Goal: Task Accomplishment & Management: Use online tool/utility

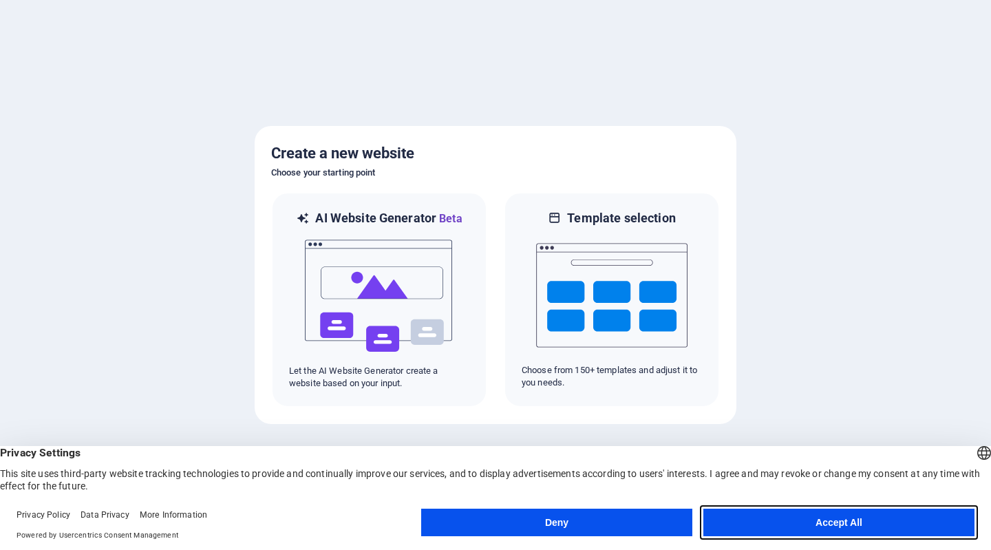
click at [846, 510] on button "Accept All" at bounding box center [838, 522] width 271 height 28
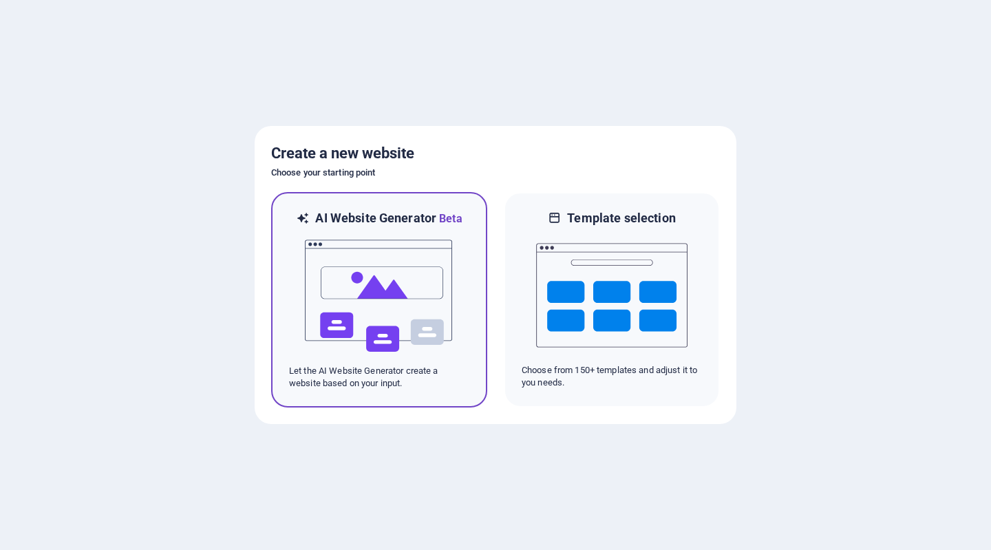
click at [365, 290] on img at bounding box center [378, 296] width 151 height 138
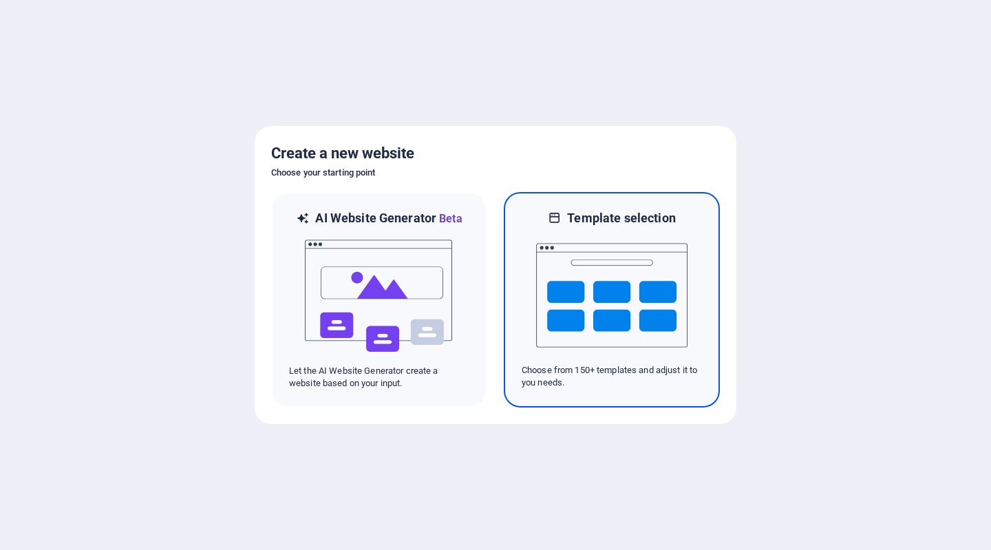
click at [654, 271] on img at bounding box center [611, 295] width 151 height 138
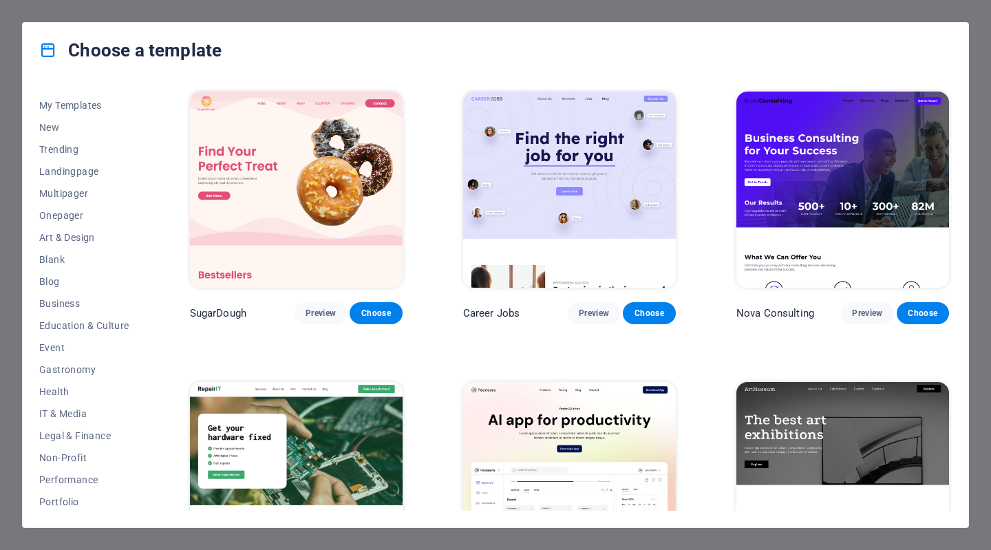
scroll to position [23, 0]
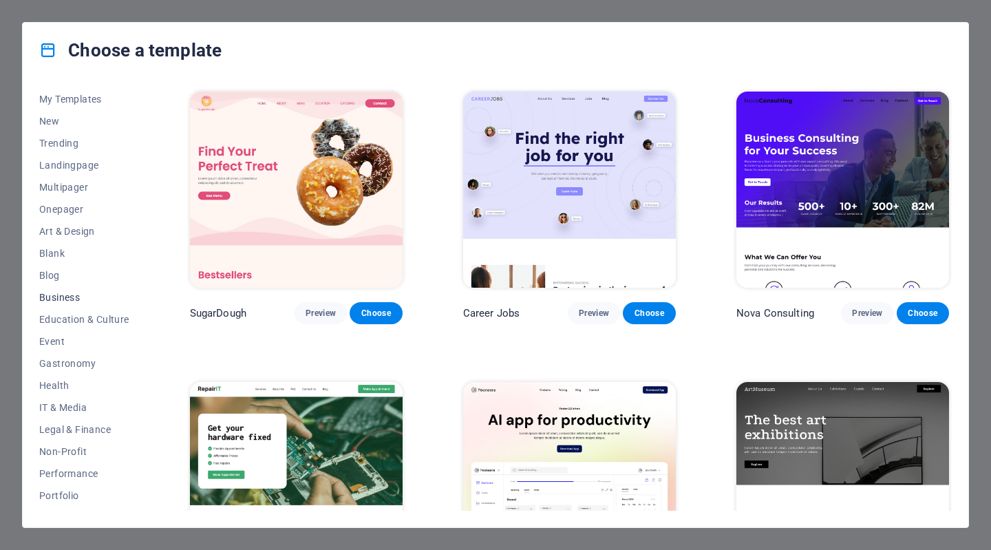
click at [58, 296] on span "Business" at bounding box center [84, 297] width 90 height 11
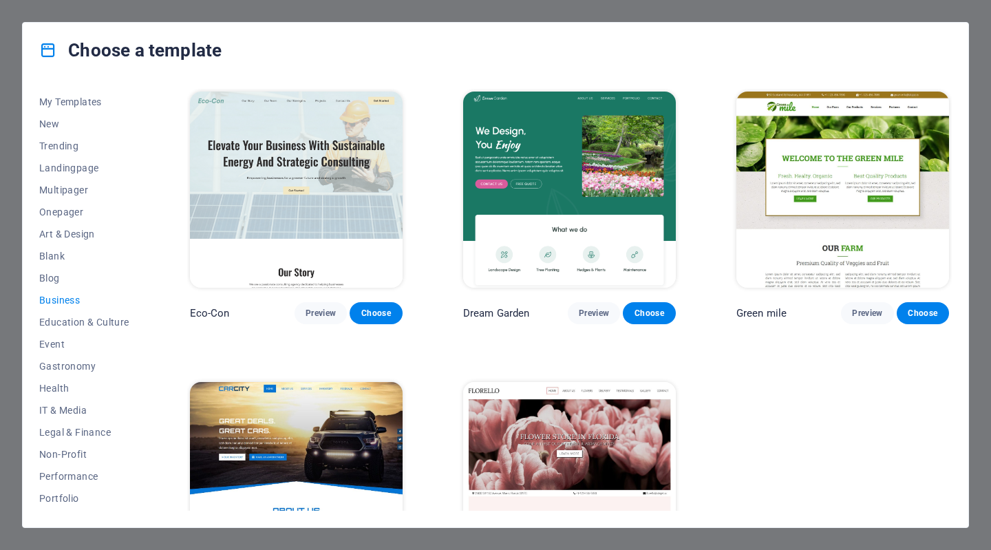
scroll to position [0, 0]
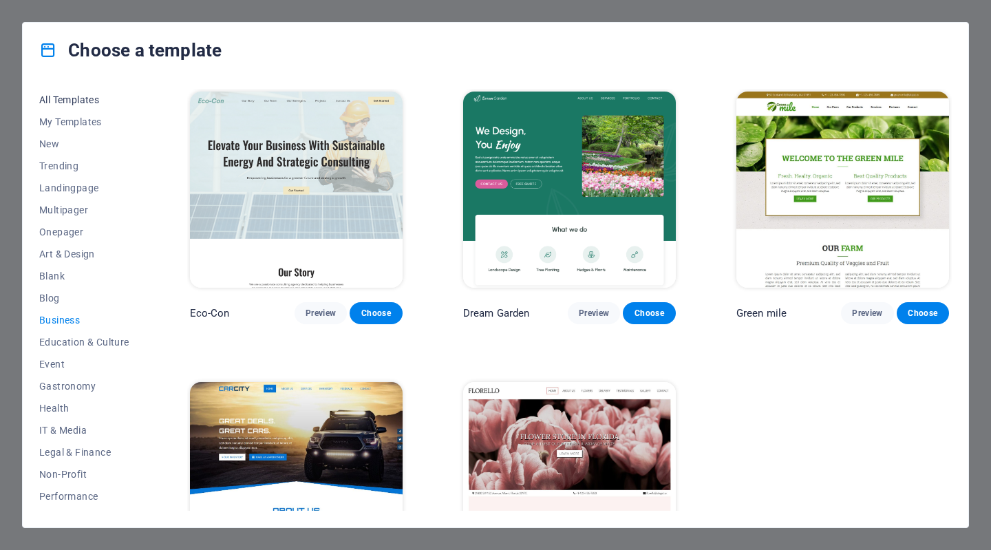
click at [67, 98] on span "All Templates" at bounding box center [84, 99] width 90 height 11
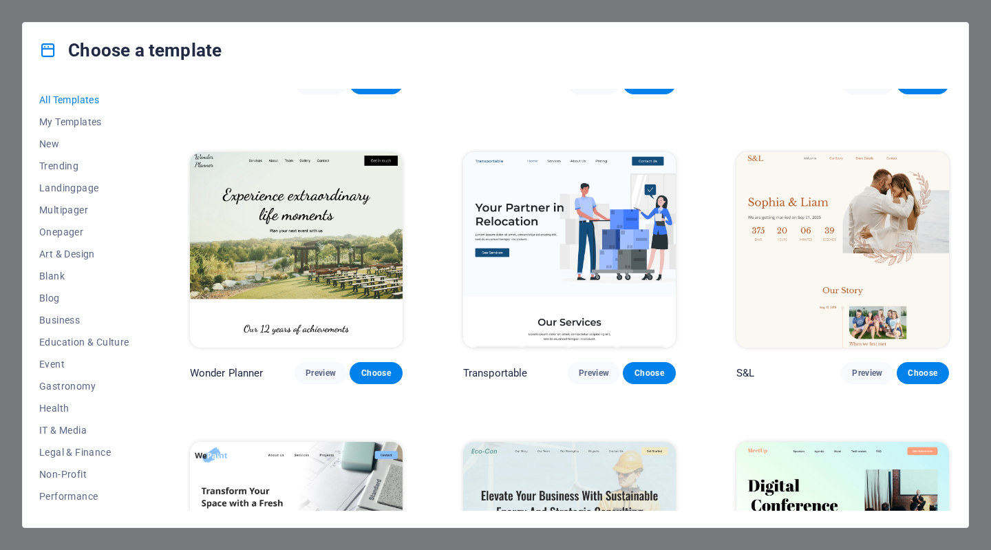
scroll to position [521, 0]
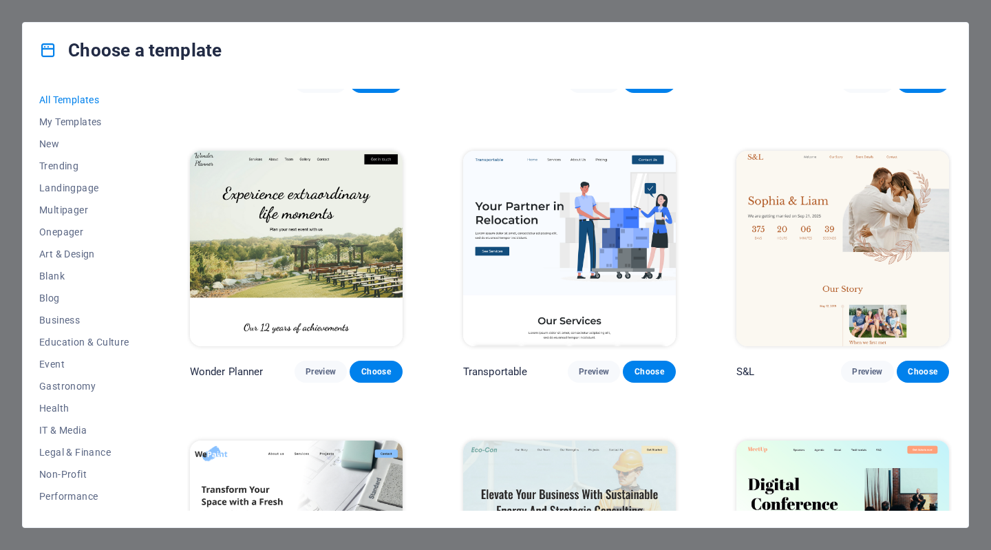
click at [199, 472] on img at bounding box center [296, 538] width 213 height 196
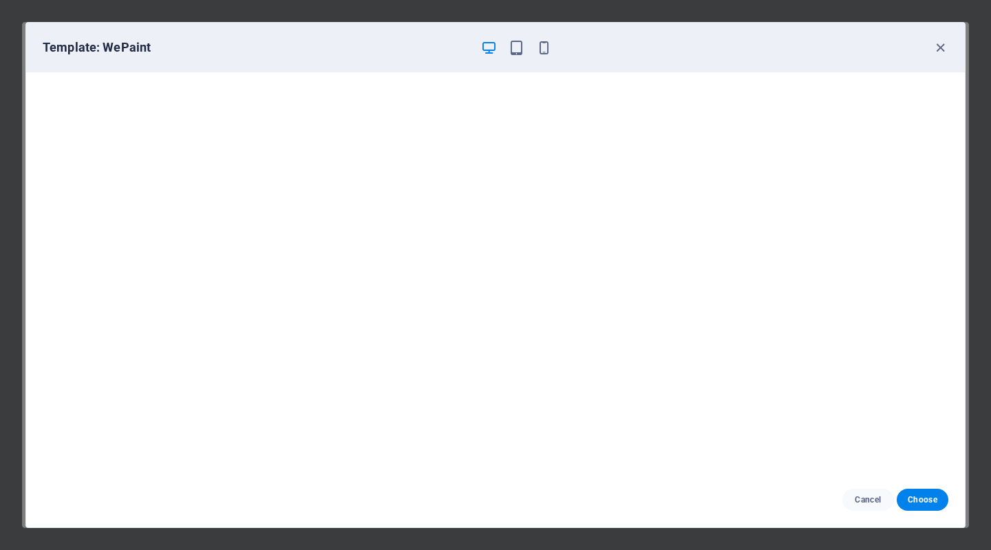
scroll to position [0, 0]
click at [864, 504] on span "Cancel" at bounding box center [868, 499] width 30 height 11
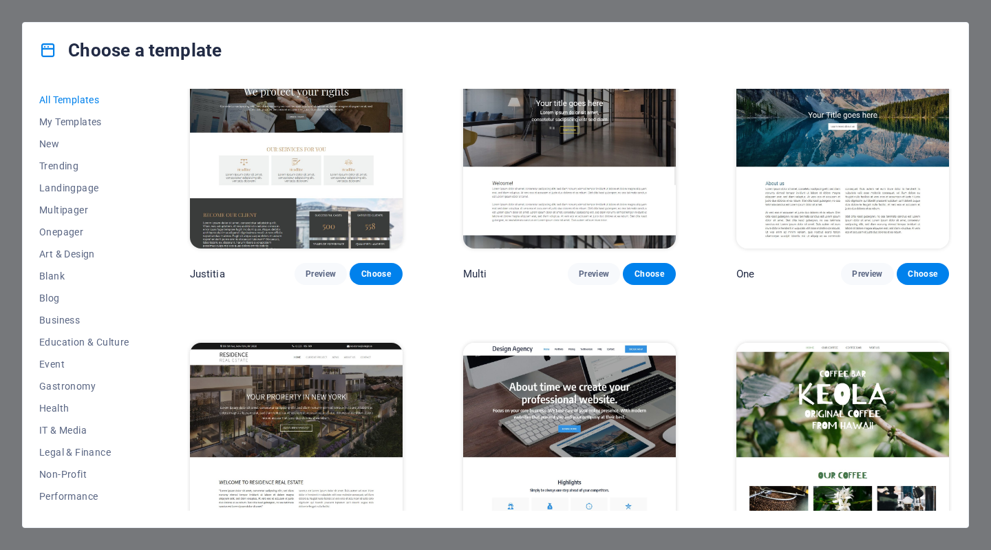
scroll to position [11942, 0]
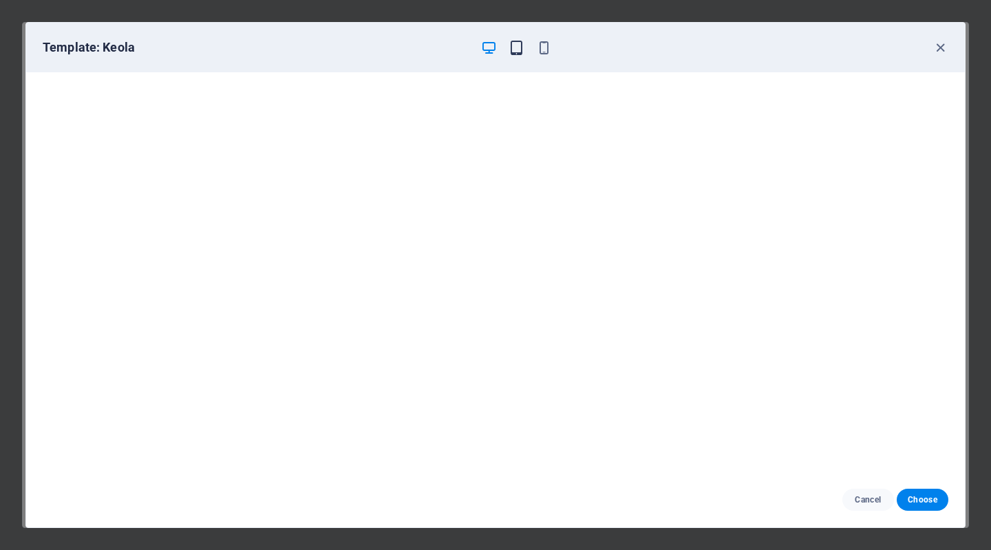
click at [513, 49] on icon "button" at bounding box center [516, 48] width 16 height 16
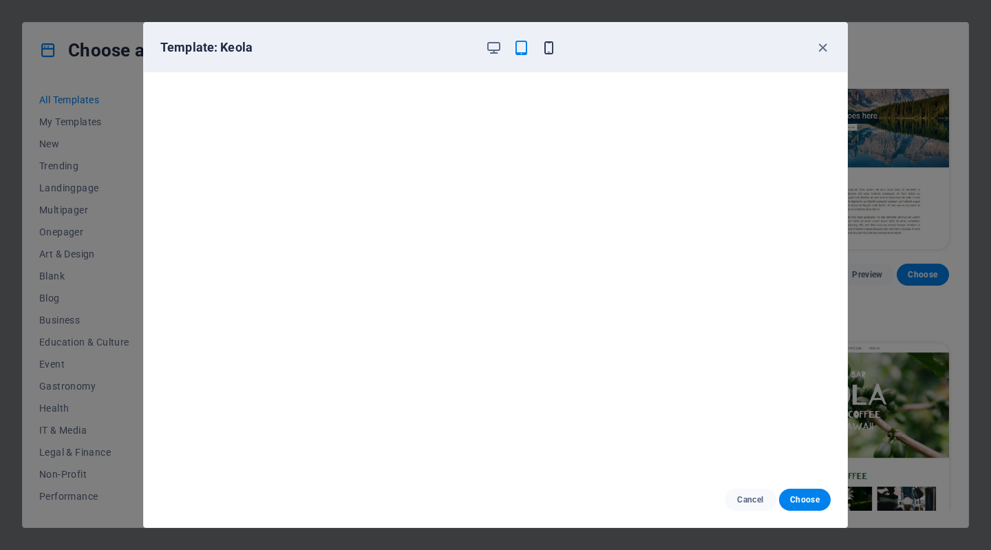
click at [545, 49] on icon "button" at bounding box center [549, 48] width 16 height 16
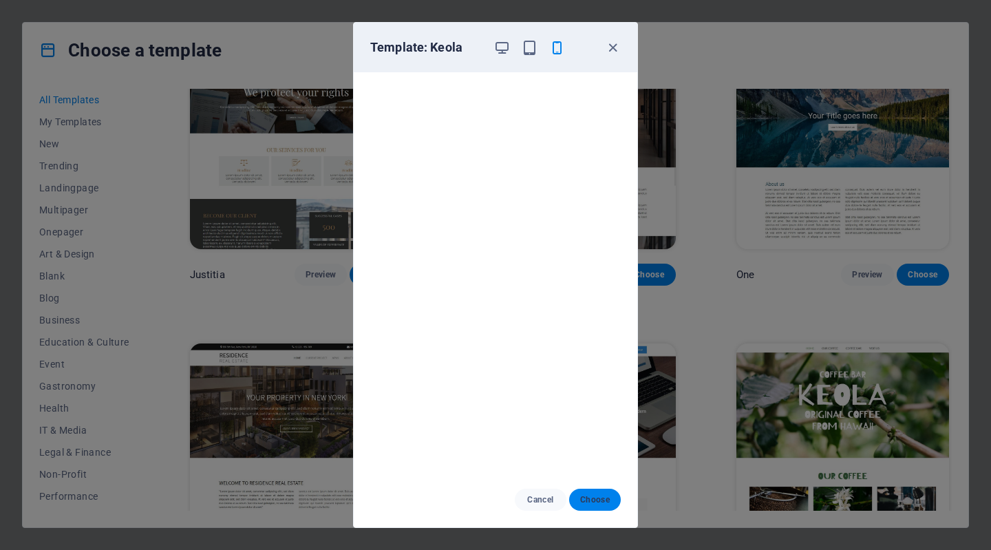
click at [599, 497] on span "Choose" at bounding box center [595, 499] width 30 height 11
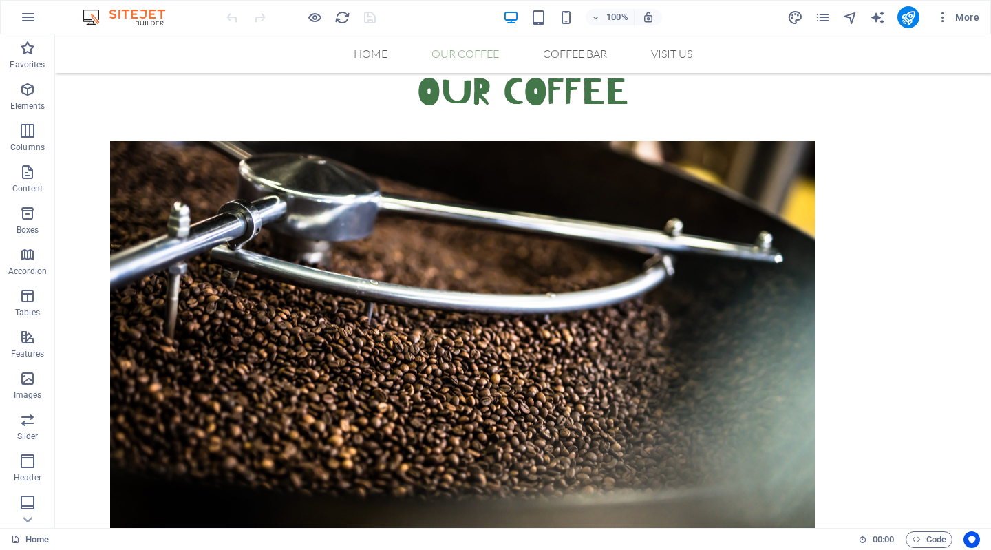
scroll to position [910, 0]
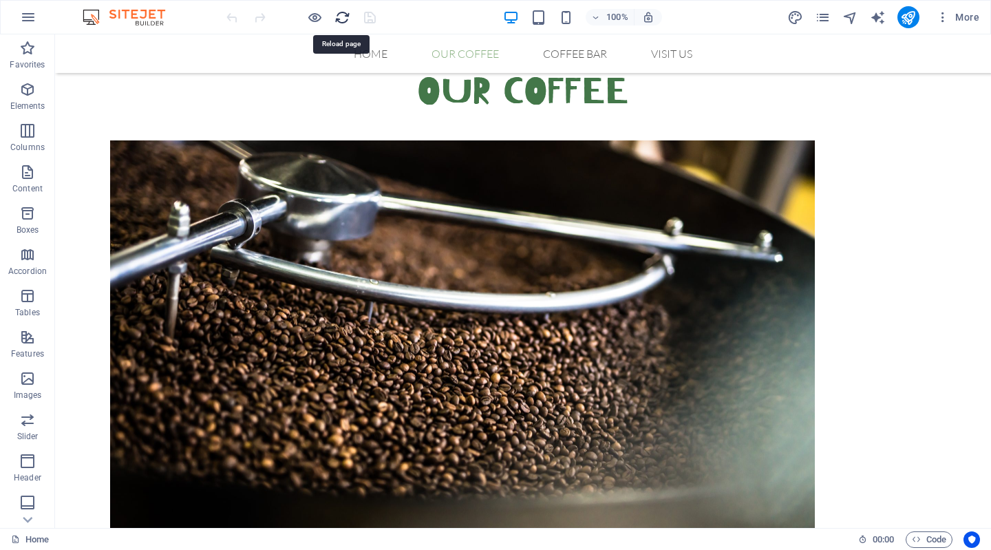
click at [338, 17] on icon "reload" at bounding box center [342, 18] width 16 height 16
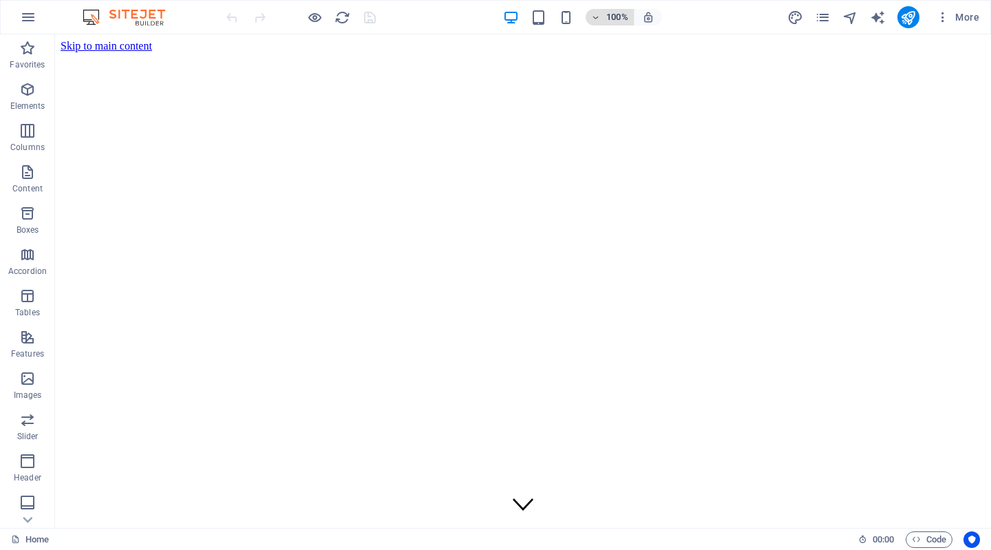
scroll to position [0, 0]
click at [943, 16] on icon "button" at bounding box center [943, 17] width 14 height 14
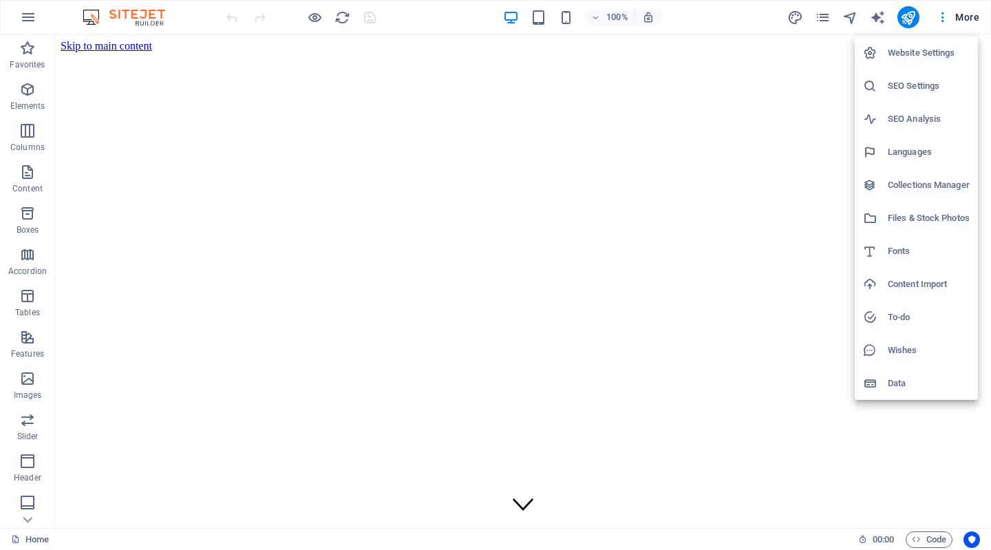
scroll to position [909, 0]
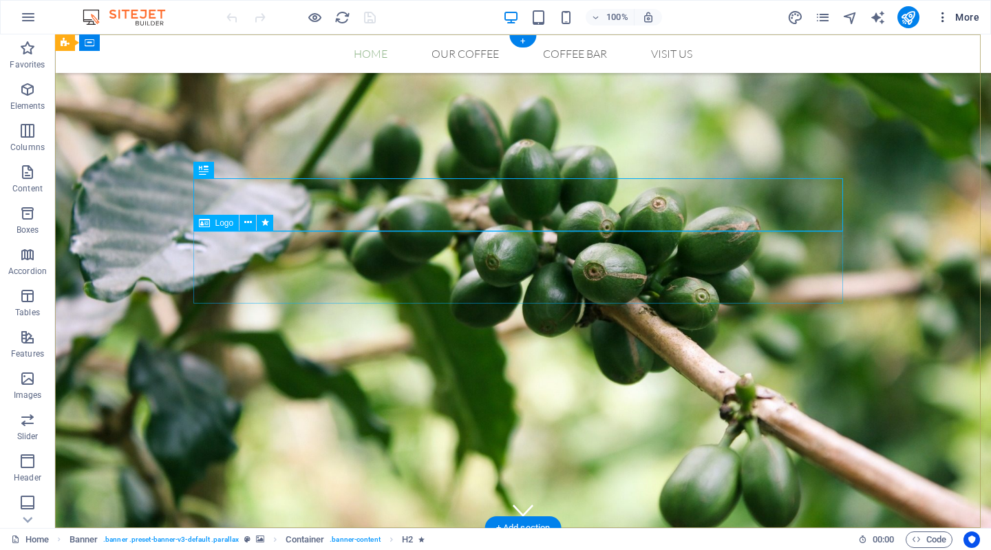
click at [945, 21] on icon "button" at bounding box center [943, 17] width 14 height 14
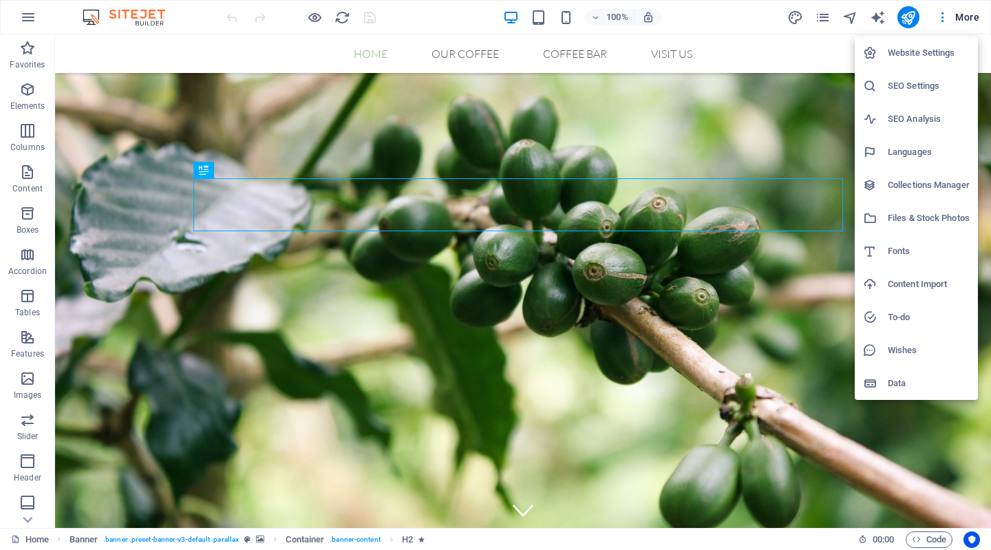
click at [23, 264] on div at bounding box center [495, 275] width 991 height 550
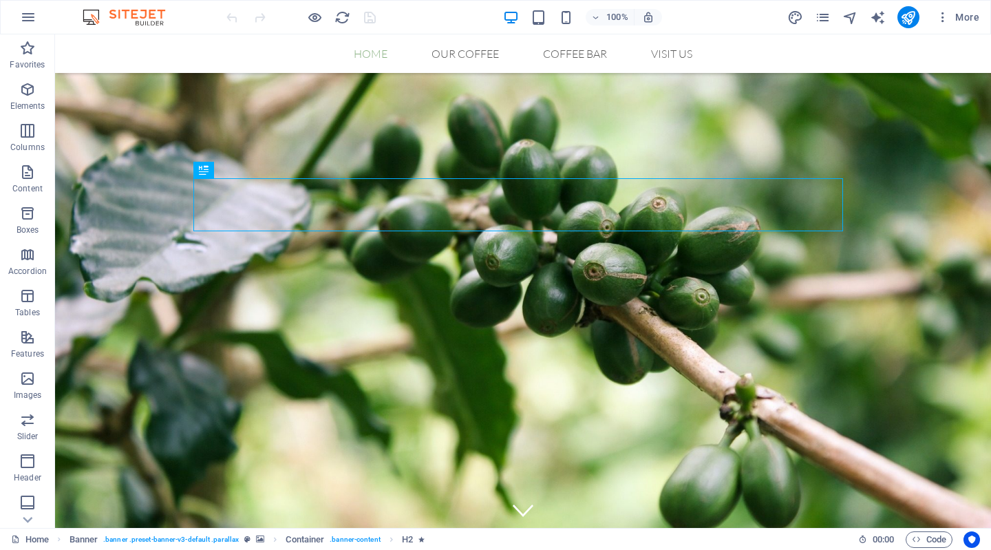
click at [28, 21] on icon "button" at bounding box center [28, 17] width 17 height 17
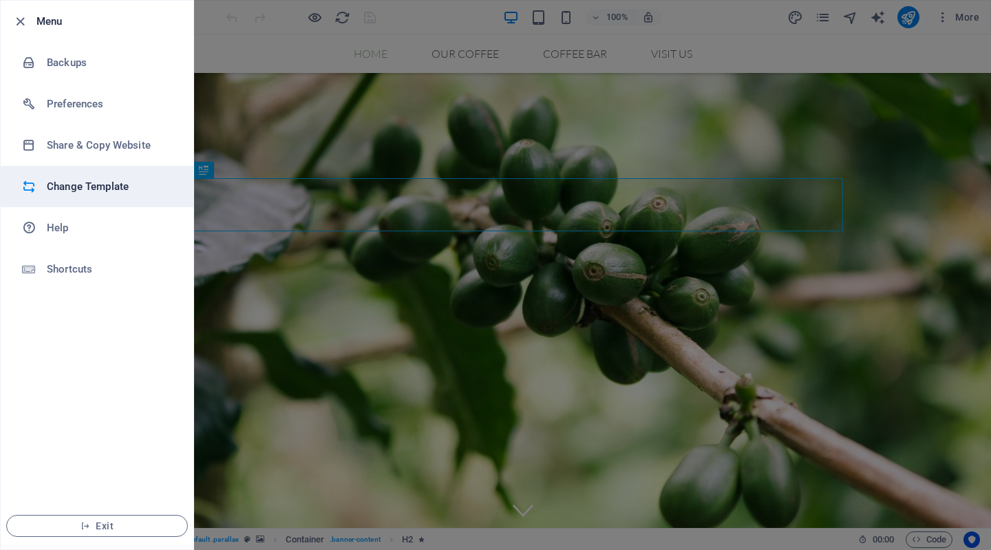
click at [60, 190] on h6 "Change Template" at bounding box center [110, 186] width 127 height 17
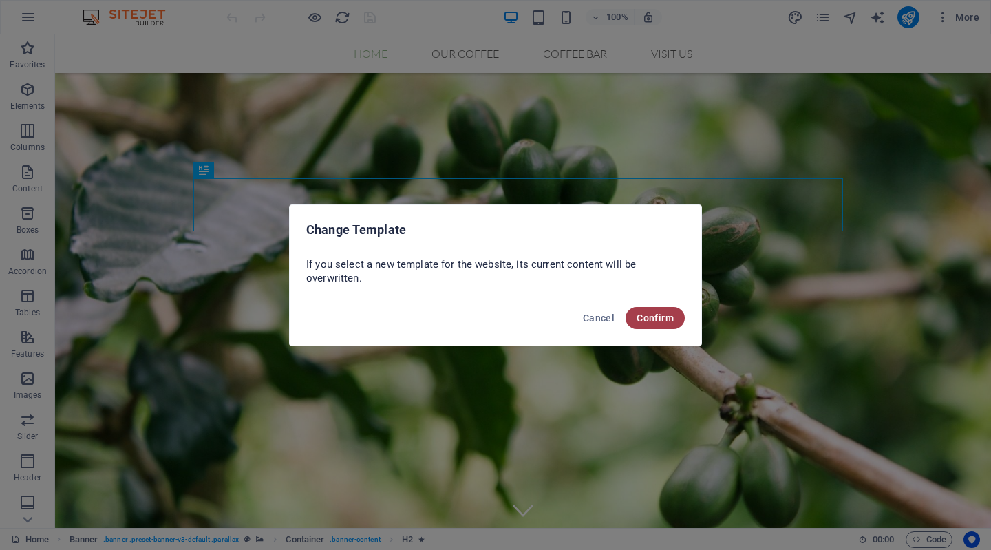
click at [654, 314] on span "Confirm" at bounding box center [654, 317] width 37 height 11
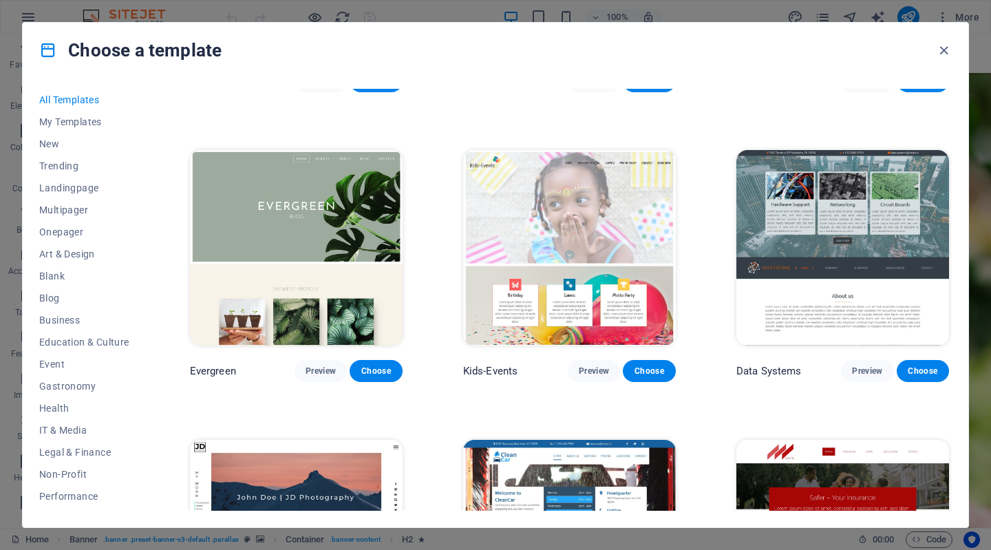
scroll to position [5158, 0]
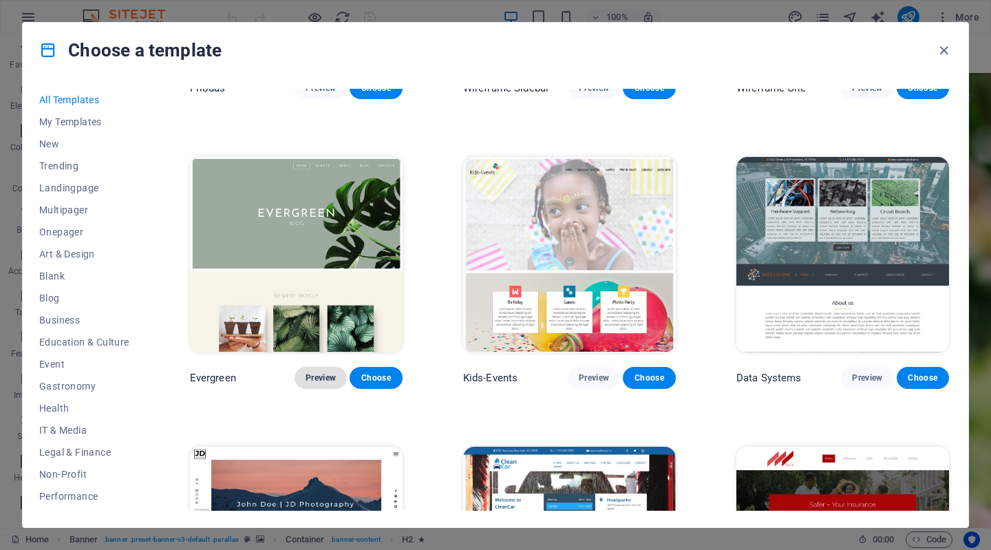
click at [307, 372] on span "Preview" at bounding box center [320, 377] width 30 height 11
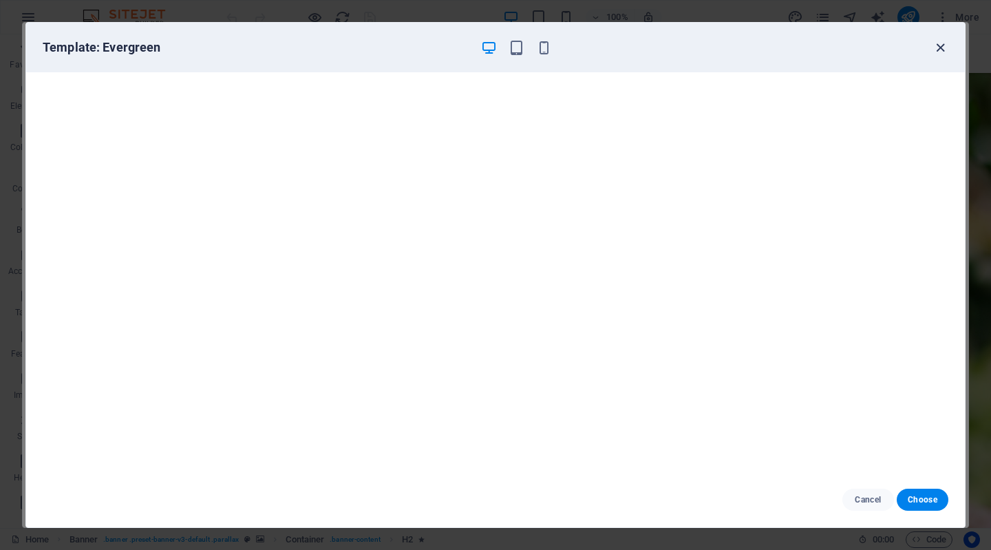
click at [932, 52] on icon "button" at bounding box center [940, 48] width 16 height 16
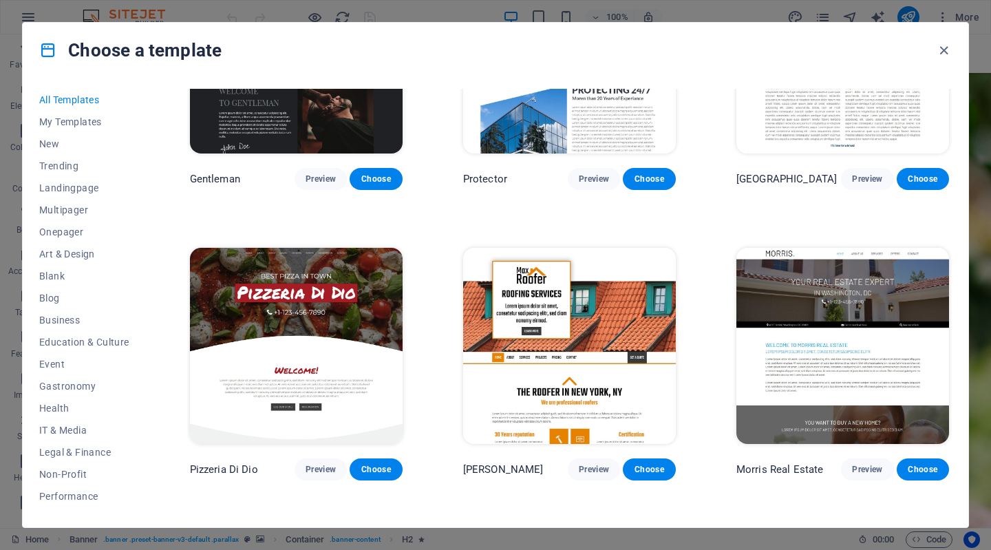
scroll to position [5939, 0]
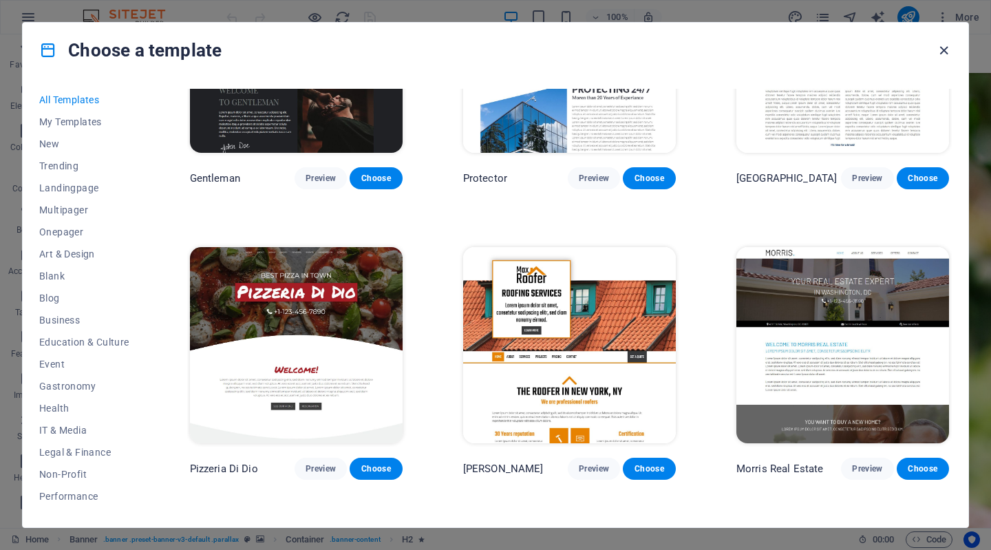
click at [940, 54] on icon "button" at bounding box center [944, 51] width 16 height 16
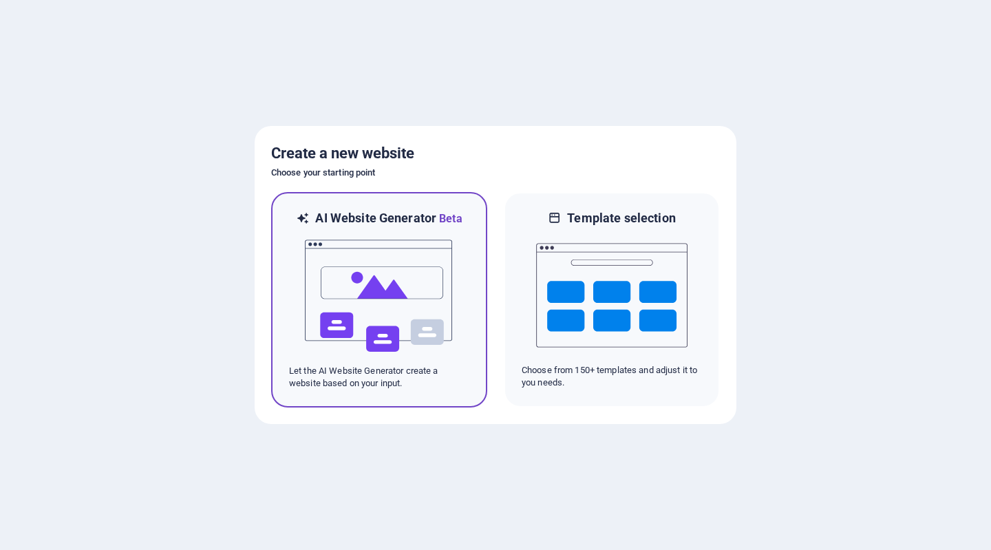
click at [392, 266] on img at bounding box center [378, 296] width 151 height 138
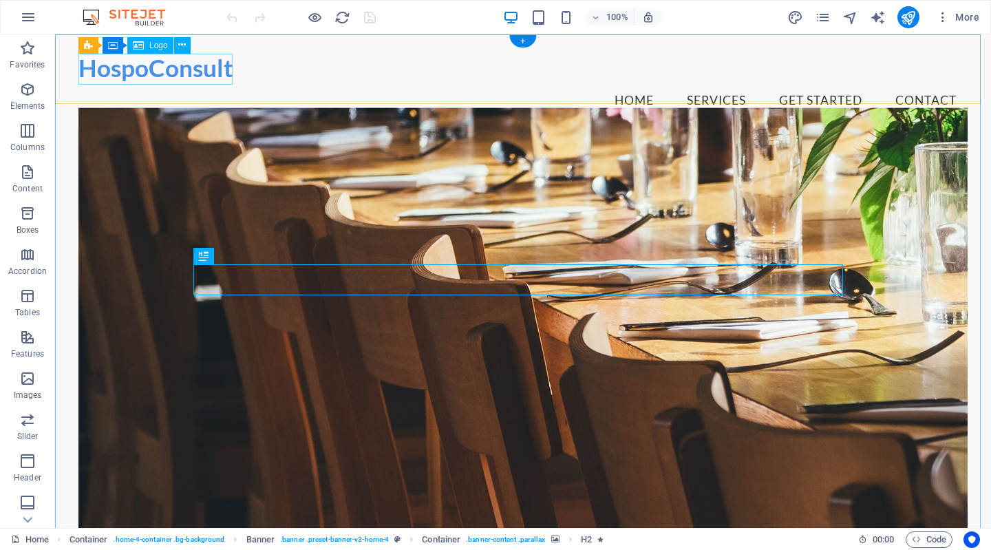
click at [186, 72] on div "HospoConsult" at bounding box center [522, 68] width 889 height 32
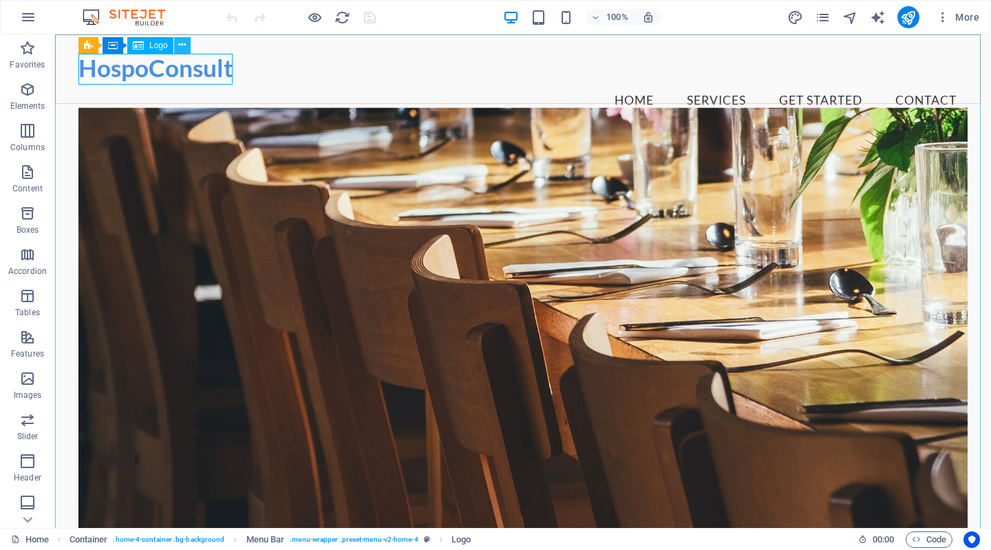
click at [182, 45] on icon at bounding box center [182, 45] width 8 height 14
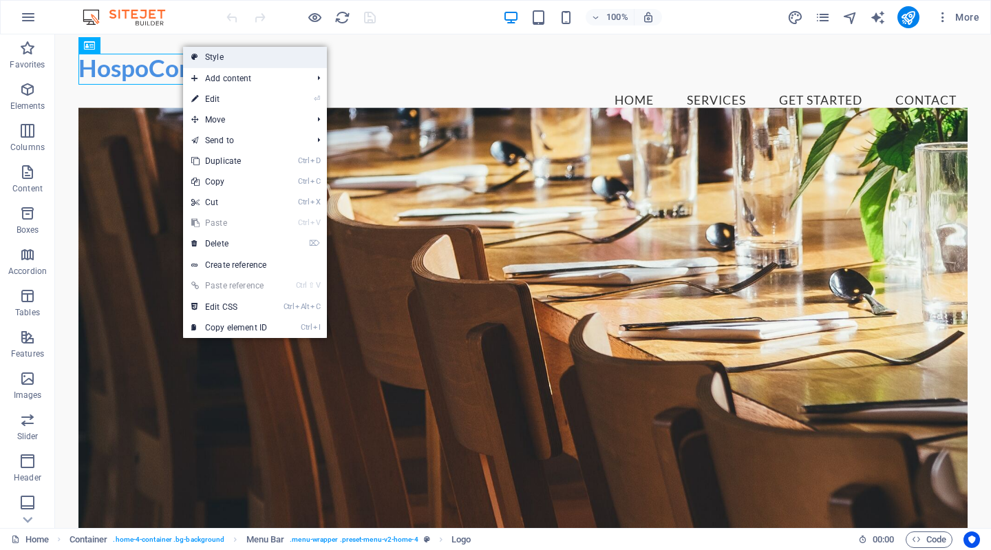
click at [201, 61] on link "Style" at bounding box center [255, 57] width 144 height 21
select select "vw"
select select "rem"
select select "vw"
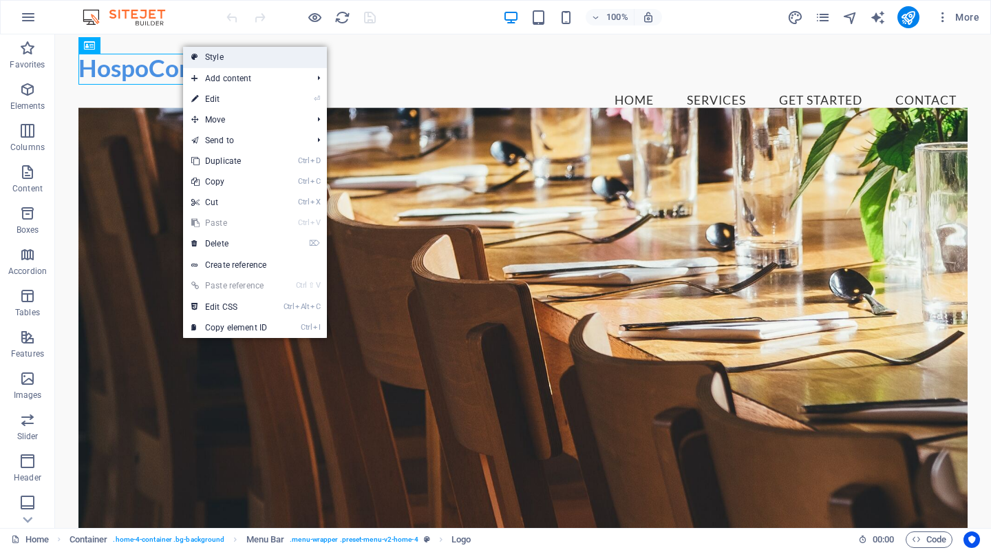
select select "preset-menu-v2-home-4"
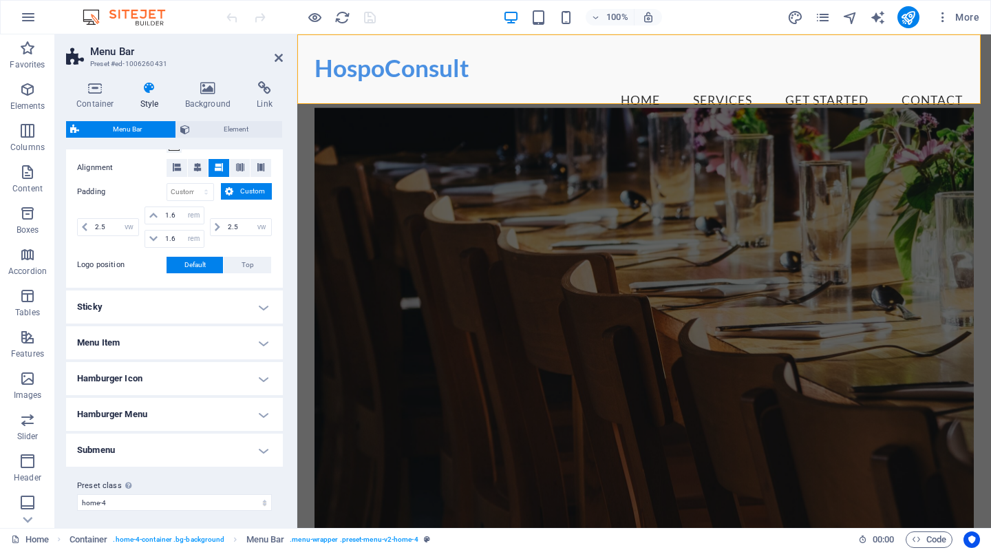
scroll to position [289, 0]
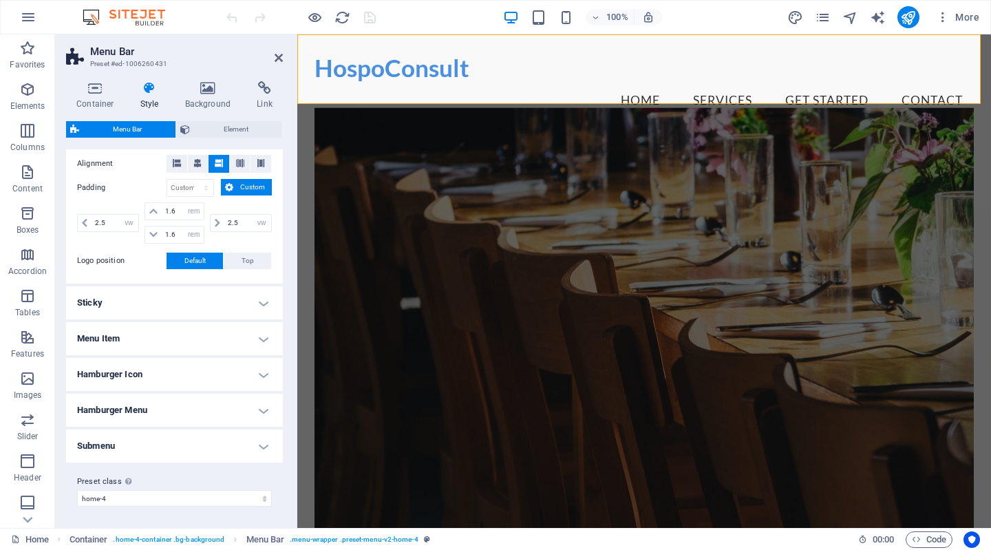
click at [210, 411] on h4 "Hamburger Menu" at bounding box center [174, 410] width 217 height 33
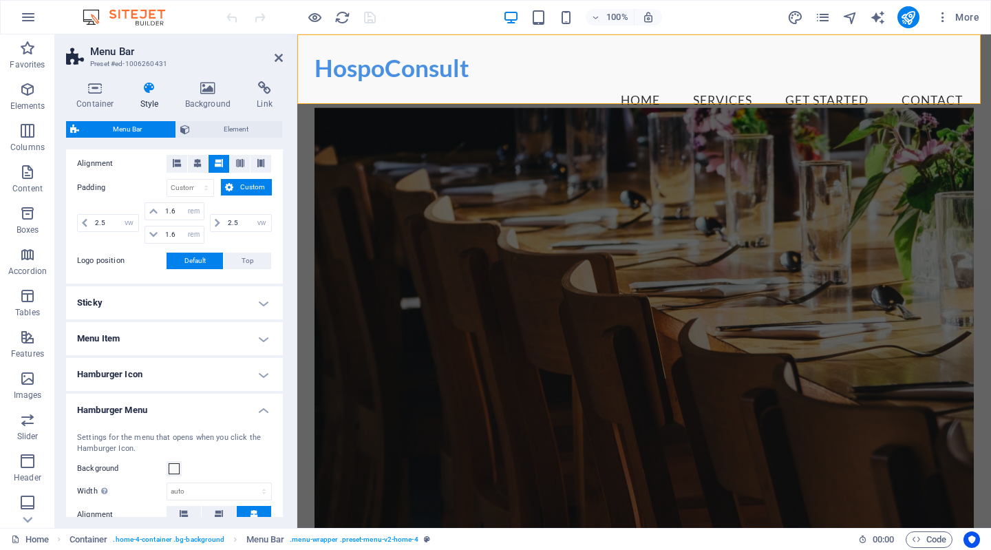
click at [257, 405] on h4 "Hamburger Menu" at bounding box center [174, 406] width 217 height 25
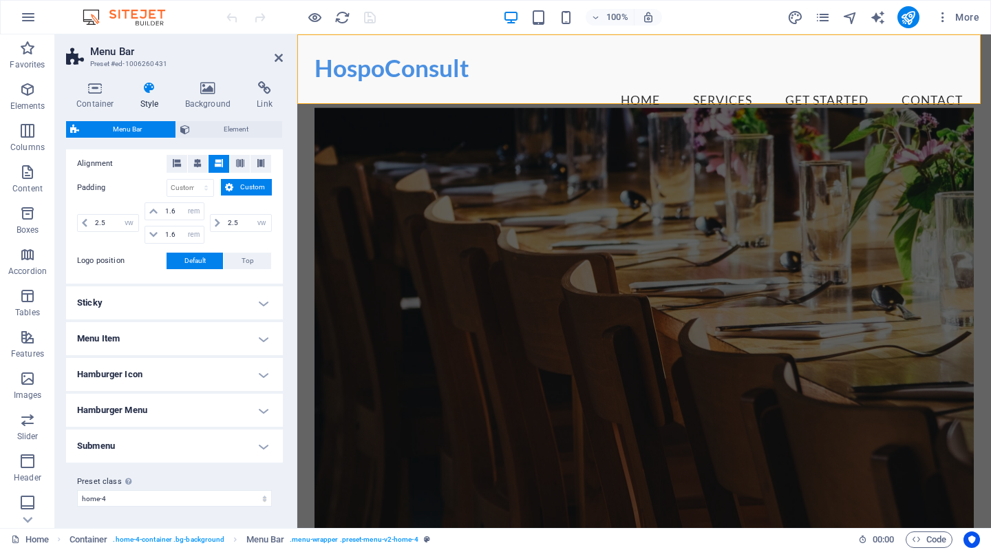
scroll to position [0, 0]
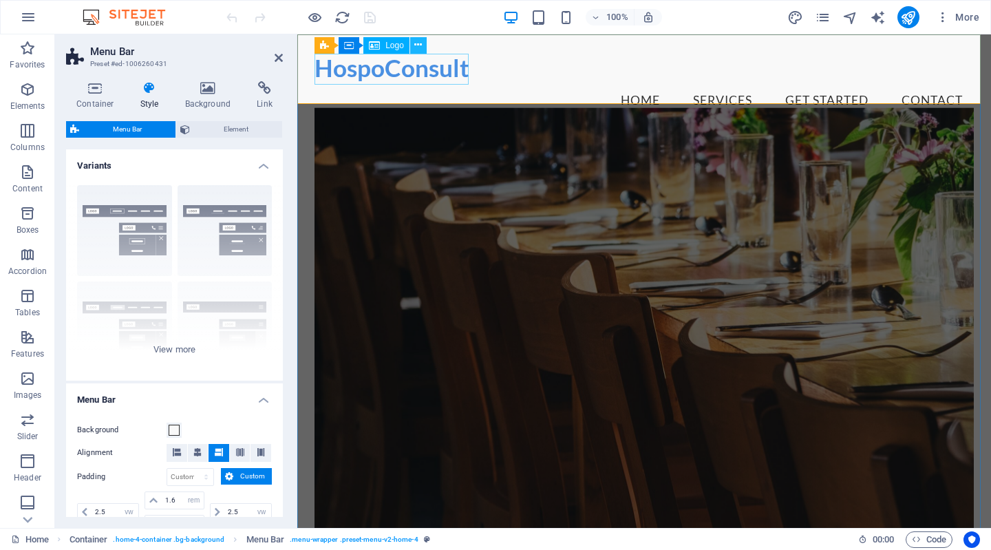
click at [418, 42] on icon at bounding box center [418, 45] width 8 height 14
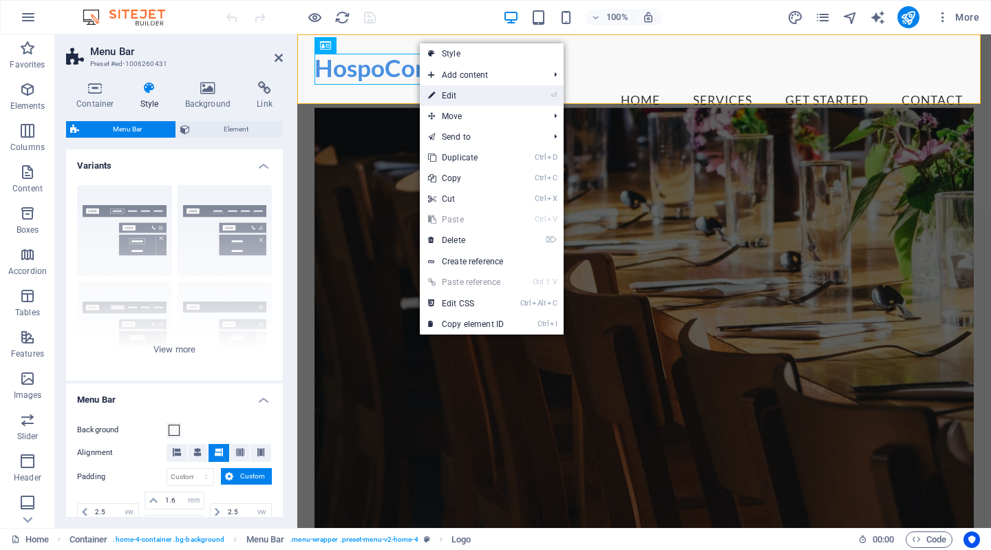
click at [440, 94] on link "⏎ Edit" at bounding box center [466, 95] width 92 height 21
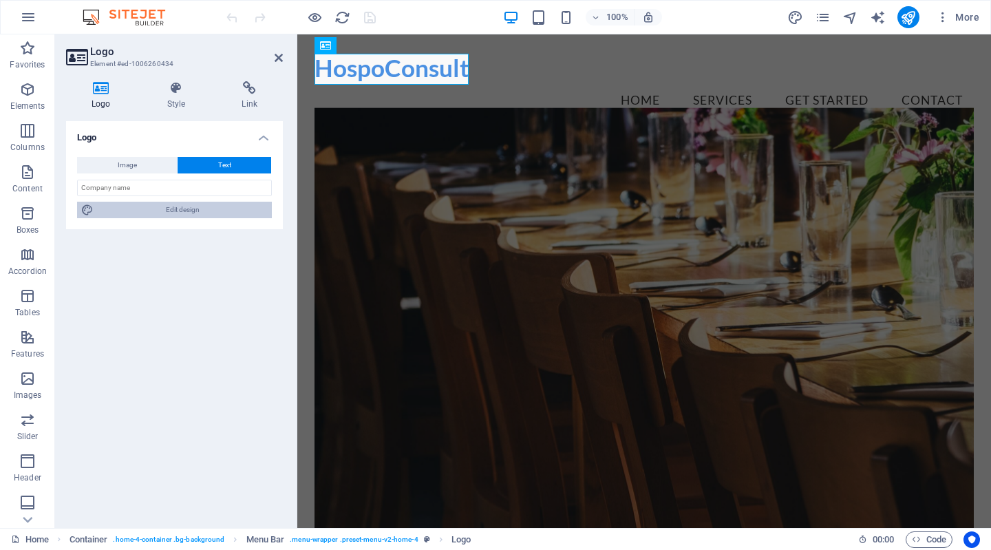
click at [96, 211] on button "Edit design" at bounding box center [174, 210] width 195 height 17
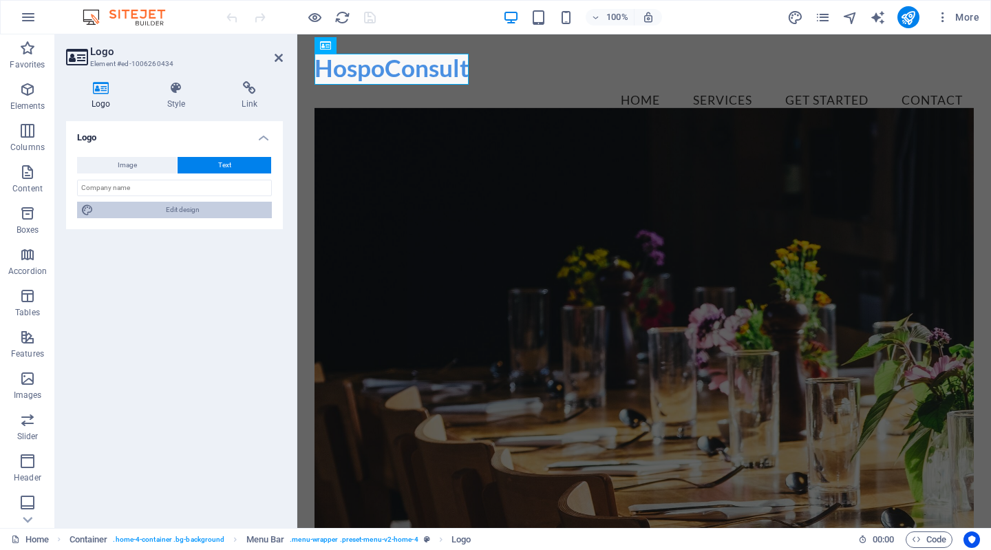
select select "rem"
select select "700"
select select "px"
select select "rem"
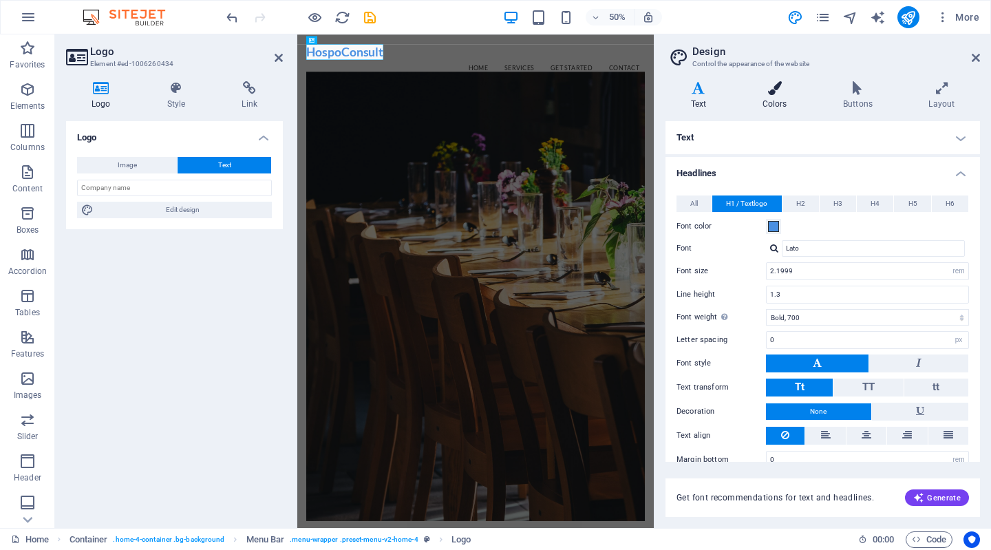
click at [767, 95] on h4 "Colors" at bounding box center [777, 95] width 80 height 29
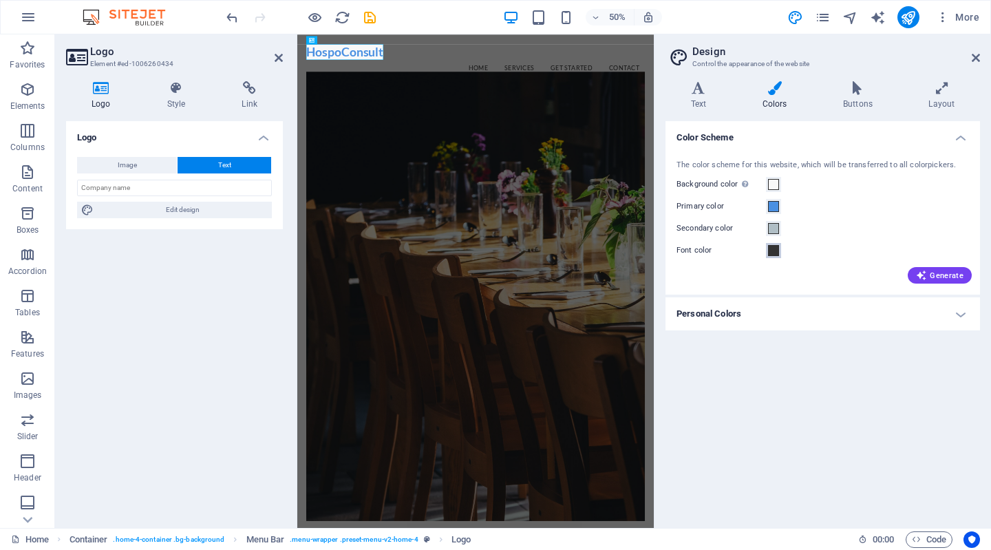
click at [775, 252] on span at bounding box center [773, 250] width 11 height 11
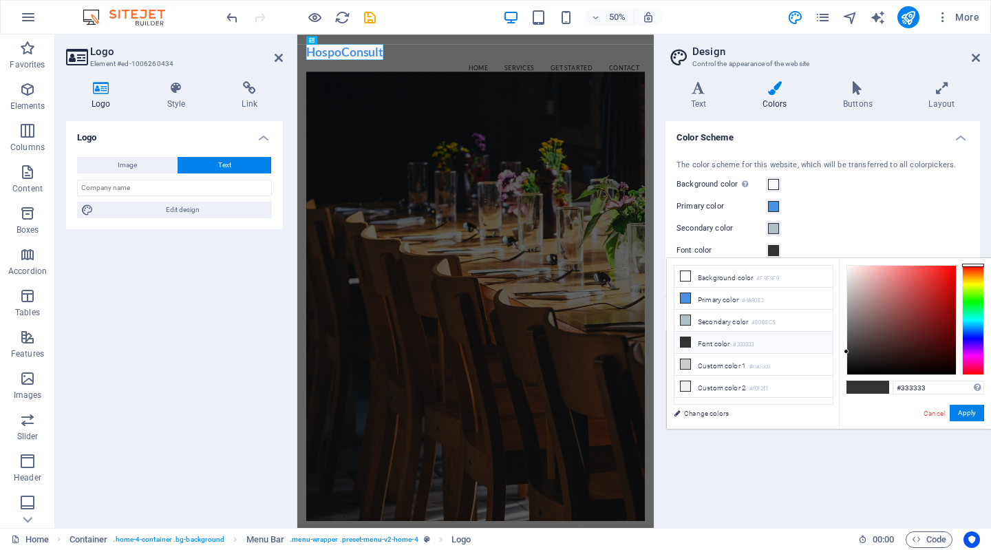
click at [715, 334] on li "Font color #333333" at bounding box center [753, 343] width 158 height 22
click at [958, 410] on button "Apply" at bounding box center [966, 413] width 34 height 17
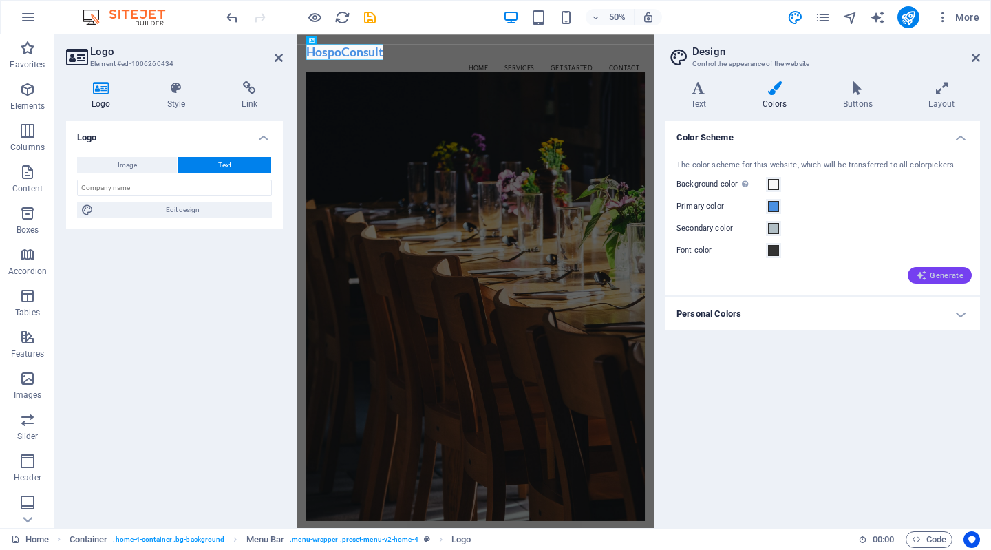
click at [925, 270] on icon "button" at bounding box center [921, 275] width 11 height 11
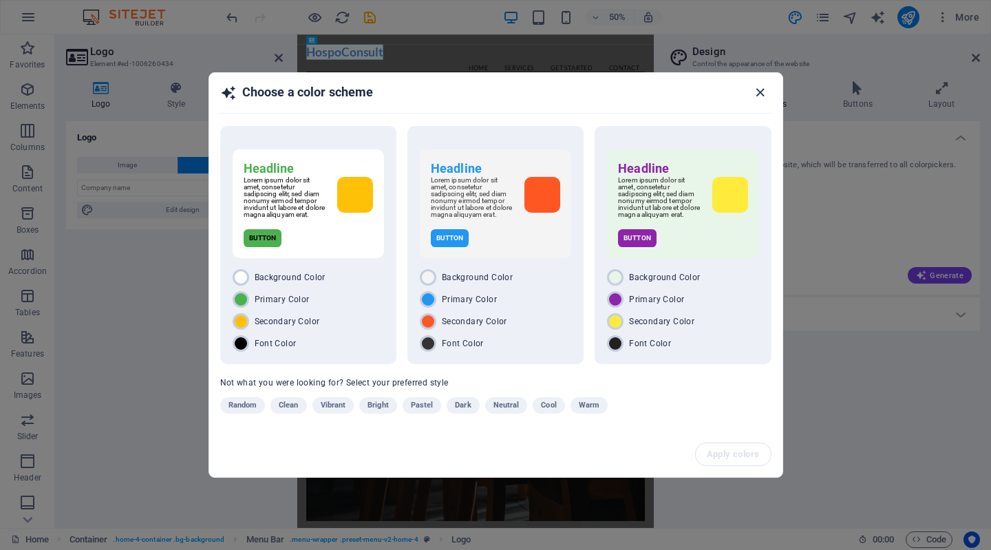
click at [766, 94] on icon "button" at bounding box center [760, 93] width 16 height 16
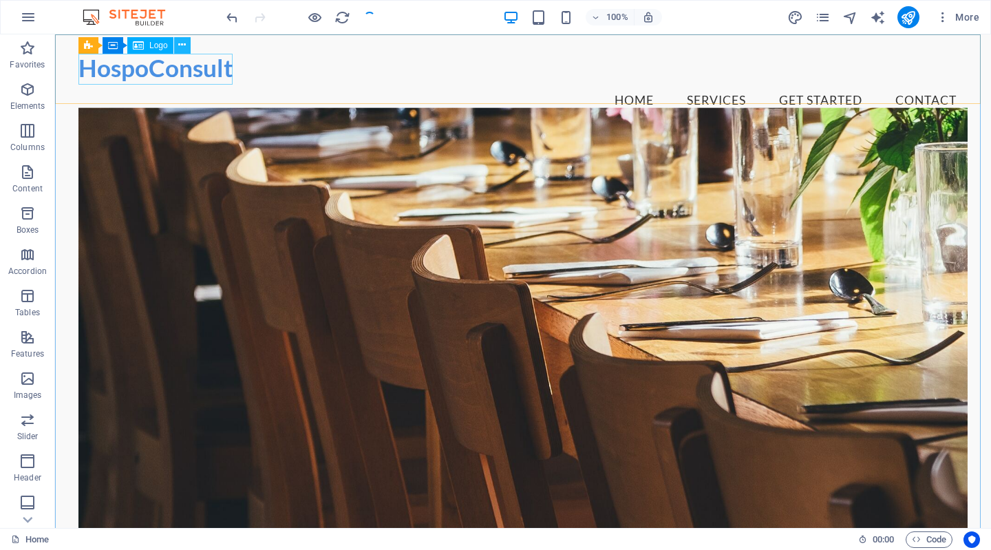
click at [180, 43] on icon at bounding box center [182, 45] width 8 height 14
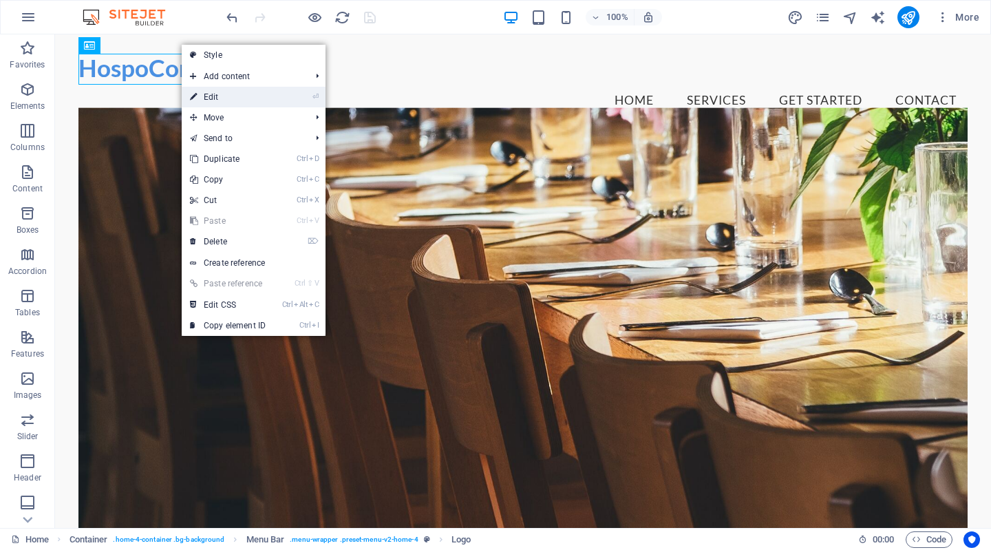
click at [241, 103] on link "⏎ Edit" at bounding box center [228, 97] width 92 height 21
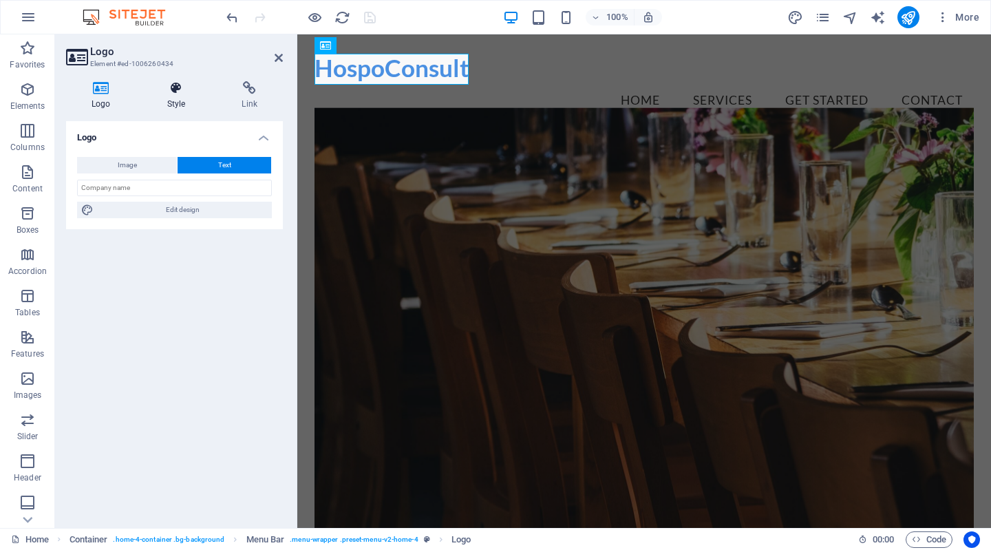
click at [173, 87] on icon at bounding box center [176, 88] width 69 height 14
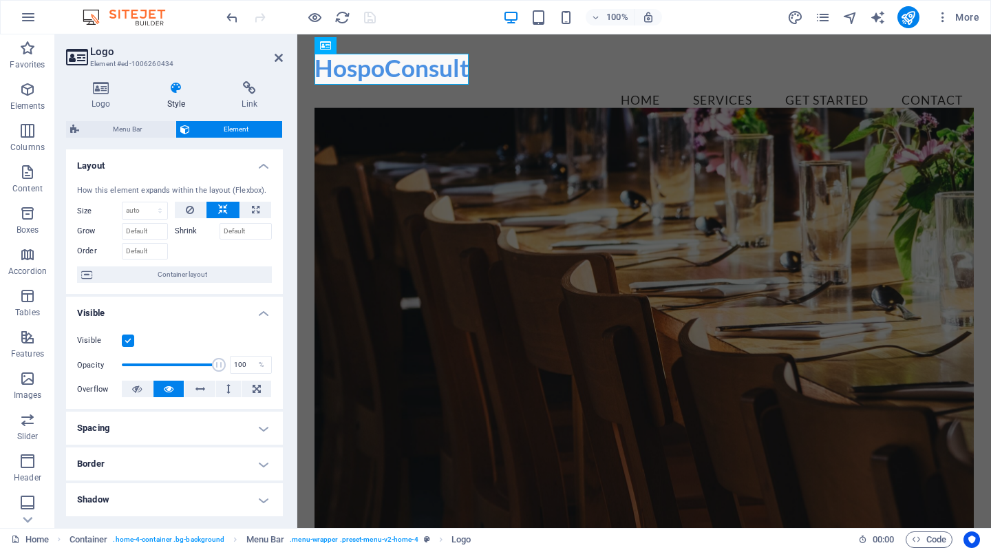
click at [172, 87] on icon at bounding box center [176, 88] width 69 height 14
click at [69, 54] on icon at bounding box center [76, 56] width 21 height 19
click at [98, 98] on h4 "Logo" at bounding box center [104, 95] width 76 height 29
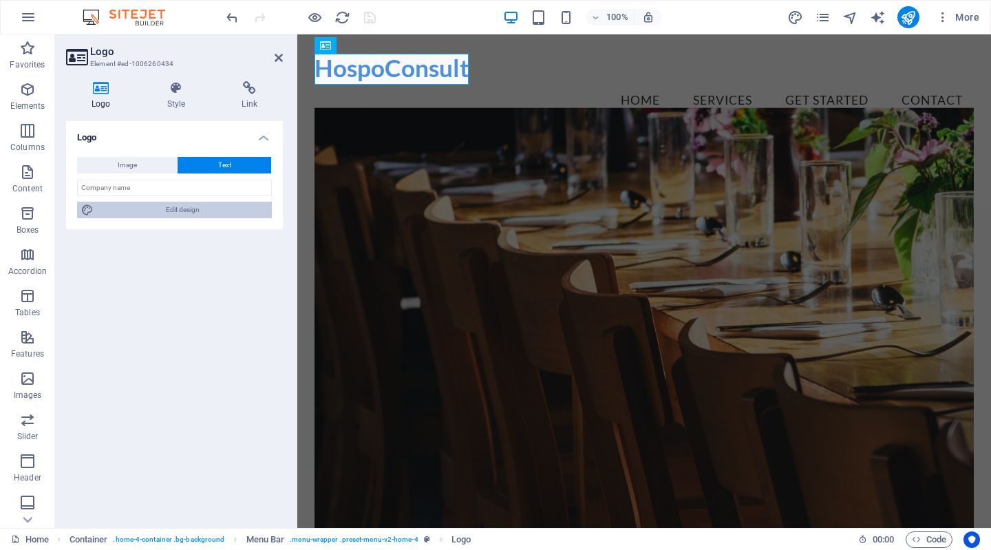
click at [140, 213] on span "Edit design" at bounding box center [183, 210] width 170 height 17
select select "rem"
select select "700"
select select "px"
select select "rem"
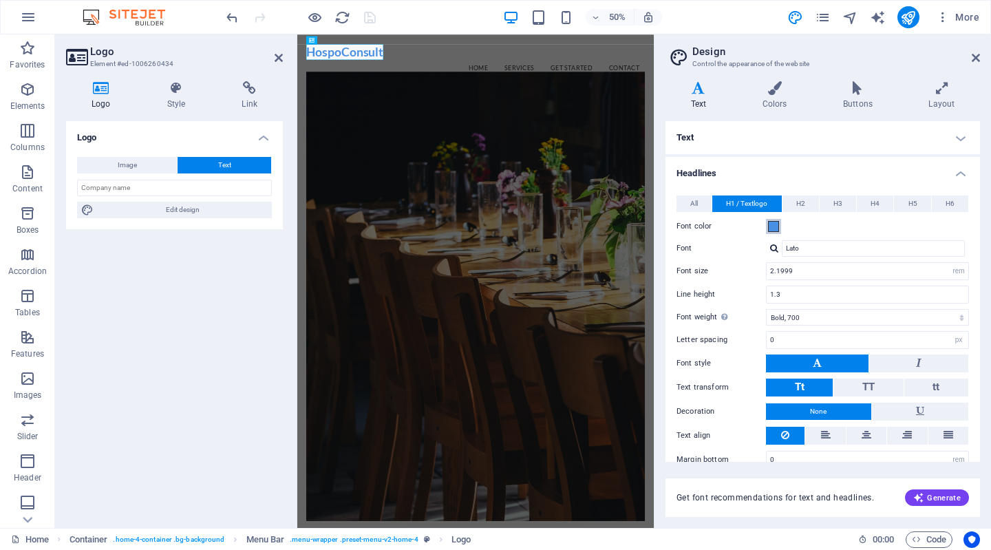
click at [774, 225] on span at bounding box center [773, 226] width 11 height 11
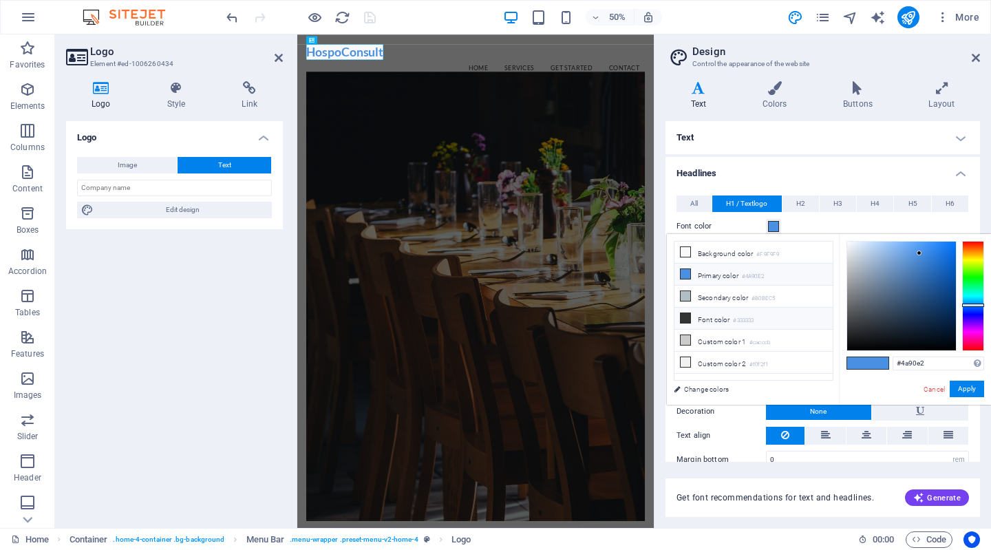
click at [703, 311] on li "Font color #333333" at bounding box center [753, 319] width 158 height 22
type input "#333333"
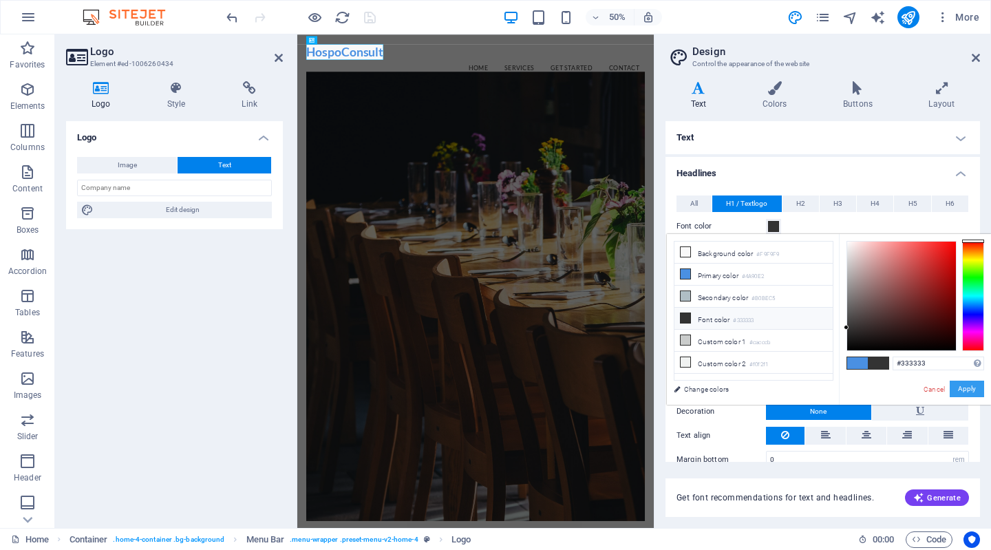
click at [960, 383] on button "Apply" at bounding box center [966, 388] width 34 height 17
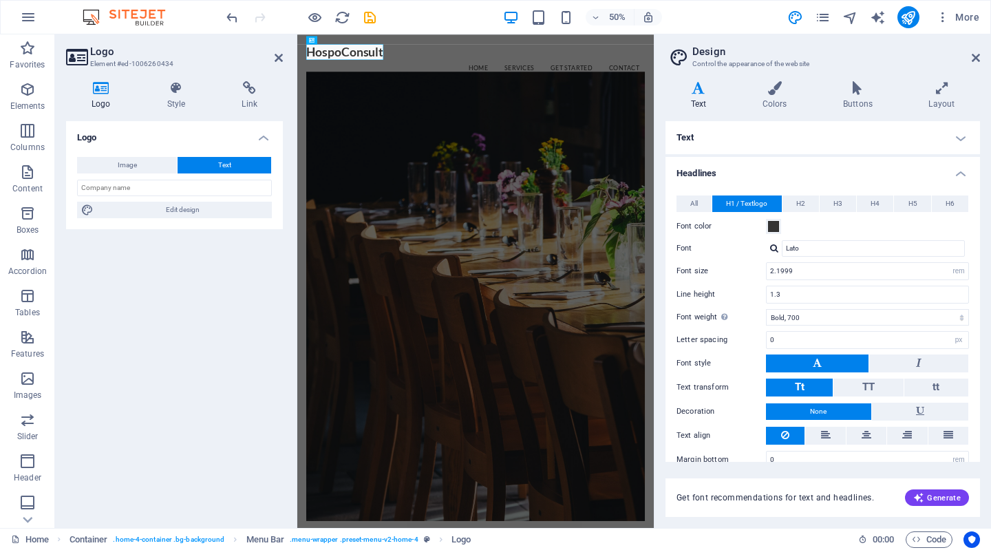
scroll to position [19, 0]
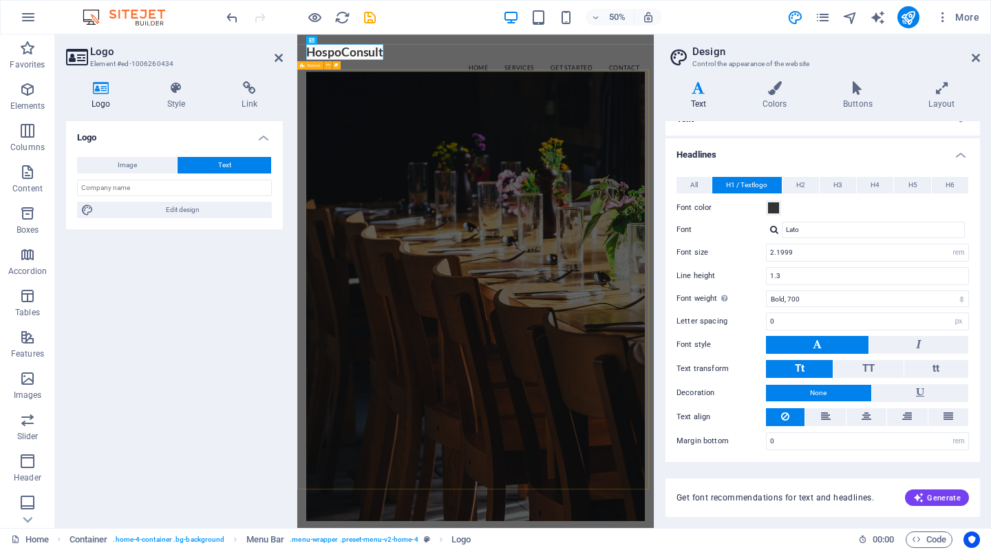
click at [98, 100] on h4 "Logo" at bounding box center [104, 95] width 76 height 29
click at [133, 160] on span "Image" at bounding box center [127, 165] width 19 height 17
select select "DISABLED_OPTION_VALUE"
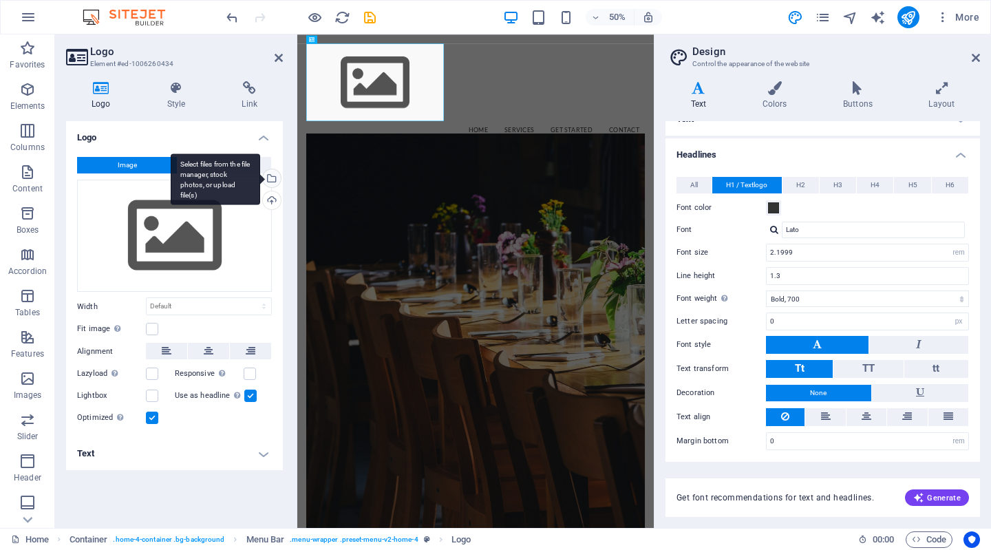
click at [278, 178] on div "Select files from the file manager, stock photos, or upload file(s)" at bounding box center [270, 179] width 21 height 21
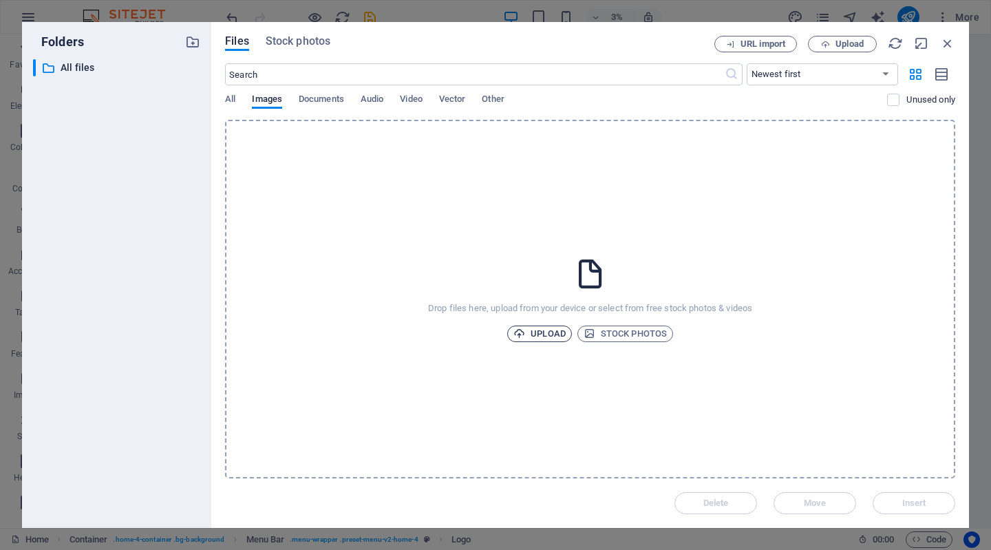
click at [528, 334] on span "Upload" at bounding box center [539, 333] width 52 height 17
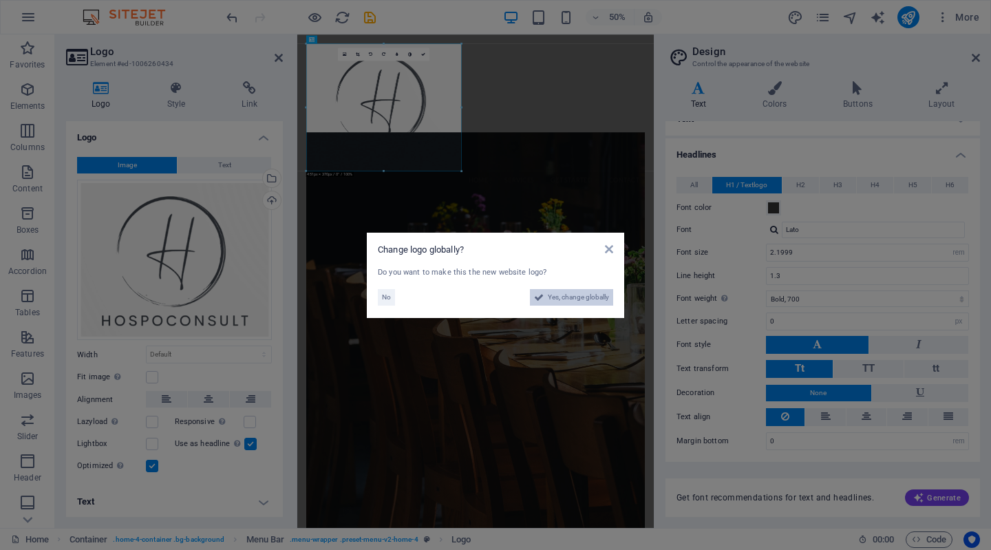
click at [570, 300] on span "Yes, change globally" at bounding box center [578, 297] width 61 height 17
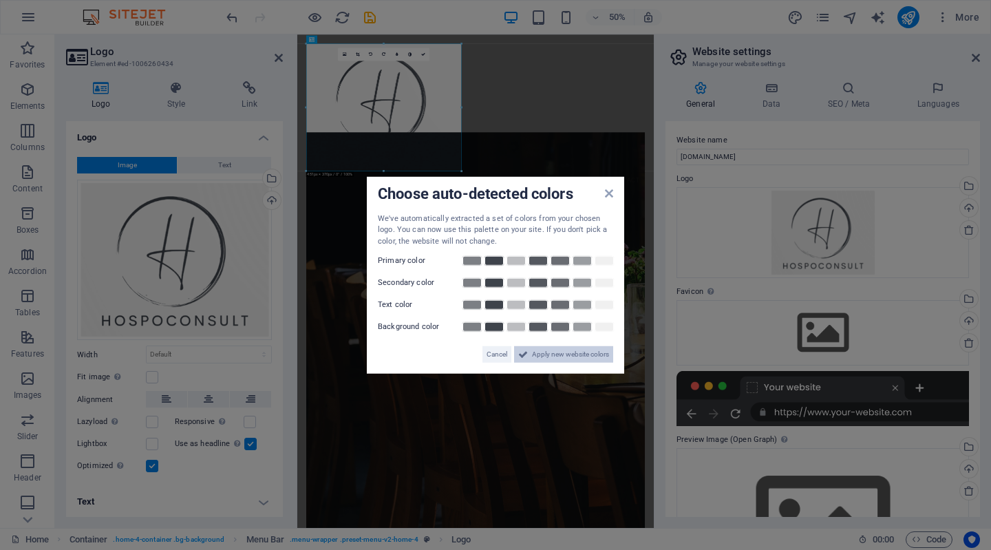
click at [521, 356] on icon at bounding box center [523, 354] width 10 height 17
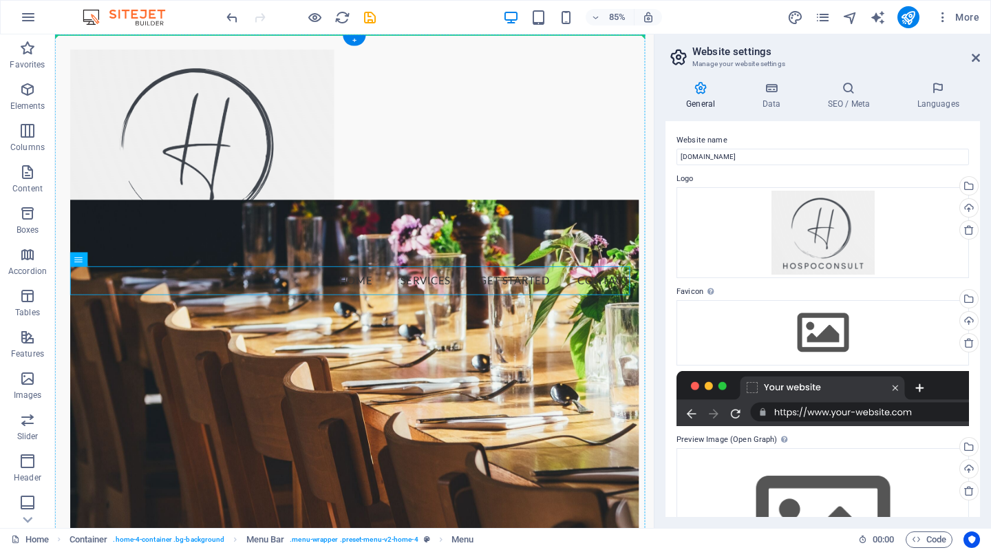
drag, startPoint x: 517, startPoint y: 207, endPoint x: 453, endPoint y: 148, distance: 86.6
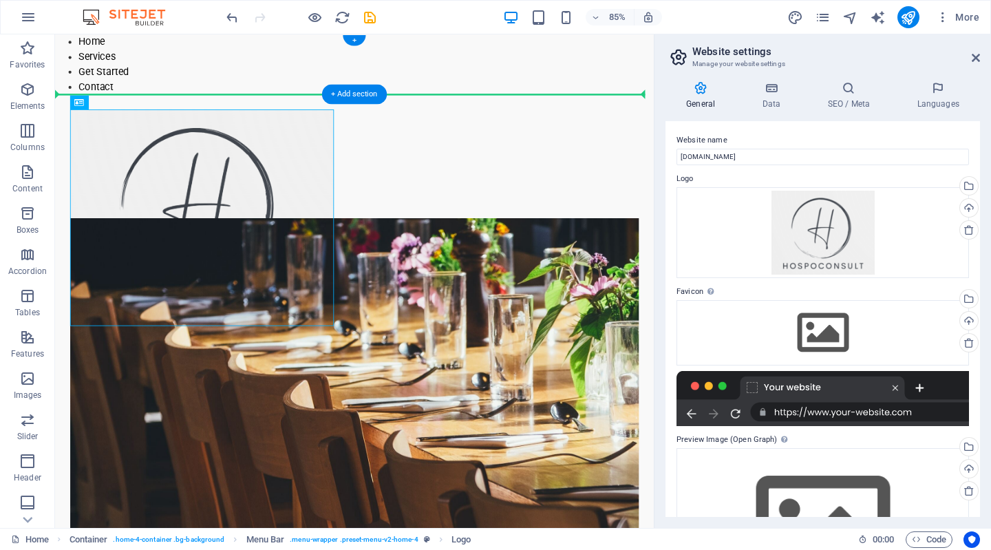
drag, startPoint x: 311, startPoint y: 286, endPoint x: 233, endPoint y: 97, distance: 204.5
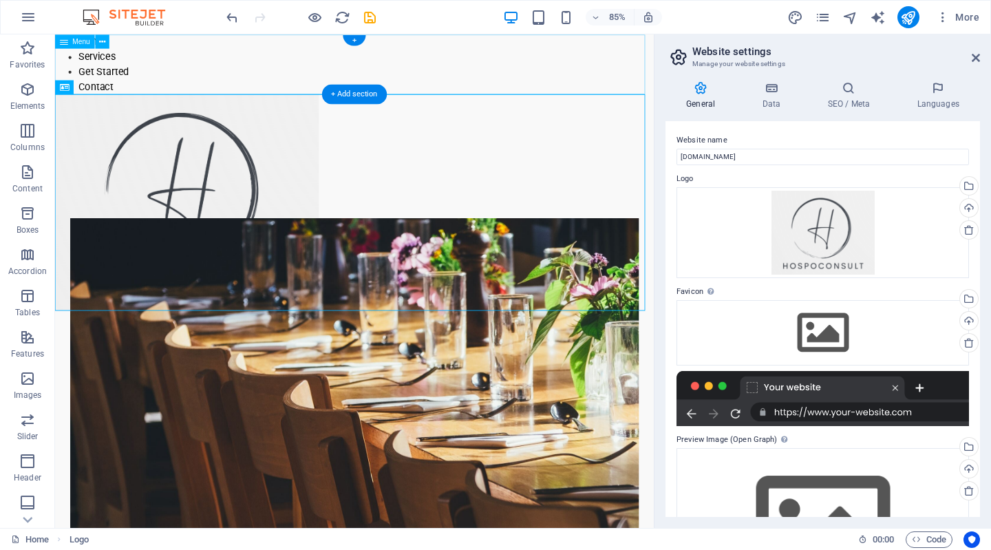
click at [208, 46] on nav "Home Services Get Started Contact" at bounding box center [407, 69] width 704 height 70
click at [62, 43] on icon at bounding box center [64, 41] width 8 height 14
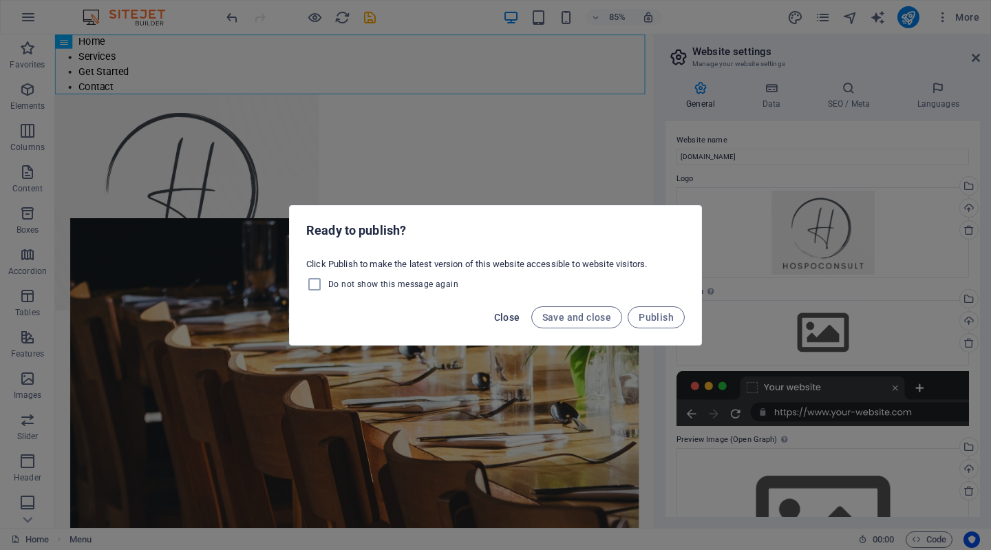
click at [512, 316] on span "Close" at bounding box center [507, 317] width 26 height 11
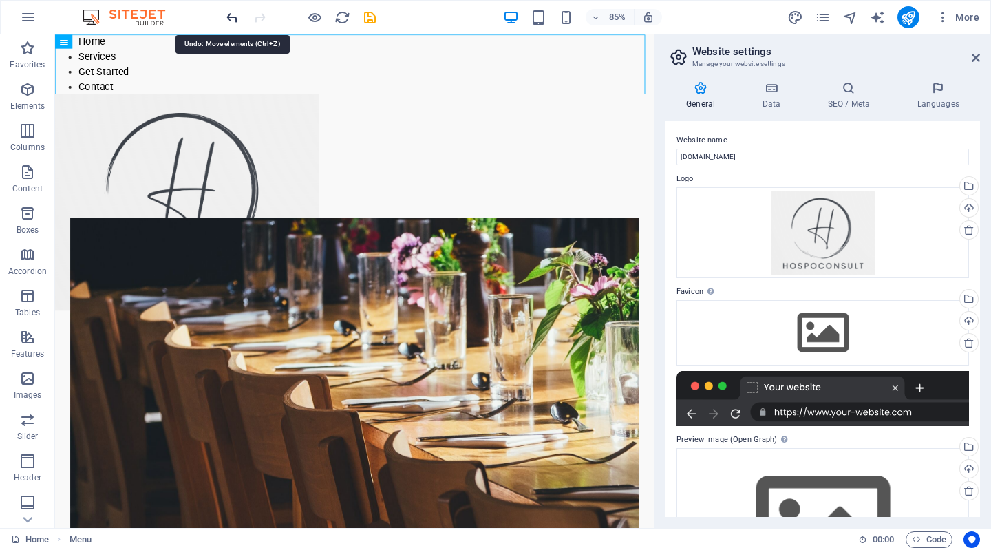
click at [233, 18] on icon "undo" at bounding box center [232, 18] width 16 height 16
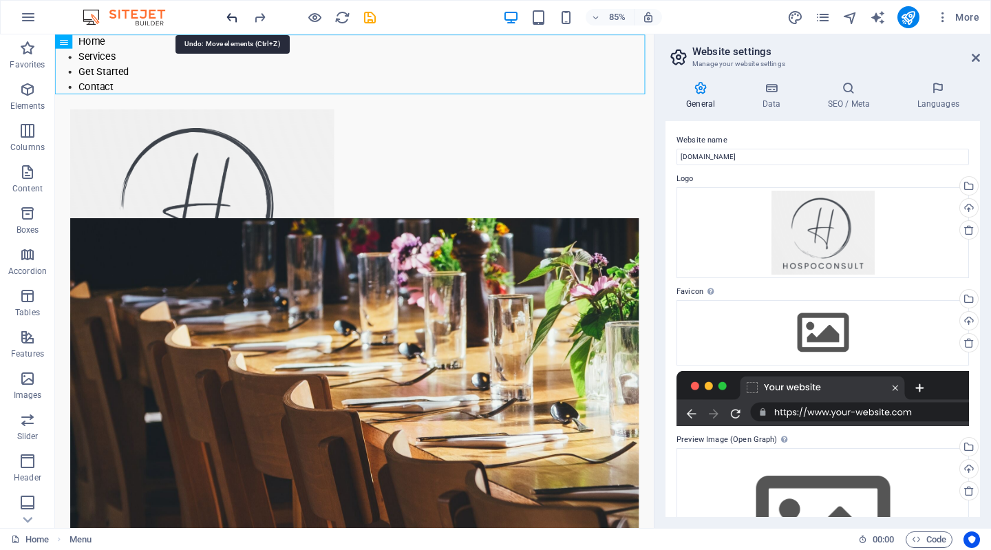
click at [233, 18] on icon "undo" at bounding box center [232, 18] width 16 height 16
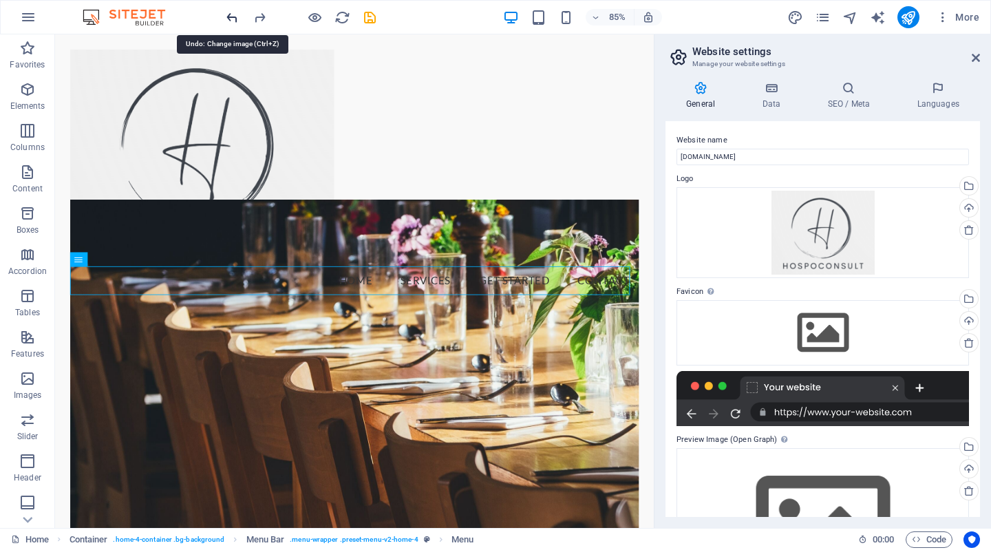
click at [233, 18] on icon "undo" at bounding box center [232, 18] width 16 height 16
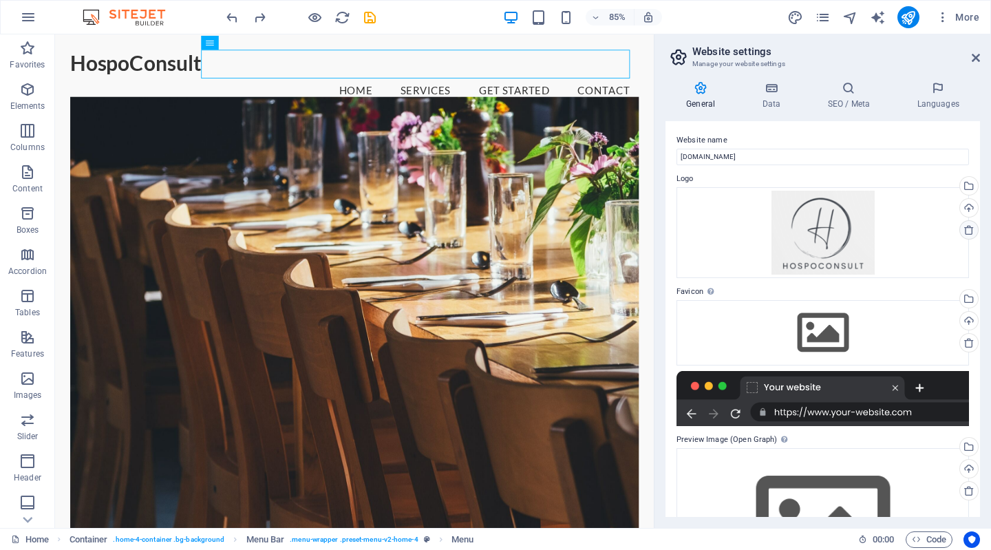
click at [967, 224] on icon at bounding box center [968, 229] width 11 height 11
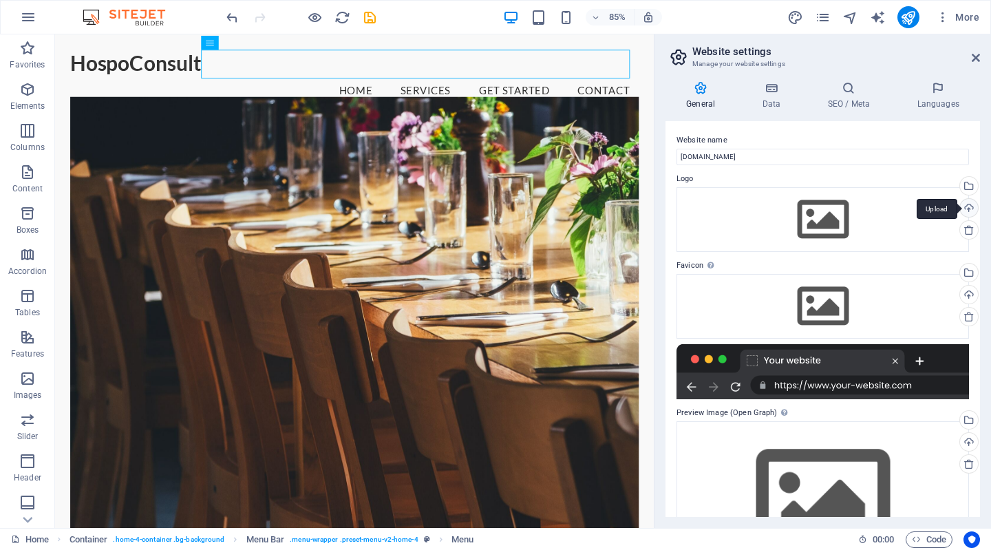
click at [962, 207] on div "Upload" at bounding box center [967, 209] width 21 height 21
click at [969, 290] on div "Upload" at bounding box center [967, 296] width 21 height 21
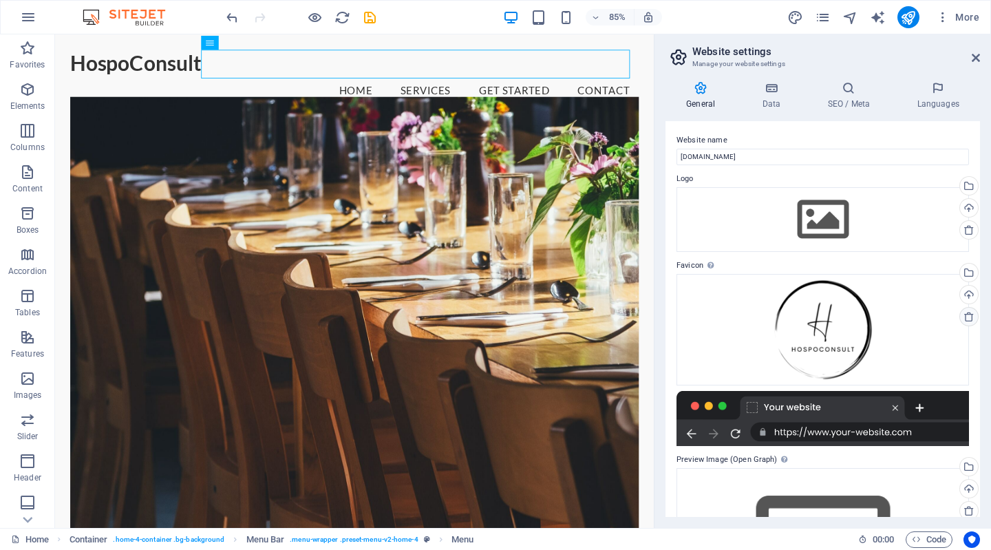
click at [965, 312] on icon at bounding box center [968, 316] width 11 height 11
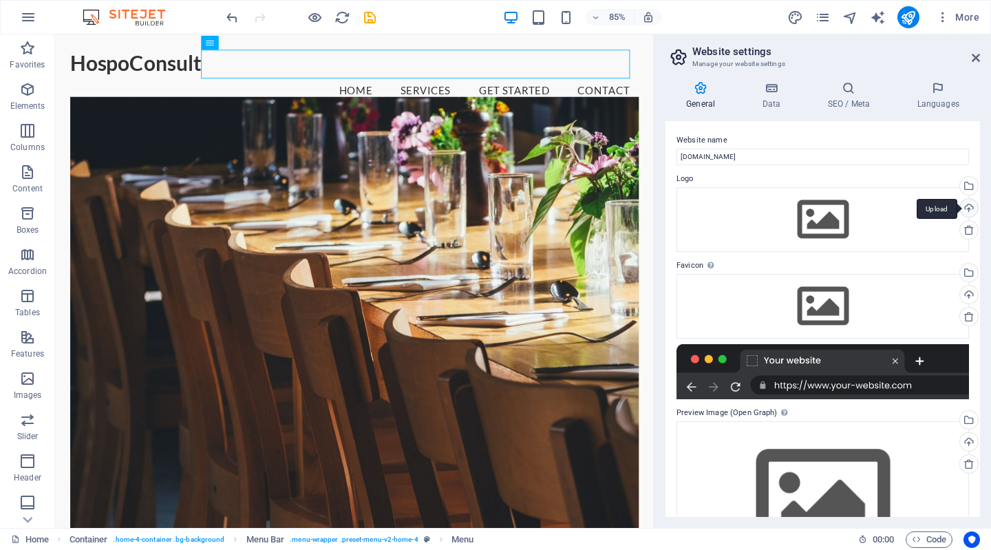
click at [965, 203] on div "Upload" at bounding box center [967, 209] width 21 height 21
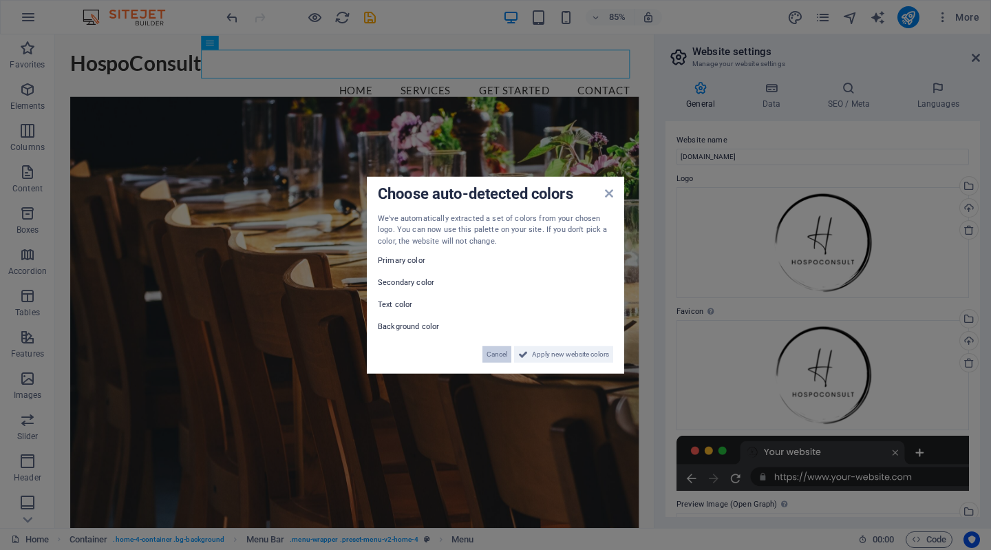
click at [496, 356] on span "Cancel" at bounding box center [496, 354] width 21 height 17
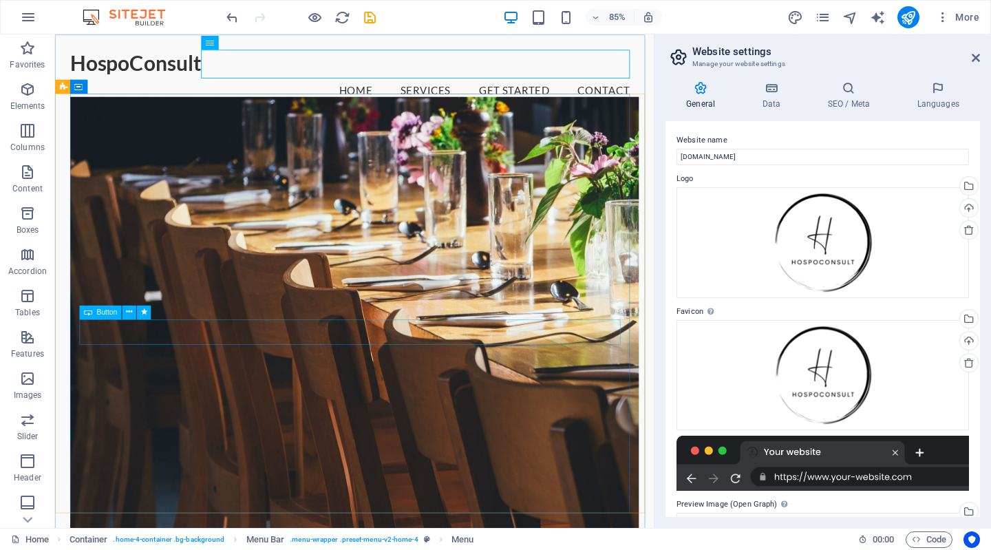
click at [92, 311] on div "Button" at bounding box center [100, 312] width 43 height 14
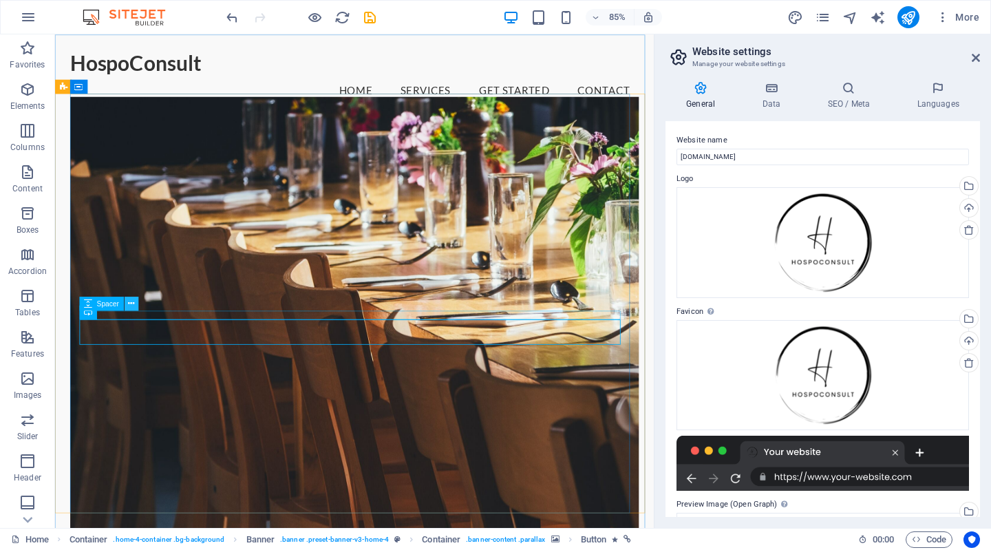
click at [131, 302] on icon at bounding box center [131, 303] width 6 height 12
click at [127, 310] on icon at bounding box center [130, 312] width 6 height 12
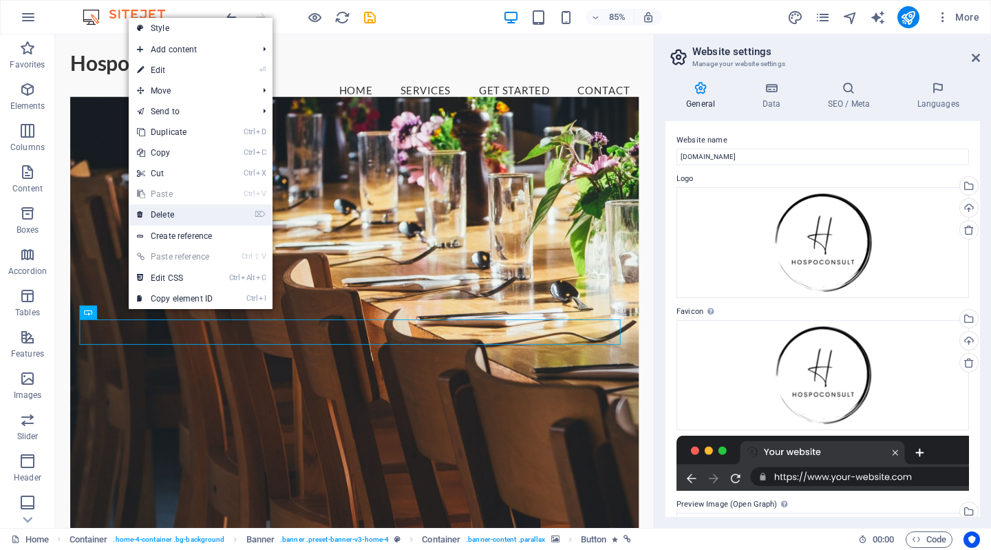
click at [175, 213] on link "⌦ Delete" at bounding box center [175, 214] width 92 height 21
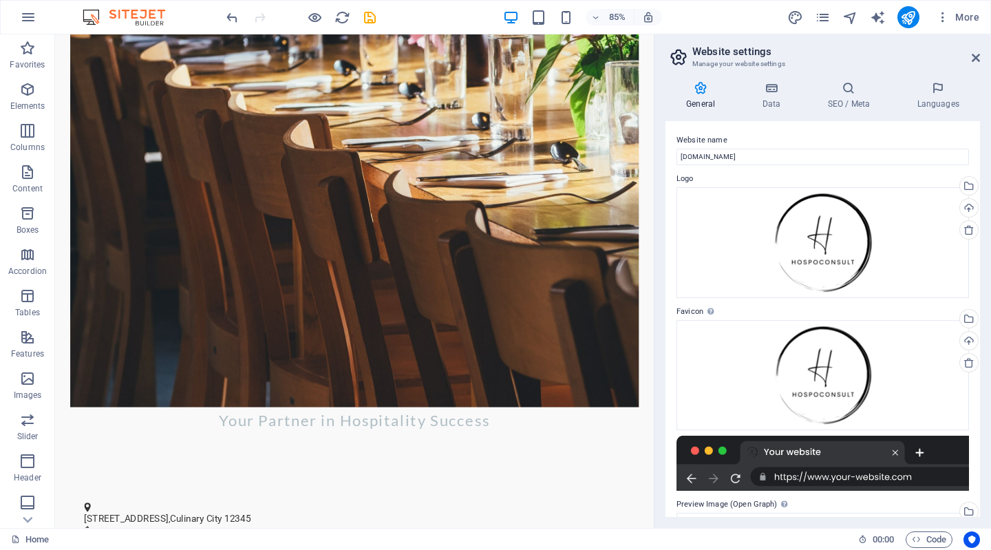
scroll to position [277, 0]
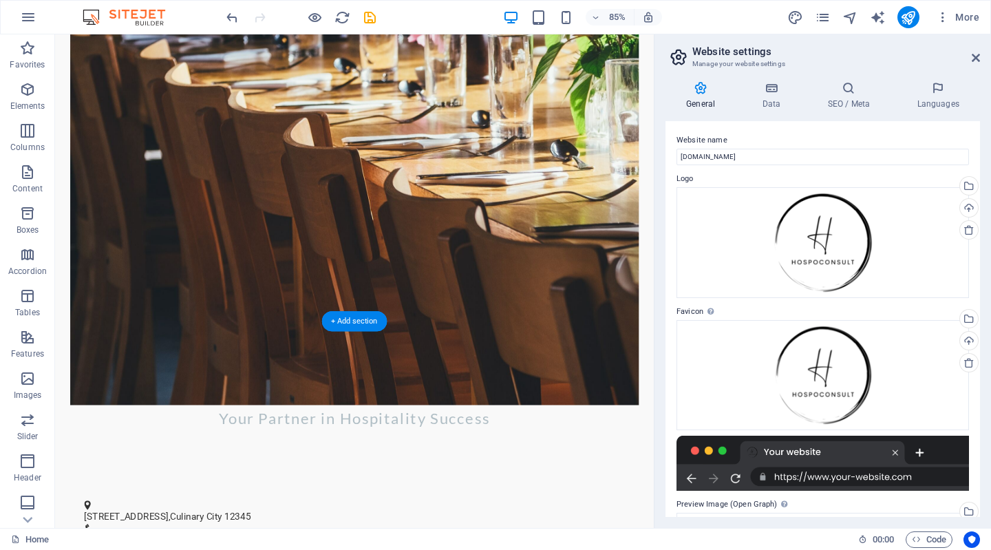
drag, startPoint x: 405, startPoint y: 356, endPoint x: 387, endPoint y: 237, distance: 119.8
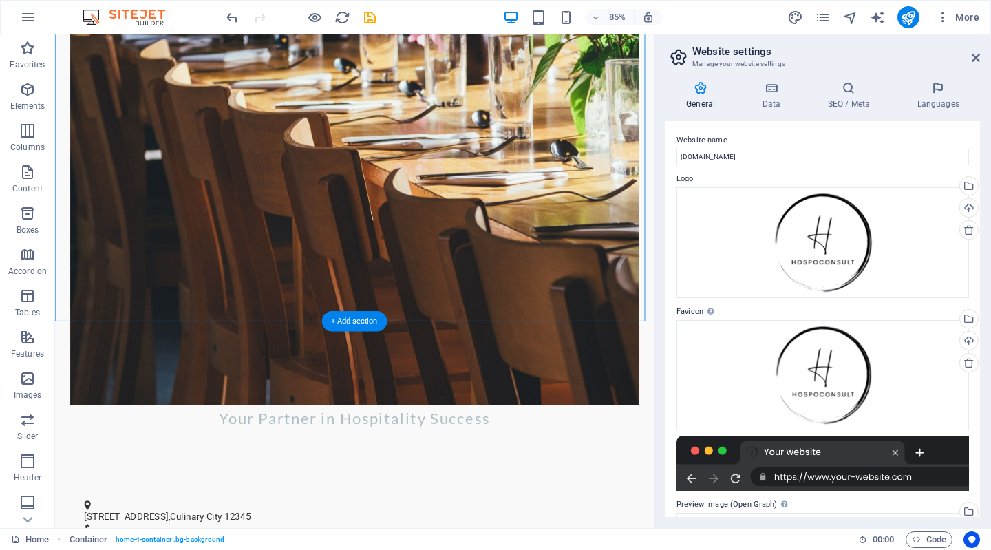
drag, startPoint x: 117, startPoint y: 303, endPoint x: 70, endPoint y: 173, distance: 138.8
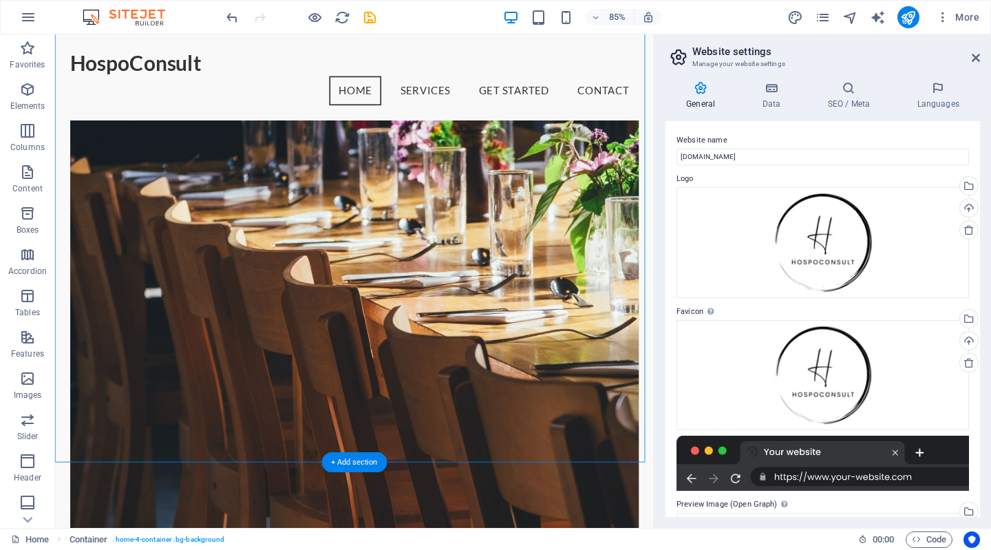
scroll to position [0, 0]
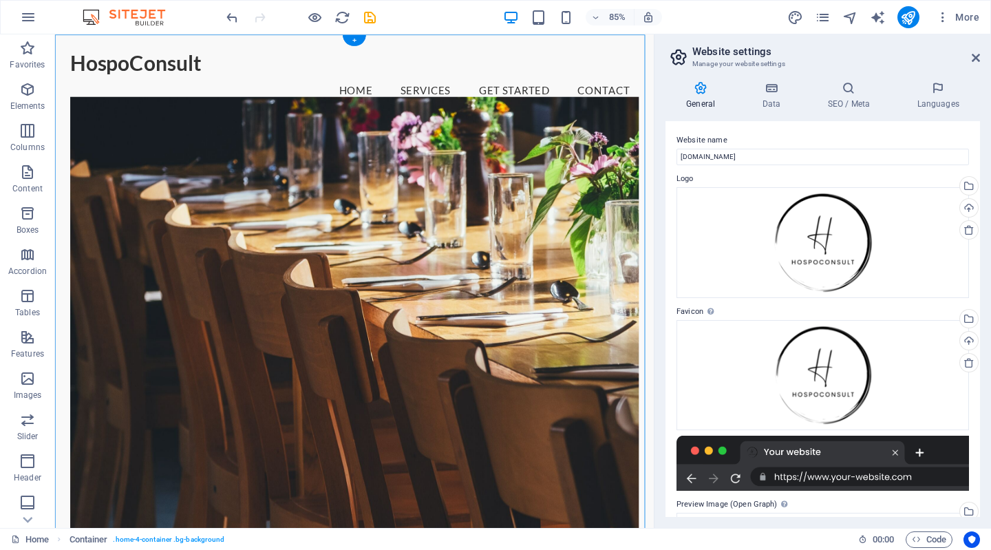
click at [124, 145] on figure at bounding box center [407, 371] width 669 height 528
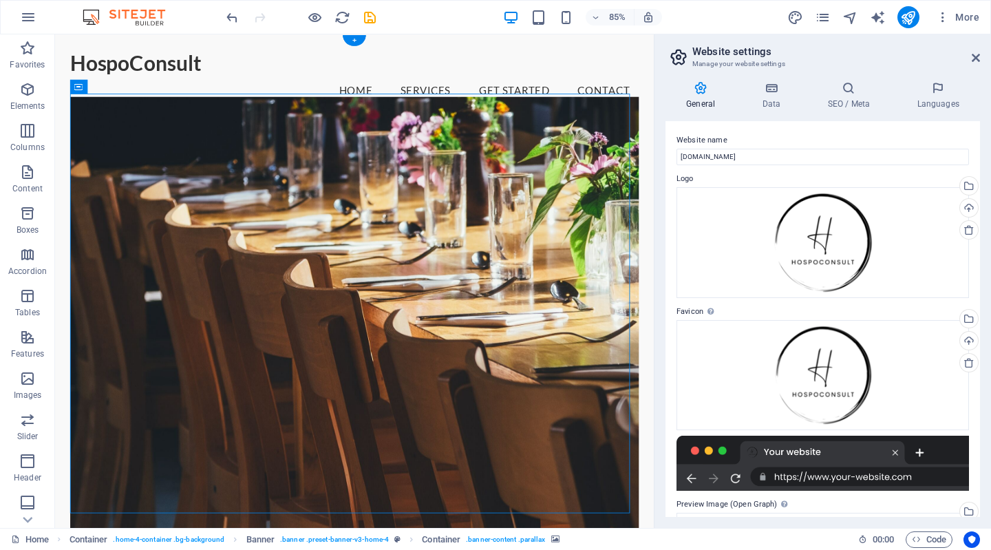
click at [116, 136] on figure at bounding box center [407, 371] width 669 height 528
click at [153, 462] on figure at bounding box center [407, 371] width 669 height 528
click at [108, 508] on icon at bounding box center [109, 505] width 6 height 12
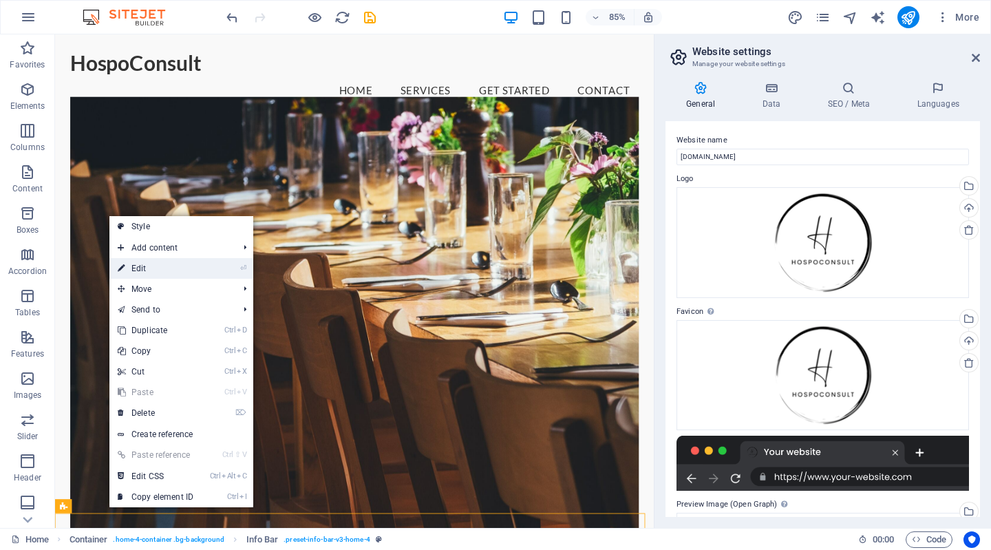
click at [230, 268] on li "⏎ Edit" at bounding box center [181, 268] width 144 height 21
click at [133, 266] on link "⏎ Edit" at bounding box center [155, 268] width 92 height 21
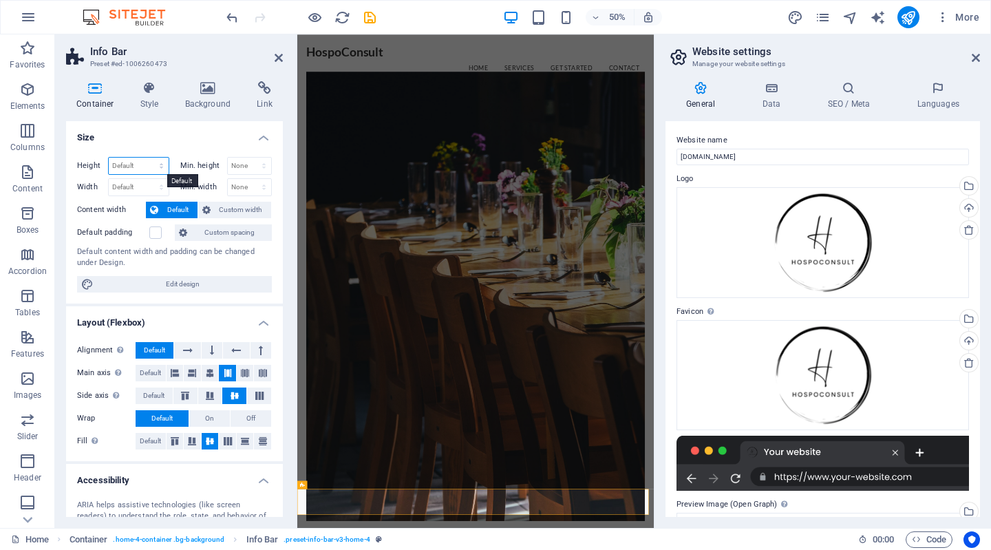
click at [153, 162] on select "Default px rem % vh vw" at bounding box center [139, 166] width 60 height 17
click at [184, 132] on h4 "Size" at bounding box center [174, 133] width 217 height 25
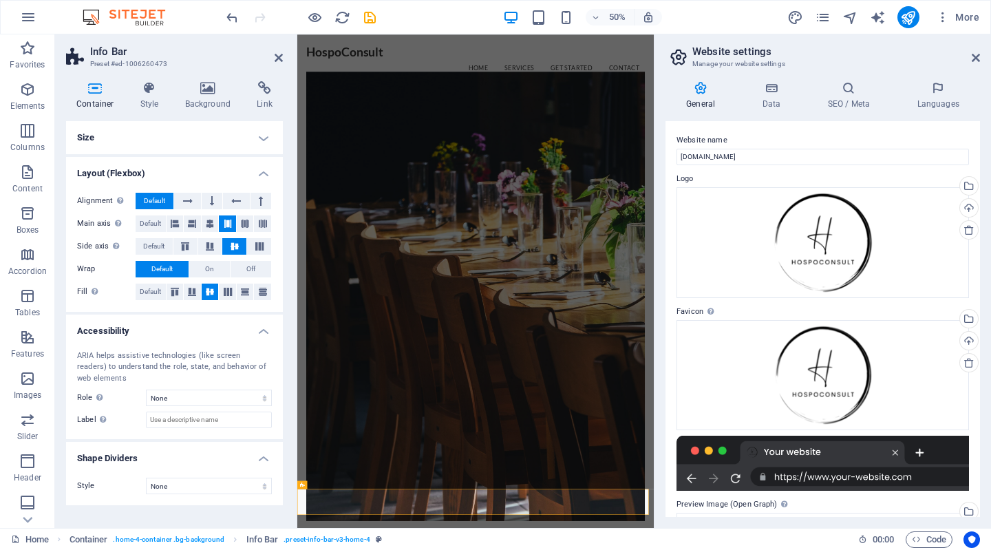
click at [184, 132] on h4 "Size" at bounding box center [174, 137] width 217 height 33
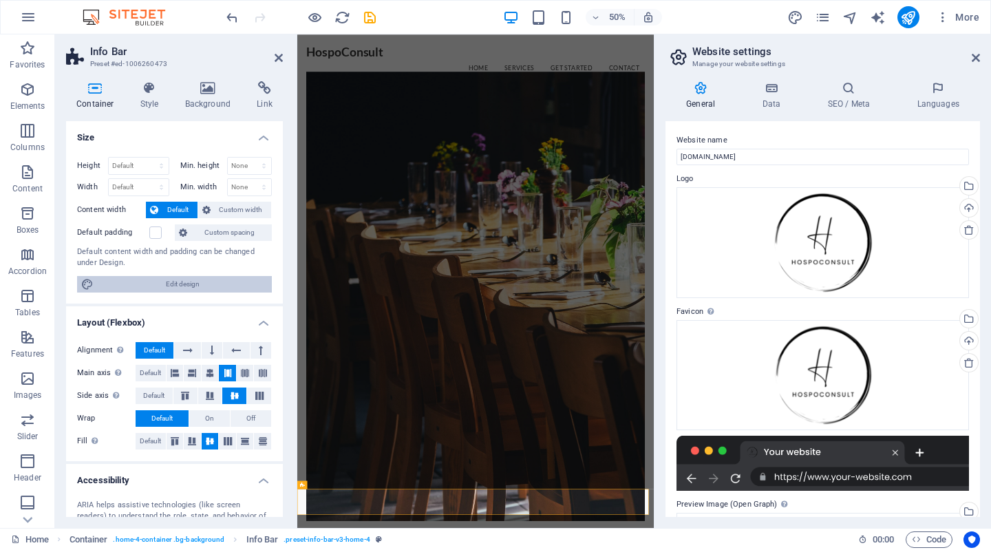
click at [110, 286] on span "Edit design" at bounding box center [183, 284] width 170 height 17
select select "rem"
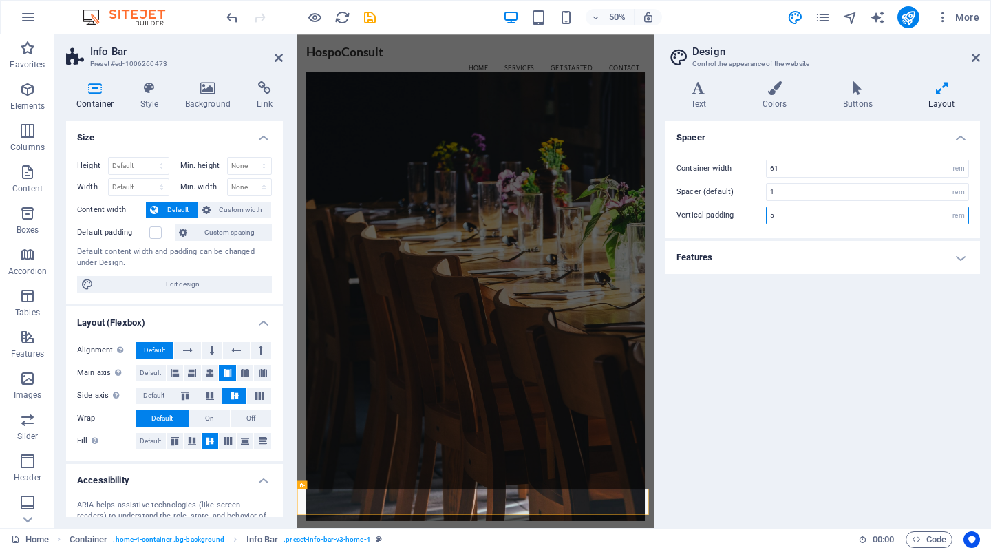
click at [934, 215] on input "5" at bounding box center [867, 215] width 202 height 17
type input "2"
click at [852, 332] on div "Spacer Container width 61 rem px Spacer (default) 1 rem Vertical padding 2 rem …" at bounding box center [822, 319] width 314 height 396
click at [815, 260] on h4 "Features" at bounding box center [822, 257] width 314 height 33
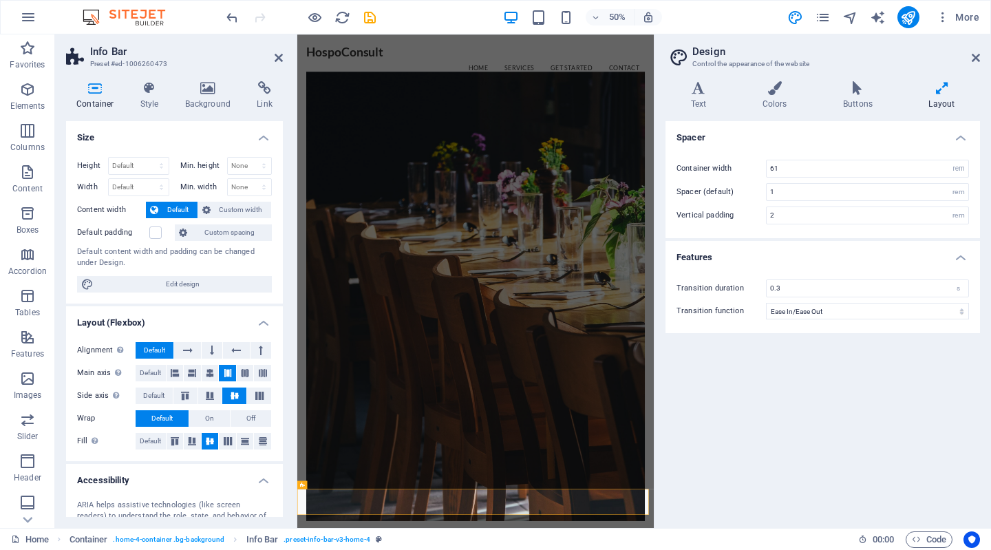
click at [815, 256] on h4 "Features" at bounding box center [822, 253] width 314 height 25
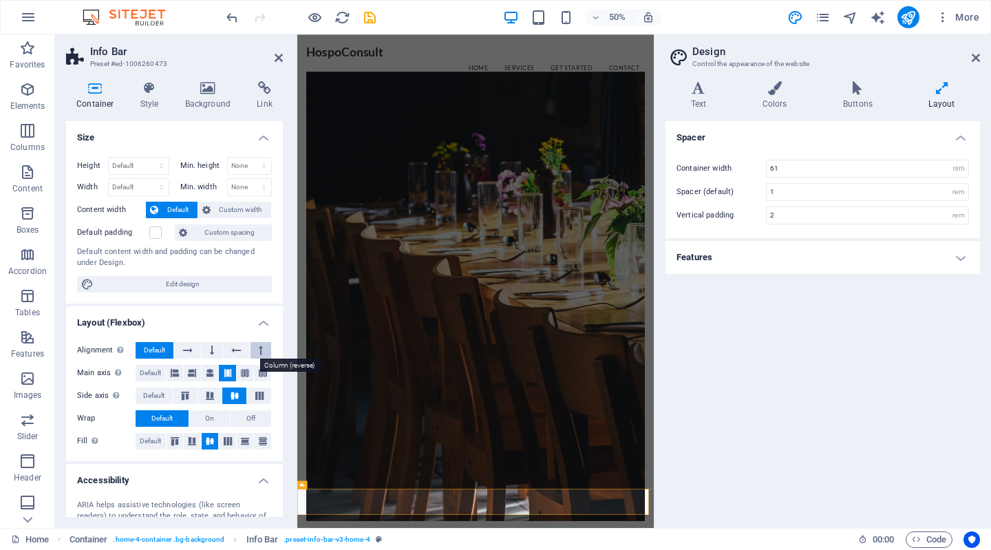
click at [259, 343] on icon at bounding box center [261, 350] width 4 height 17
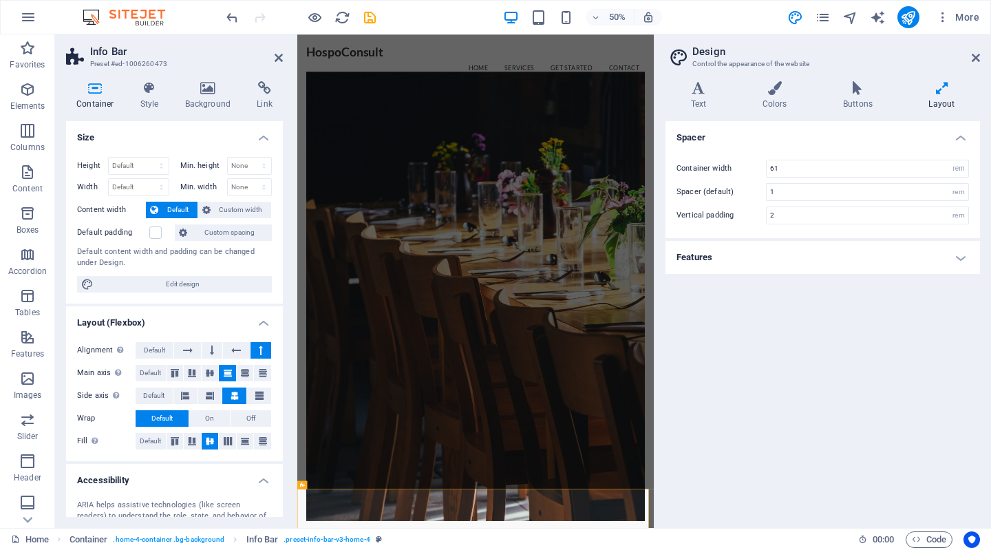
click at [259, 345] on icon at bounding box center [261, 350] width 4 height 17
click at [259, 347] on icon at bounding box center [261, 350] width 4 height 17
click at [227, 349] on button at bounding box center [236, 350] width 26 height 17
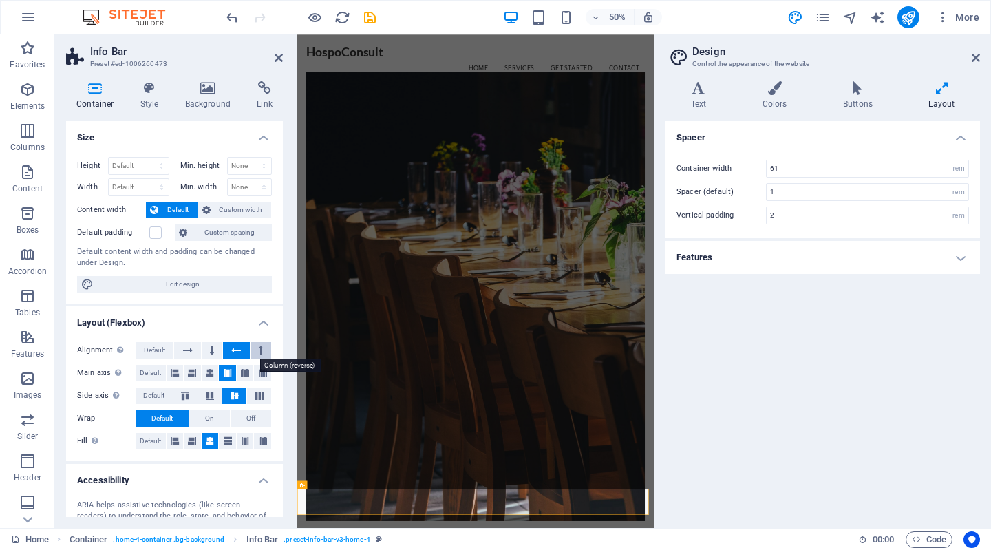
click at [254, 347] on button at bounding box center [260, 350] width 21 height 17
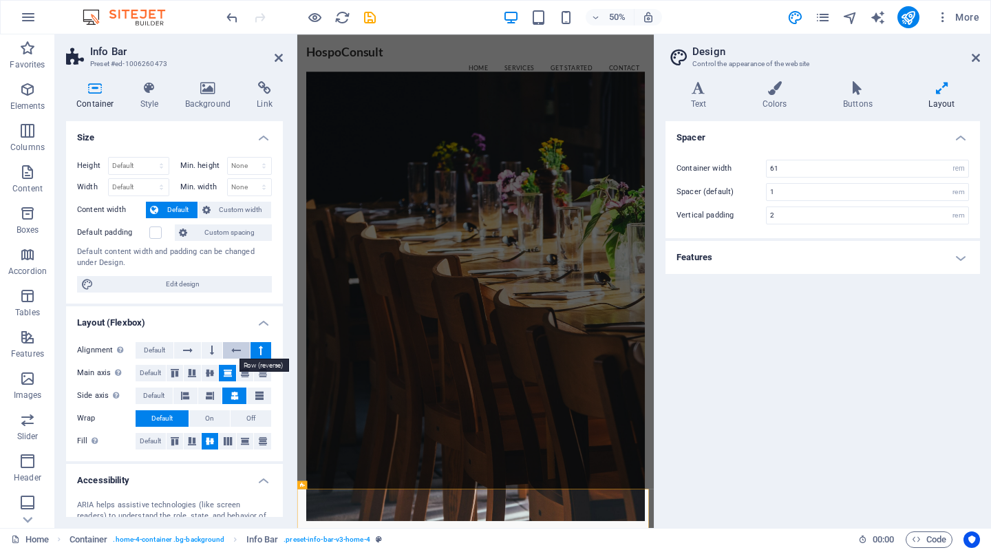
click at [236, 348] on icon at bounding box center [236, 350] width 10 height 17
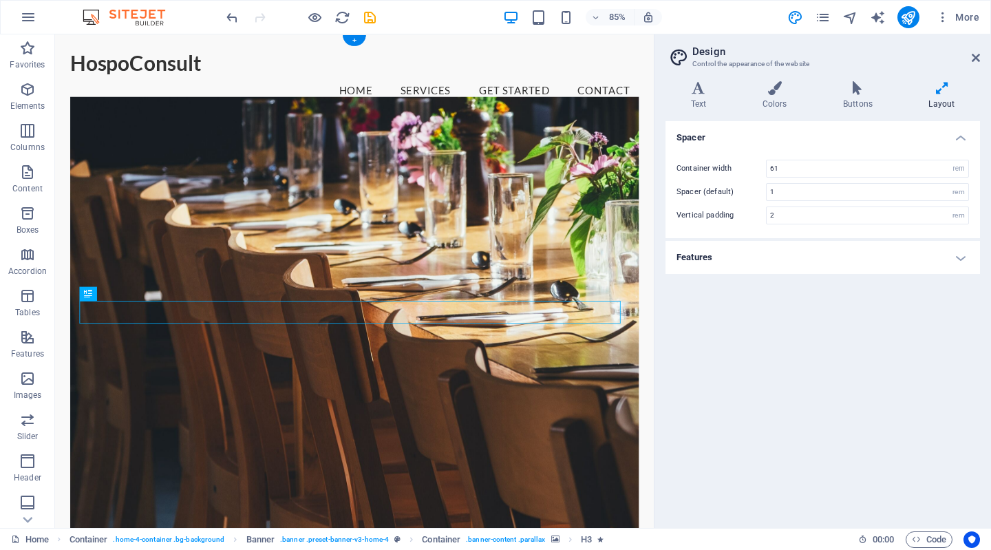
click at [377, 193] on figure at bounding box center [407, 371] width 669 height 528
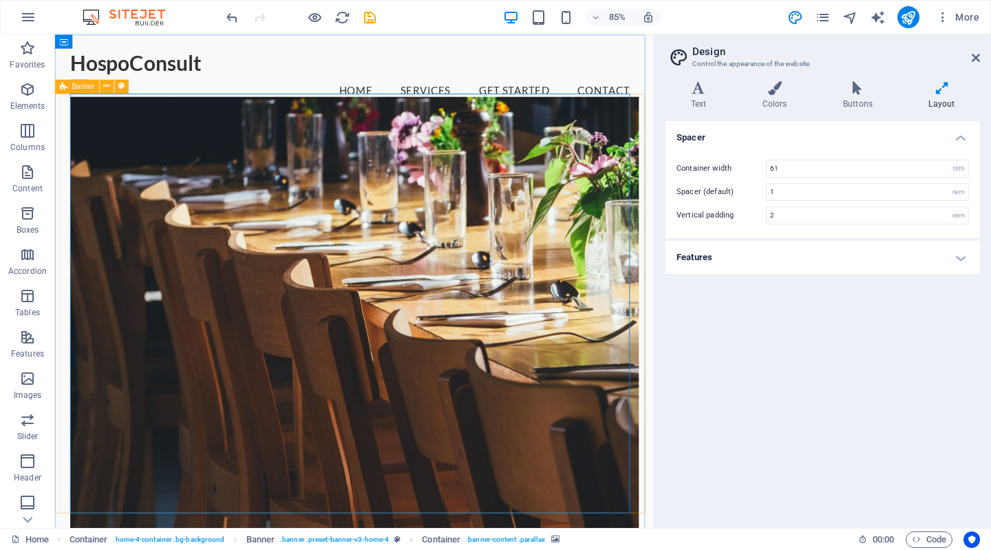
click at [75, 82] on div "Banner" at bounding box center [77, 86] width 44 height 14
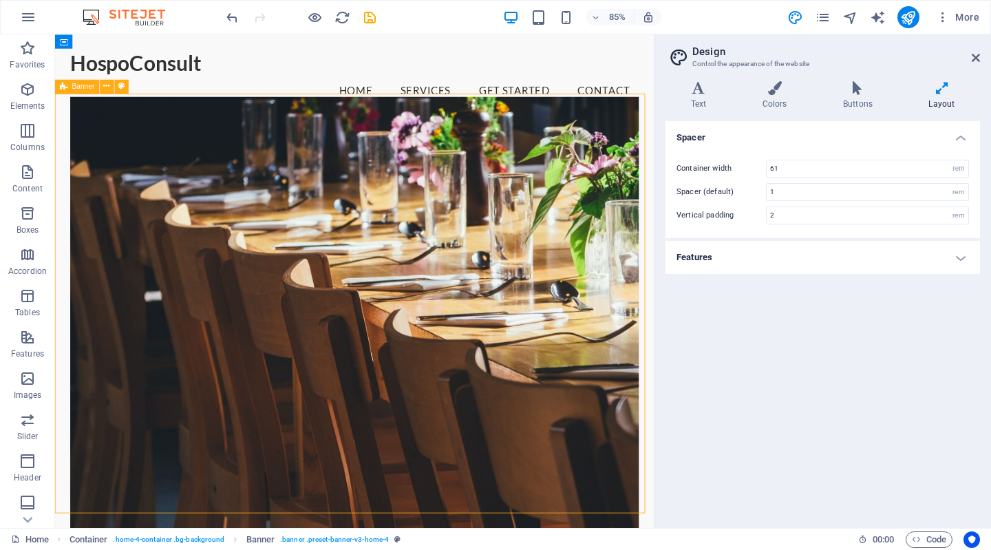
click at [67, 91] on div "Banner" at bounding box center [77, 86] width 44 height 14
click at [106, 82] on icon at bounding box center [107, 86] width 6 height 12
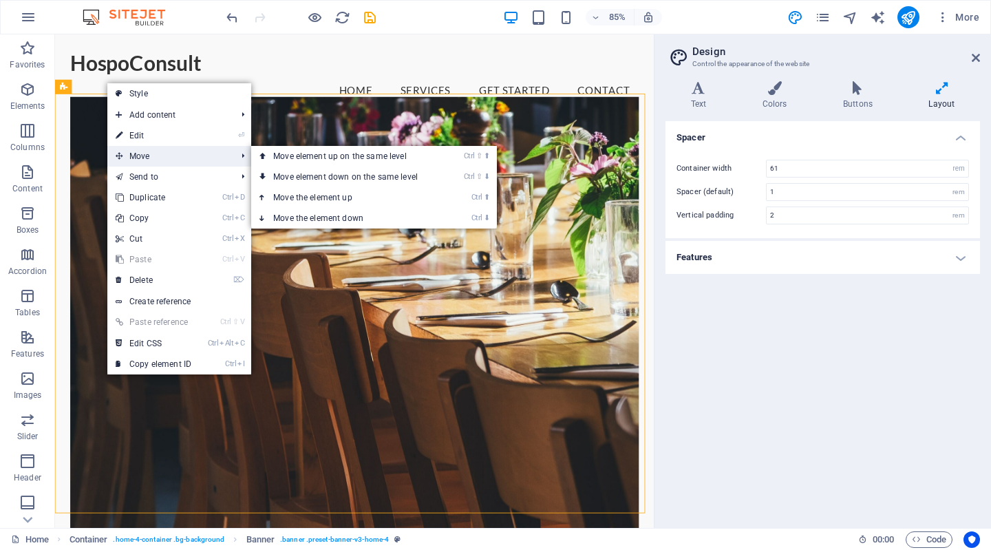
click at [157, 162] on span "Move" at bounding box center [168, 156] width 123 height 21
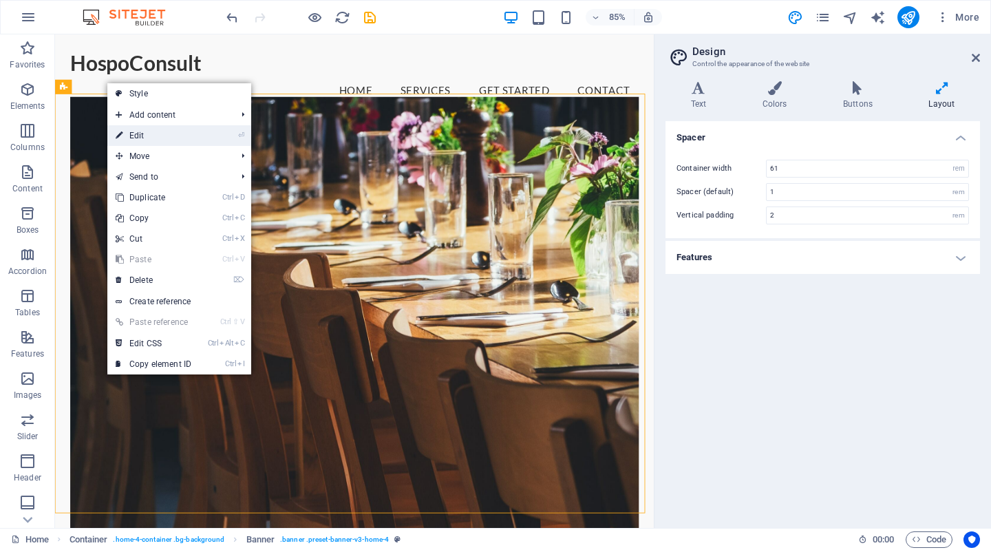
click at [133, 138] on link "⏎ Edit" at bounding box center [153, 135] width 92 height 21
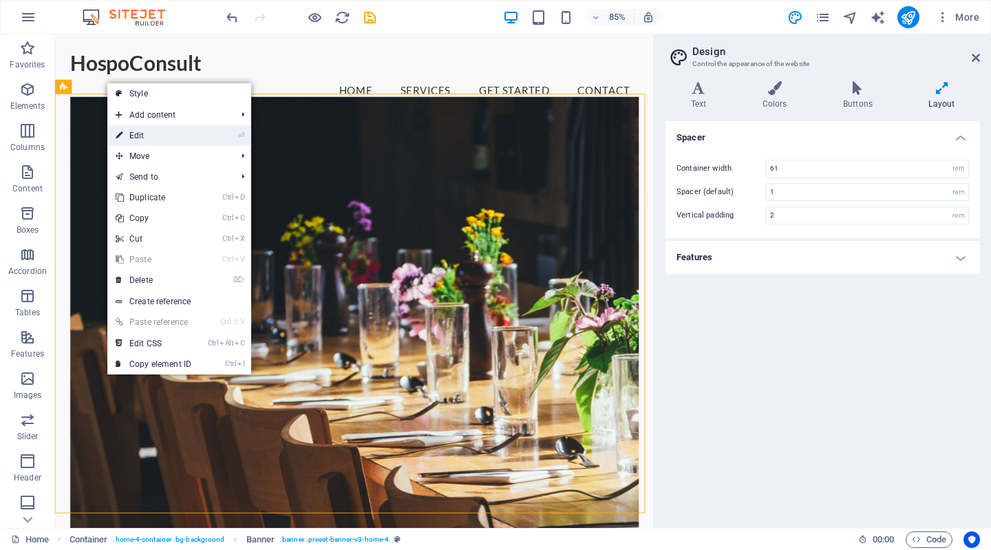
select select "vh"
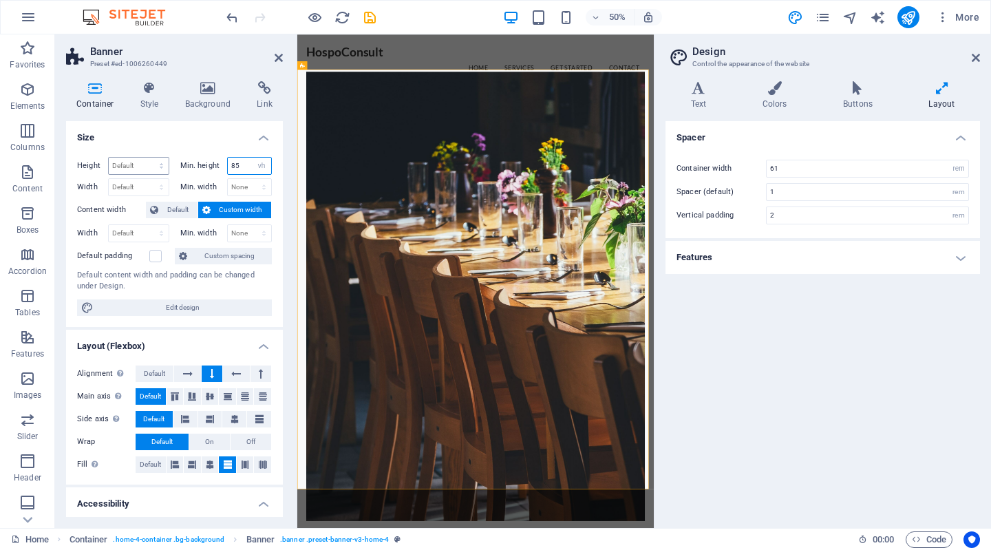
drag, startPoint x: 243, startPoint y: 162, endPoint x: 164, endPoint y: 173, distance: 79.2
click at [164, 173] on div "Height Default px rem % vh vw Min. height 85 None px rem % vh vw" at bounding box center [174, 167] width 195 height 21
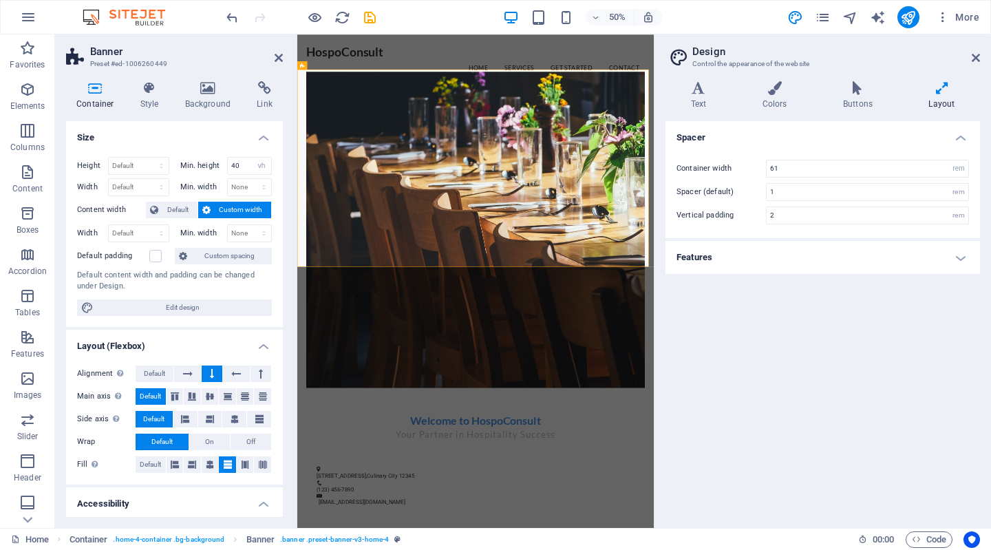
click at [192, 130] on h4 "Size" at bounding box center [174, 133] width 217 height 25
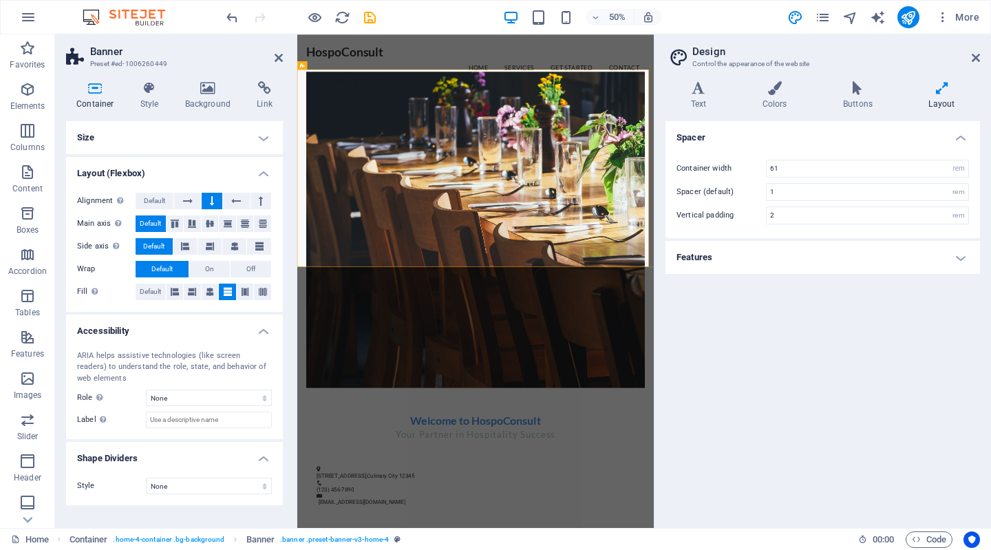
click at [257, 134] on h4 "Size" at bounding box center [174, 137] width 217 height 33
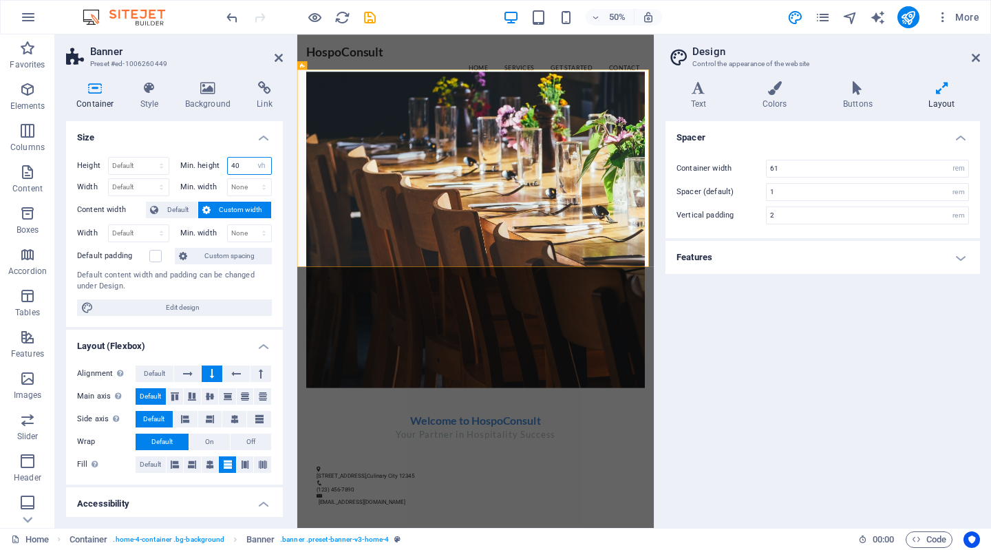
drag, startPoint x: 241, startPoint y: 161, endPoint x: 202, endPoint y: 167, distance: 39.0
click at [202, 167] on div "Min. height 40 None px rem % vh vw" at bounding box center [226, 166] width 92 height 18
type input "30"
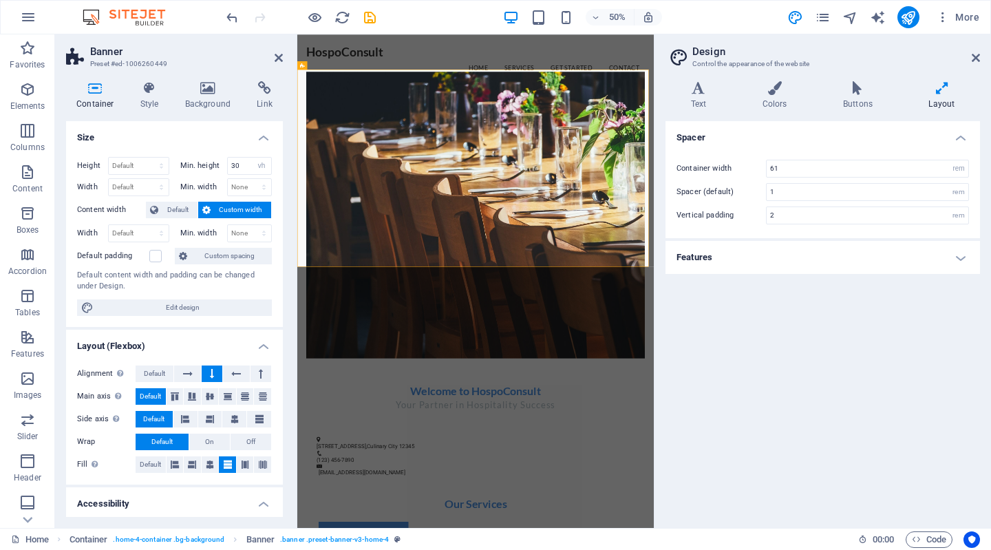
click at [219, 129] on h4 "Size" at bounding box center [174, 133] width 217 height 25
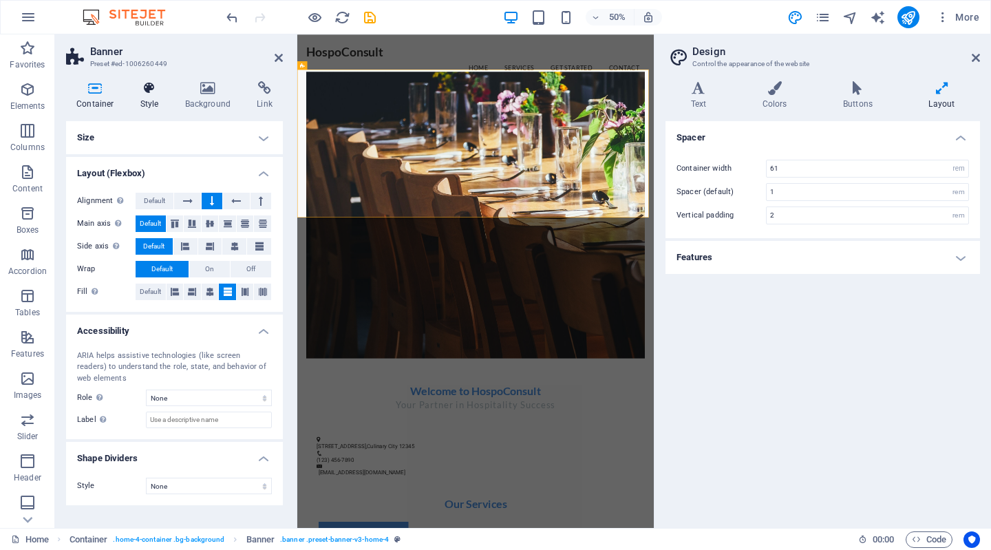
click at [151, 103] on h4 "Style" at bounding box center [152, 95] width 45 height 29
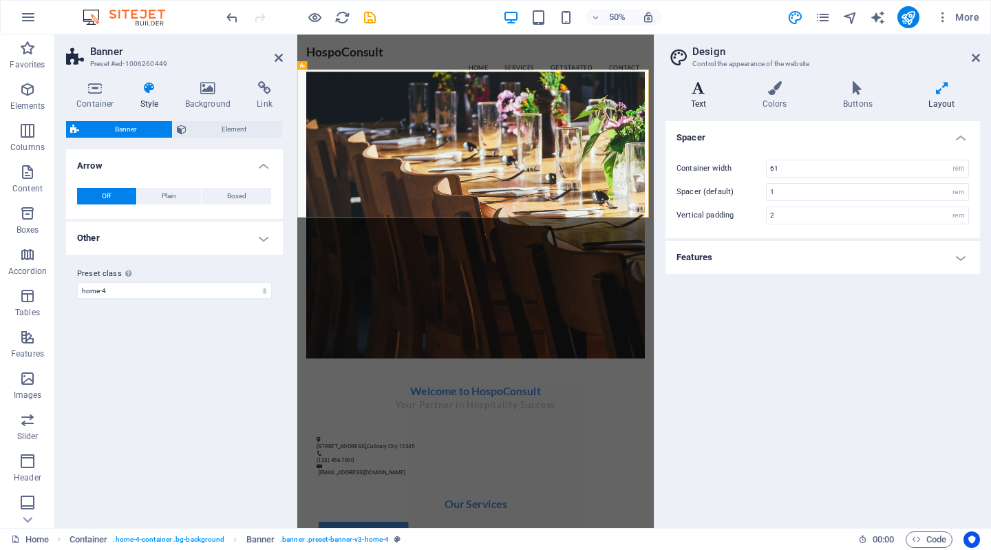
click at [707, 92] on icon at bounding box center [698, 88] width 66 height 14
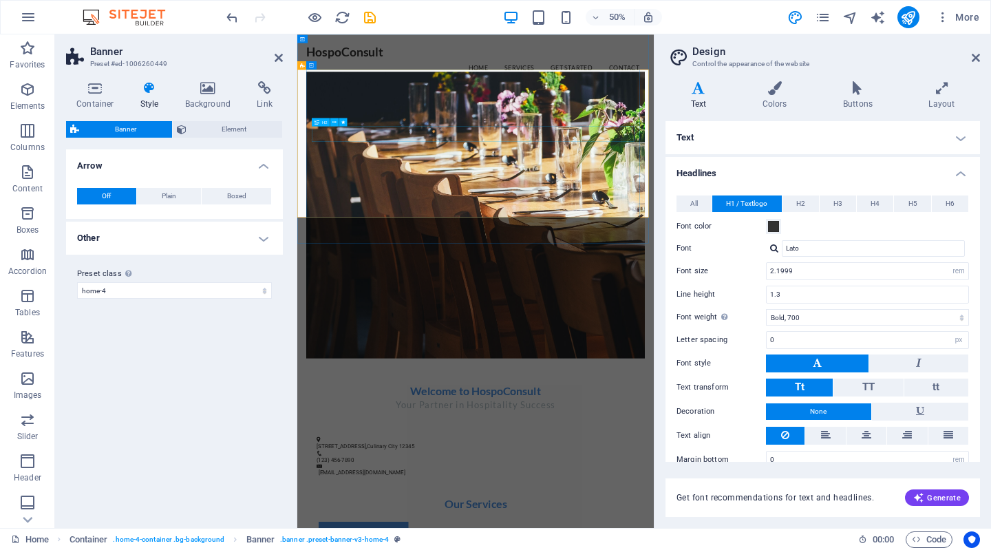
click at [718, 135] on h4 "Text" at bounding box center [822, 137] width 314 height 33
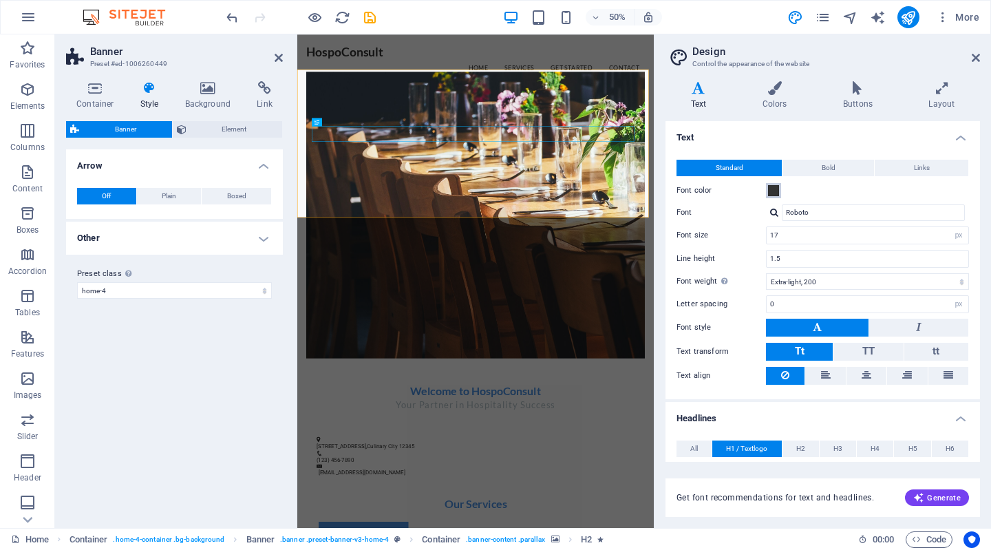
click at [774, 193] on span at bounding box center [773, 190] width 11 height 11
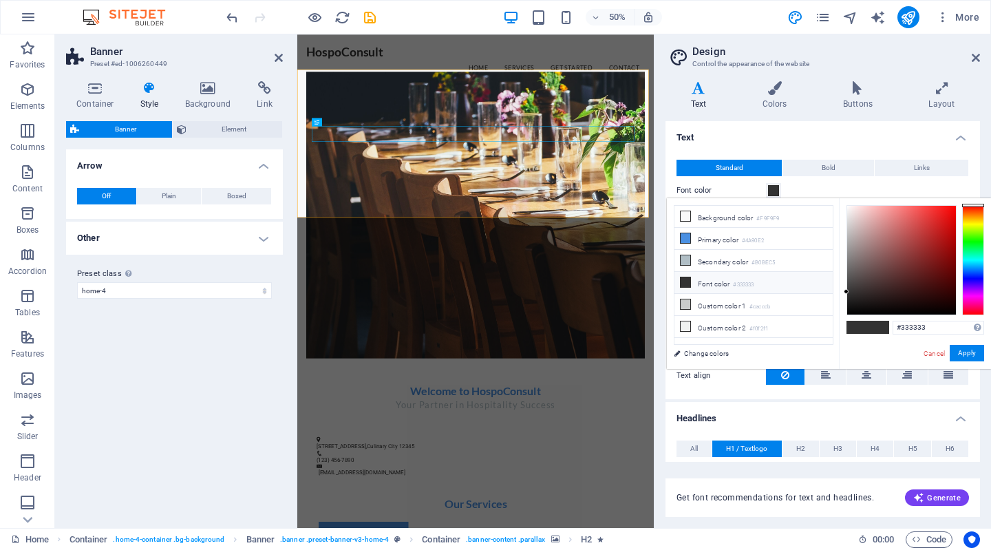
click at [685, 277] on icon at bounding box center [685, 282] width 10 height 10
click at [720, 125] on h4 "Text" at bounding box center [822, 133] width 314 height 25
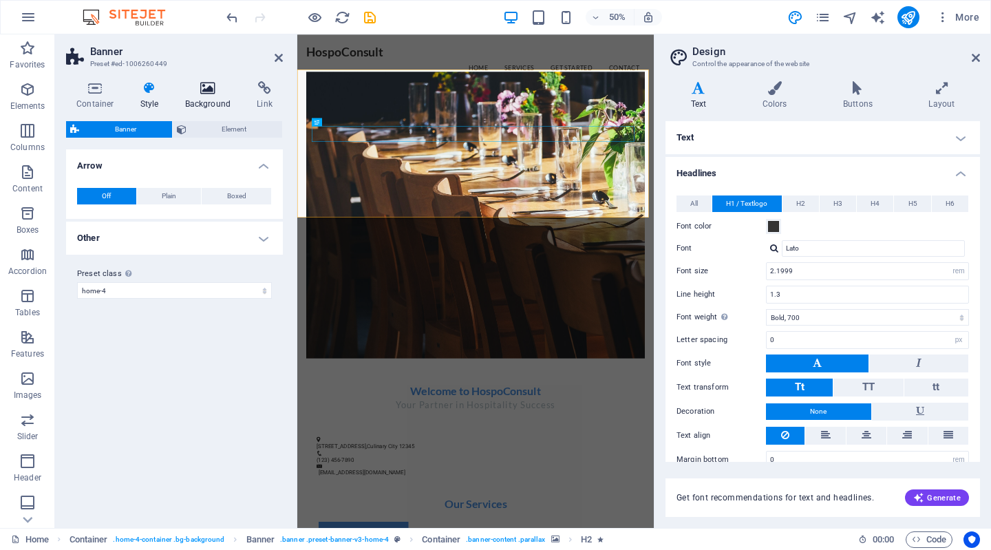
click at [202, 91] on icon at bounding box center [208, 88] width 67 height 14
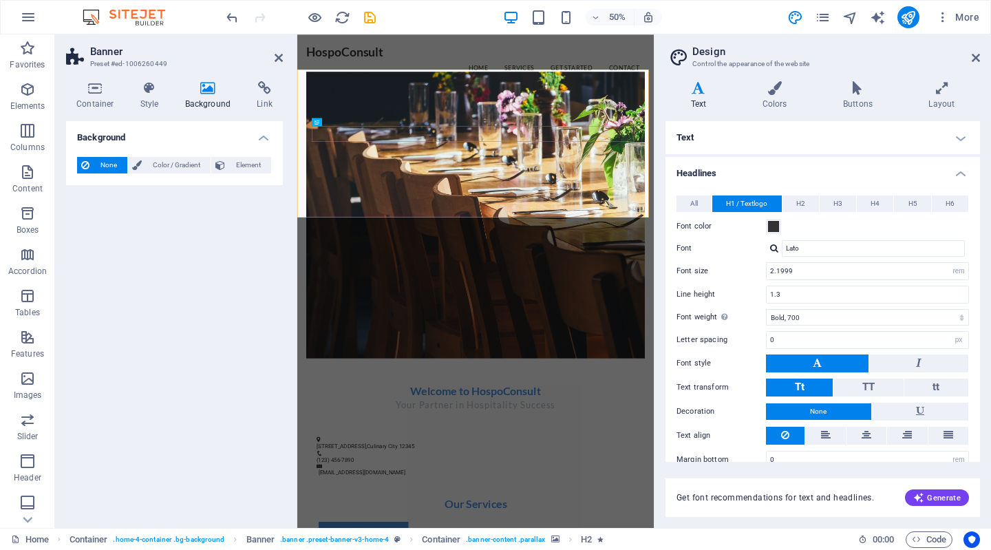
click at [385, 118] on figure at bounding box center [653, 393] width 677 height 572
click at [91, 94] on icon at bounding box center [95, 88] width 58 height 14
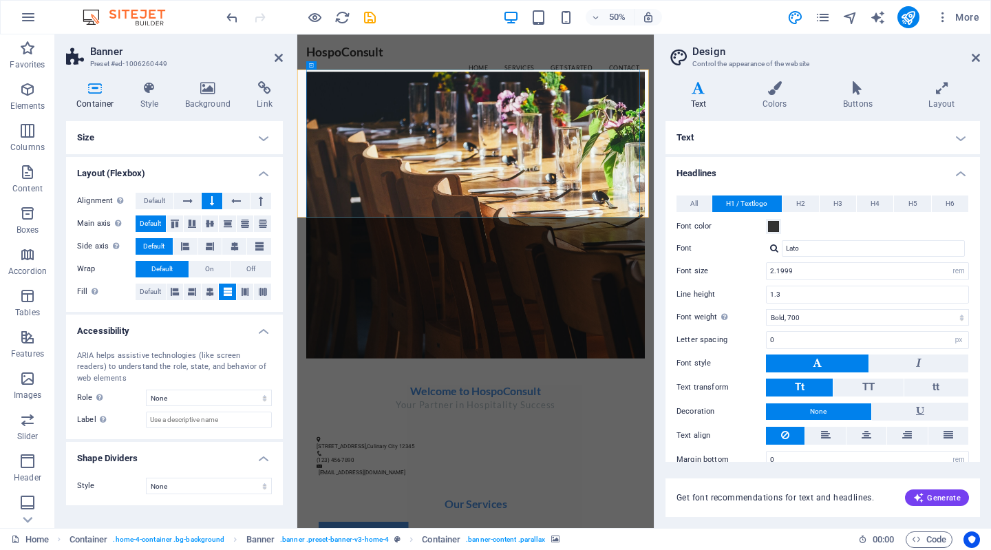
click at [534, 131] on figure at bounding box center [653, 393] width 677 height 572
click at [373, 18] on icon "save" at bounding box center [370, 18] width 16 height 16
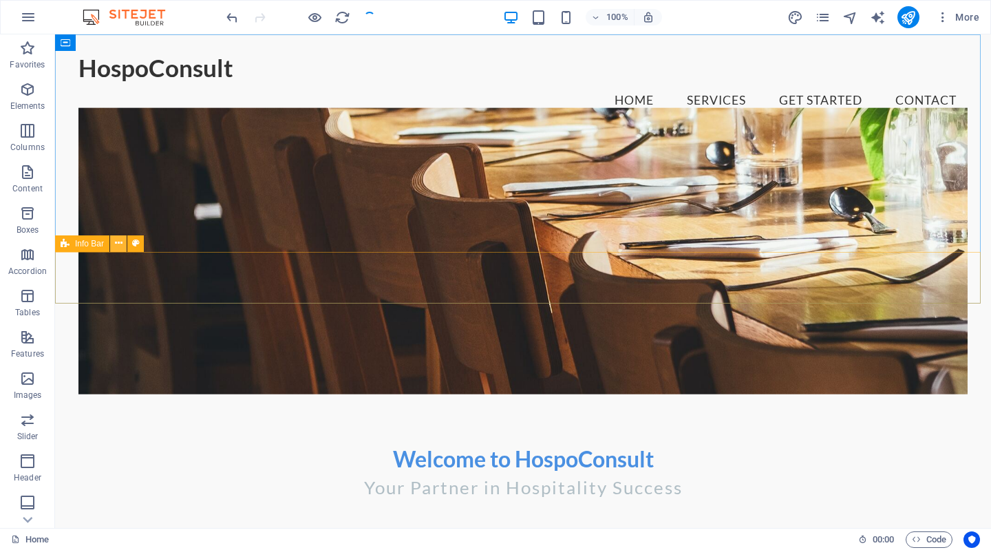
click at [119, 248] on icon at bounding box center [119, 243] width 8 height 14
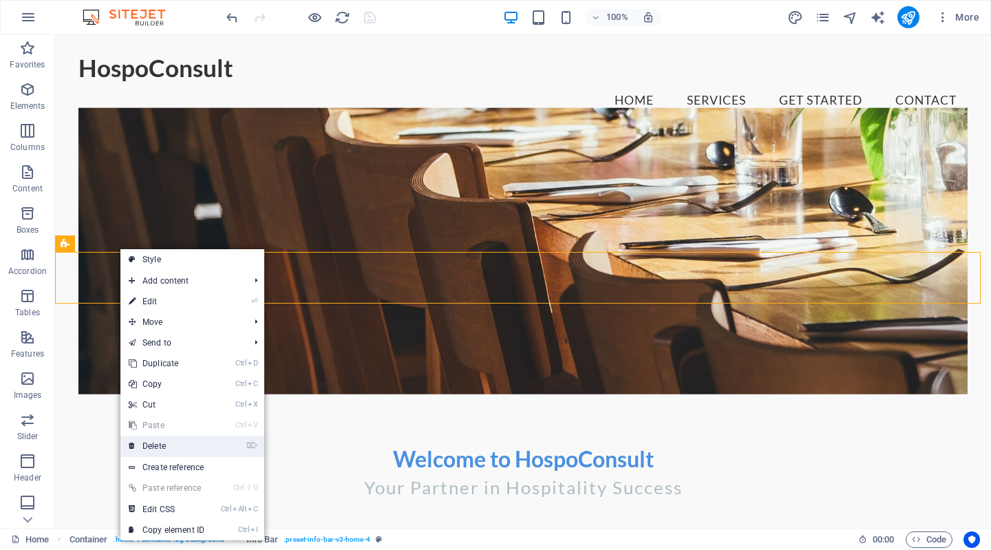
click at [136, 446] on link "⌦ Delete" at bounding box center [166, 445] width 92 height 21
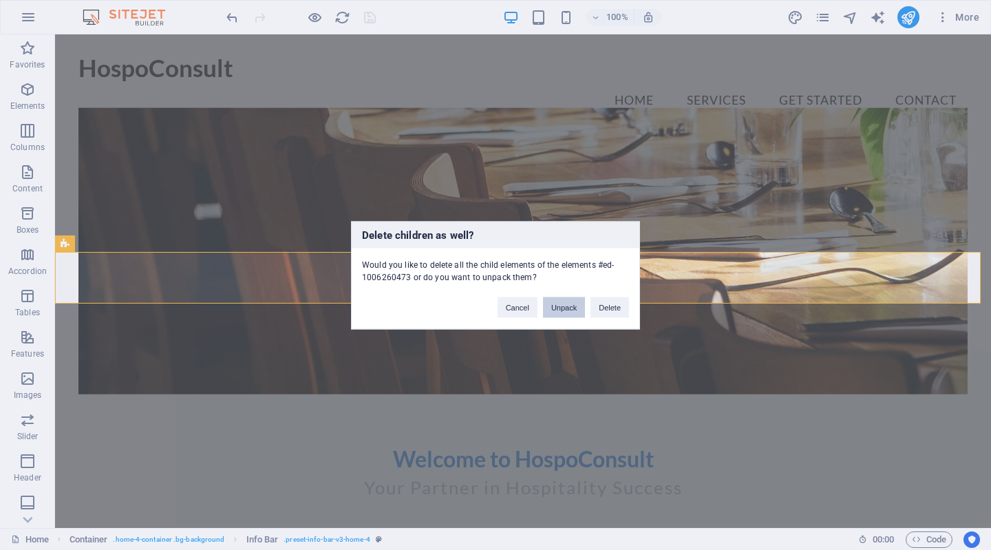
click at [550, 312] on button "Unpack" at bounding box center [564, 307] width 42 height 21
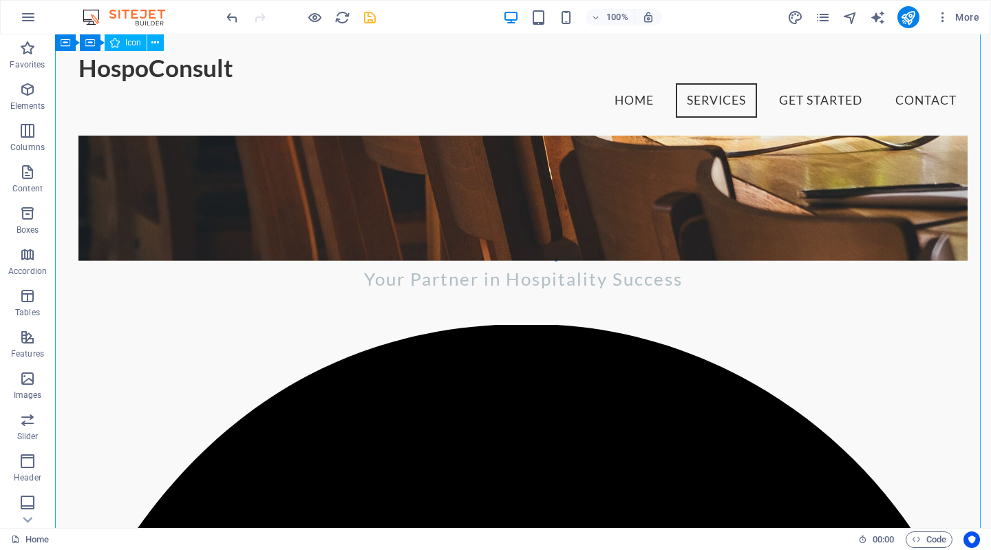
scroll to position [119, 0]
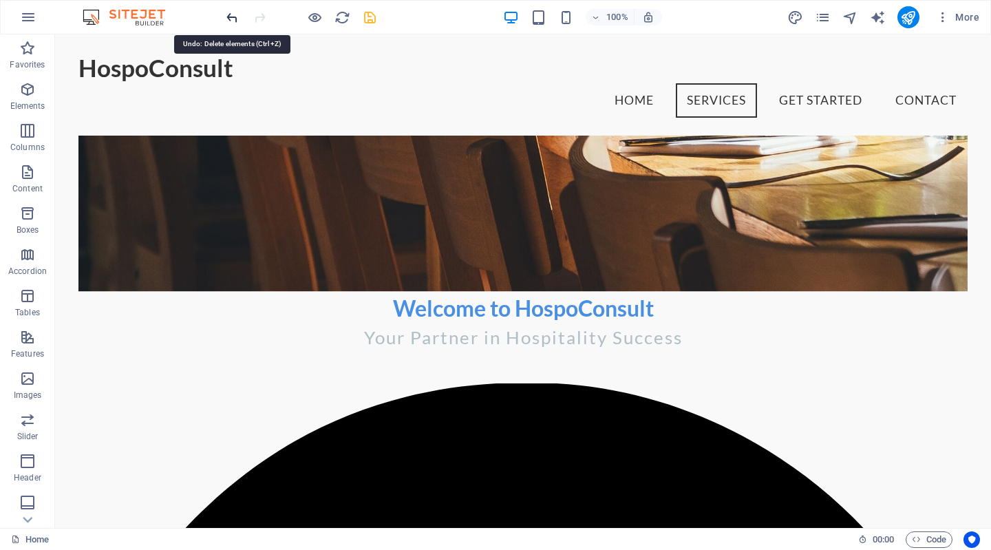
click at [226, 14] on icon "undo" at bounding box center [232, 18] width 16 height 16
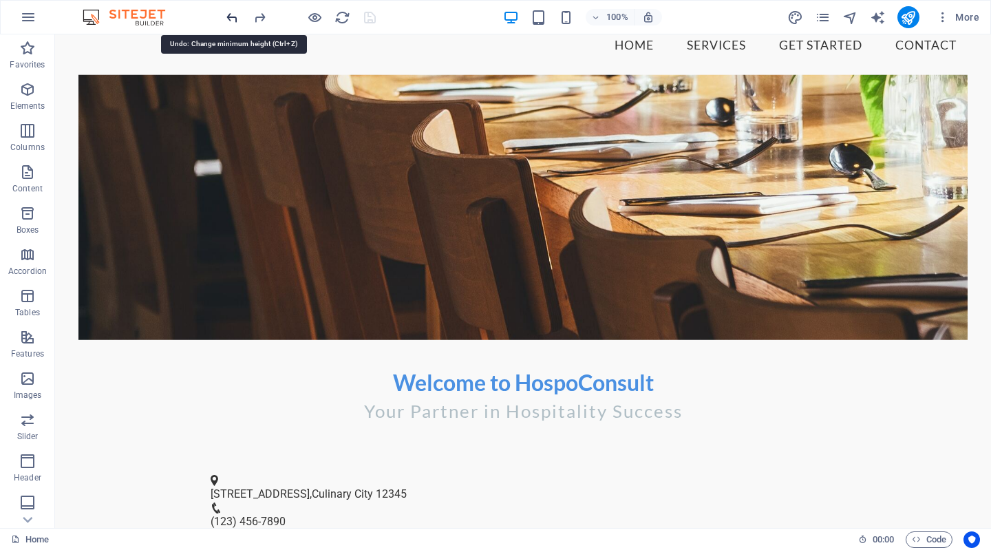
scroll to position [0, 0]
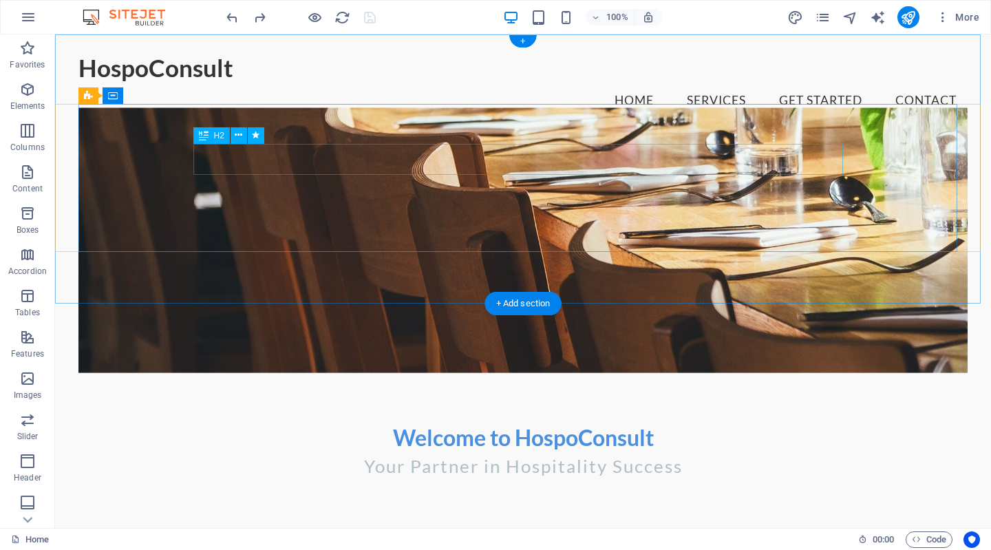
click at [462, 422] on div "Welcome to HospoConsult" at bounding box center [522, 437] width 649 height 31
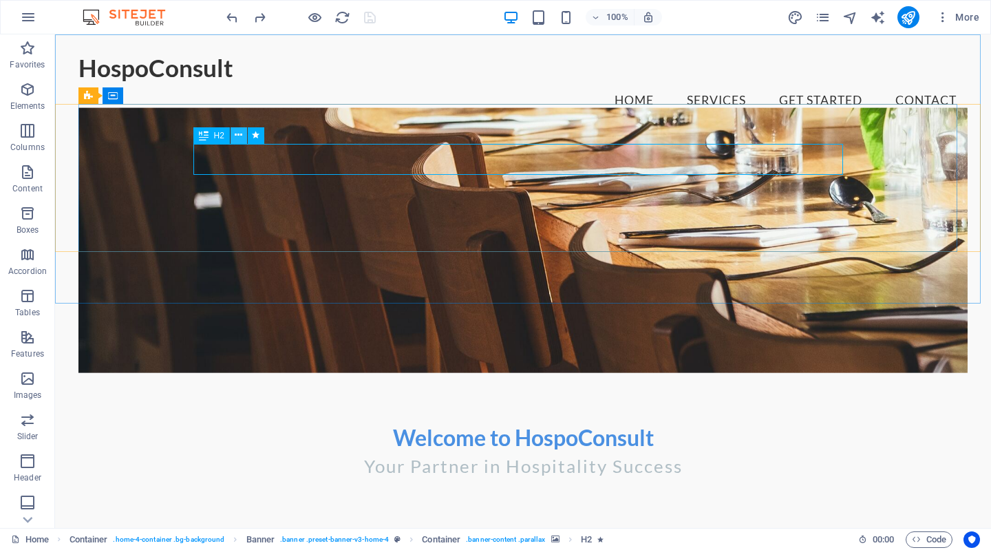
click at [241, 137] on icon at bounding box center [239, 135] width 8 height 14
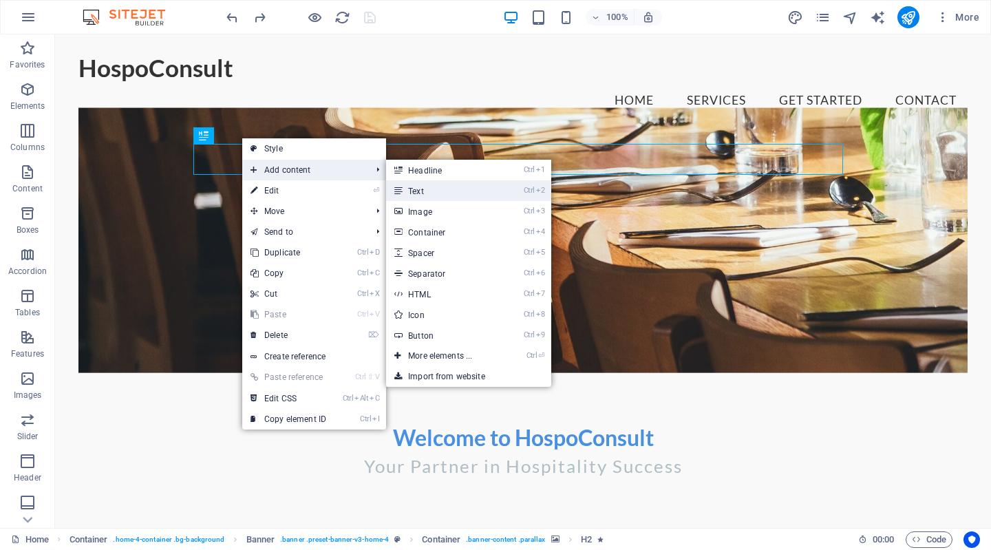
click at [423, 187] on link "Ctrl 2 Text" at bounding box center [443, 190] width 114 height 21
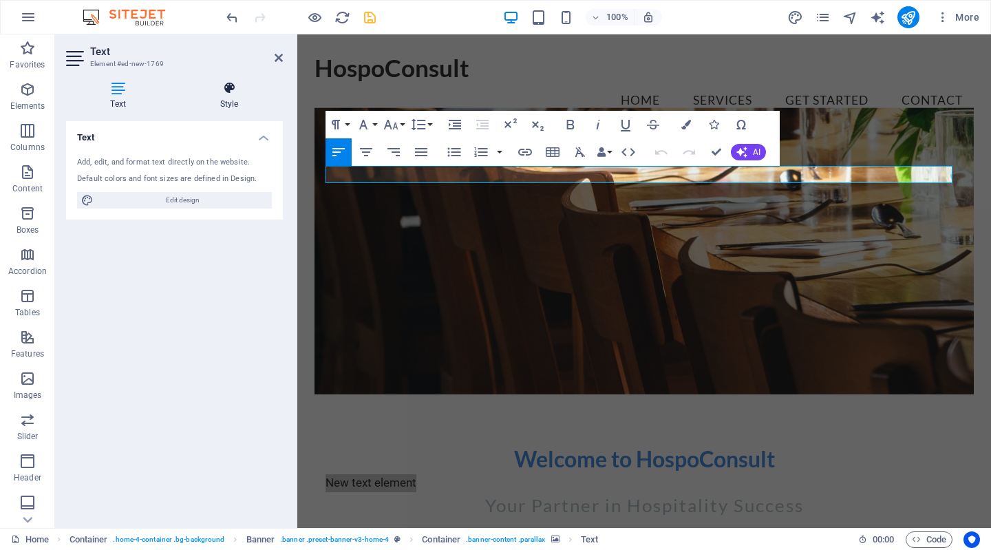
click at [226, 96] on h4 "Style" at bounding box center [228, 95] width 107 height 29
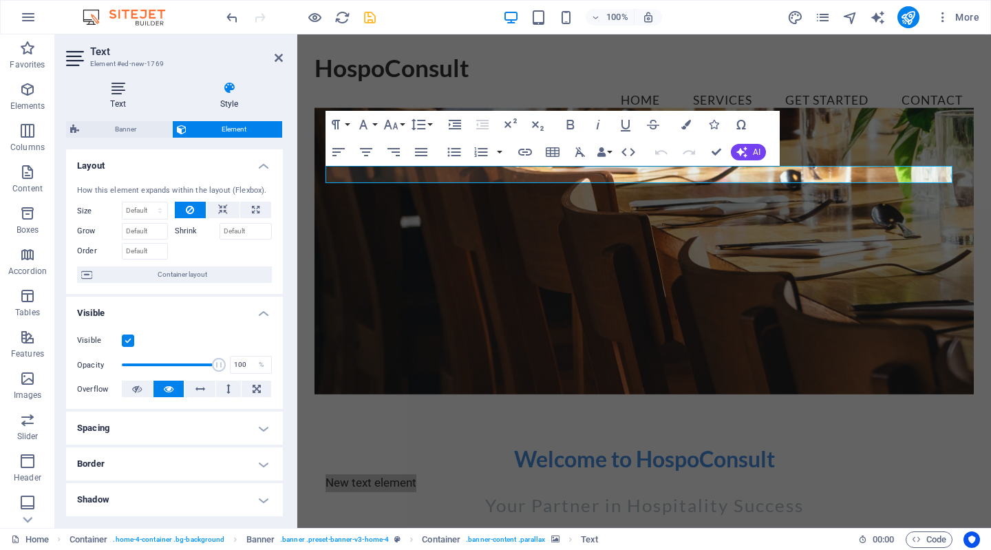
click at [121, 93] on icon at bounding box center [118, 88] width 104 height 14
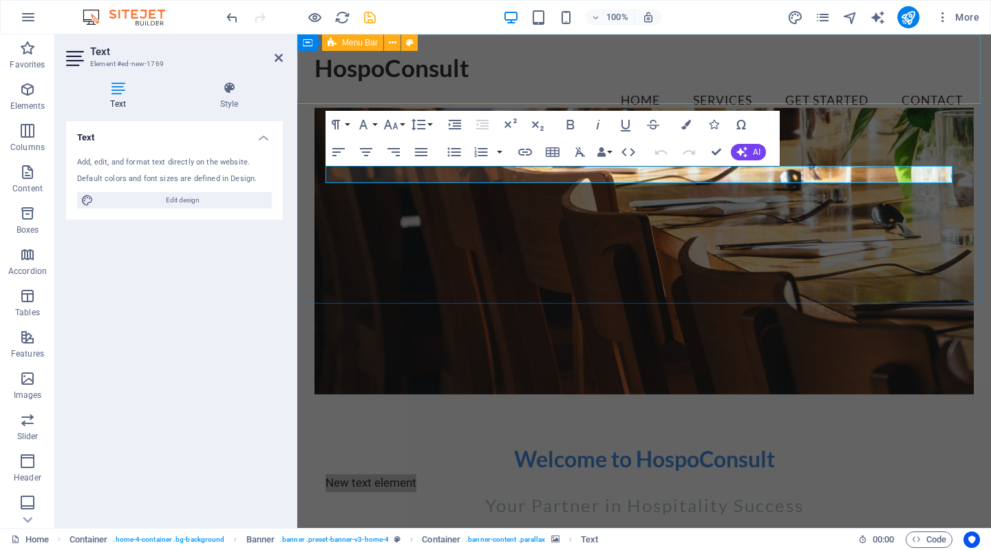
click at [513, 83] on nav "Home Services Get Started Contact" at bounding box center [643, 100] width 659 height 34
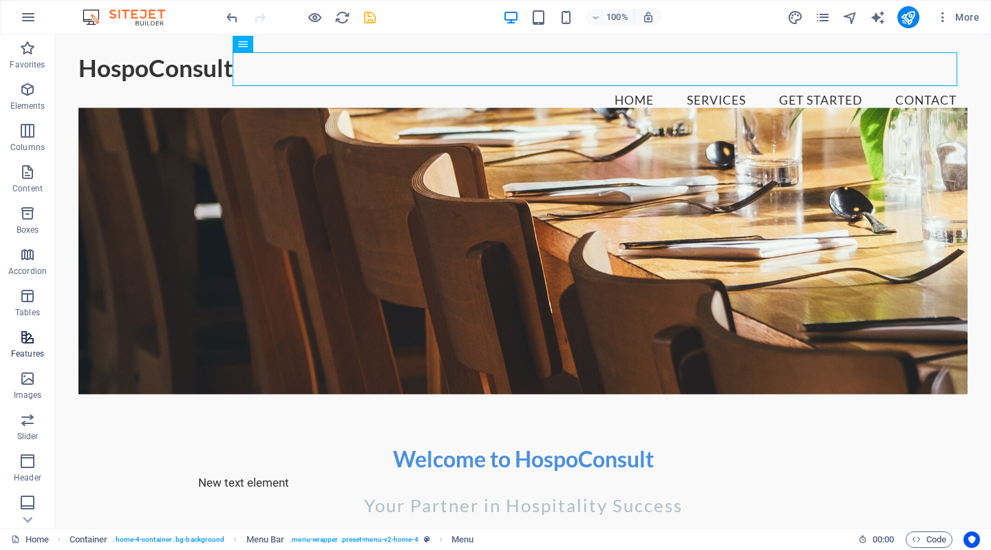
click at [27, 346] on span "Features" at bounding box center [27, 345] width 55 height 33
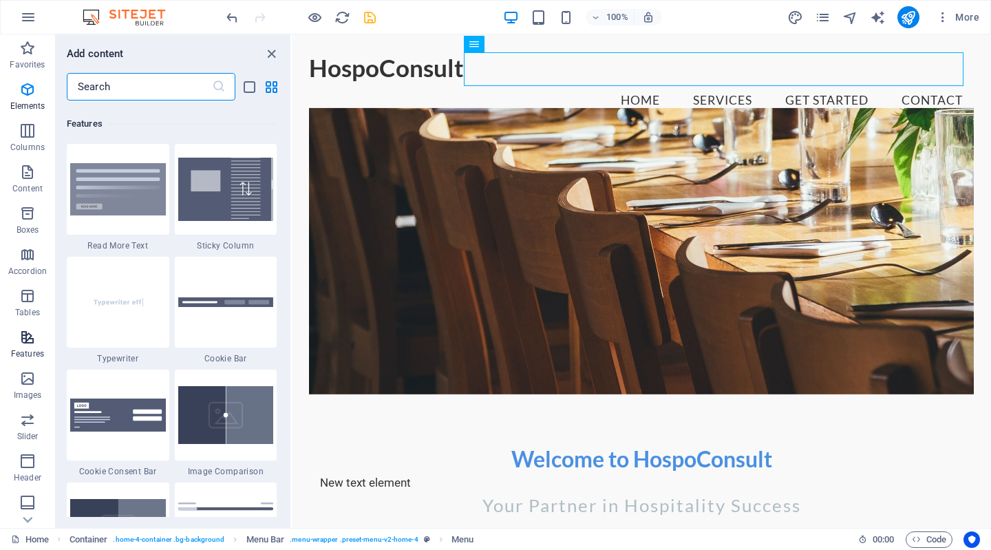
scroll to position [5363, 0]
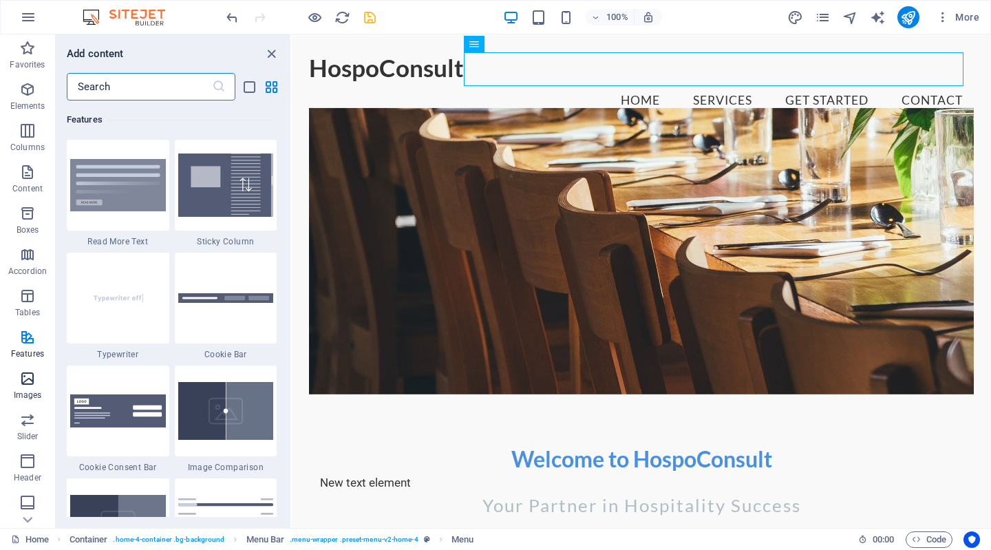
click at [19, 394] on p "Images" at bounding box center [28, 394] width 28 height 11
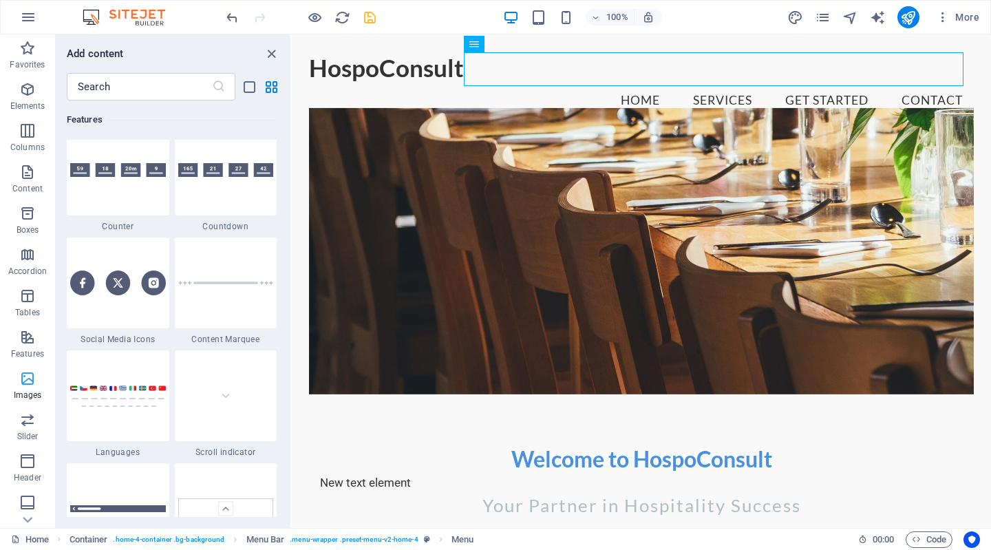
scroll to position [6976, 0]
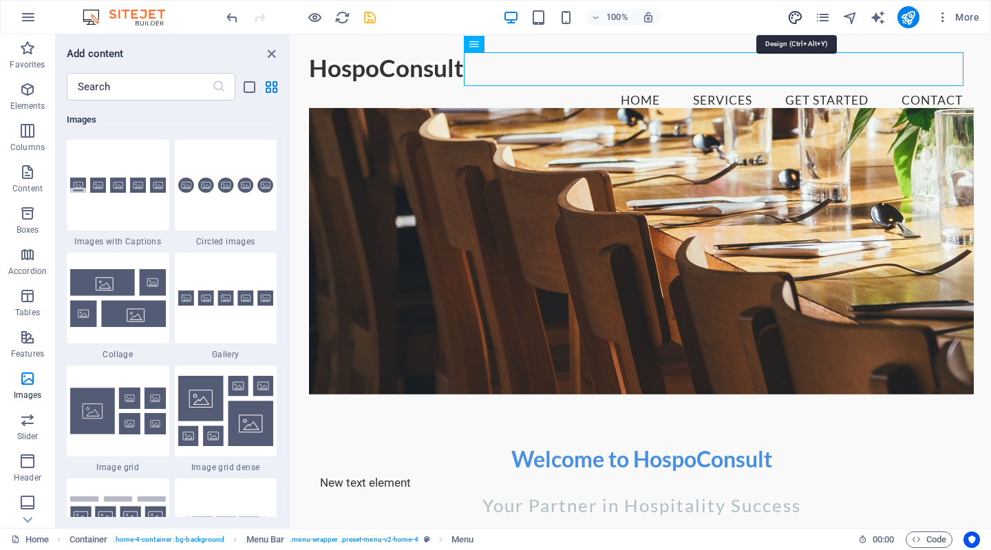
click at [798, 16] on icon "design" at bounding box center [795, 18] width 16 height 16
select select "rem"
select select "700"
select select "px"
select select "rem"
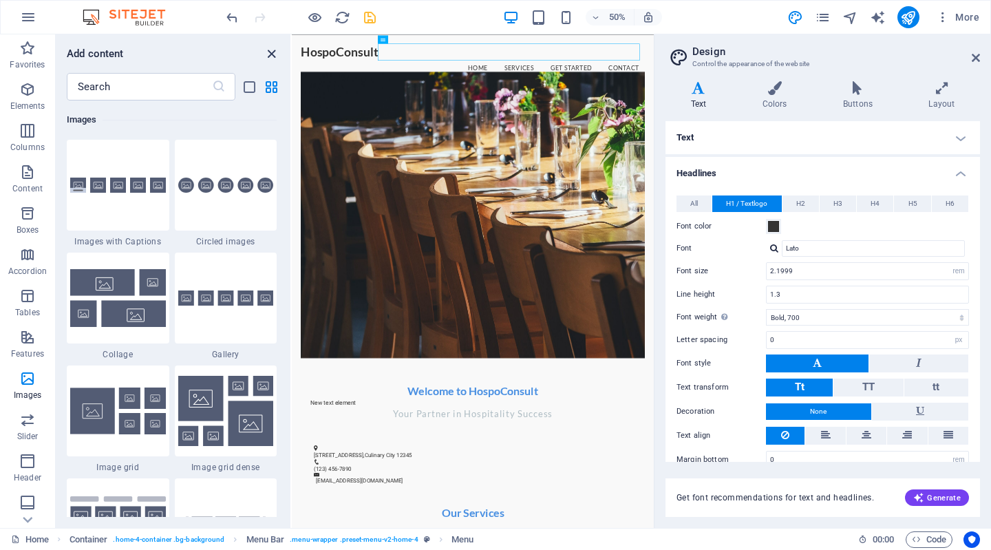
click at [271, 46] on icon "close panel" at bounding box center [271, 54] width 16 height 16
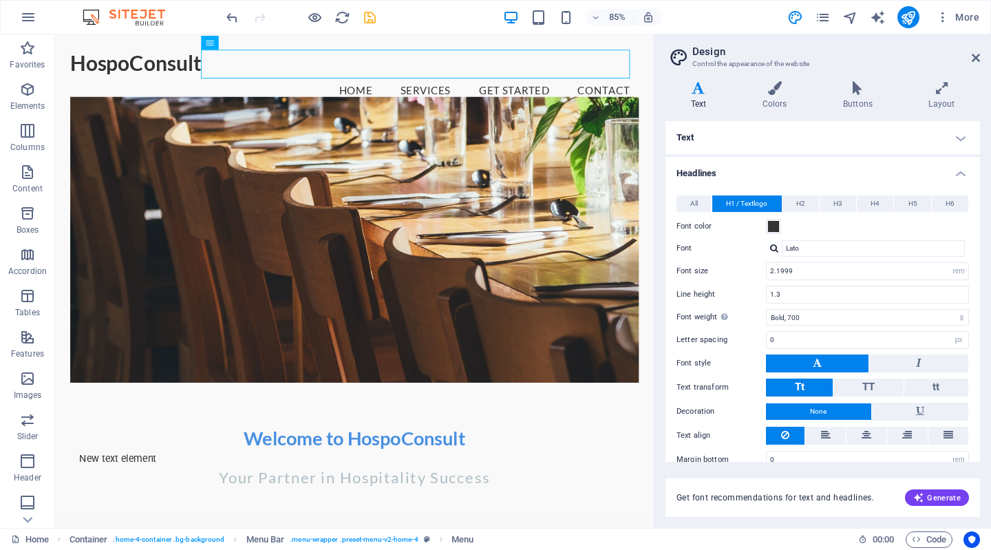
click at [962, 163] on h4 "Headlines" at bounding box center [822, 169] width 314 height 25
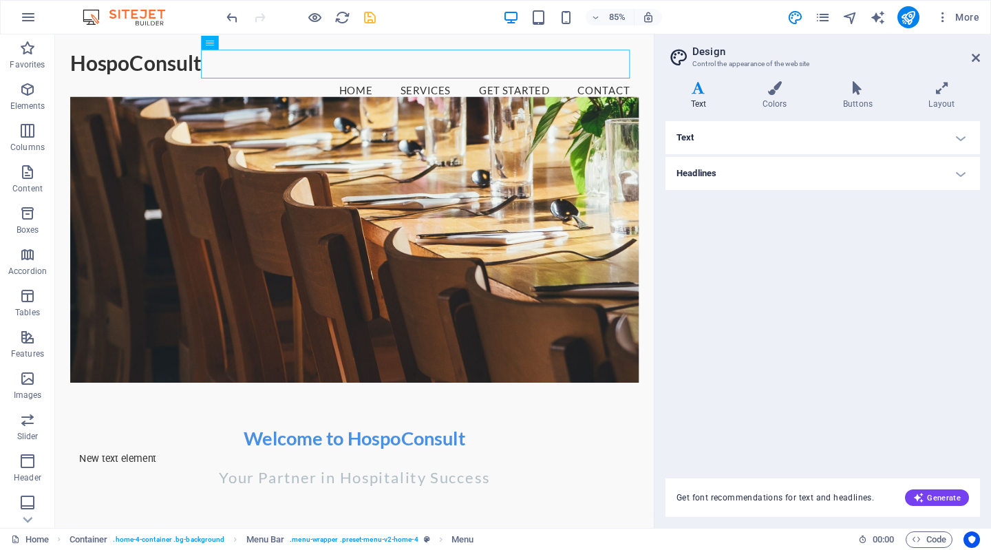
click at [962, 163] on h4 "Headlines" at bounding box center [822, 173] width 314 height 33
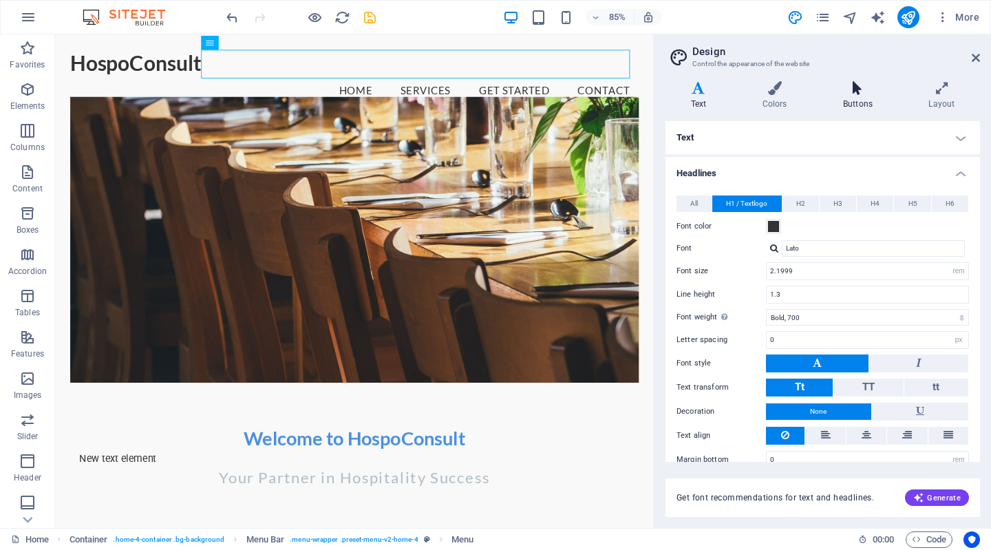
click at [867, 93] on icon at bounding box center [857, 88] width 80 height 14
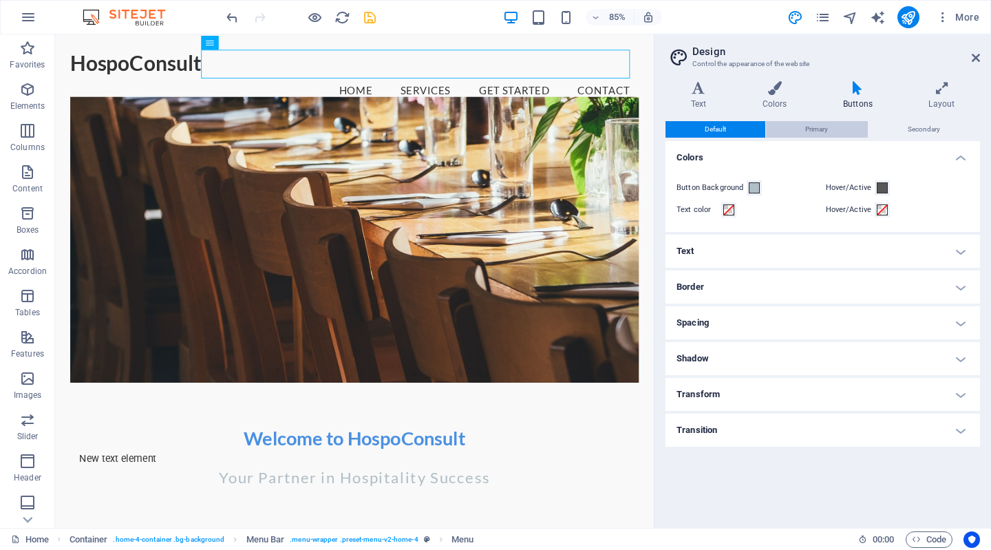
click at [808, 127] on span "Primary" at bounding box center [816, 129] width 23 height 17
click at [741, 135] on button "Default" at bounding box center [715, 129] width 100 height 17
click at [859, 283] on h4 "Border" at bounding box center [822, 286] width 314 height 33
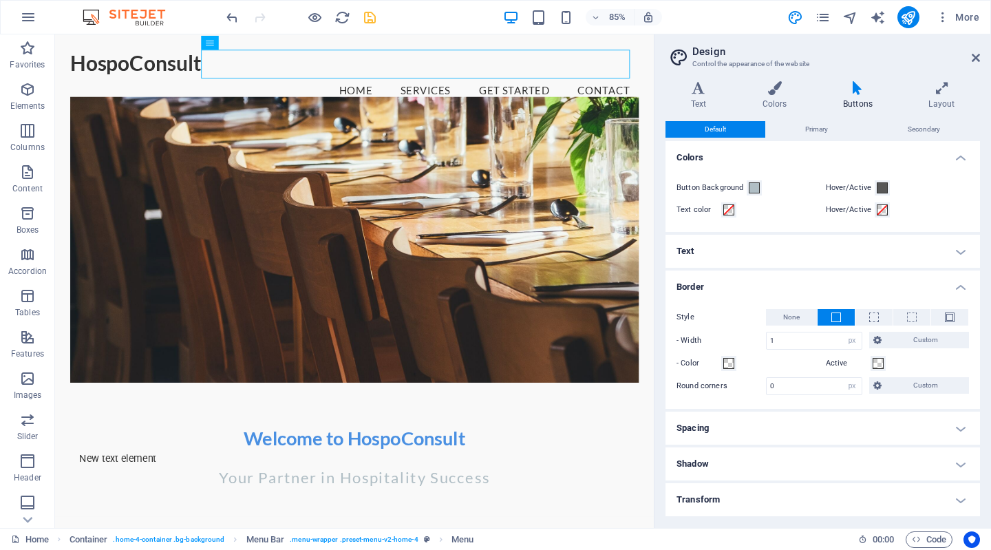
click at [859, 283] on h4 "Border" at bounding box center [822, 282] width 314 height 25
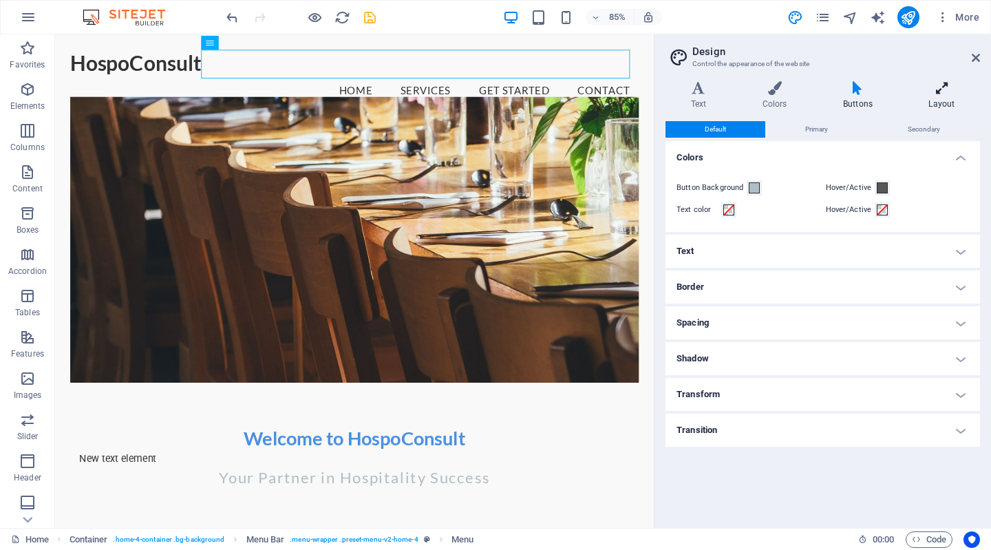
click at [917, 87] on icon at bounding box center [941, 88] width 76 height 14
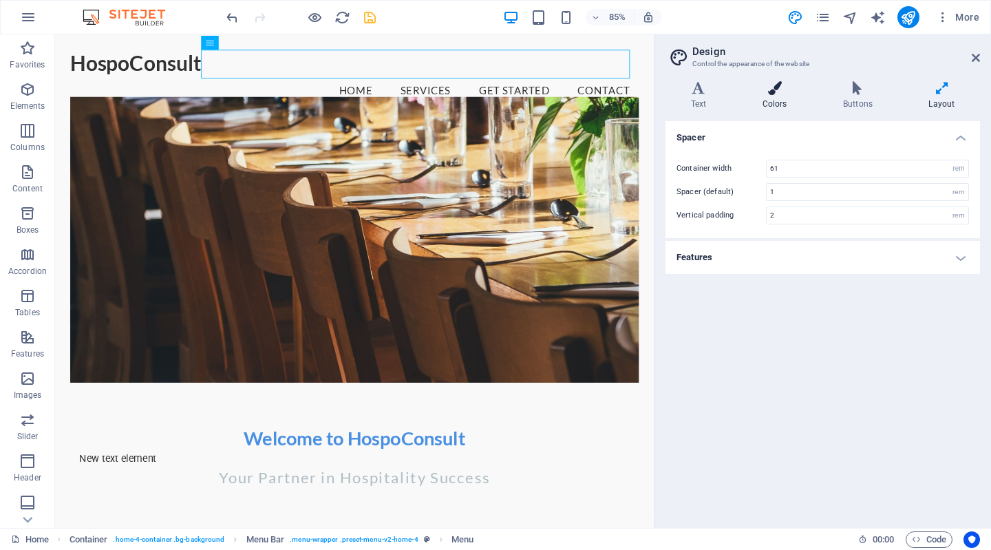
click at [791, 91] on icon at bounding box center [774, 88] width 75 height 14
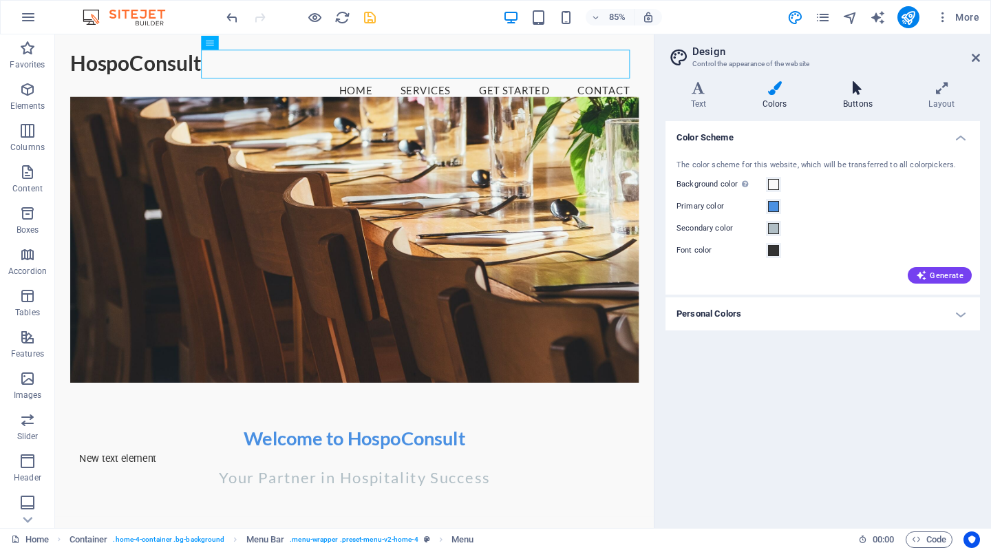
click at [830, 92] on icon at bounding box center [857, 88] width 80 height 14
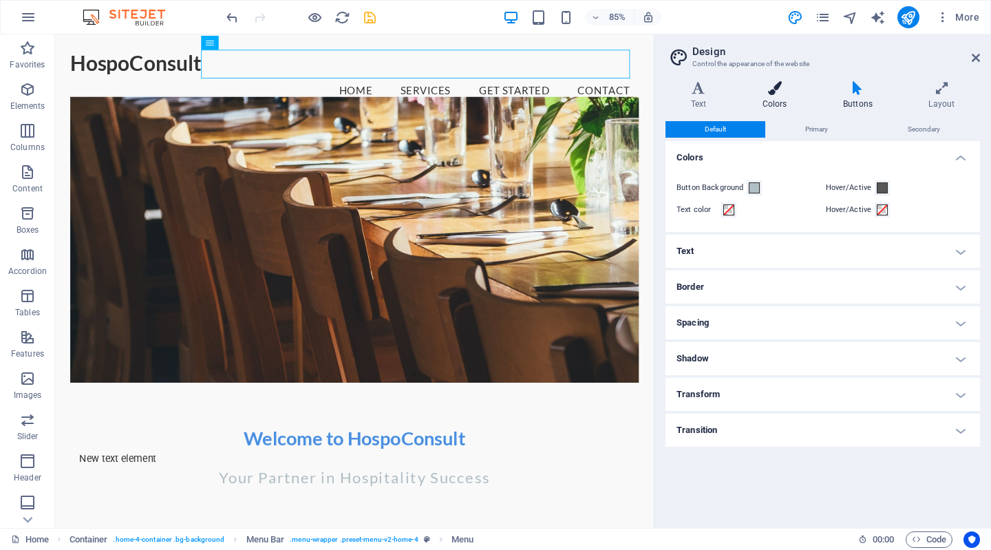
click at [793, 92] on icon at bounding box center [774, 88] width 75 height 14
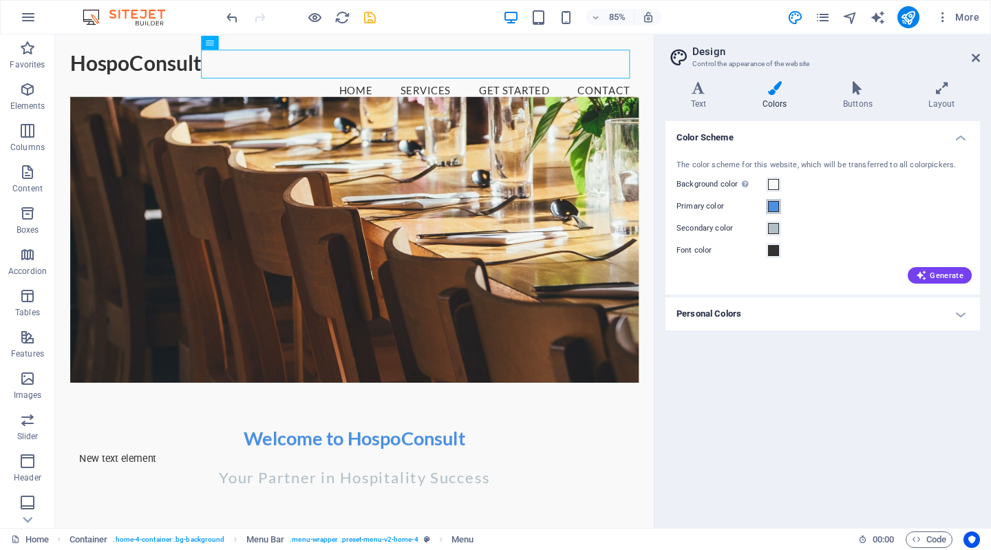
click at [775, 207] on span at bounding box center [773, 206] width 11 height 11
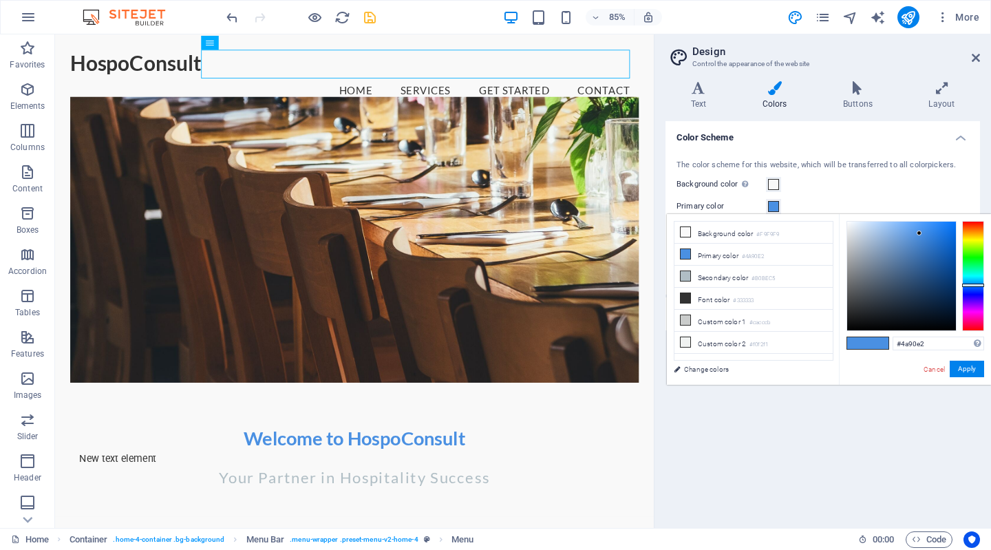
click at [968, 138] on h4 "Color Scheme" at bounding box center [822, 133] width 314 height 25
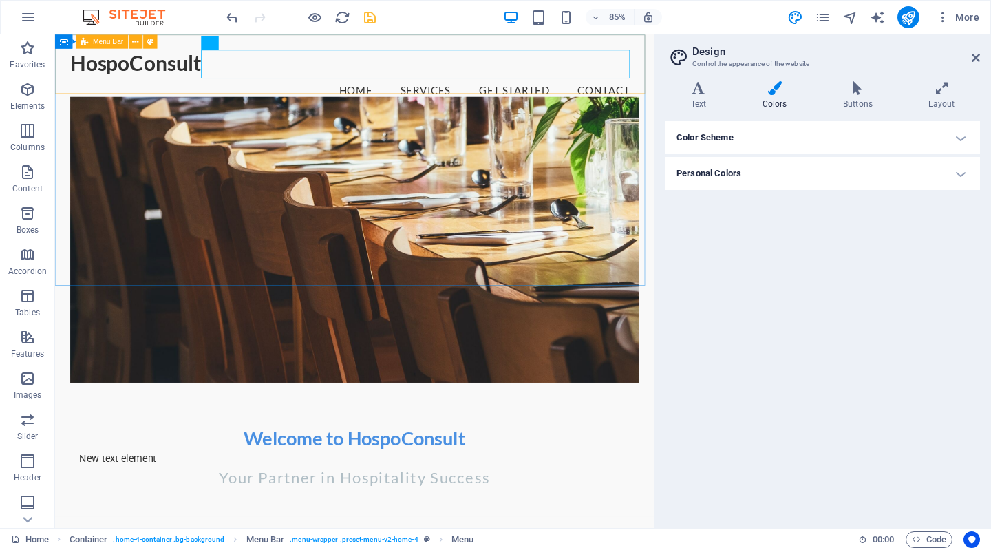
click at [85, 39] on icon at bounding box center [84, 41] width 8 height 14
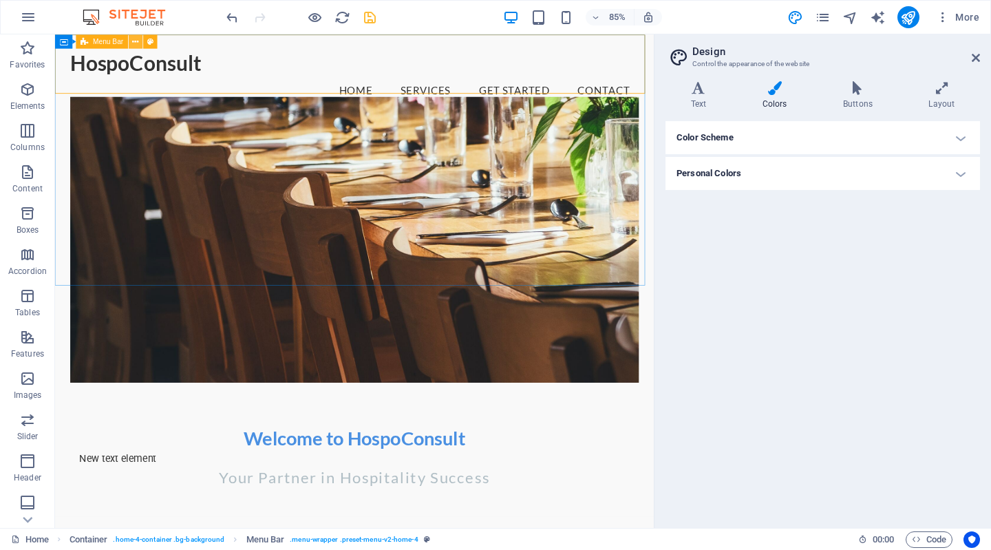
click at [137, 40] on icon at bounding box center [136, 41] width 6 height 12
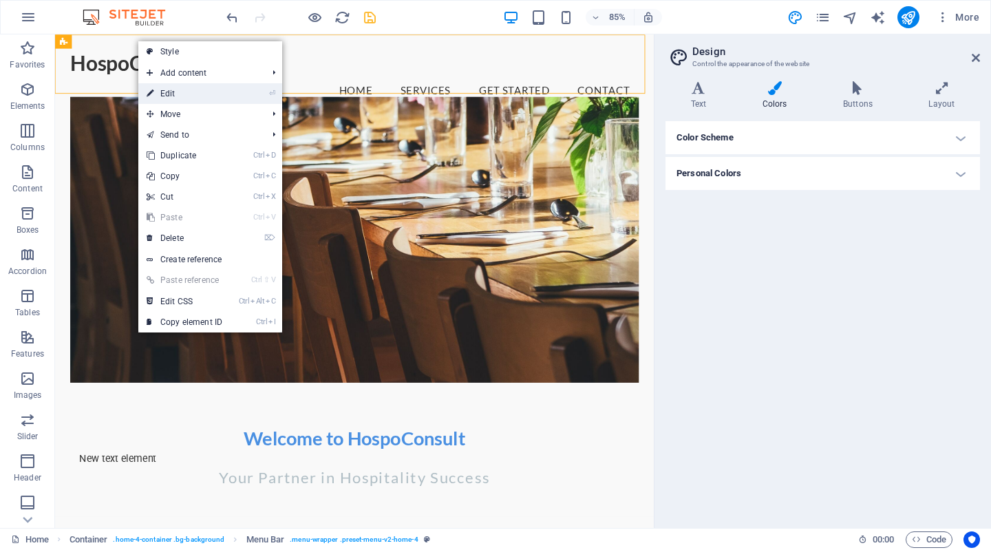
click at [273, 93] on icon "⏎" at bounding box center [272, 93] width 6 height 9
select select "vw"
select select "rem"
select select "vw"
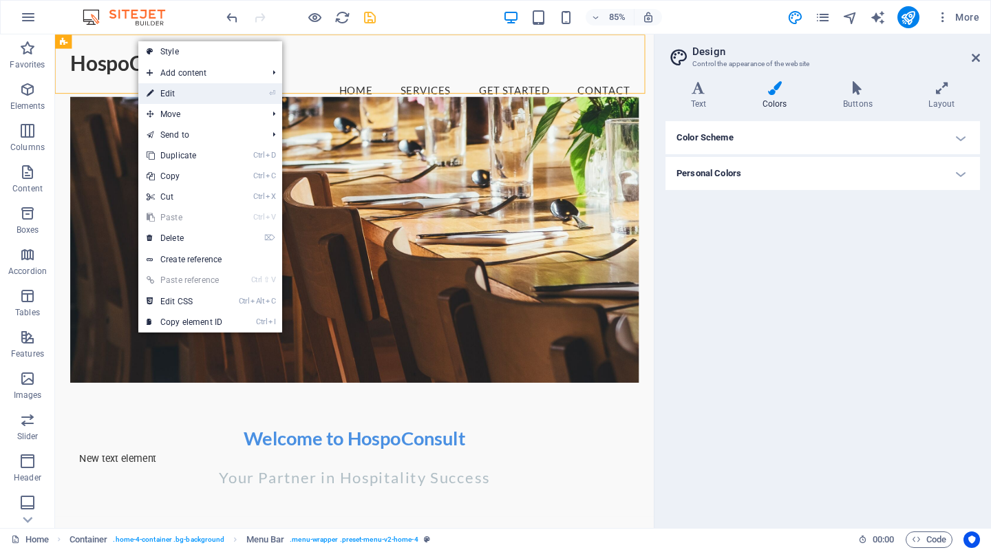
select select "preset-menu-v2-home-4"
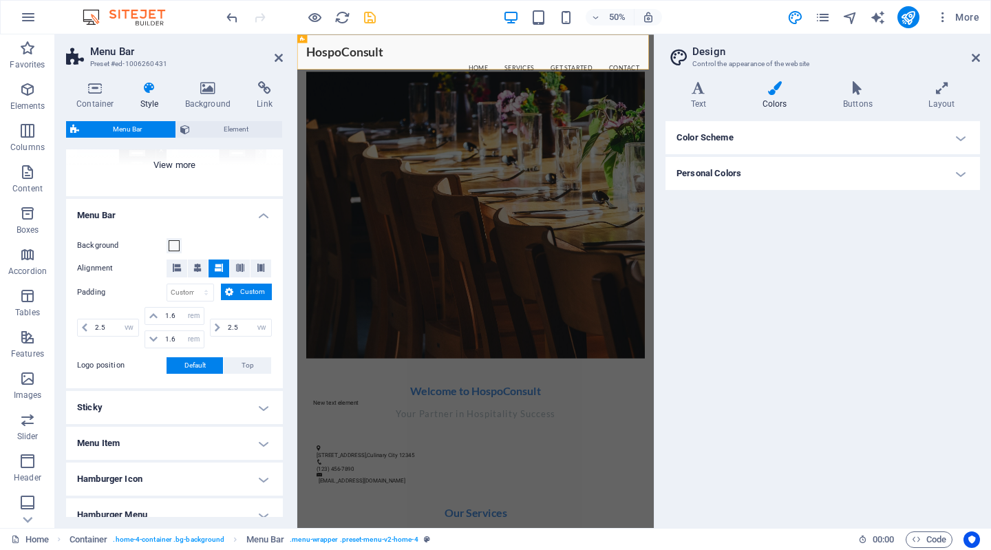
scroll to position [183, 0]
click at [245, 408] on h4 "Sticky" at bounding box center [174, 408] width 217 height 33
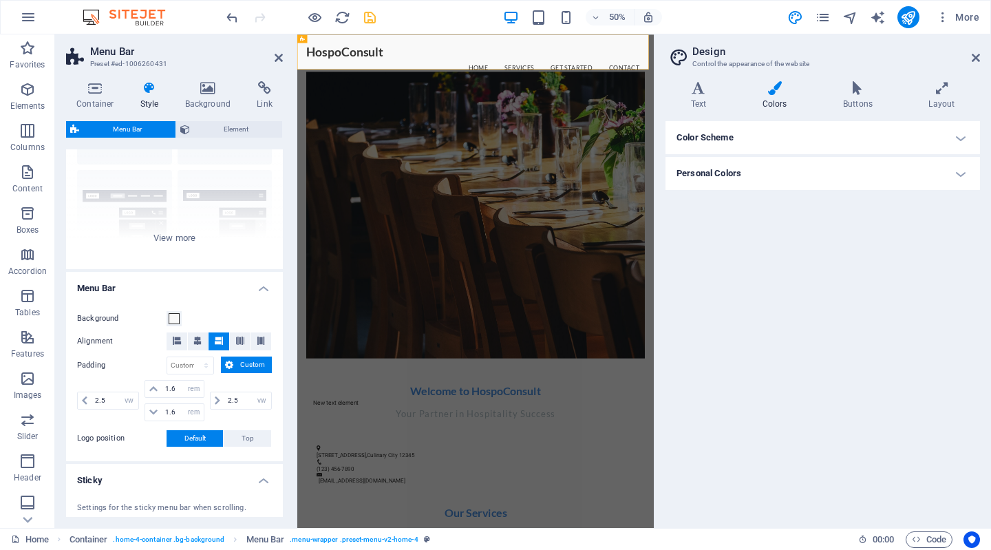
scroll to position [0, 0]
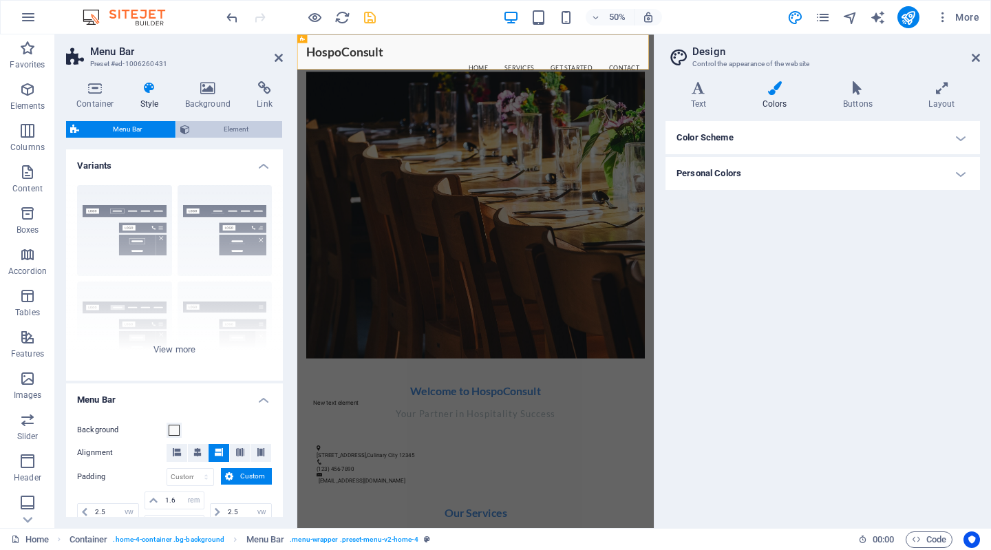
click at [251, 129] on span "Element" at bounding box center [236, 129] width 84 height 17
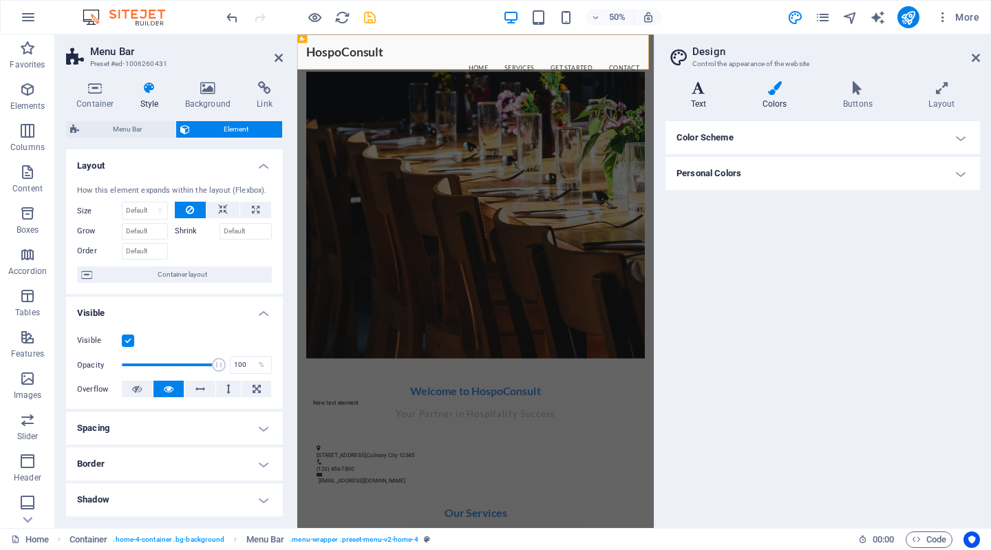
click at [698, 87] on icon at bounding box center [698, 88] width 66 height 14
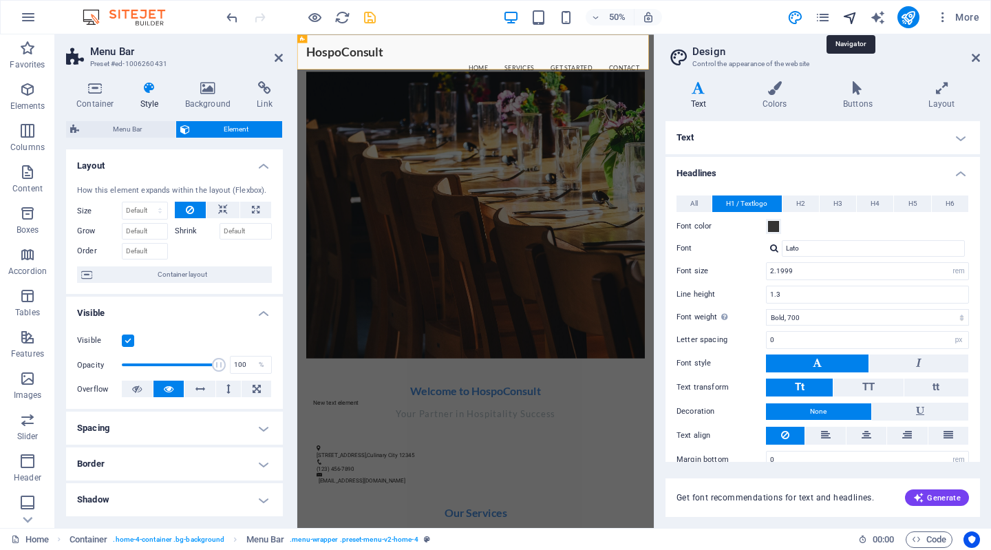
click at [854, 12] on icon "navigator" at bounding box center [850, 18] width 16 height 16
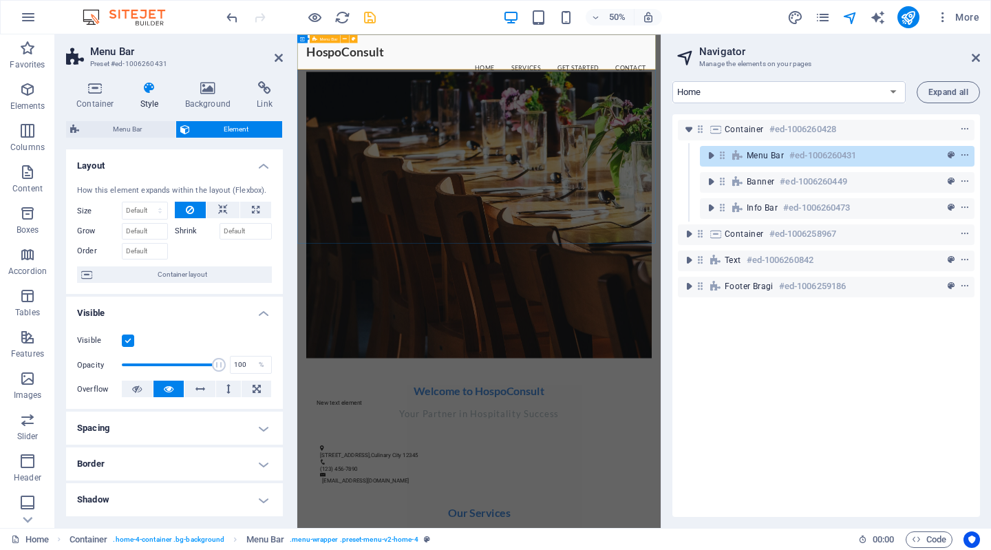
click at [735, 158] on icon at bounding box center [737, 155] width 15 height 11
click at [410, 38] on icon at bounding box center [411, 40] width 4 height 8
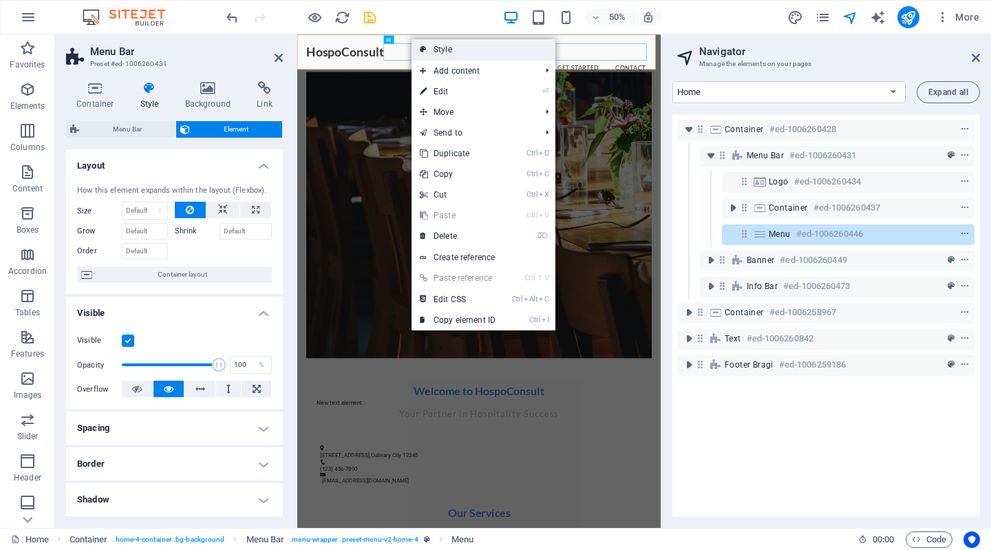
click at [442, 49] on link "Style" at bounding box center [483, 49] width 144 height 21
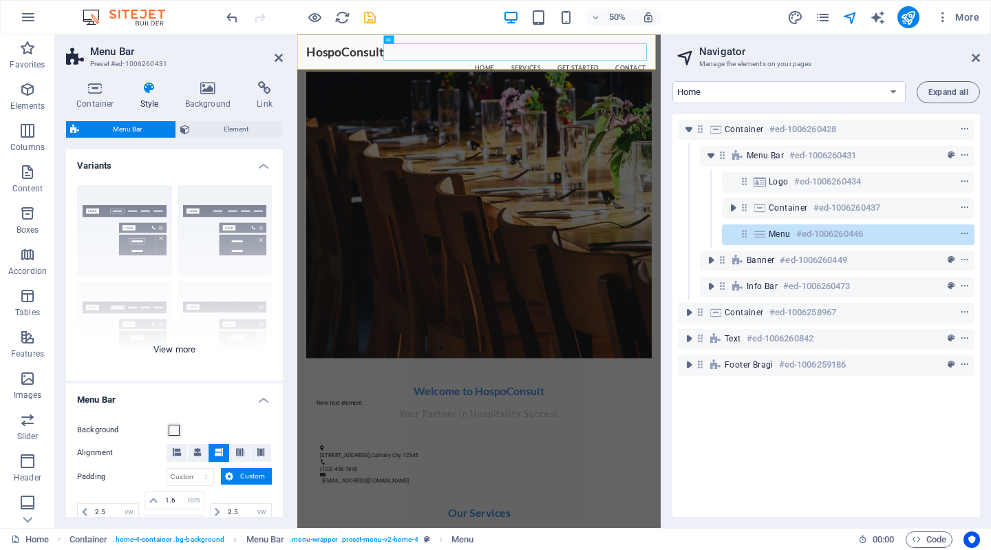
click at [179, 352] on div "Border Centered Default Fixed Loki Trigger Wide XXL" at bounding box center [174, 277] width 217 height 206
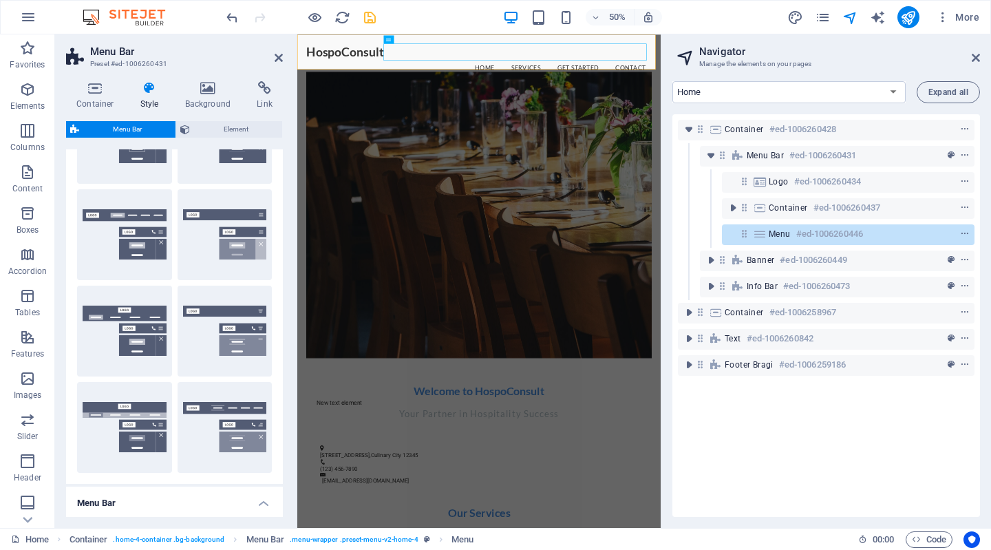
scroll to position [96, 0]
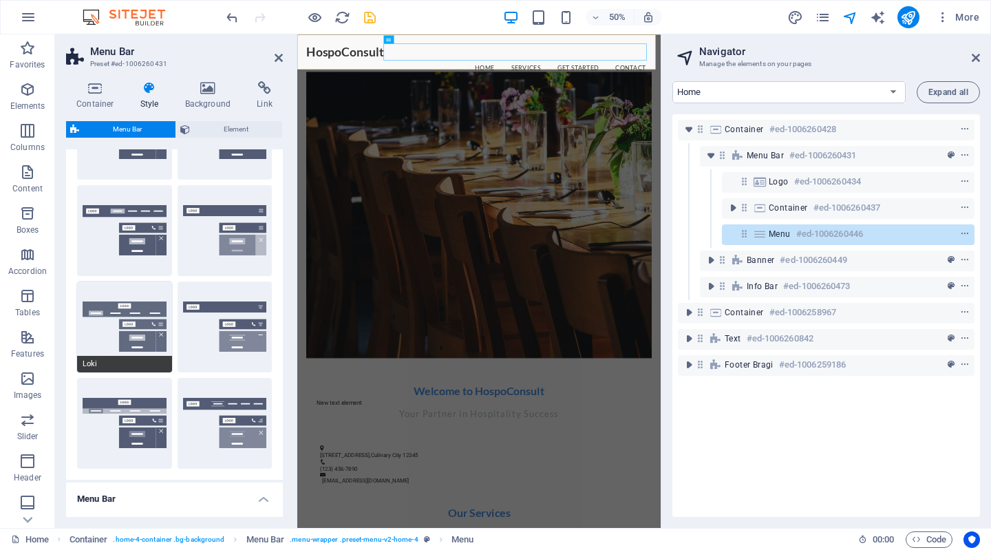
click at [133, 305] on button "Loki" at bounding box center [124, 326] width 95 height 91
type input "0"
select select "rem"
type input "0"
select select "rem"
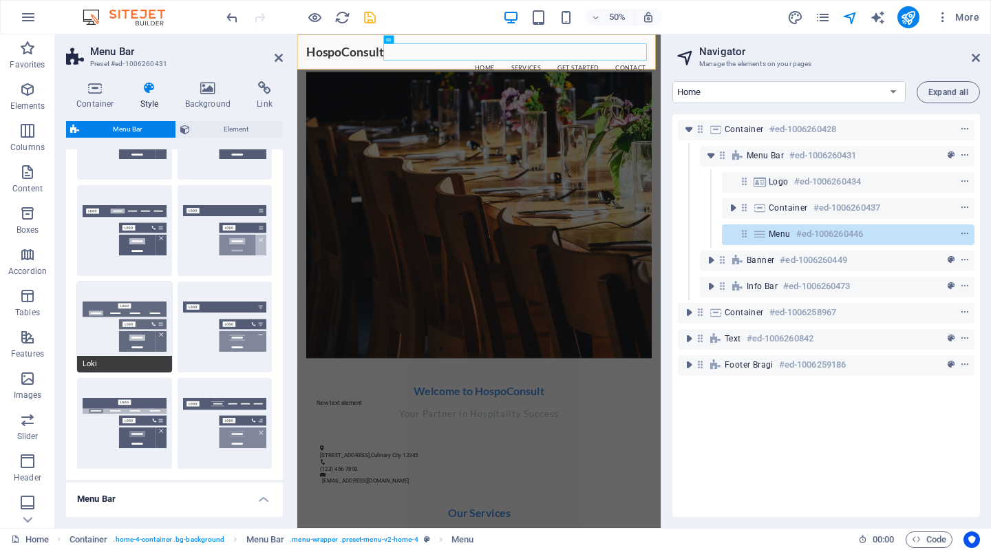
type input "0"
select select "rem"
select select "DISABLED_OPTION_VALUE"
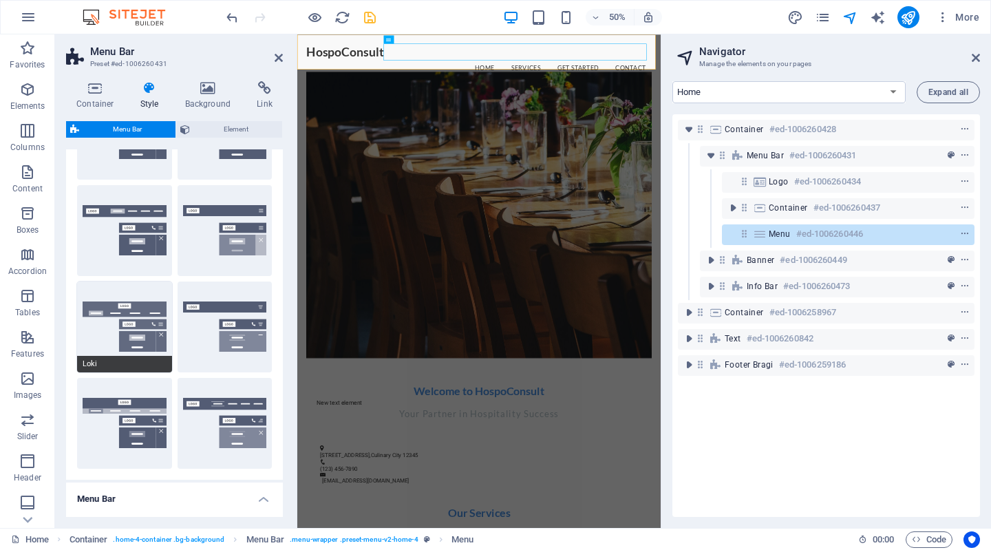
type input "2"
type input "1"
select select "sticky_menu"
type input "2"
type input "4"
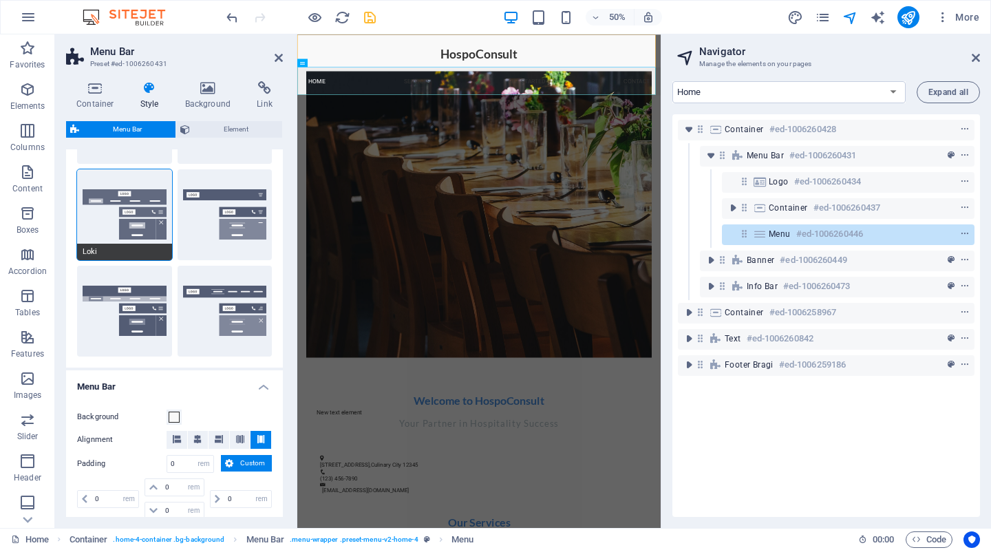
scroll to position [0, 0]
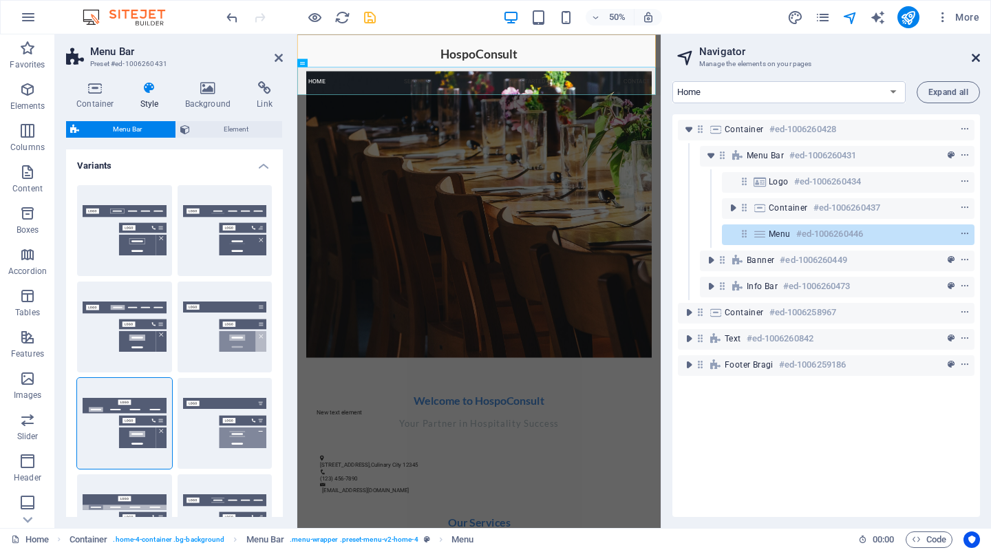
click at [975, 58] on icon at bounding box center [975, 57] width 8 height 11
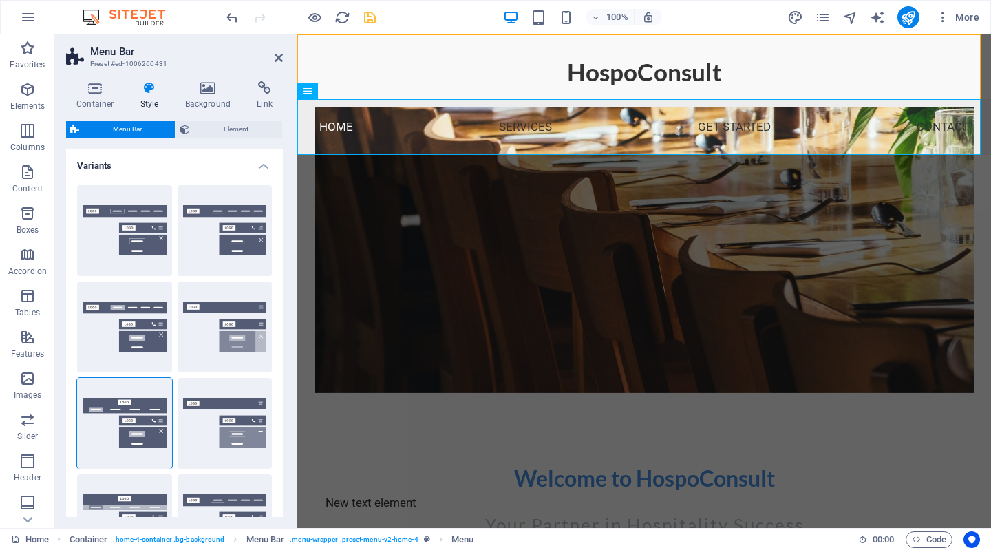
click at [629, 64] on div "HospoConsult" at bounding box center [643, 66] width 693 height 65
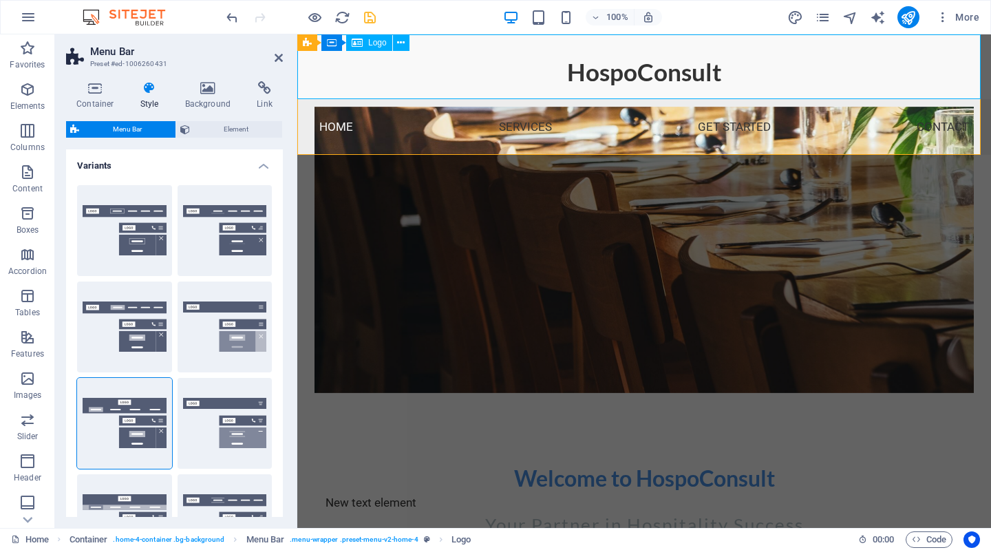
click at [367, 21] on icon "save" at bounding box center [370, 18] width 16 height 16
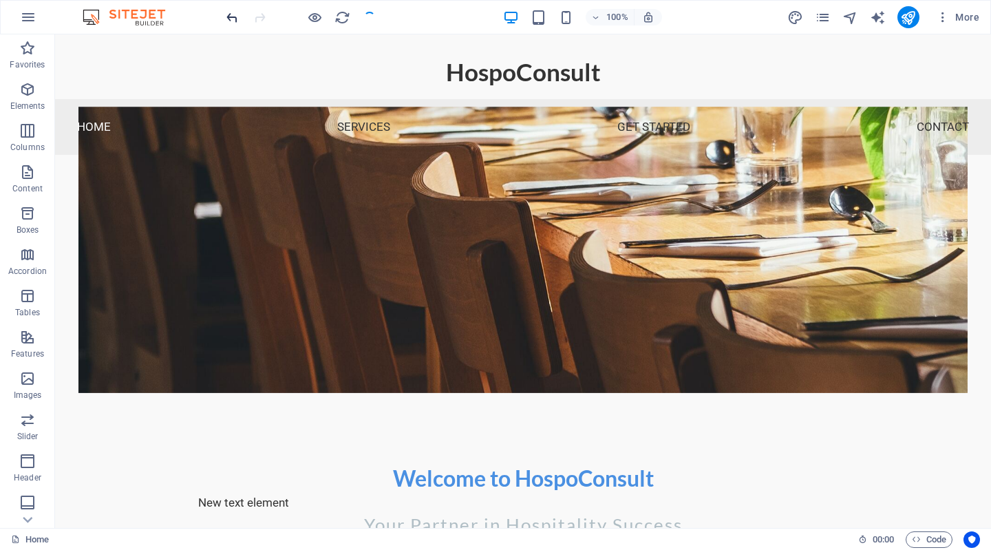
click at [226, 17] on icon "undo" at bounding box center [232, 18] width 16 height 16
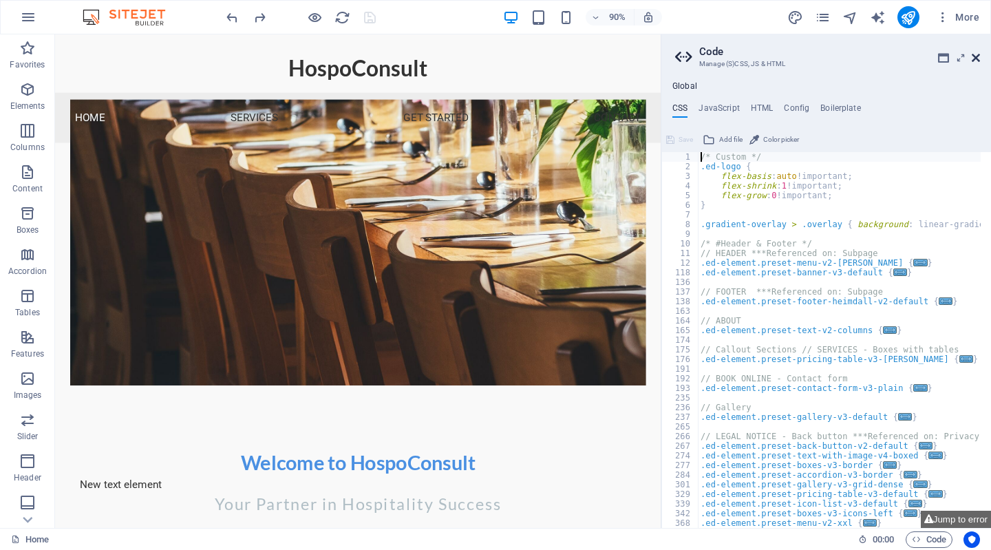
click at [974, 59] on icon at bounding box center [975, 57] width 8 height 11
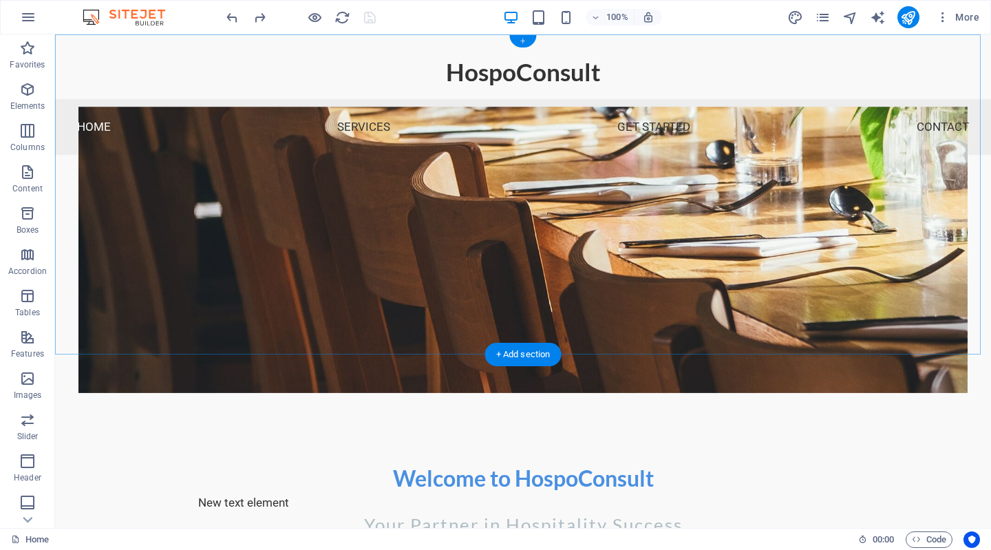
drag, startPoint x: 524, startPoint y: 43, endPoint x: 232, endPoint y: 10, distance: 294.2
click at [524, 43] on div "+" at bounding box center [522, 41] width 27 height 12
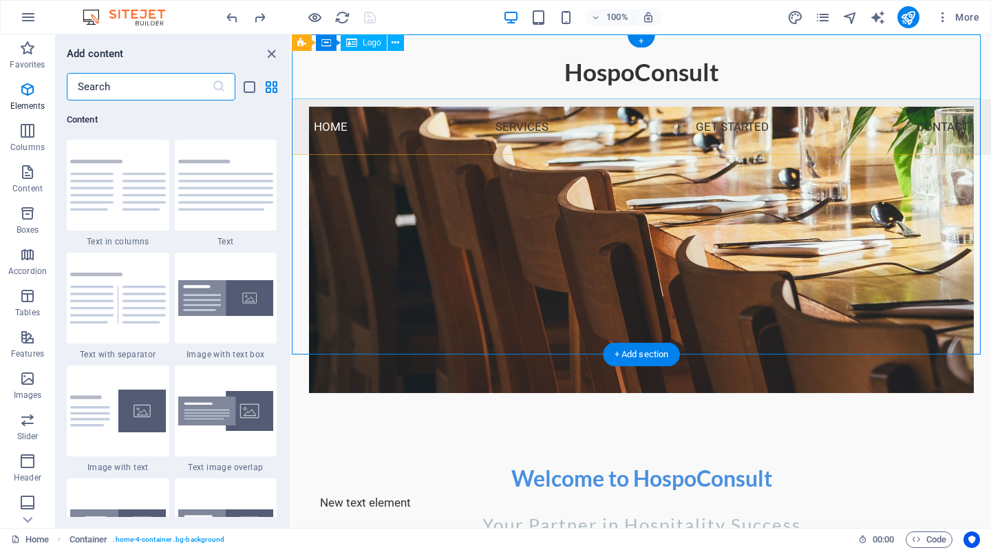
scroll to position [2407, 0]
click at [590, 75] on div "HospoConsult" at bounding box center [641, 66] width 699 height 65
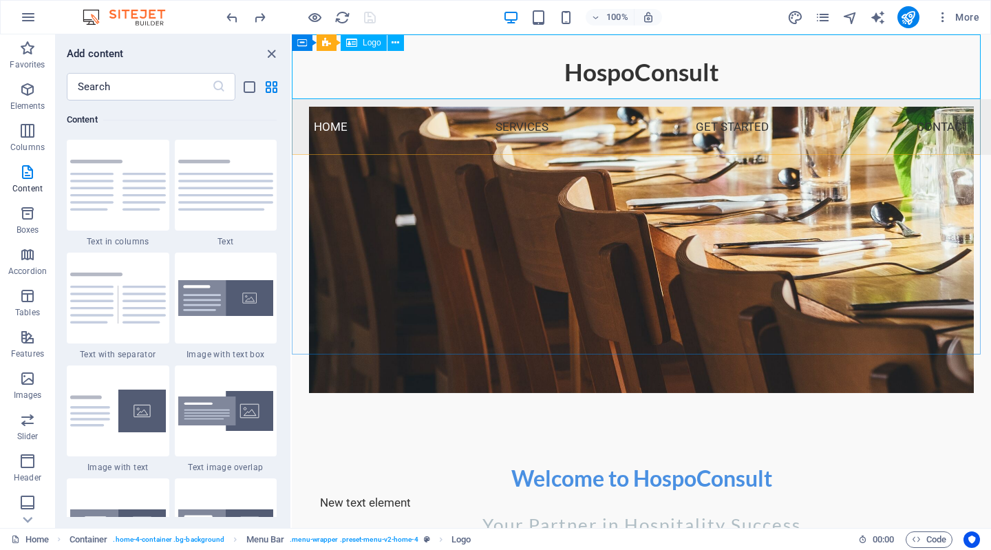
click at [354, 41] on icon at bounding box center [351, 42] width 11 height 17
click at [327, 41] on icon at bounding box center [326, 42] width 9 height 17
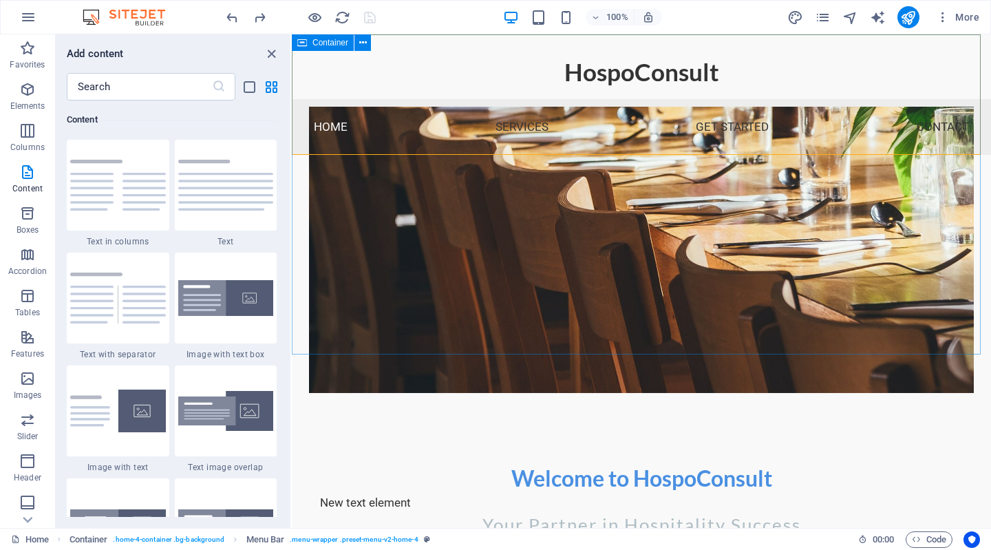
click at [301, 43] on icon at bounding box center [302, 42] width 10 height 17
click at [396, 42] on icon at bounding box center [395, 43] width 8 height 14
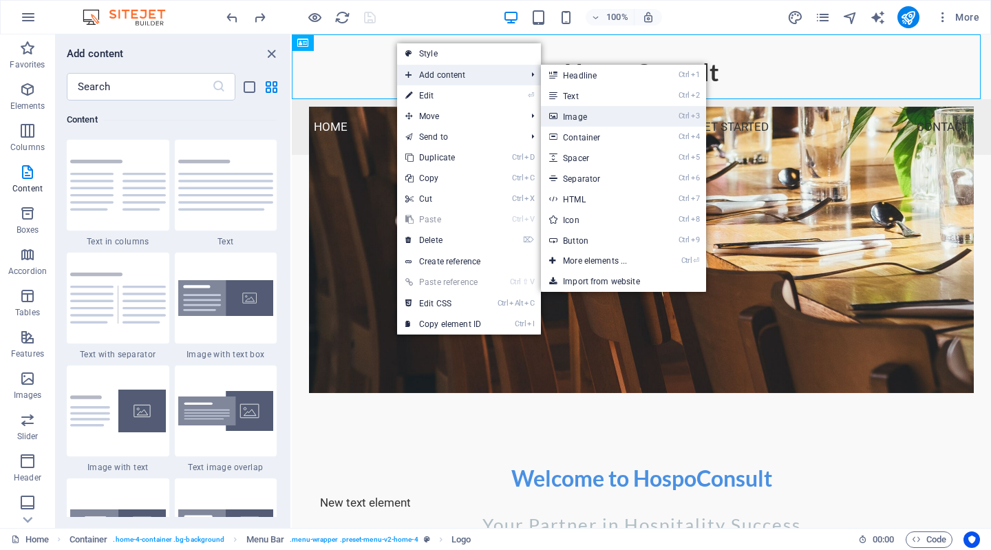
click at [586, 115] on link "Ctrl 3 Image" at bounding box center [598, 116] width 114 height 21
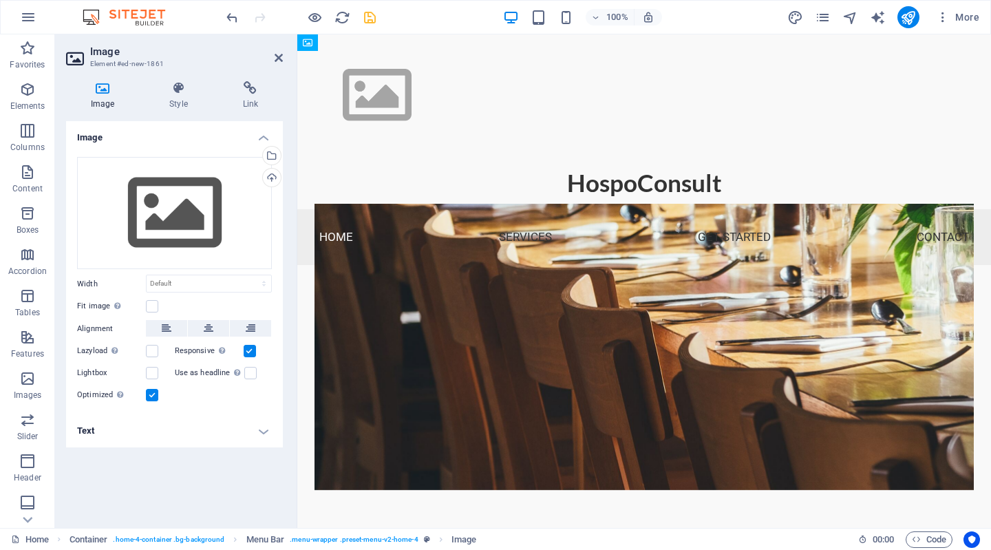
drag, startPoint x: 365, startPoint y: 132, endPoint x: 369, endPoint y: 69, distance: 63.5
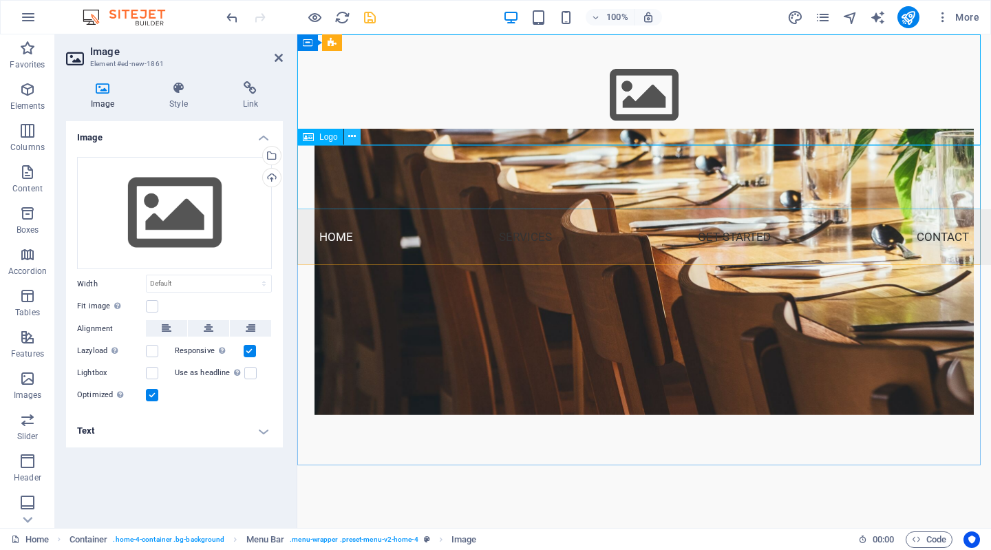
click at [353, 138] on icon at bounding box center [352, 136] width 8 height 14
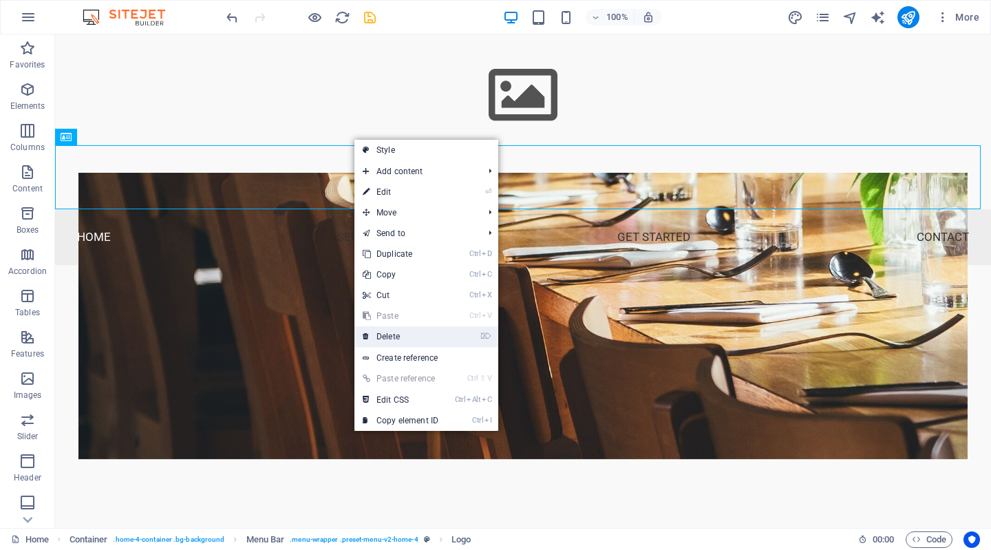
click at [387, 334] on link "⌦ Delete" at bounding box center [400, 336] width 92 height 21
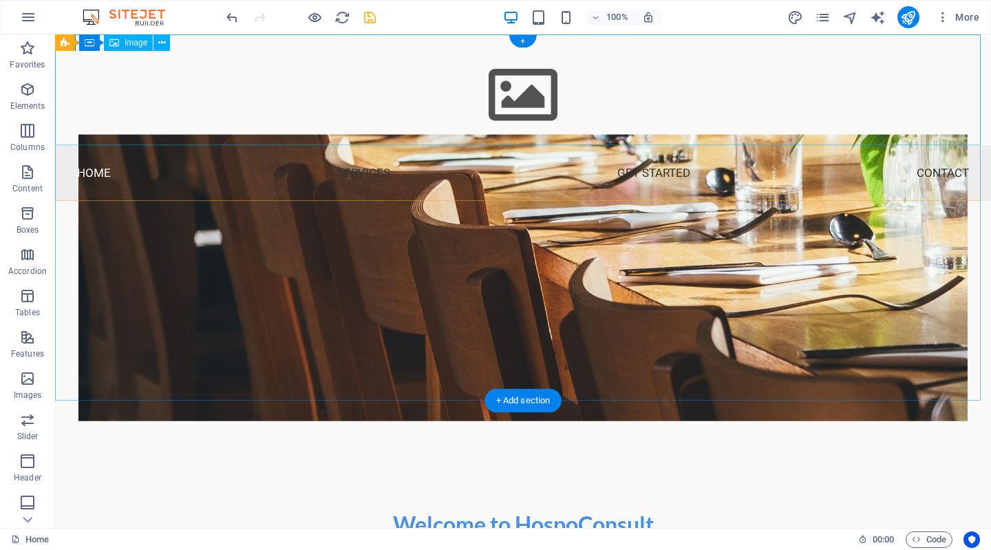
click at [491, 97] on figure at bounding box center [523, 89] width 936 height 111
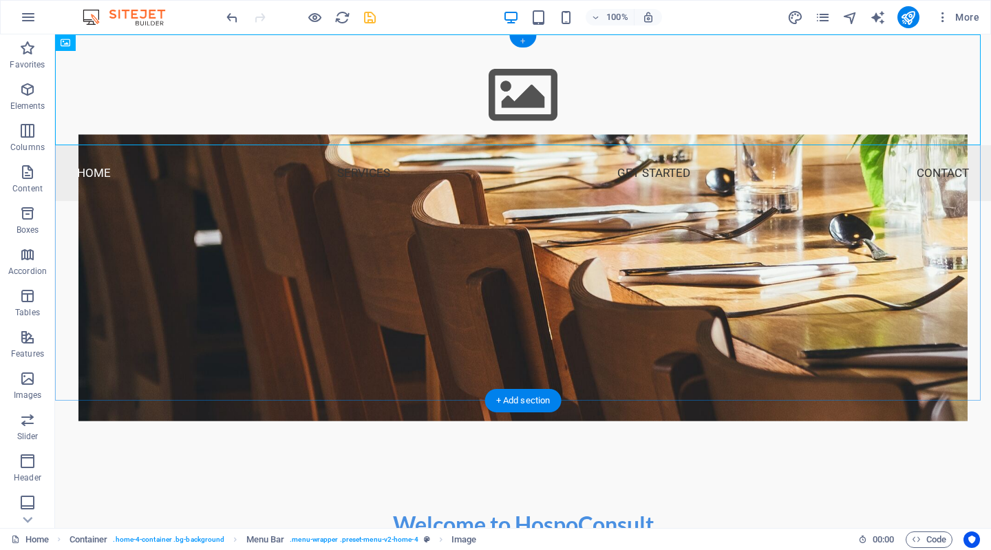
click at [521, 39] on div "+" at bounding box center [522, 41] width 27 height 12
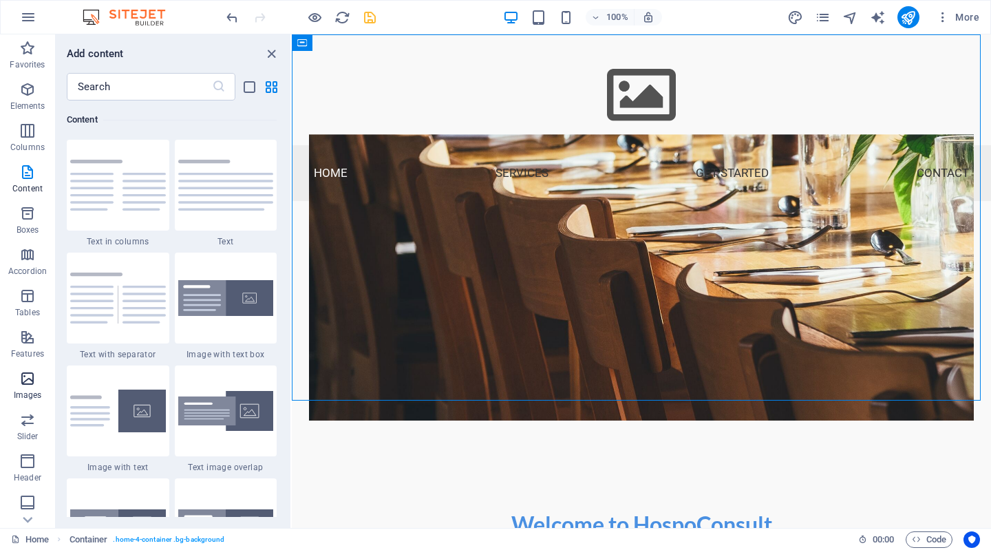
click at [23, 374] on icon "button" at bounding box center [27, 378] width 17 height 17
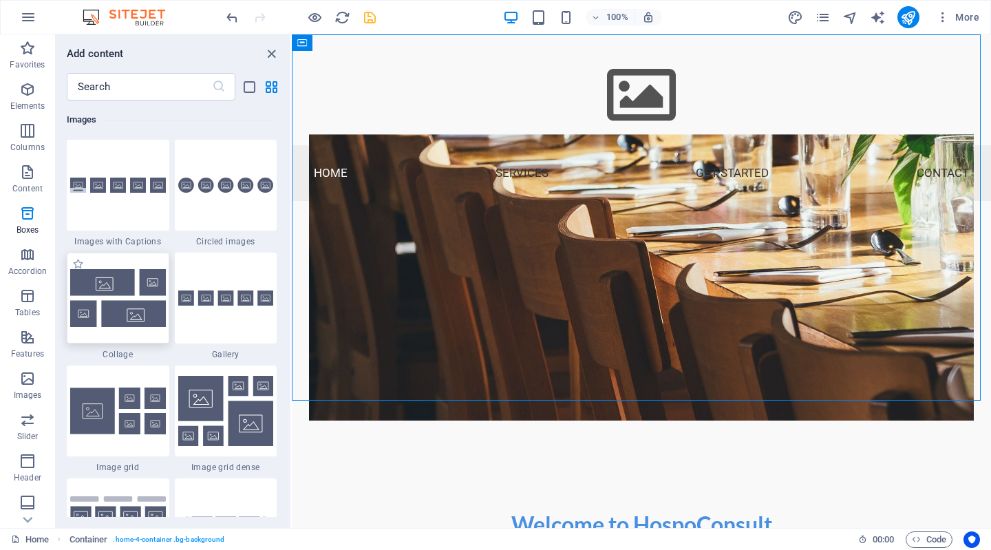
scroll to position [6976, 0]
click at [366, 43] on icon at bounding box center [363, 43] width 8 height 14
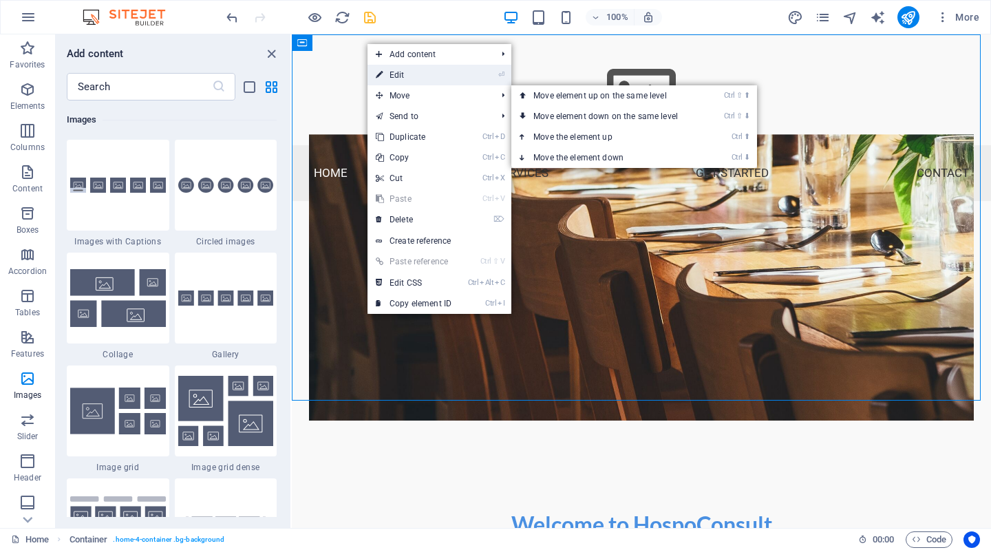
click at [396, 74] on link "⏎ Edit" at bounding box center [413, 75] width 92 height 21
select select "header"
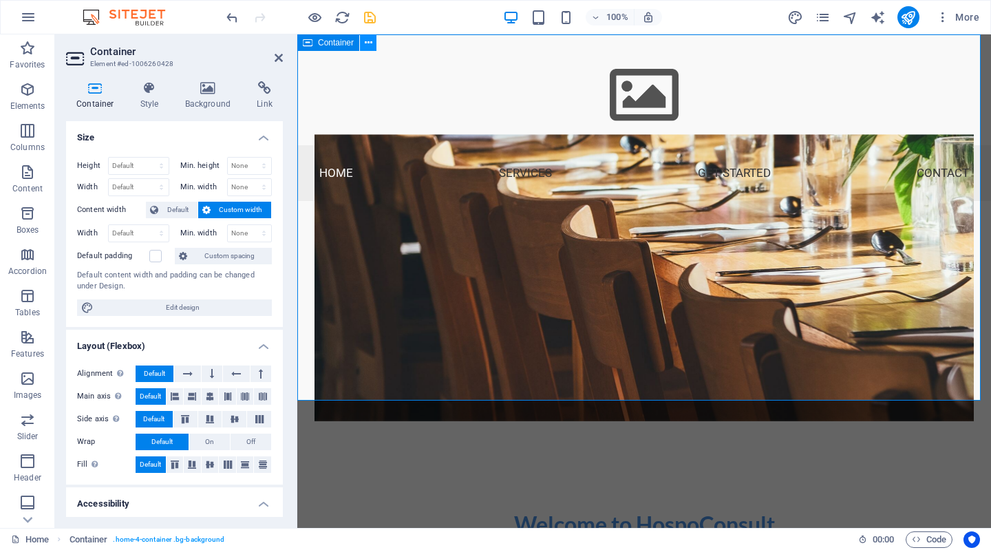
click at [365, 43] on icon at bounding box center [369, 43] width 8 height 14
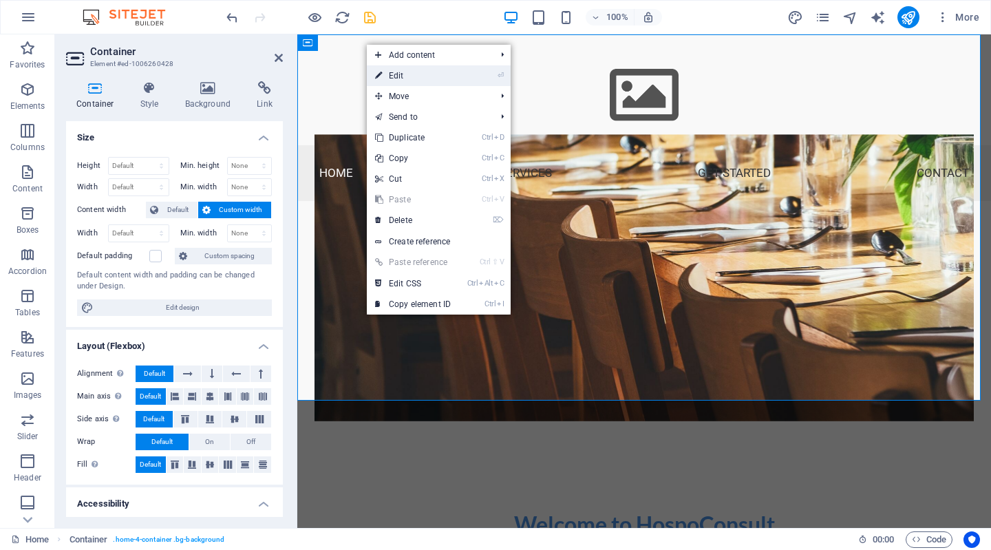
click at [403, 76] on link "⏎ Edit" at bounding box center [413, 75] width 92 height 21
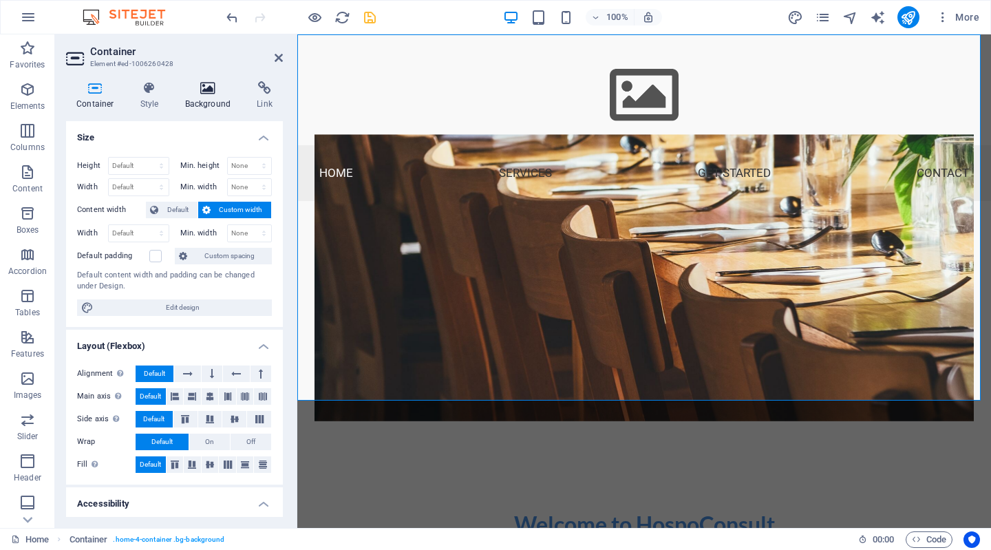
click at [226, 102] on h4 "Background" at bounding box center [211, 95] width 72 height 29
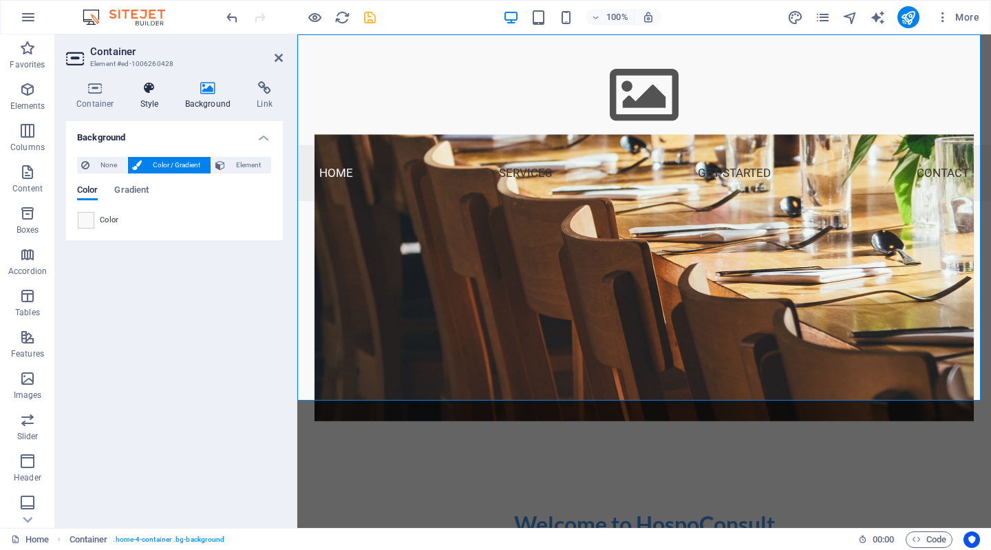
click at [147, 94] on icon at bounding box center [149, 88] width 39 height 14
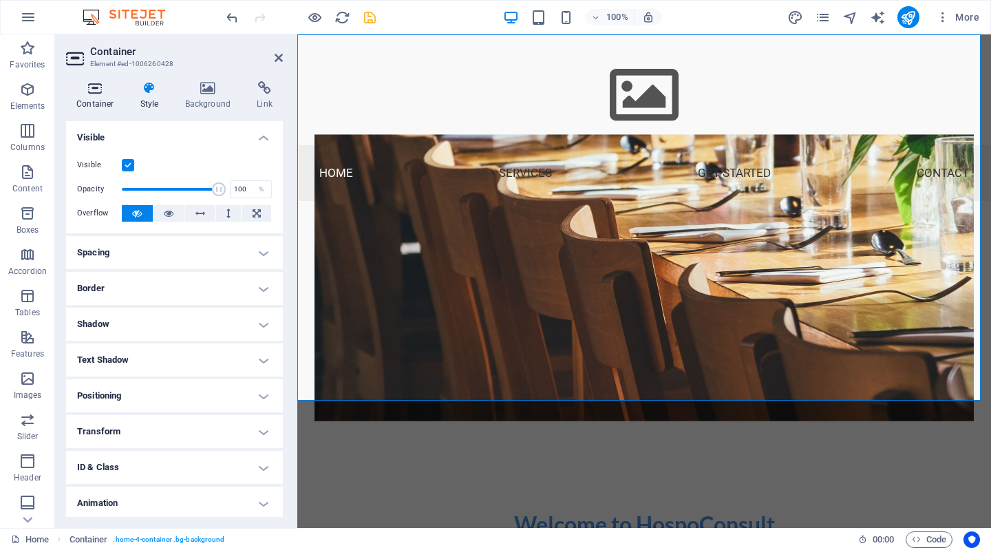
click at [106, 98] on h4 "Container" at bounding box center [98, 95] width 64 height 29
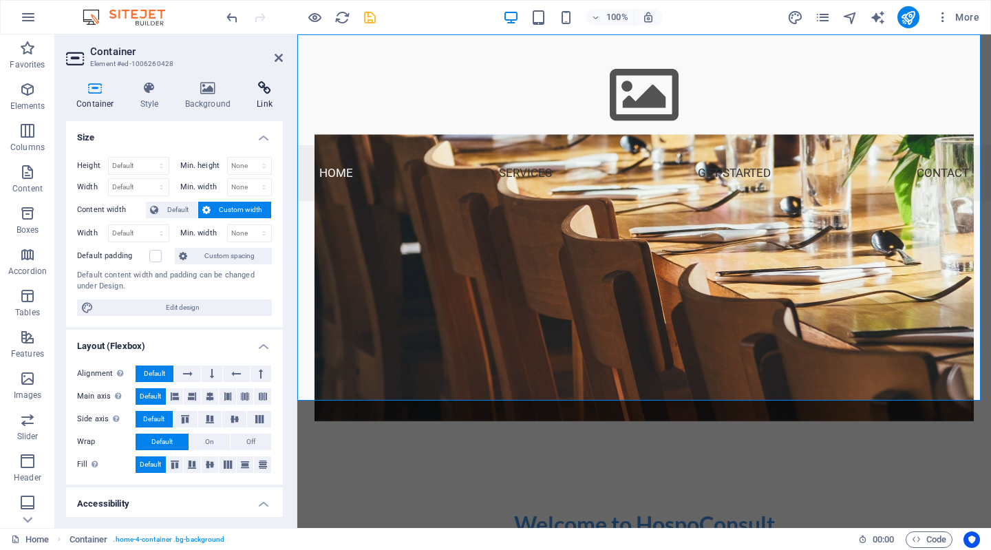
click at [261, 91] on icon at bounding box center [264, 88] width 36 height 14
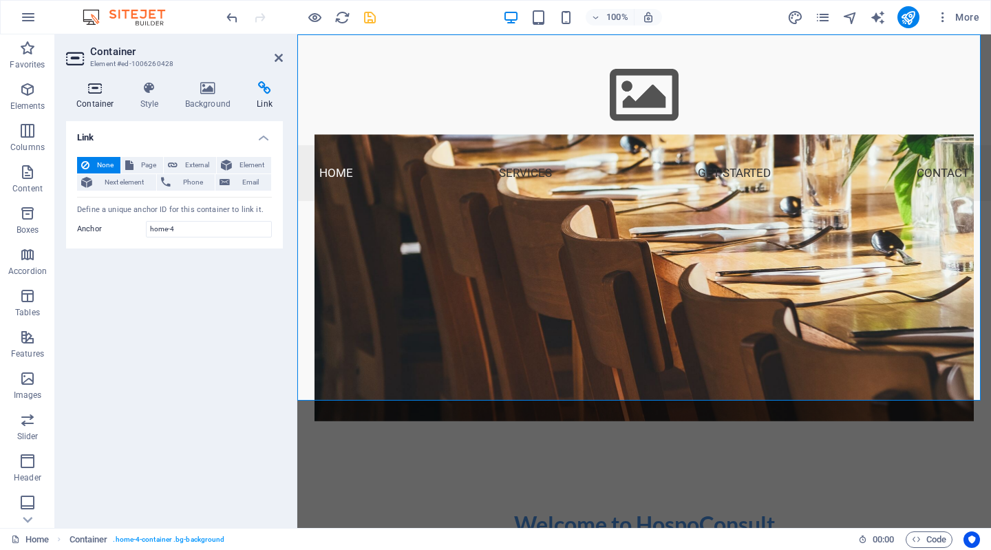
click at [87, 96] on h4 "Container" at bounding box center [98, 95] width 64 height 29
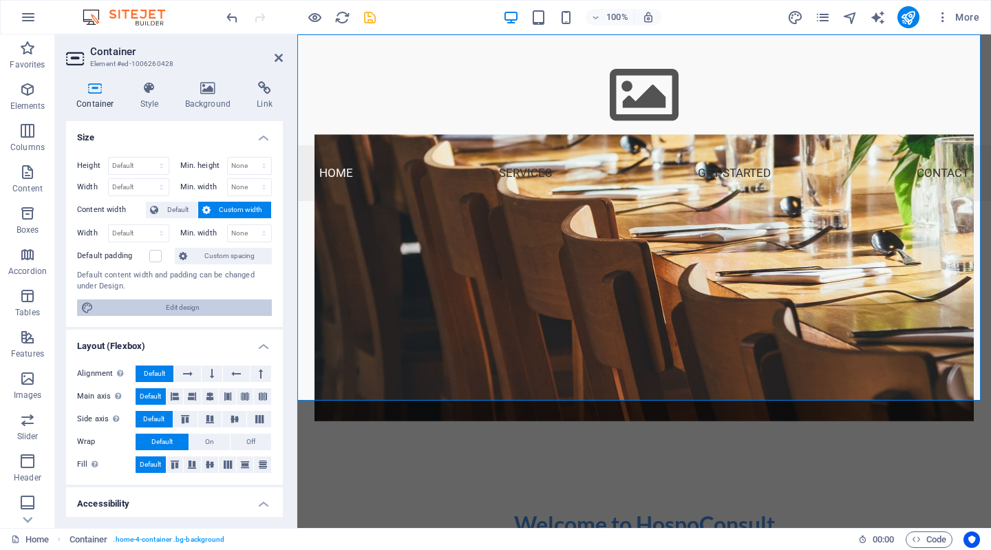
click at [87, 301] on icon at bounding box center [87, 307] width 12 height 17
select select "rem"
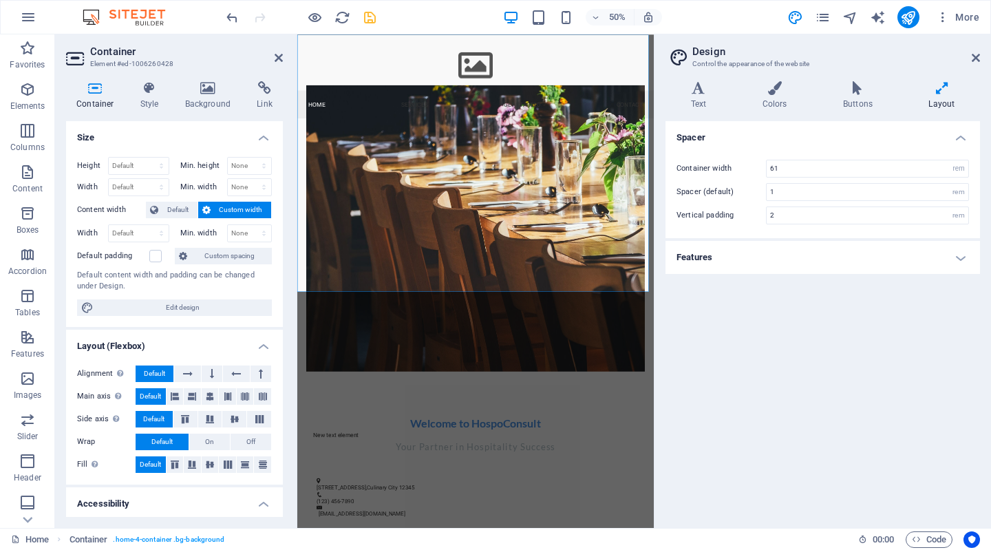
click at [704, 251] on h4 "Features" at bounding box center [822, 257] width 314 height 33
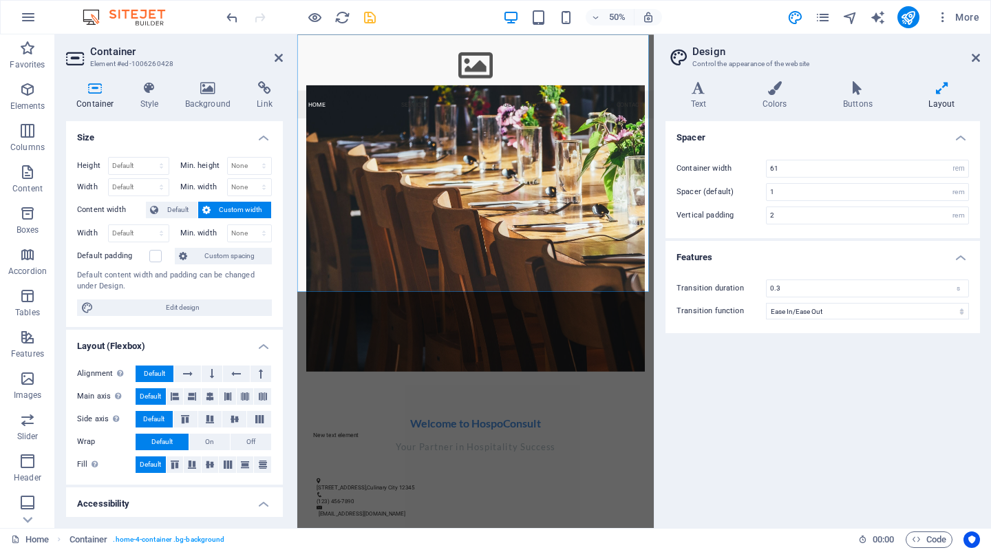
click at [704, 251] on h4 "Features" at bounding box center [822, 253] width 314 height 25
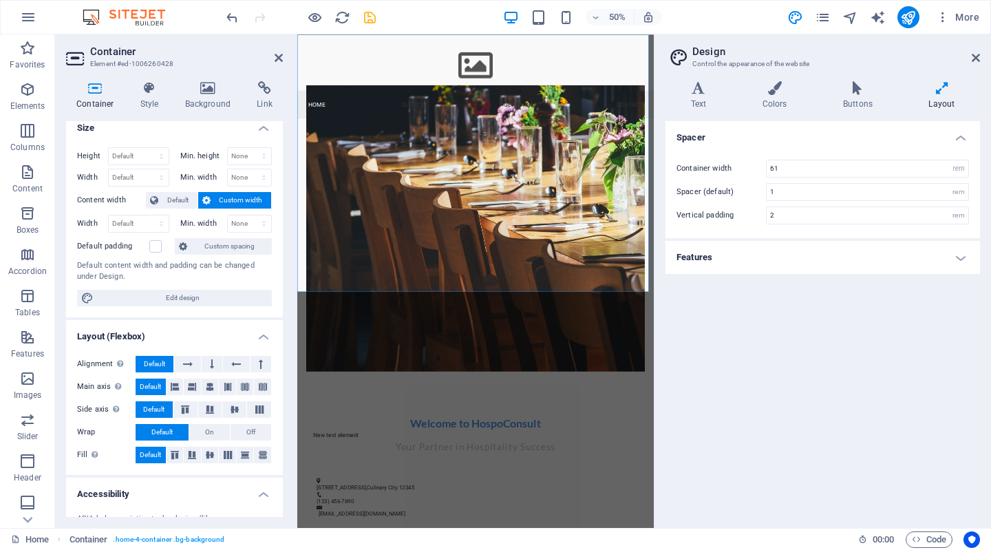
scroll to position [0, 0]
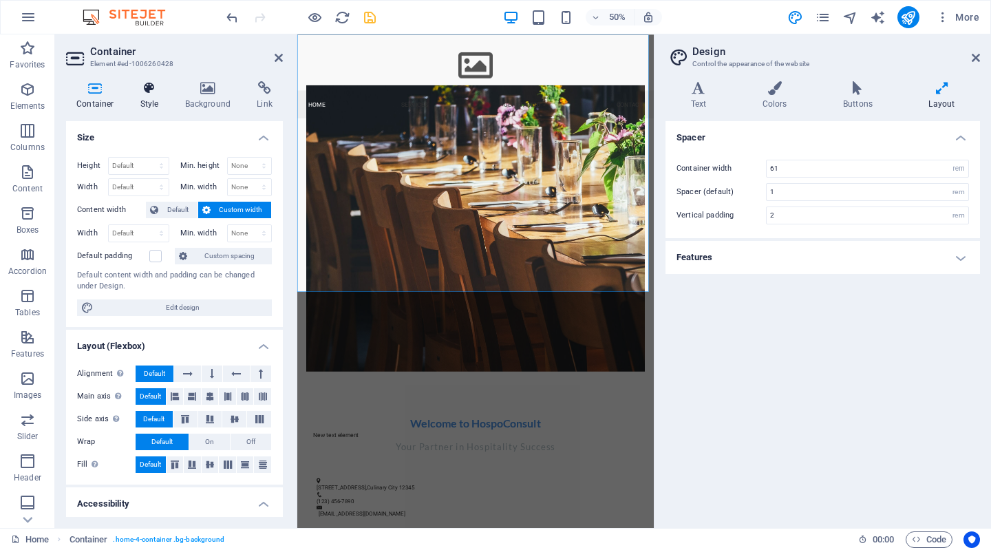
click at [144, 94] on icon at bounding box center [149, 88] width 39 height 14
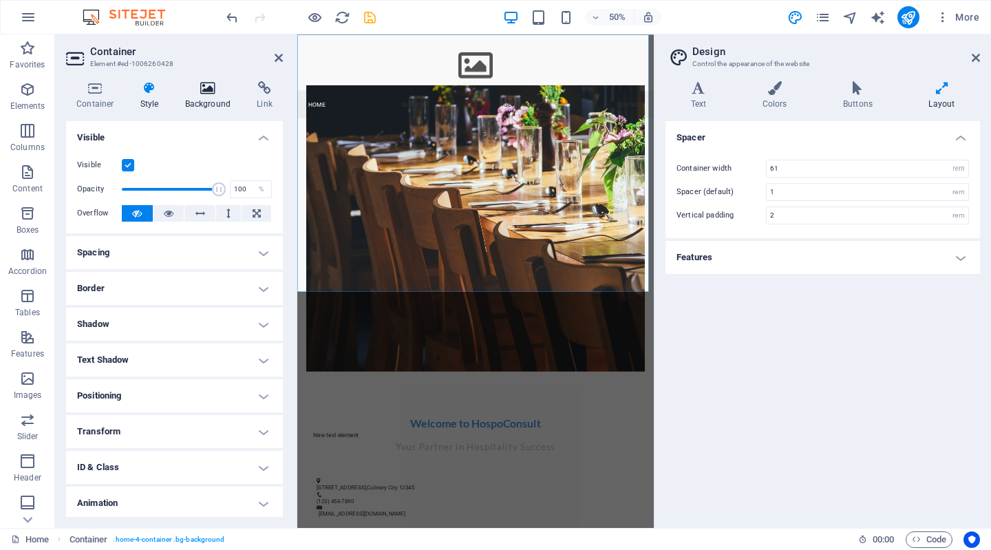
click at [211, 94] on icon at bounding box center [208, 88] width 67 height 14
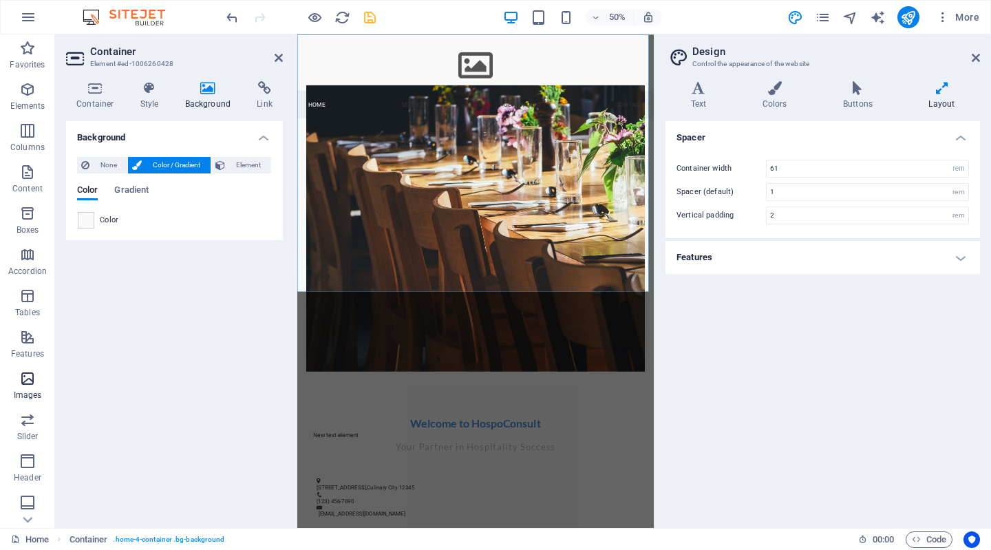
click at [21, 372] on icon "button" at bounding box center [27, 378] width 17 height 17
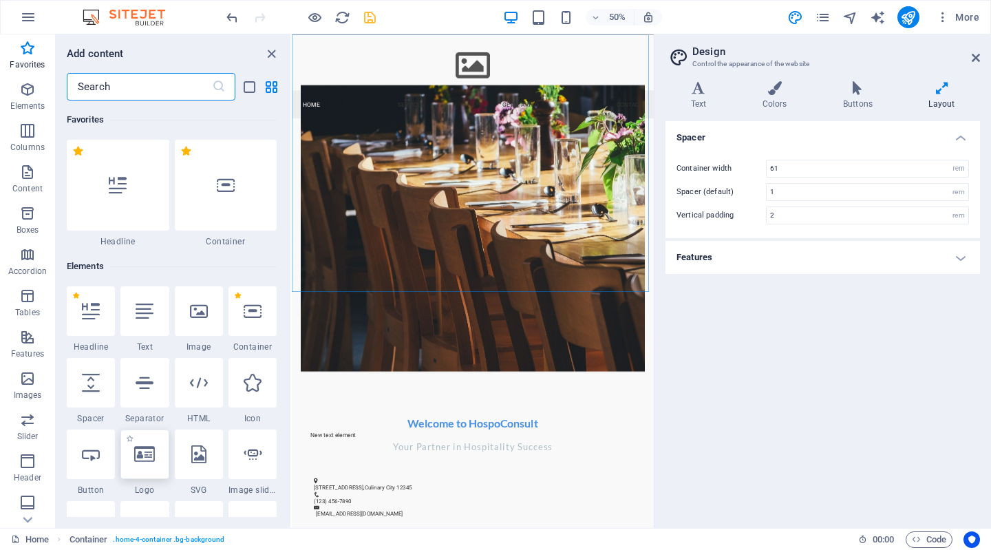
click at [144, 465] on div at bounding box center [144, 454] width 48 height 50
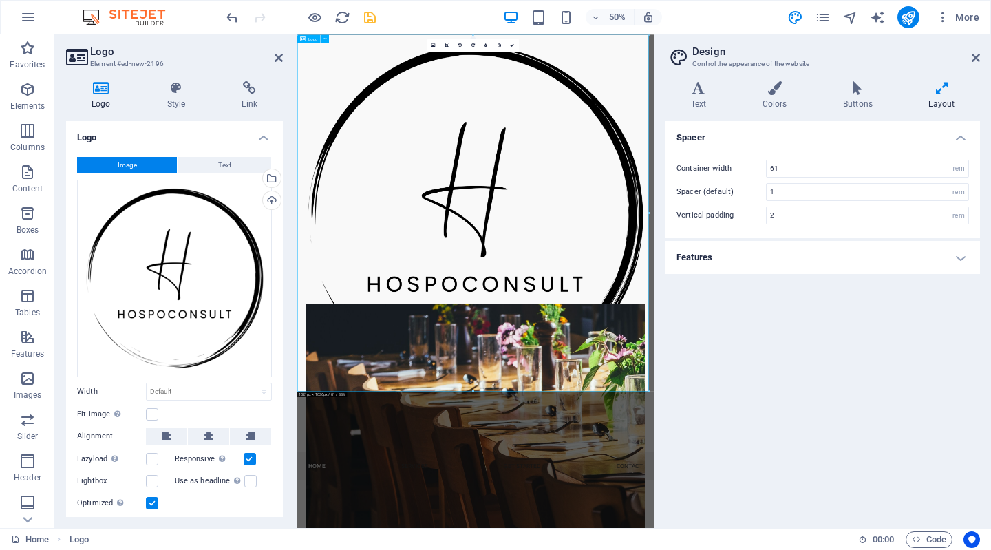
drag, startPoint x: 770, startPoint y: 426, endPoint x: 649, endPoint y: 319, distance: 161.3
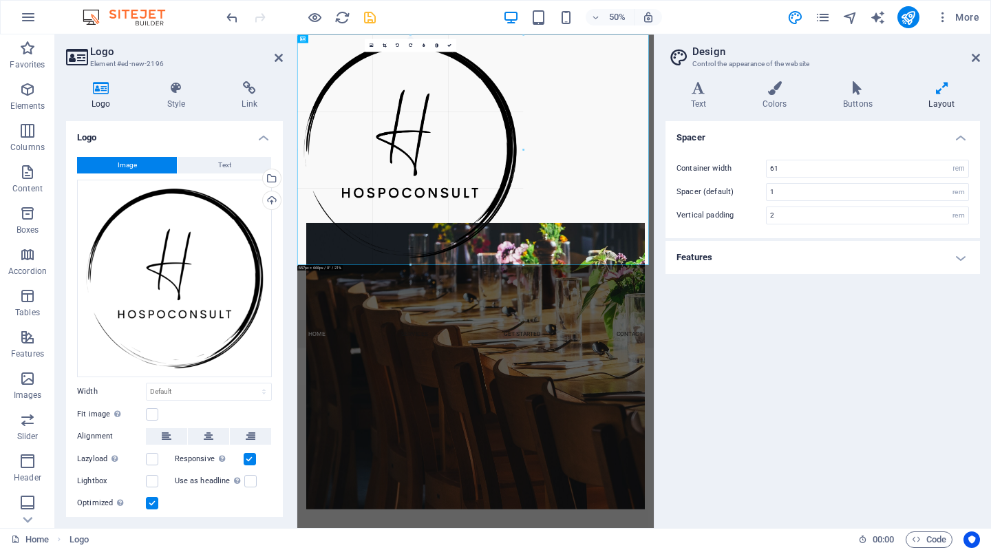
type input "655"
select select "px"
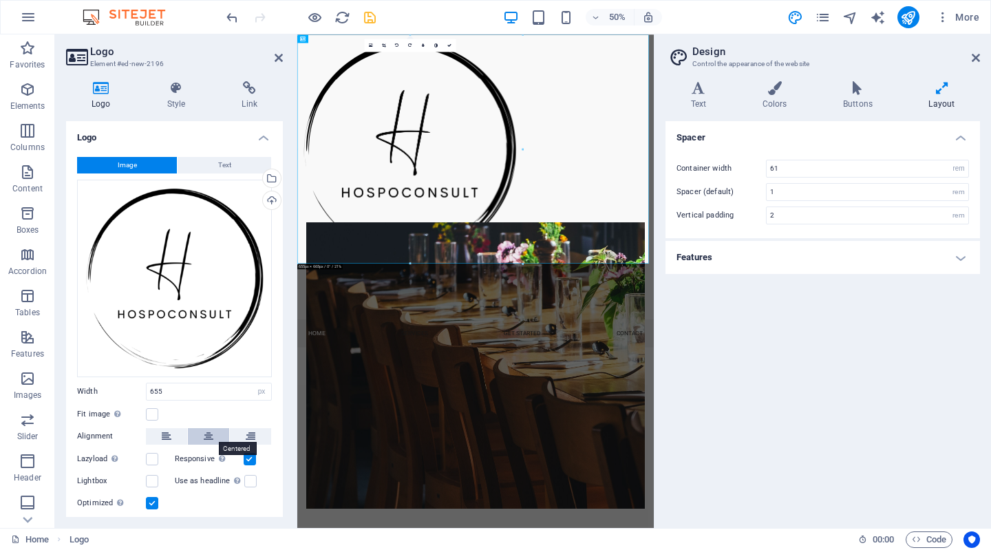
click at [204, 428] on icon at bounding box center [209, 436] width 10 height 17
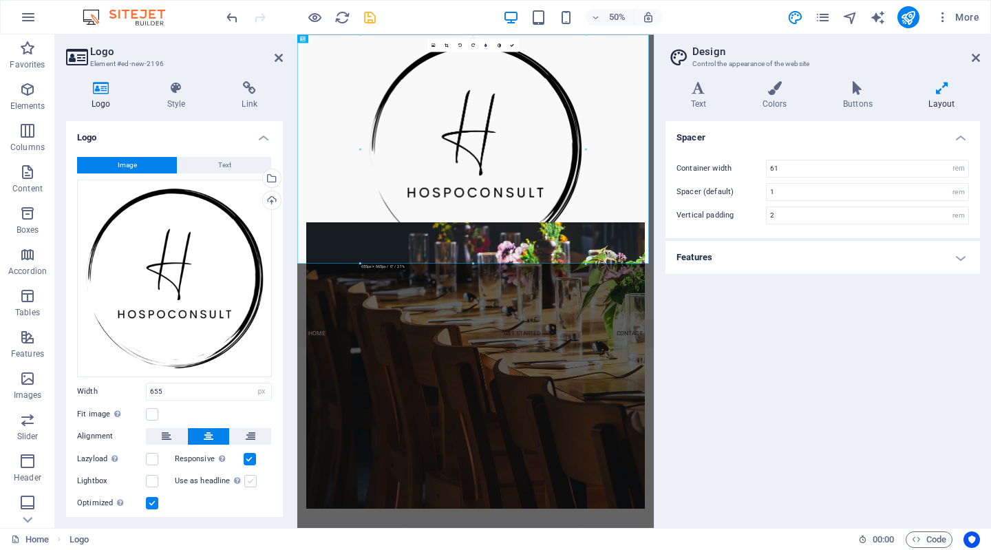
click at [248, 475] on label at bounding box center [250, 481] width 12 height 12
click at [0, 0] on input "Use as headline The image will be wrapped in an H1 headline tag. Useful for giv…" at bounding box center [0, 0] width 0 height 0
click at [215, 389] on input "655" at bounding box center [209, 391] width 125 height 17
drag, startPoint x: 215, startPoint y: 389, endPoint x: 16, endPoint y: 381, distance: 199.0
click at [21, 384] on section "Favorites Elements Columns Content Boxes Accordion Tables Features Images Slide…" at bounding box center [327, 280] width 654 height 493
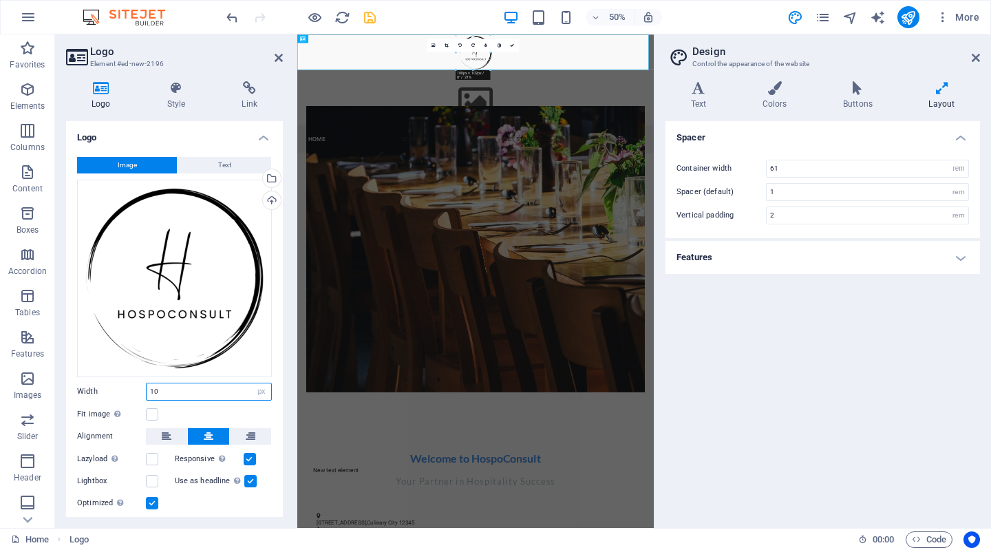
type input "1"
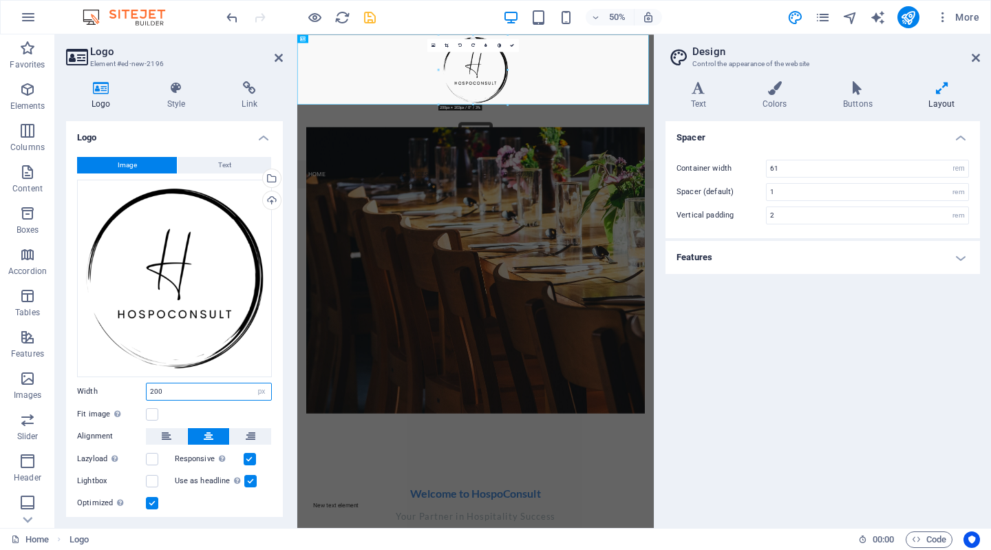
type input "200"
click at [751, 328] on div "Spacer Container width 61 rem px Spacer (default) 1 rem Vertical padding 2 rem …" at bounding box center [822, 319] width 314 height 396
click at [368, 18] on icon "save" at bounding box center [370, 18] width 16 height 16
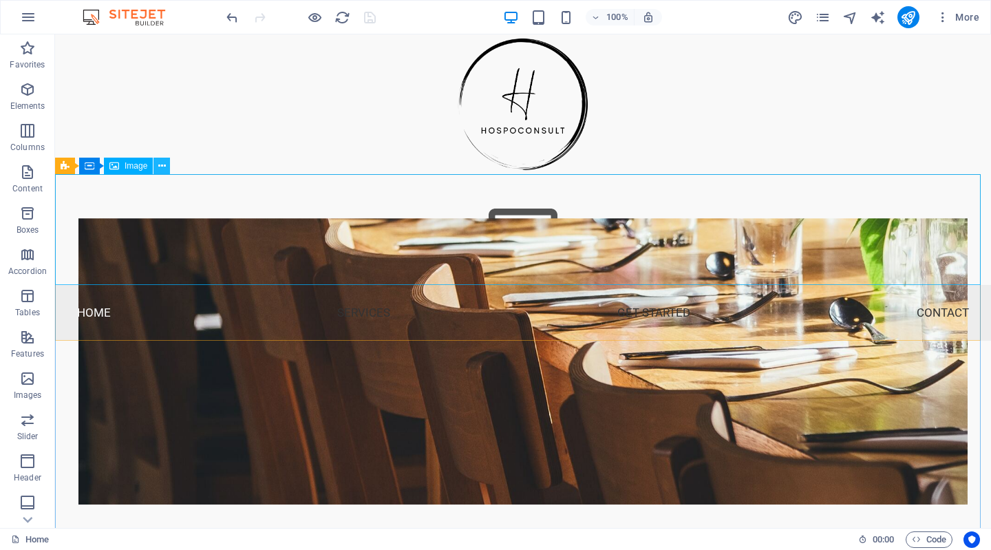
click at [164, 171] on icon at bounding box center [162, 166] width 8 height 14
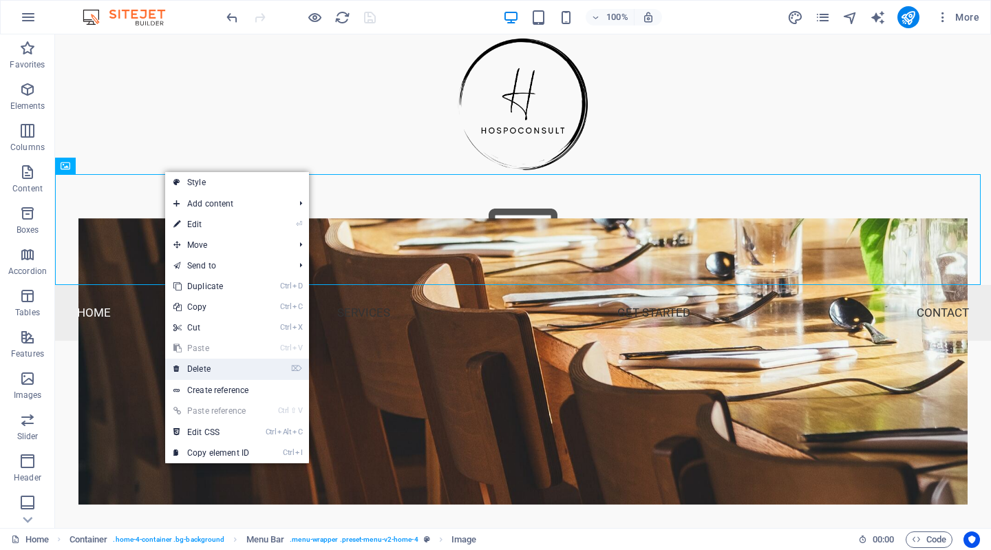
click at [208, 365] on link "⌦ Delete" at bounding box center [211, 368] width 92 height 21
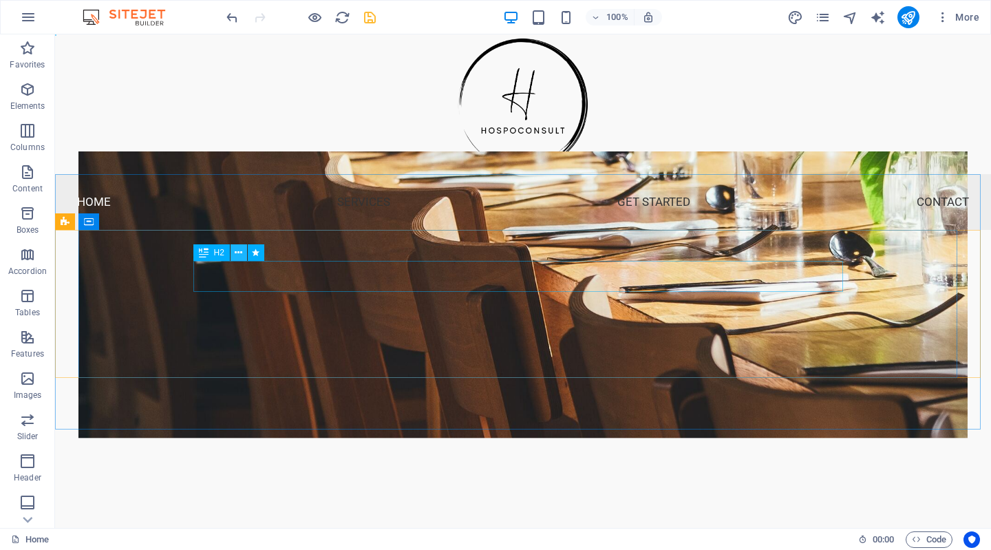
click at [239, 251] on icon at bounding box center [239, 253] width 8 height 14
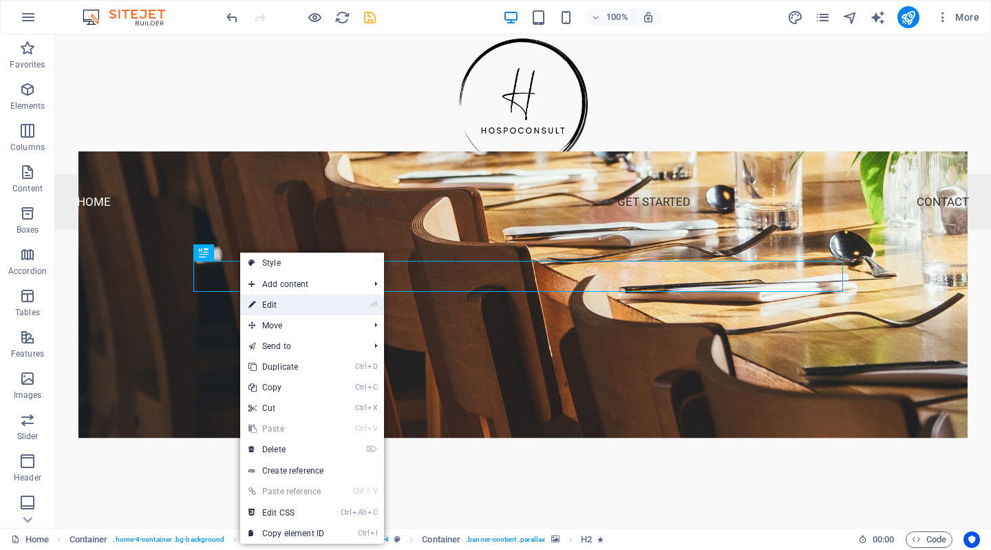
click at [261, 301] on link "⏎ Edit" at bounding box center [286, 304] width 92 height 21
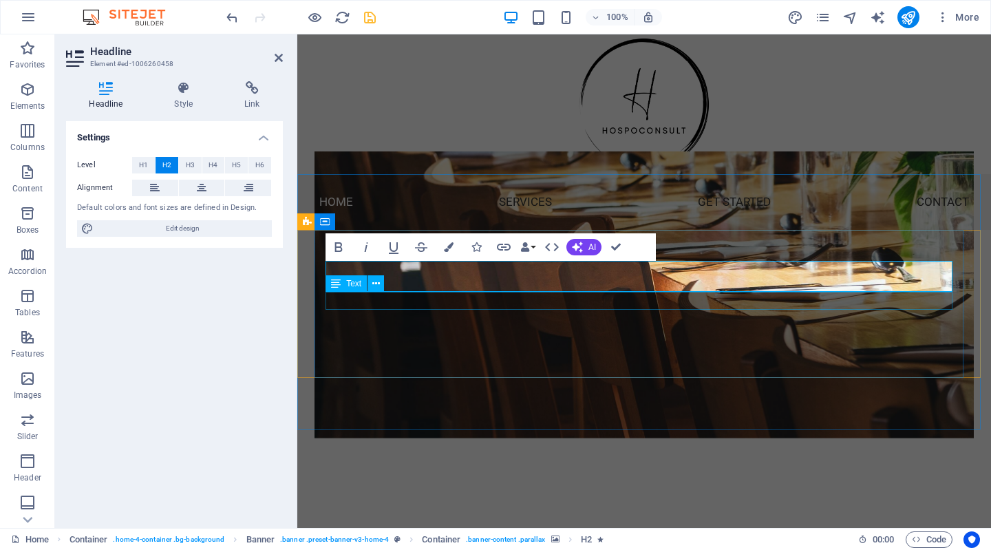
drag, startPoint x: 808, startPoint y: 279, endPoint x: 431, endPoint y: 293, distance: 376.6
click at [175, 91] on icon at bounding box center [183, 88] width 65 height 14
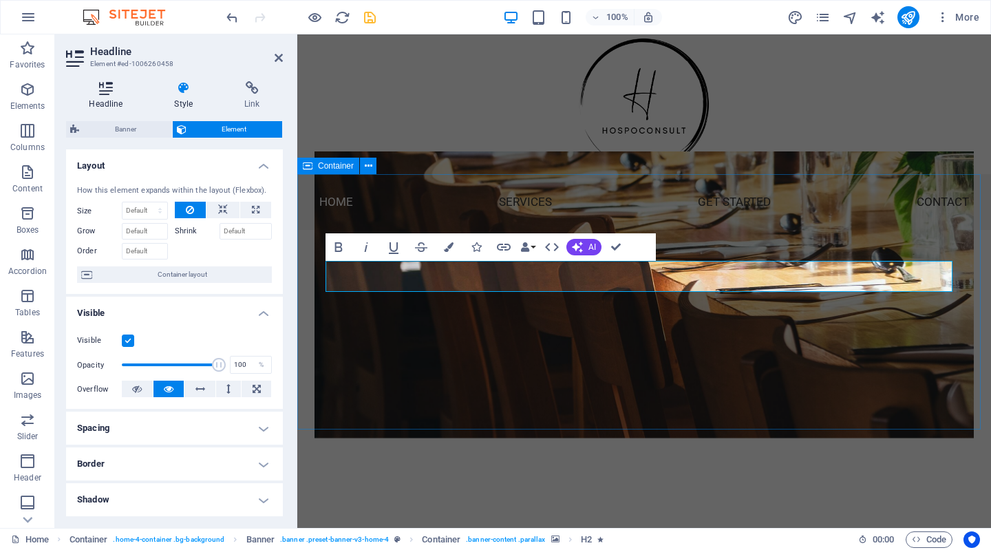
click at [104, 95] on h4 "Headline" at bounding box center [108, 95] width 85 height 29
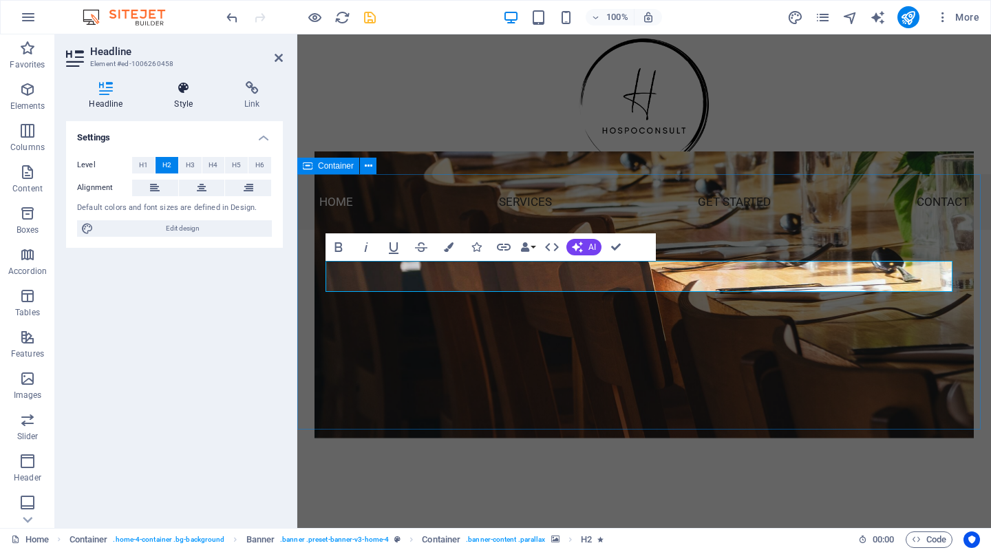
click at [181, 83] on icon at bounding box center [183, 88] width 65 height 14
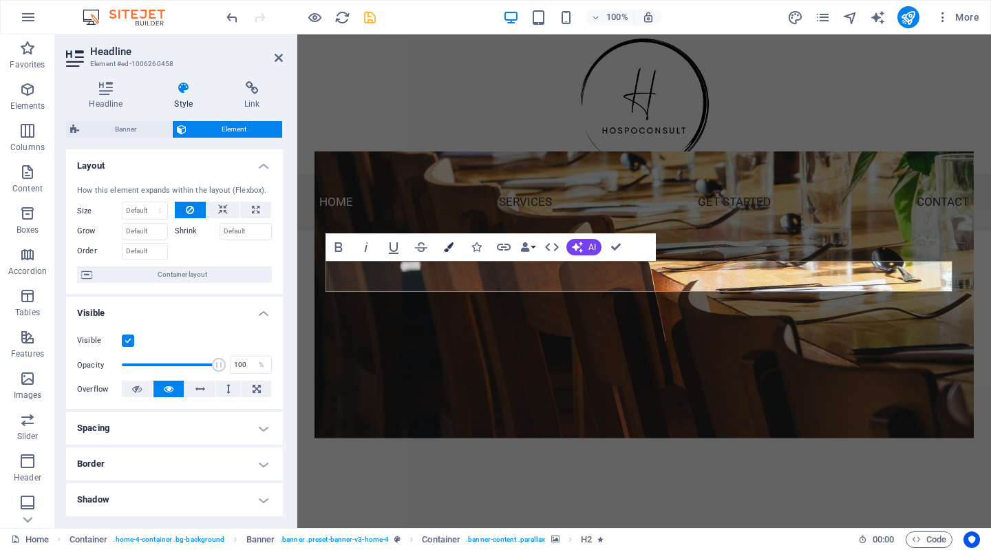
click at [449, 244] on icon "button" at bounding box center [449, 247] width 10 height 10
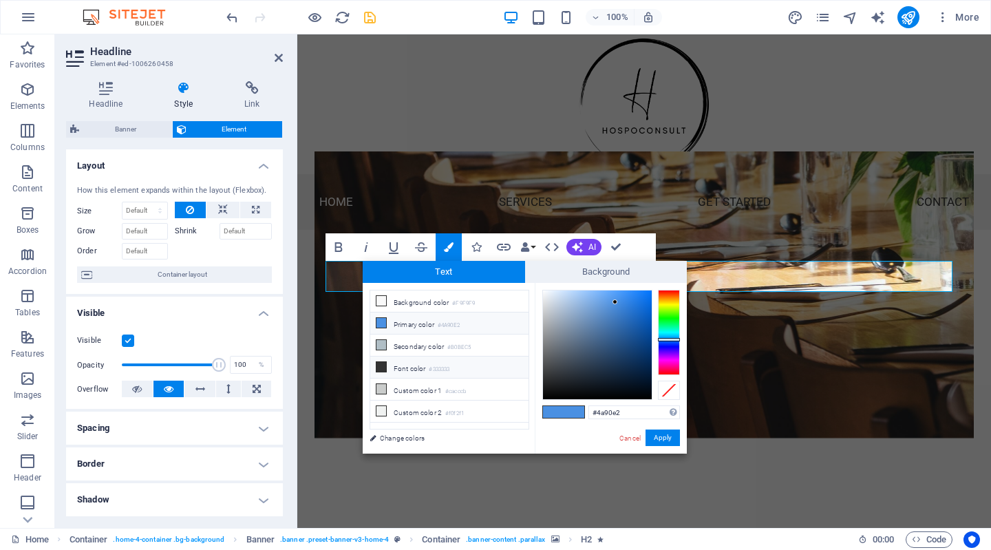
click at [392, 369] on li "Font color #333333" at bounding box center [449, 367] width 158 height 22
type input "#333333"
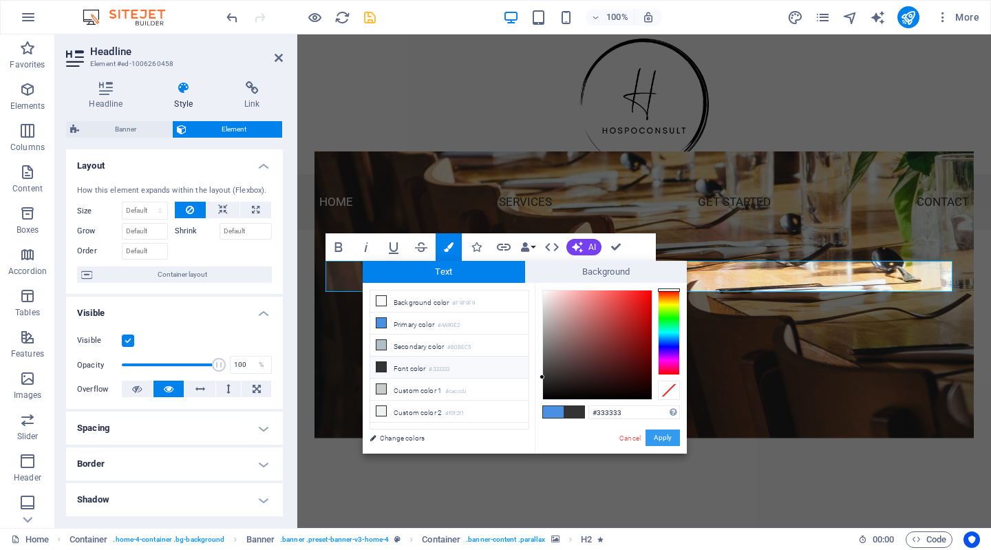
click at [665, 438] on button "Apply" at bounding box center [662, 437] width 34 height 17
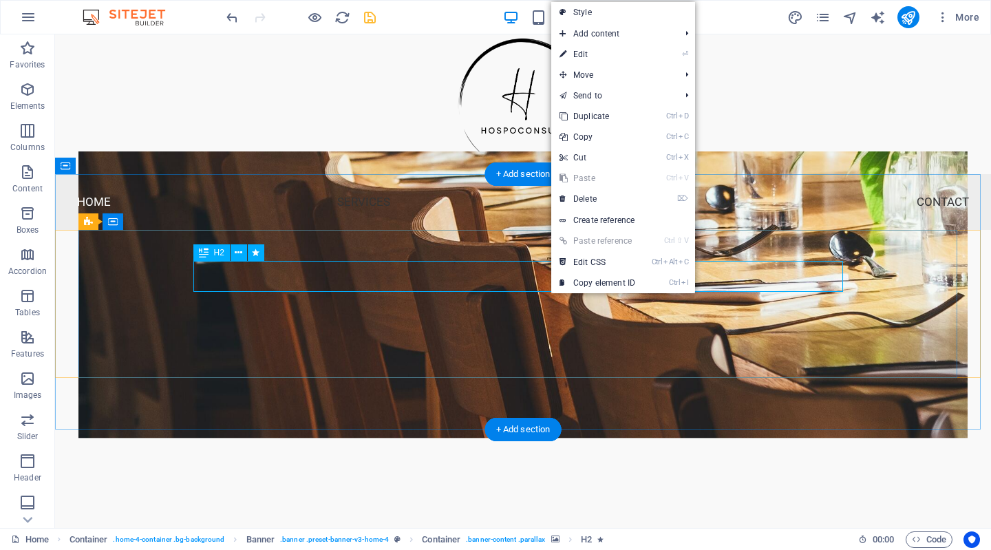
click at [367, 538] on div "Practical Solutions for Hospitality" at bounding box center [522, 553] width 649 height 31
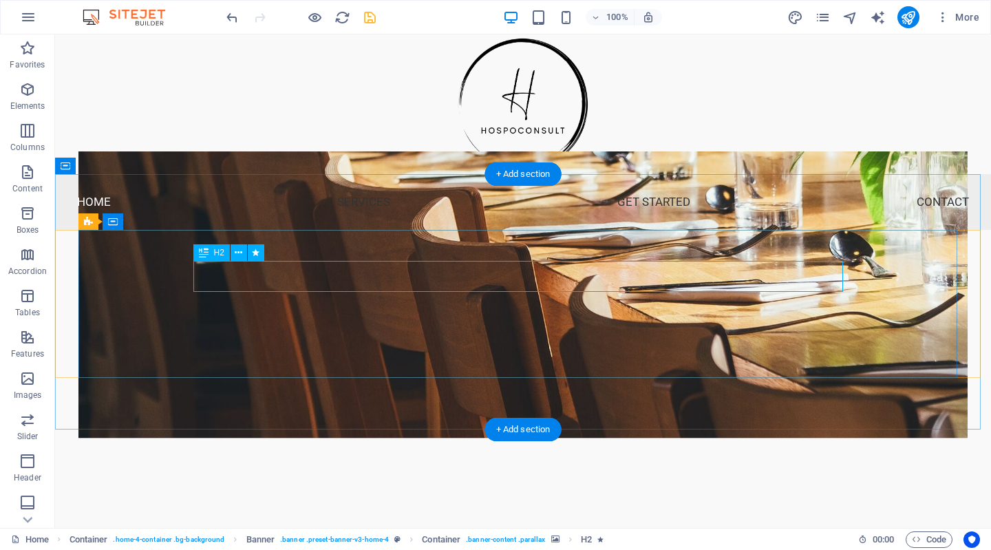
click at [361, 538] on div "Practical Solutions for Hospitality" at bounding box center [522, 553] width 649 height 31
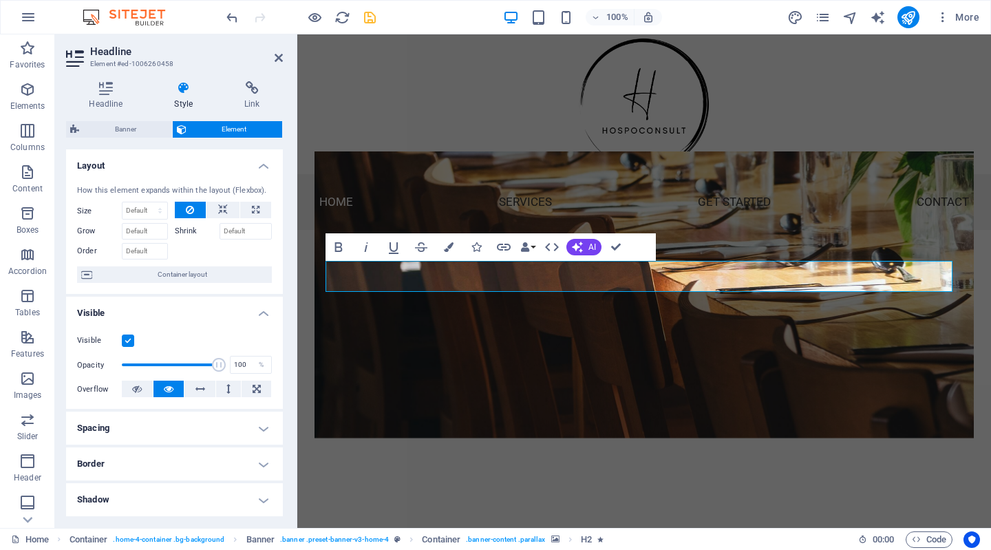
click at [179, 427] on h4 "Spacing" at bounding box center [174, 427] width 217 height 33
click at [179, 427] on h4 "Spacing" at bounding box center [174, 423] width 217 height 25
click at [123, 126] on span "Banner" at bounding box center [125, 129] width 85 height 17
select select "preset-banner-v3-home-4"
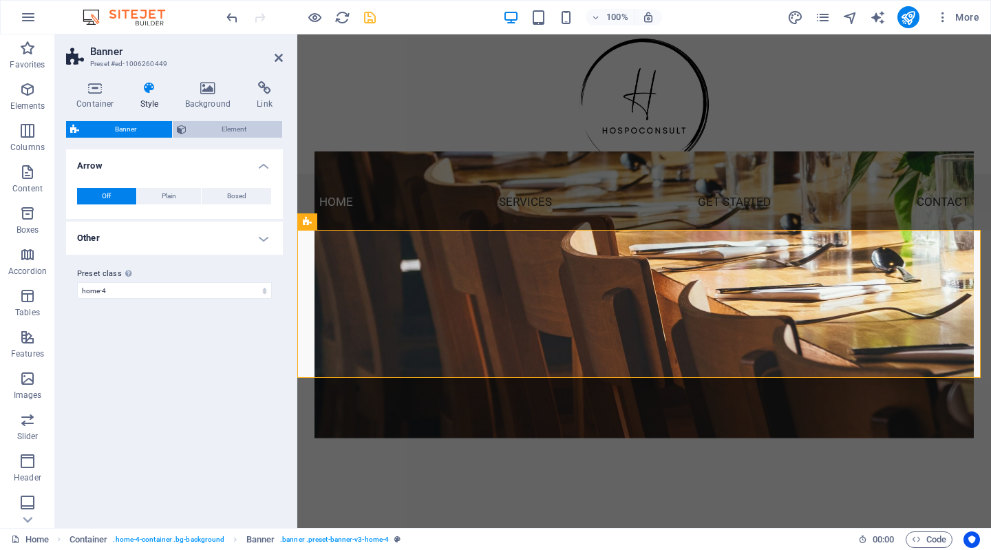
click at [226, 127] on span "Element" at bounding box center [235, 129] width 88 height 17
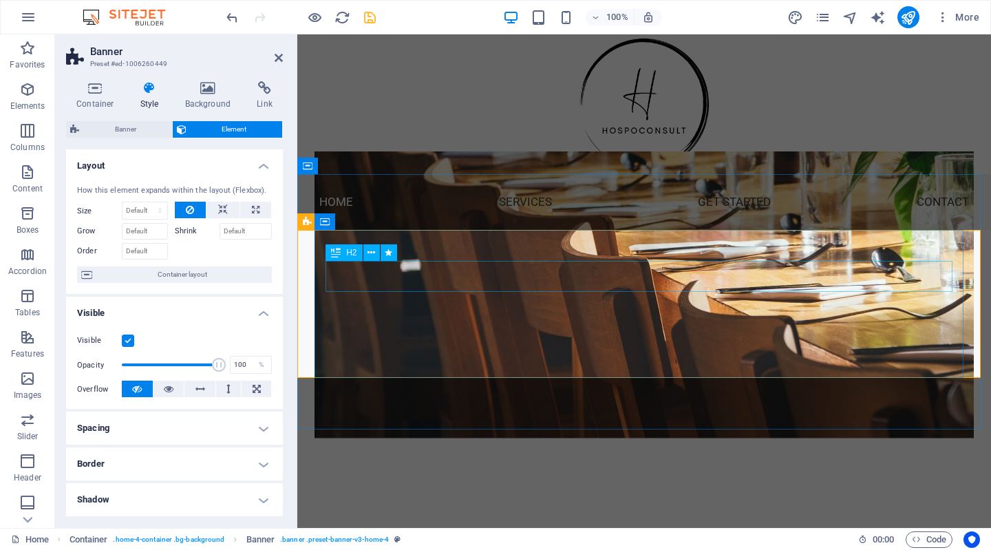
click at [332, 255] on icon at bounding box center [336, 252] width 10 height 17
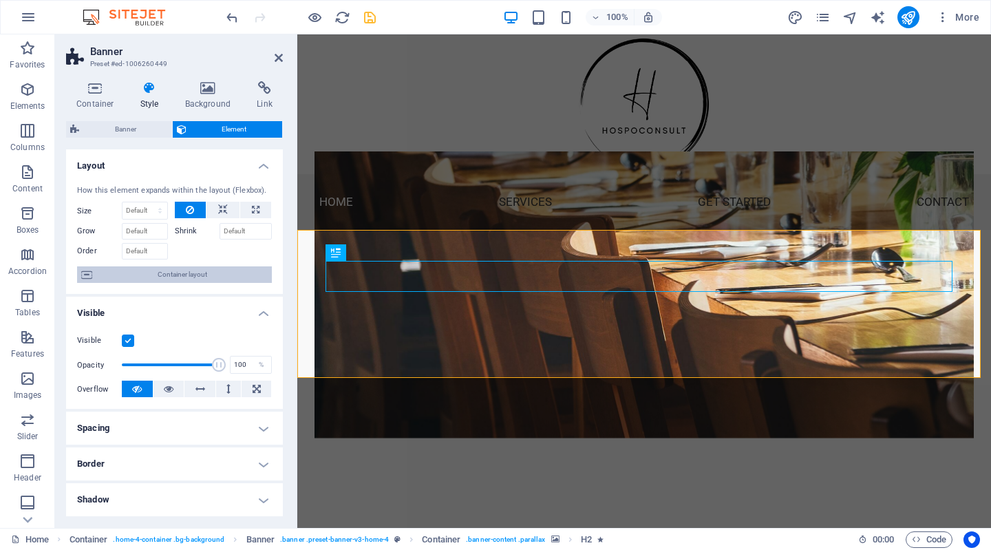
click at [83, 272] on icon at bounding box center [86, 274] width 11 height 17
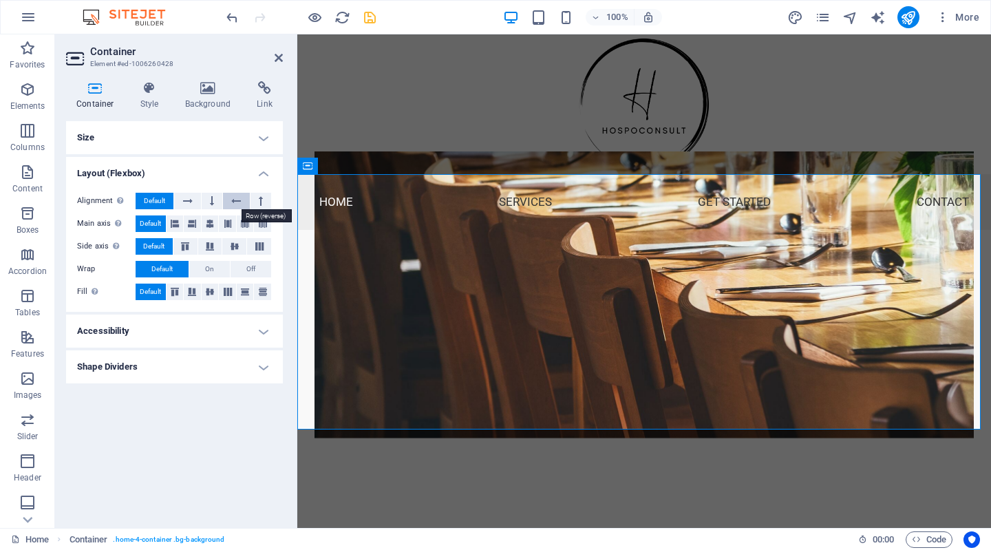
click at [235, 201] on icon at bounding box center [236, 201] width 10 height 17
click at [188, 197] on icon at bounding box center [188, 201] width 10 height 17
click at [234, 200] on icon at bounding box center [236, 201] width 10 height 17
click at [540, 538] on div "Practical Solutions for Hospitality" at bounding box center [643, 553] width 637 height 31
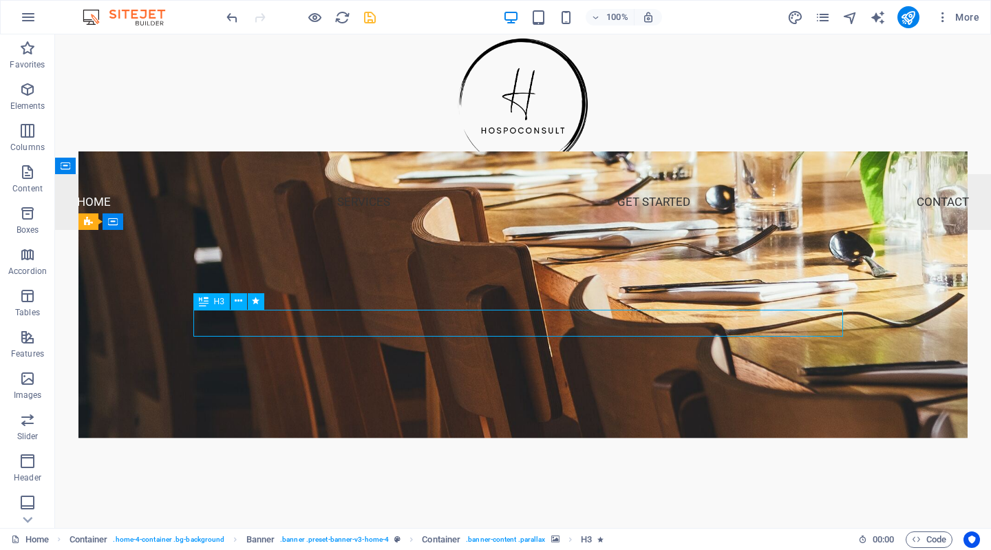
drag, startPoint x: 568, startPoint y: 320, endPoint x: 620, endPoint y: 316, distance: 52.4
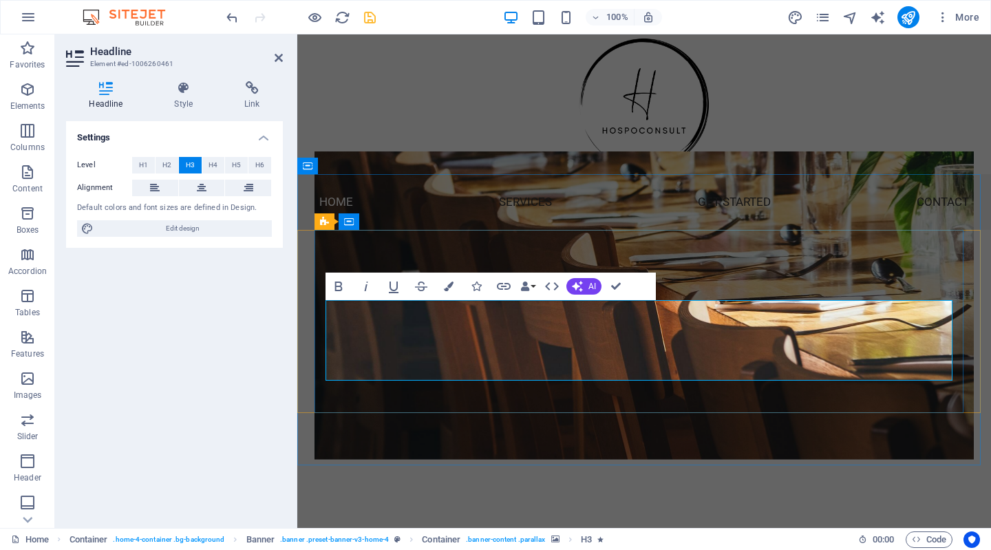
drag, startPoint x: 666, startPoint y: 363, endPoint x: 367, endPoint y: 310, distance: 303.2
click at [446, 288] on icon "button" at bounding box center [449, 286] width 10 height 10
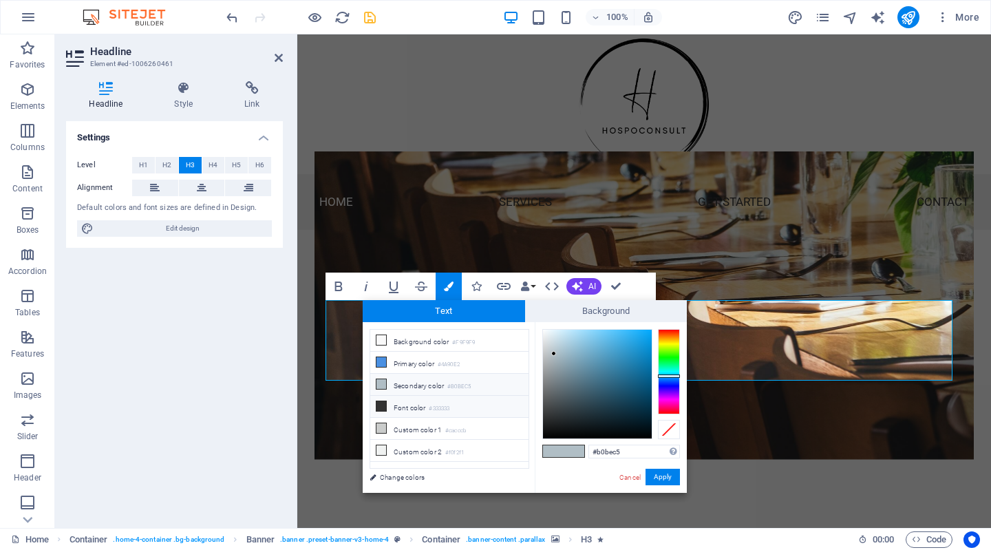
click at [391, 411] on li "Font color #333333" at bounding box center [449, 407] width 158 height 22
type input "#333333"
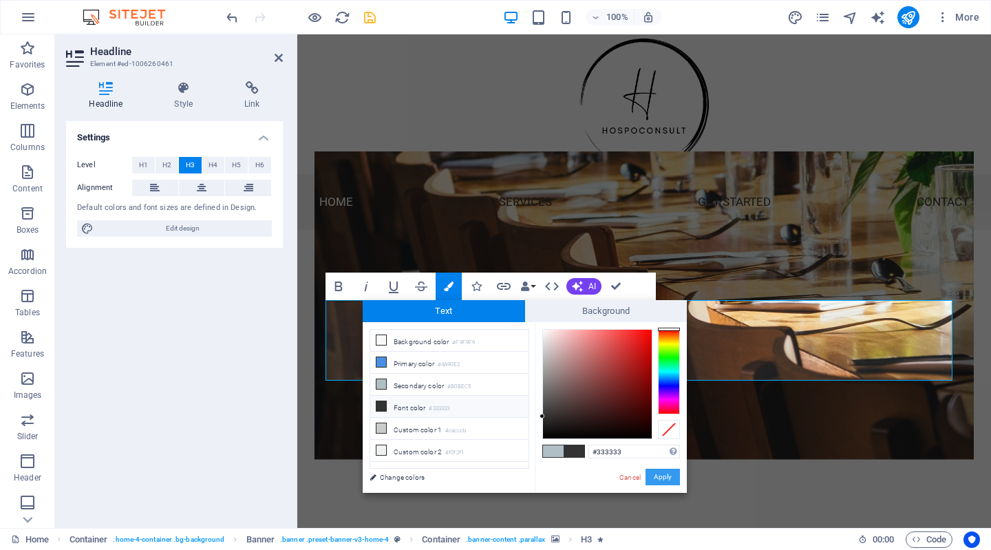
click at [660, 475] on button "Apply" at bounding box center [662, 477] width 34 height 17
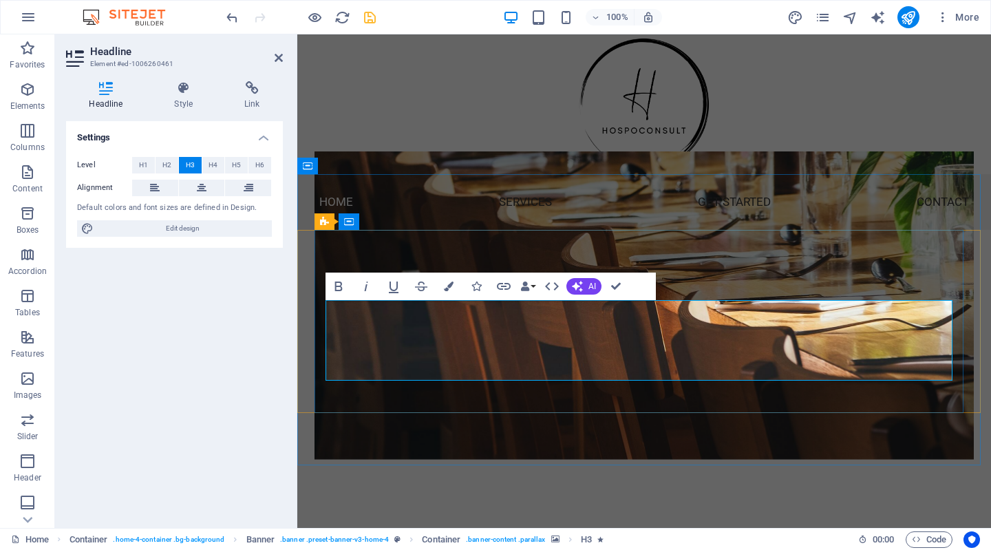
click at [783, 127] on div at bounding box center [643, 104] width 693 height 140
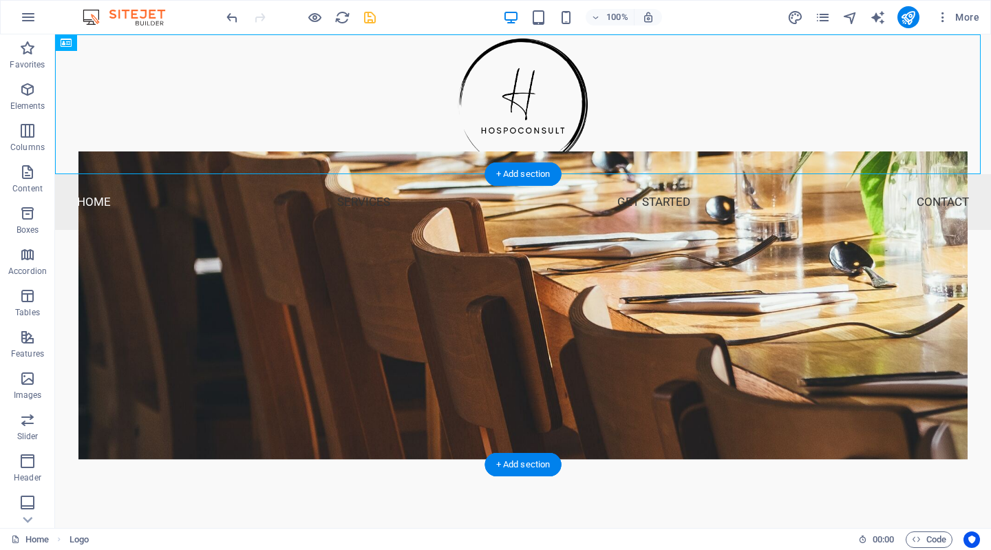
click at [126, 292] on figure at bounding box center [522, 305] width 889 height 308
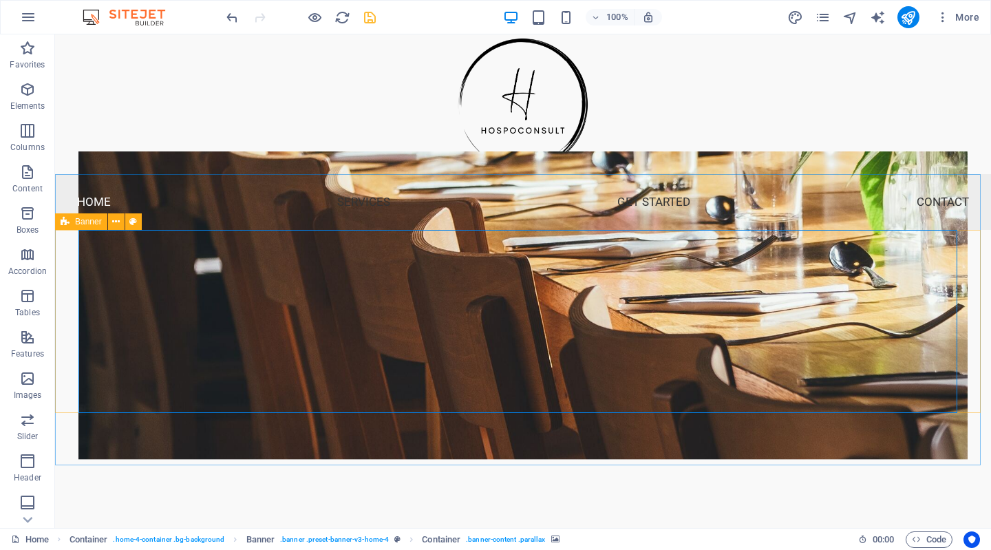
click at [89, 221] on span "Banner" at bounding box center [88, 221] width 27 height 8
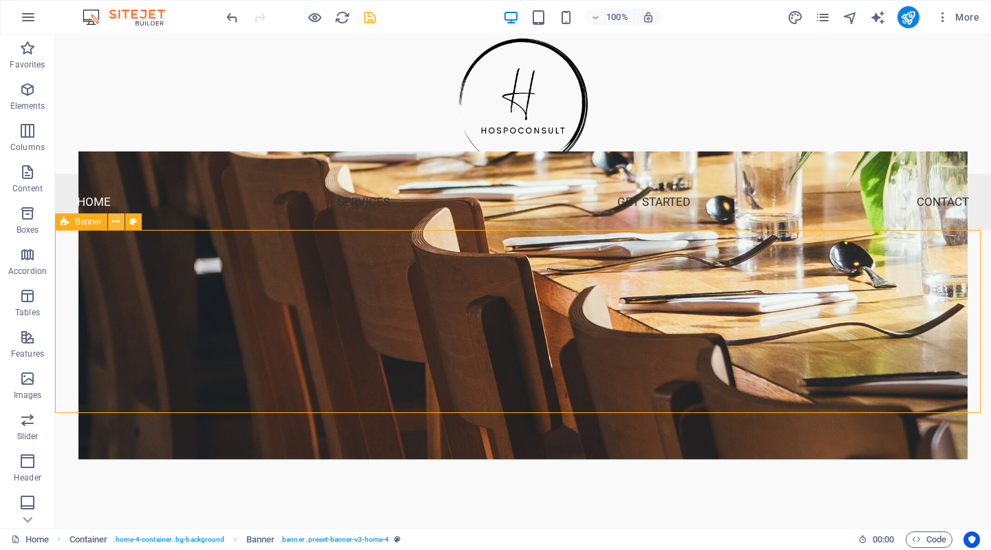
click at [116, 219] on icon at bounding box center [116, 222] width 8 height 14
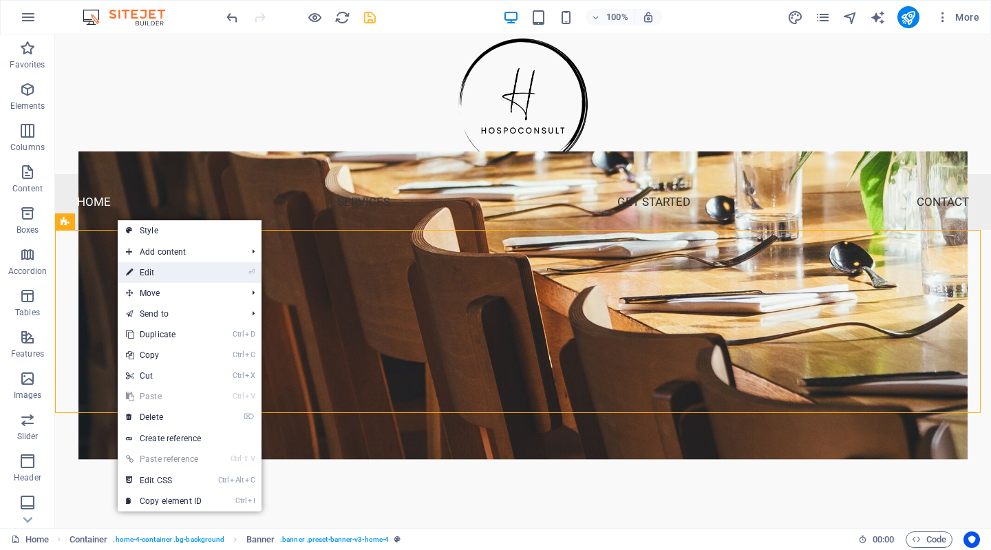
click at [141, 268] on link "⏎ Edit" at bounding box center [164, 272] width 92 height 21
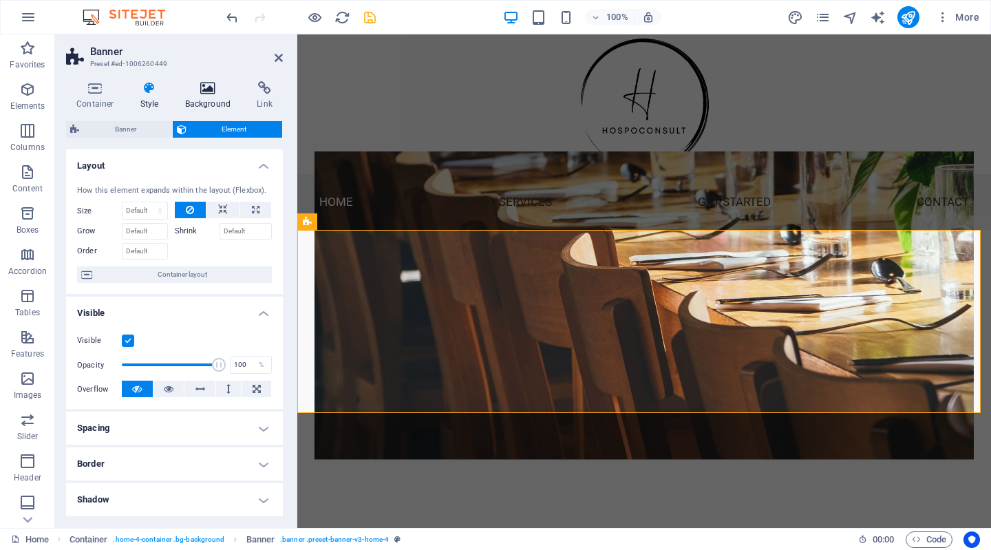
click at [213, 97] on h4 "Background" at bounding box center [211, 95] width 72 height 29
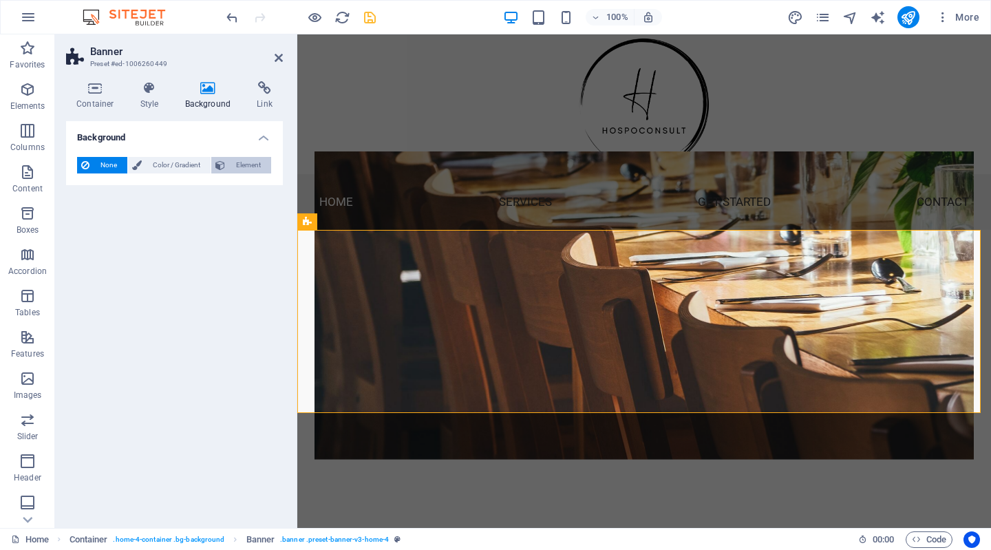
click at [235, 158] on span "Element" at bounding box center [248, 165] width 38 height 17
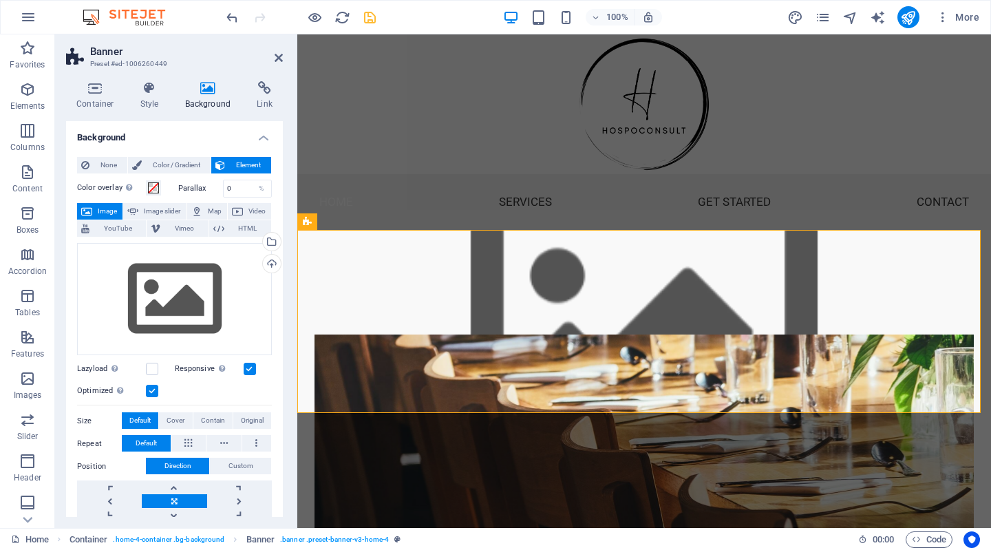
click at [99, 206] on span "Image" at bounding box center [107, 211] width 22 height 17
click at [266, 257] on div "Upload" at bounding box center [270, 265] width 21 height 21
click at [269, 237] on div "Select files from the file manager, stock photos, or upload file(s)" at bounding box center [270, 243] width 21 height 21
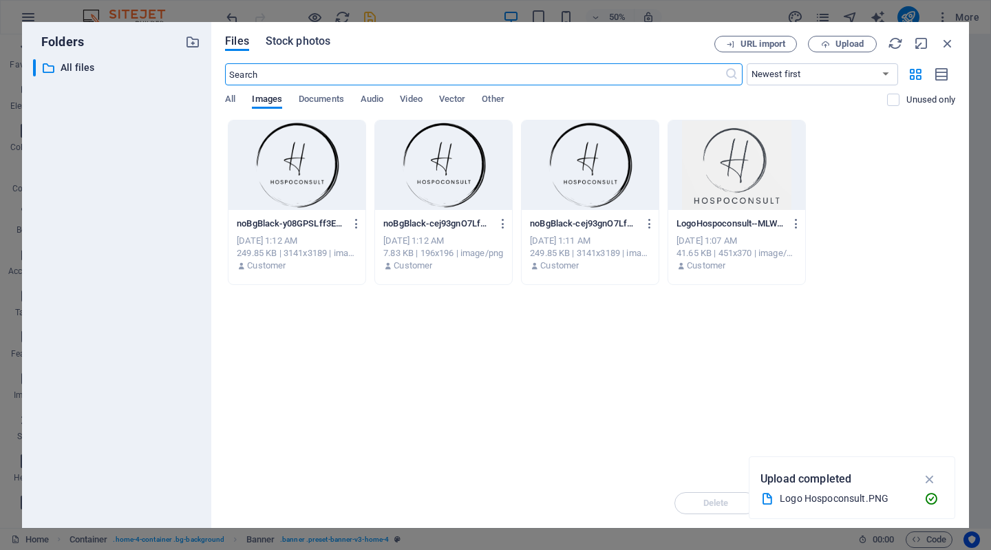
click at [308, 41] on span "Stock photos" at bounding box center [298, 41] width 65 height 17
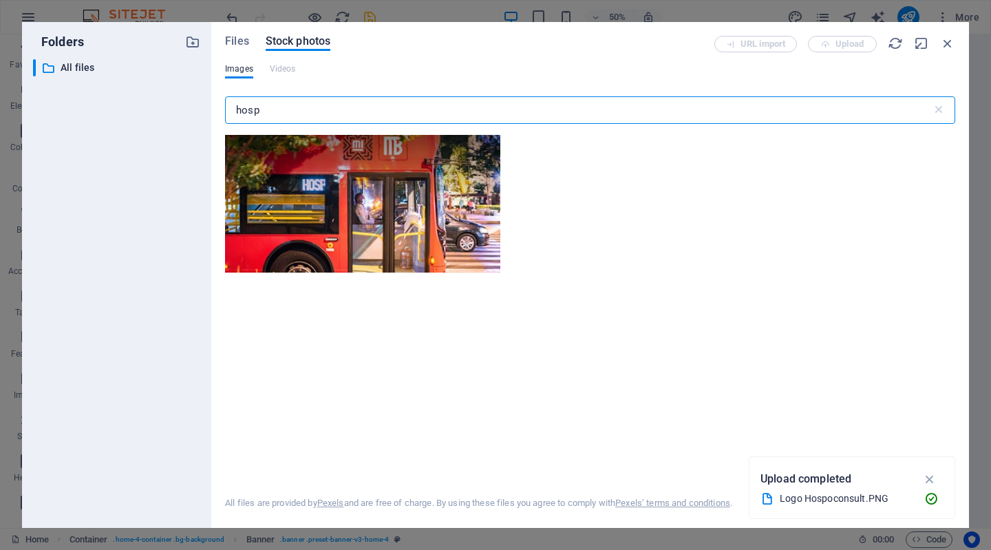
type input "hosp"
click at [947, 45] on icon "button" at bounding box center [947, 43] width 15 height 15
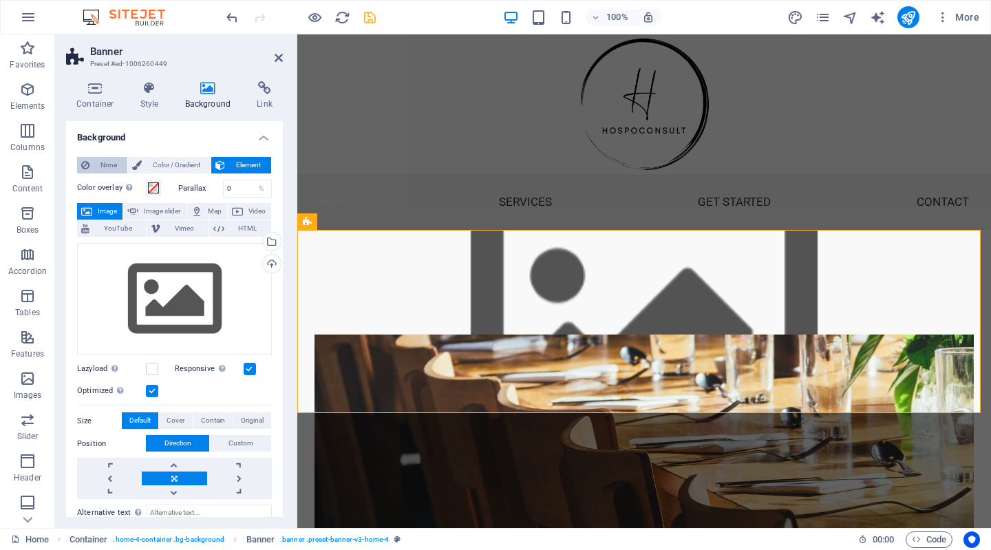
click at [89, 168] on button "None" at bounding box center [102, 165] width 50 height 17
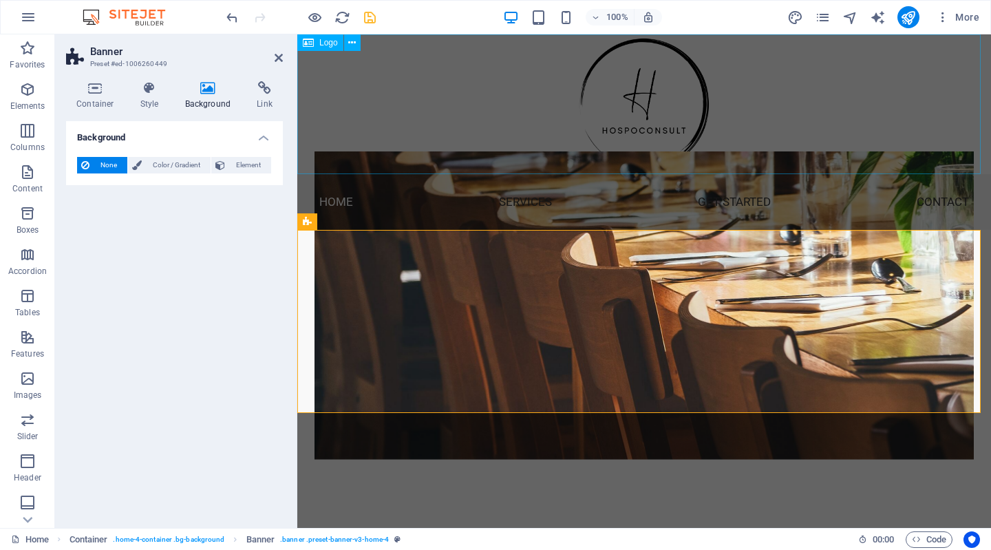
click at [405, 124] on div at bounding box center [643, 104] width 693 height 140
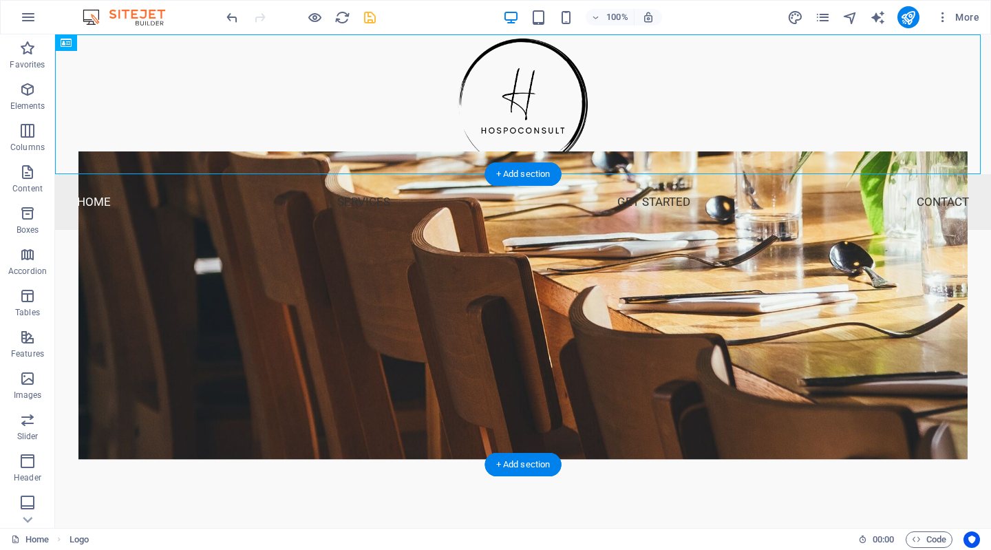
click at [128, 259] on figure at bounding box center [522, 305] width 889 height 308
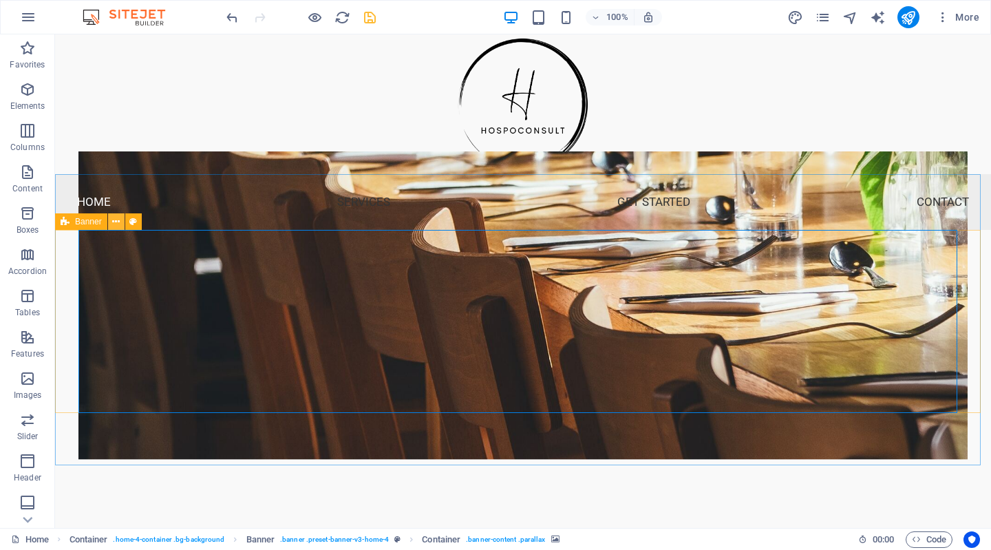
click at [116, 219] on icon at bounding box center [116, 222] width 8 height 14
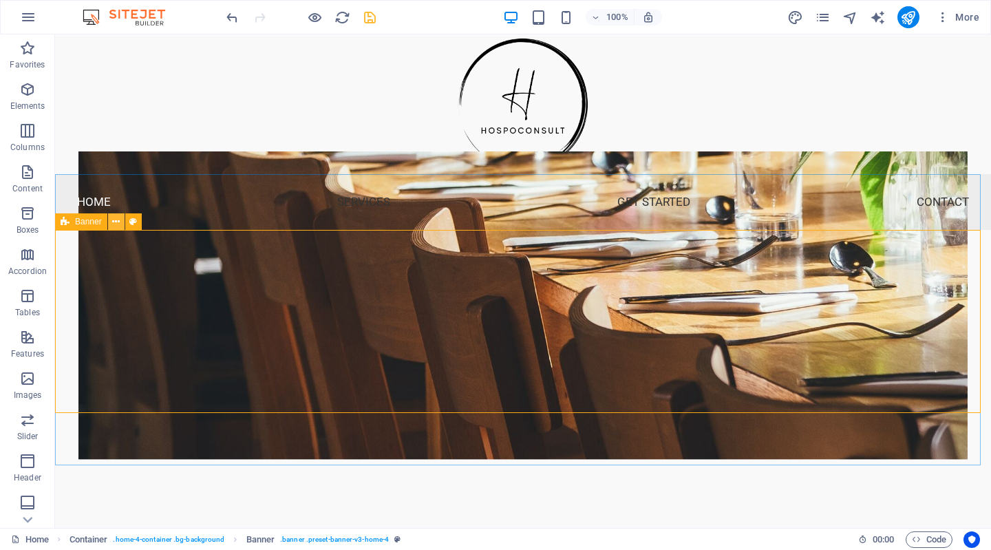
click at [116, 218] on icon at bounding box center [116, 222] width 8 height 14
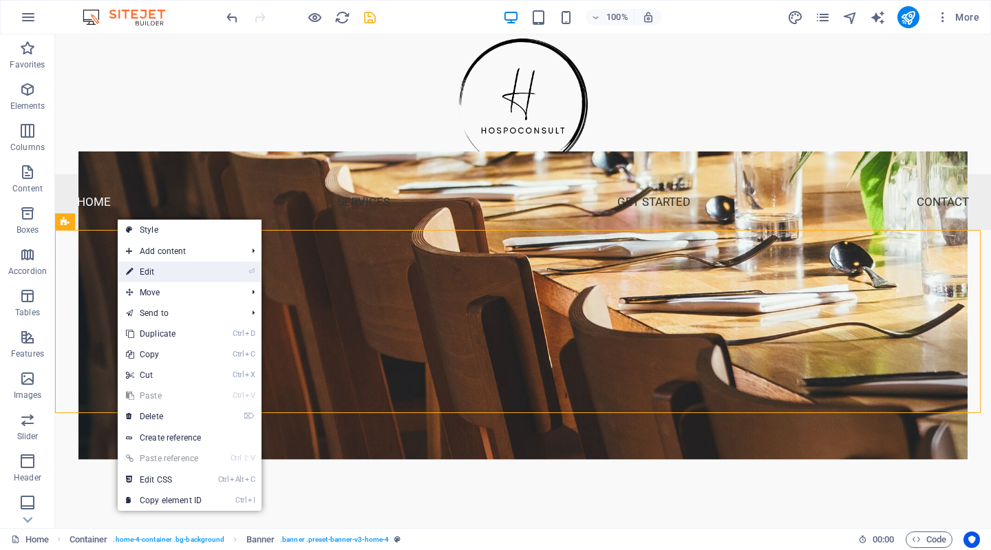
click at [151, 273] on link "⏎ Edit" at bounding box center [164, 271] width 92 height 21
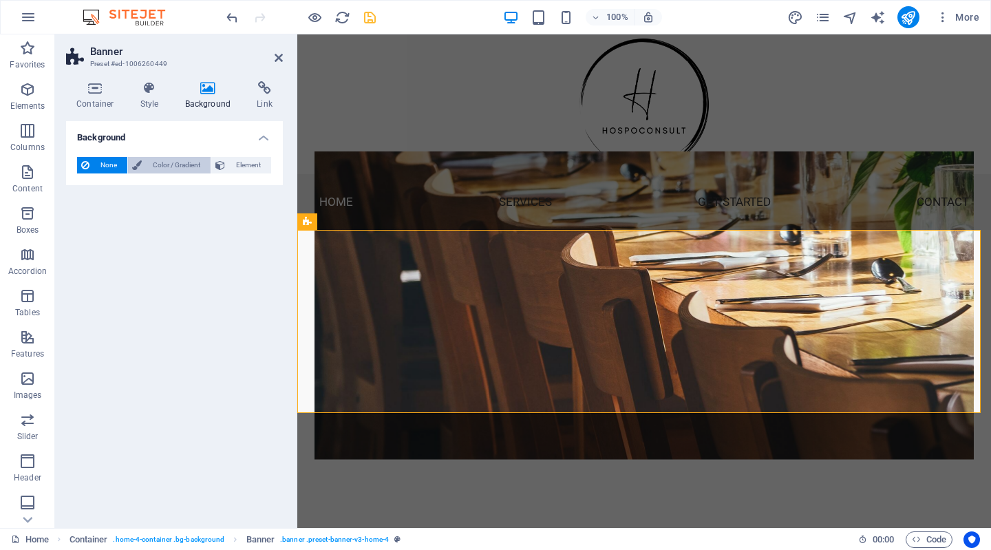
click at [190, 168] on span "Color / Gradient" at bounding box center [176, 165] width 61 height 17
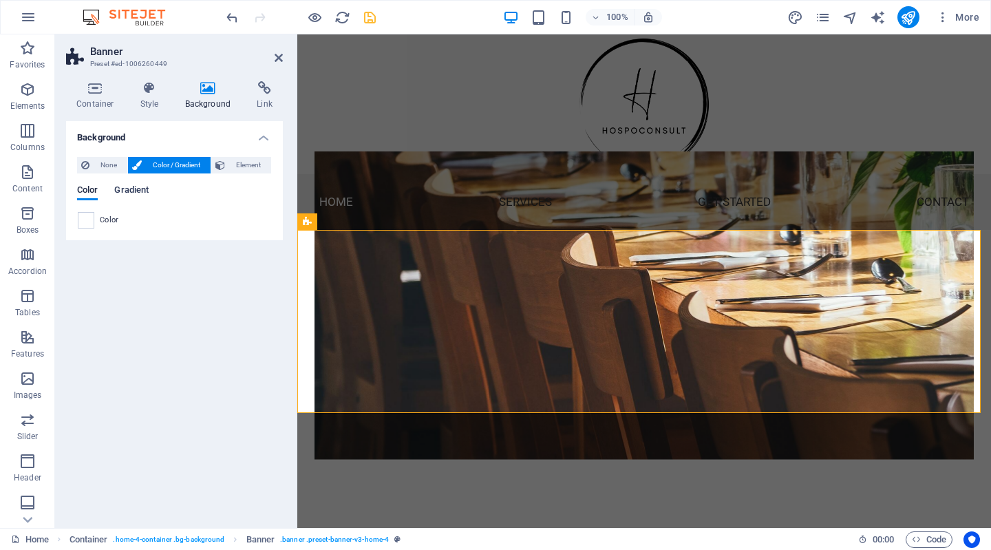
click at [126, 197] on span "Gradient" at bounding box center [131, 191] width 34 height 19
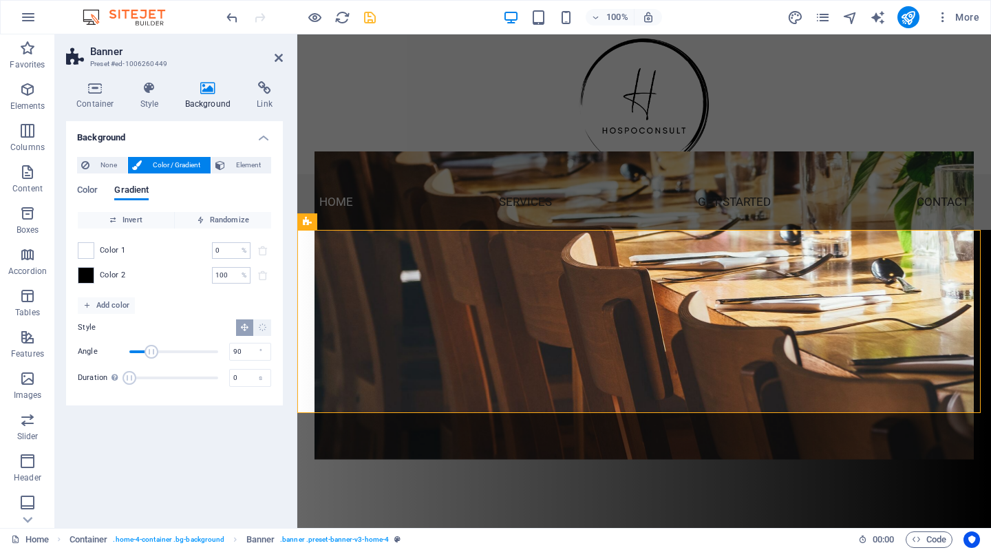
click at [109, 251] on span "Color 1" at bounding box center [113, 250] width 26 height 11
click at [84, 187] on span "Color" at bounding box center [87, 191] width 21 height 19
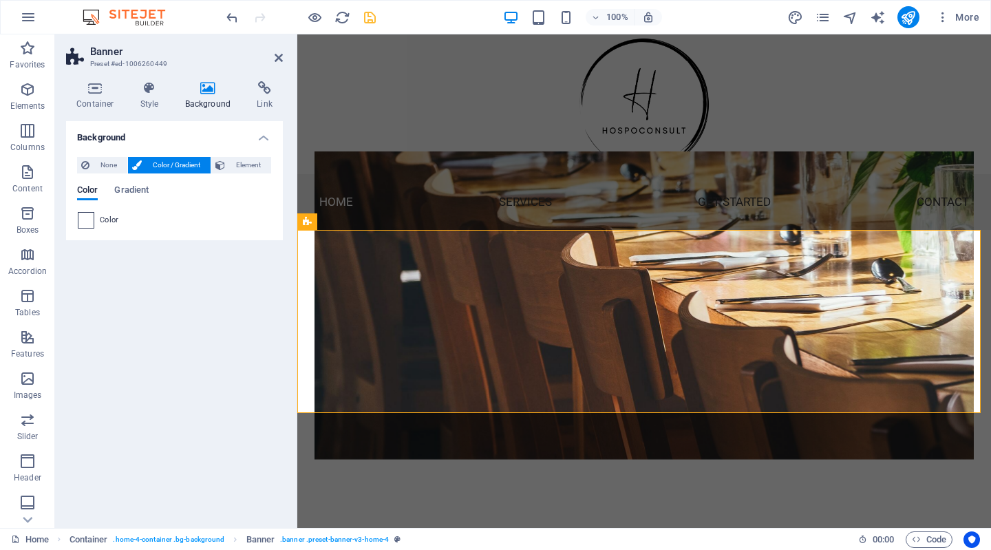
click at [86, 222] on span at bounding box center [85, 220] width 15 height 15
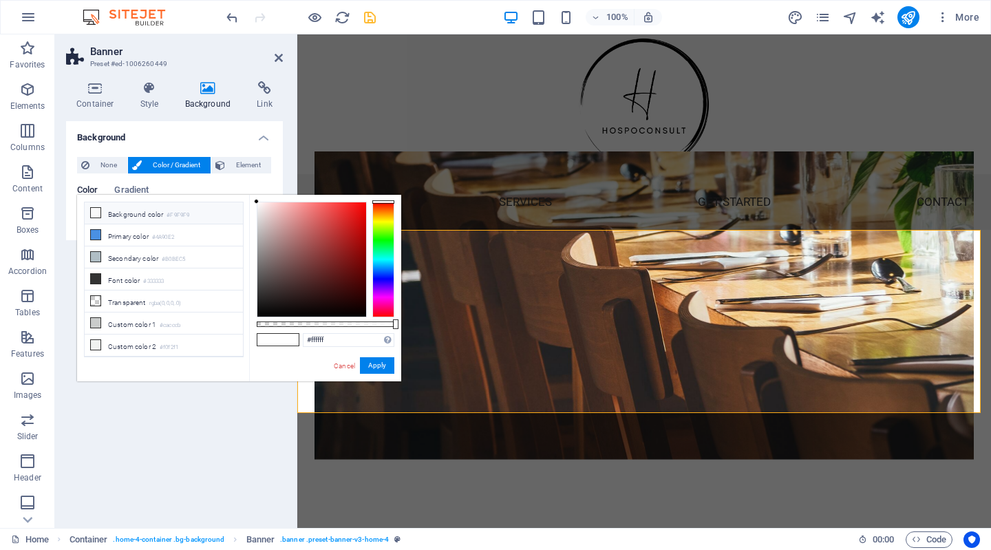
click at [110, 210] on li "Background color #F9F9F9" at bounding box center [164, 213] width 158 height 22
type input "#f9f9f9"
click at [384, 361] on button "Apply" at bounding box center [377, 365] width 34 height 17
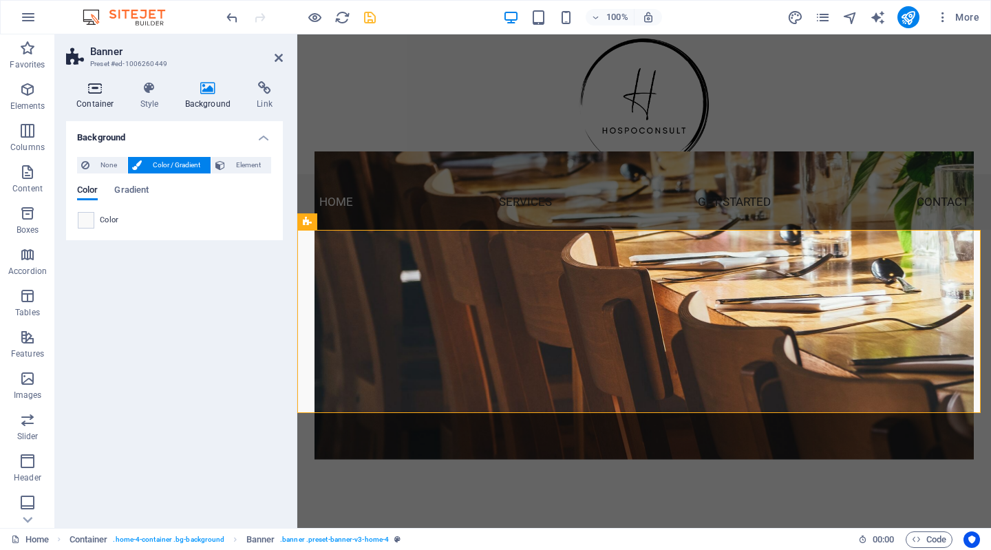
click at [92, 92] on icon at bounding box center [95, 88] width 58 height 14
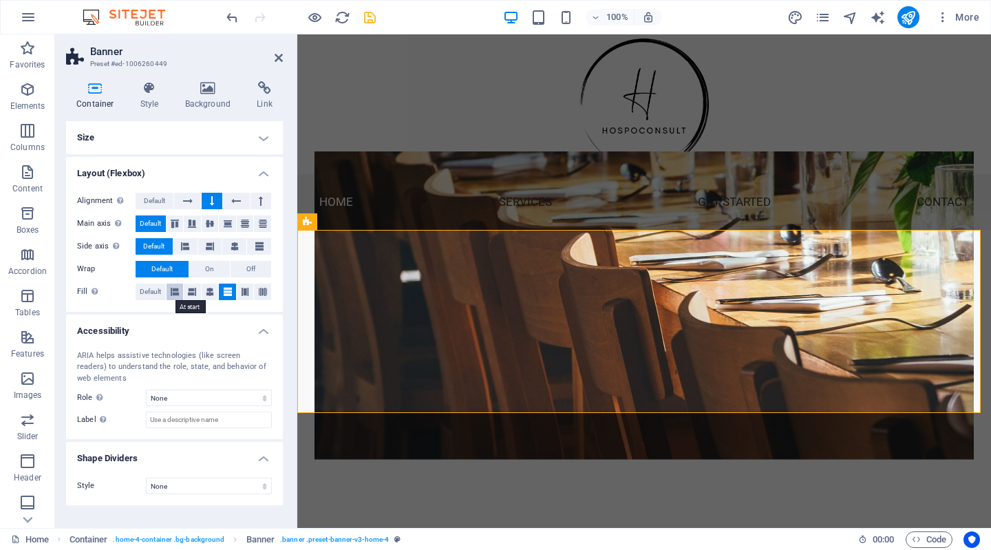
click at [172, 290] on icon at bounding box center [175, 291] width 8 height 17
click at [202, 109] on h4 "Background" at bounding box center [211, 95] width 72 height 29
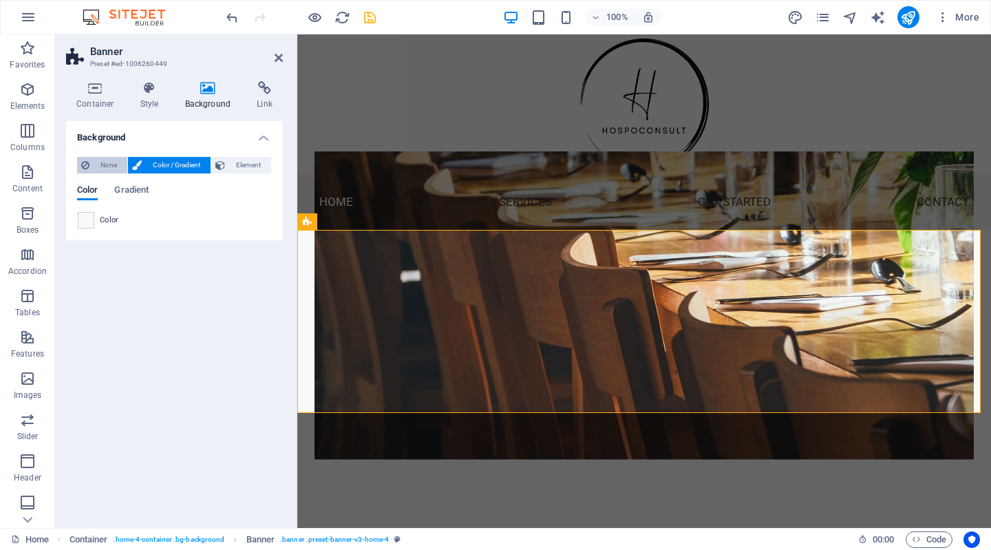
click at [107, 166] on span "None" at bounding box center [109, 165] width 30 height 17
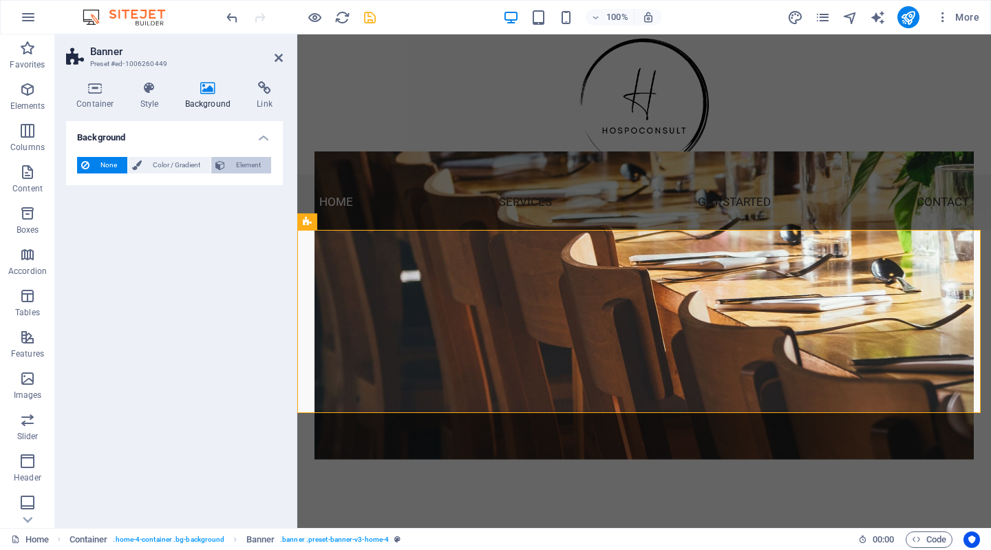
click at [256, 163] on span "Element" at bounding box center [248, 165] width 38 height 17
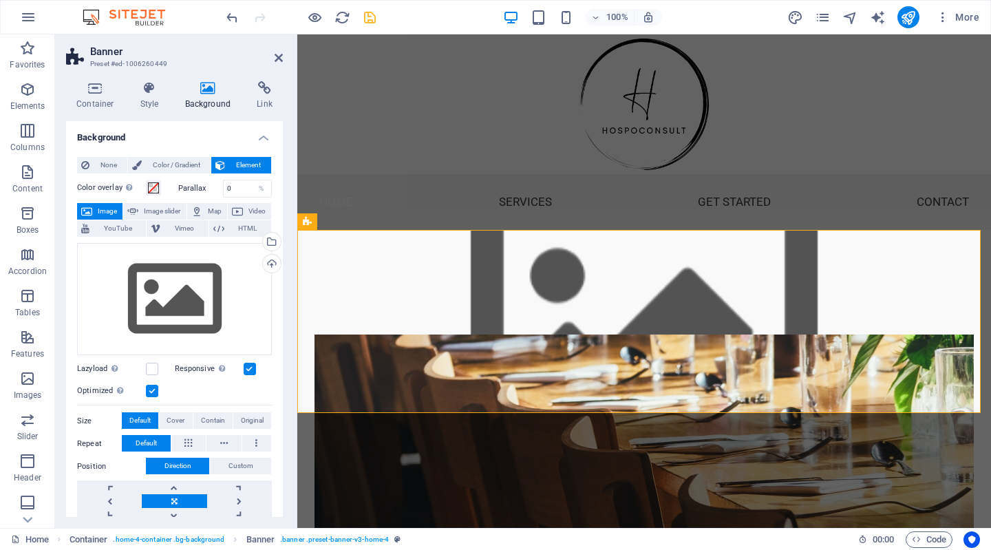
click at [96, 209] on button "Image" at bounding box center [99, 211] width 45 height 17
click at [137, 204] on icon at bounding box center [132, 211] width 11 height 17
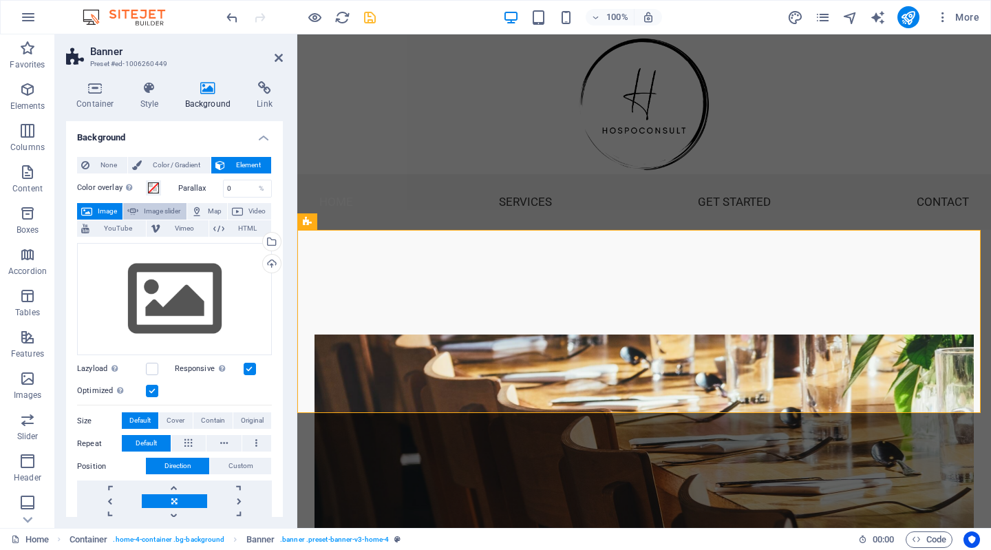
select select "ms"
select select "s"
select select "progressive"
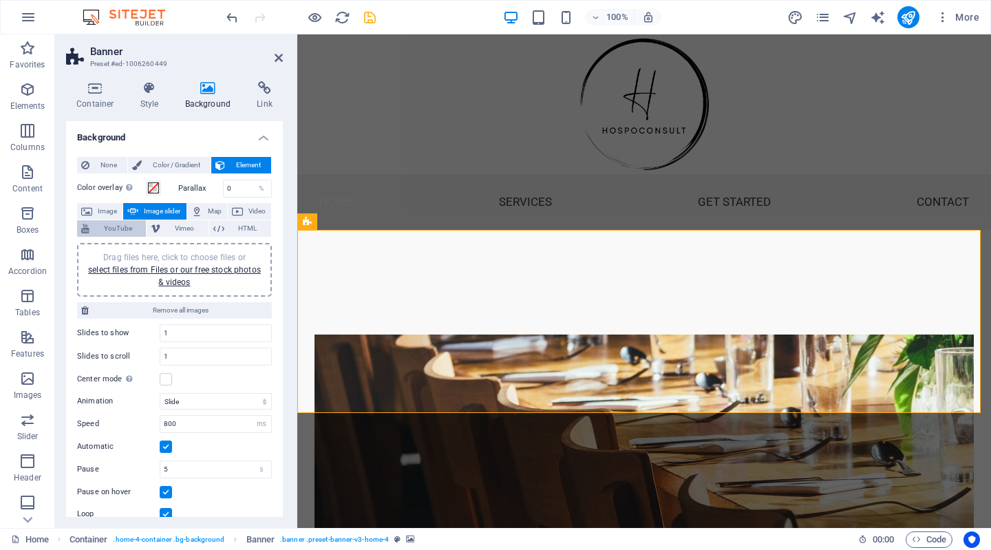
click at [111, 222] on span "YouTube" at bounding box center [118, 228] width 48 height 17
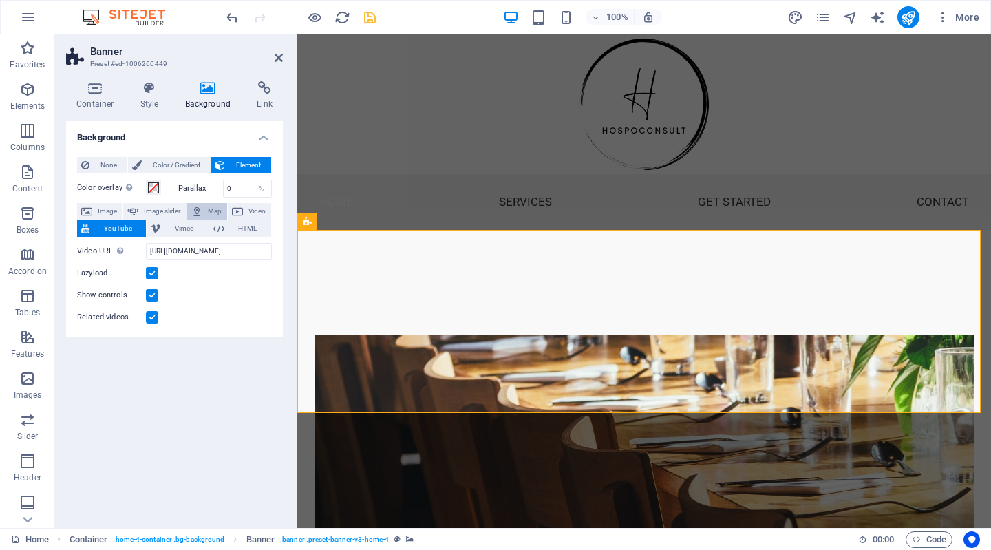
click at [210, 210] on span "Map" at bounding box center [214, 211] width 17 height 17
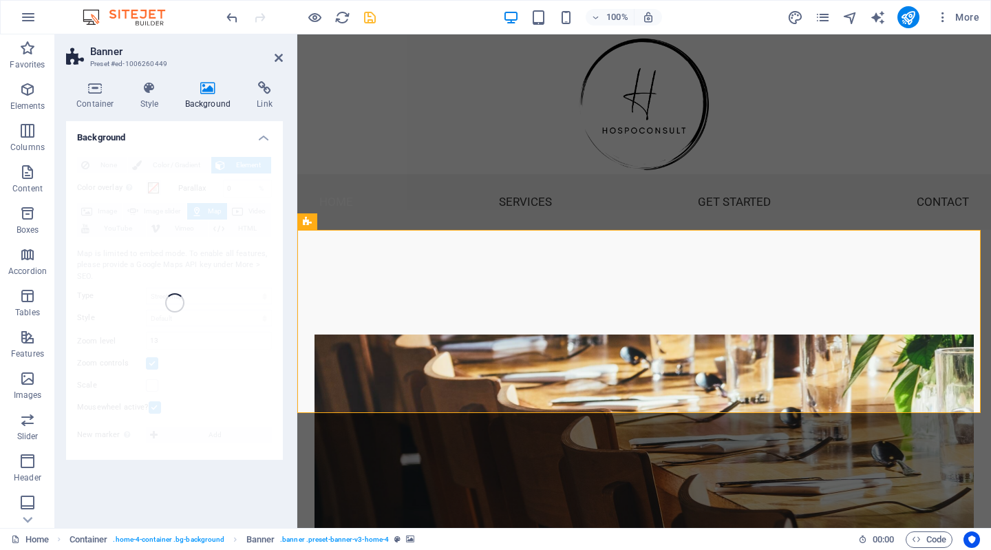
click at [181, 52] on h2 "Banner" at bounding box center [186, 51] width 193 height 12
click at [278, 55] on icon at bounding box center [278, 57] width 8 height 11
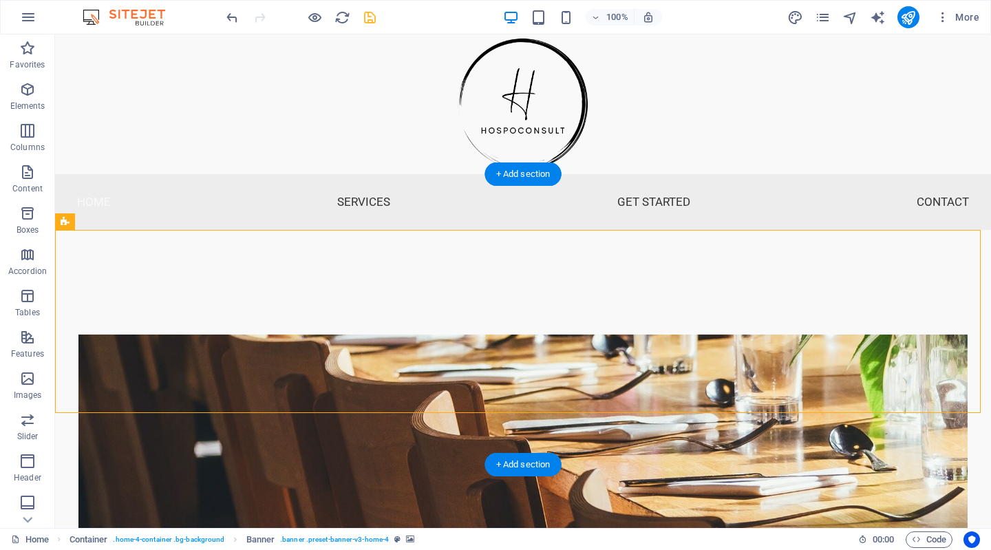
click at [156, 334] on figure at bounding box center [522, 488] width 889 height 308
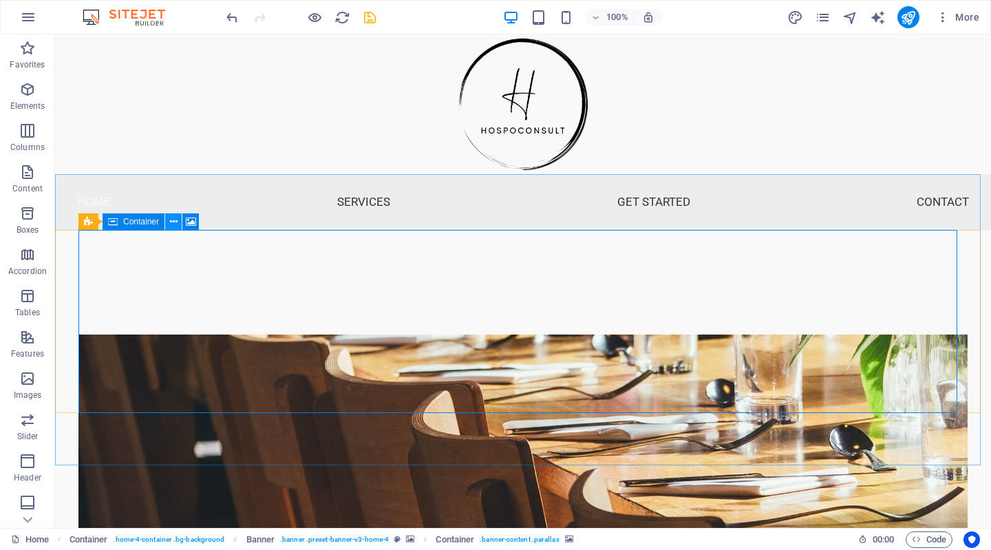
click at [174, 224] on icon at bounding box center [174, 222] width 8 height 14
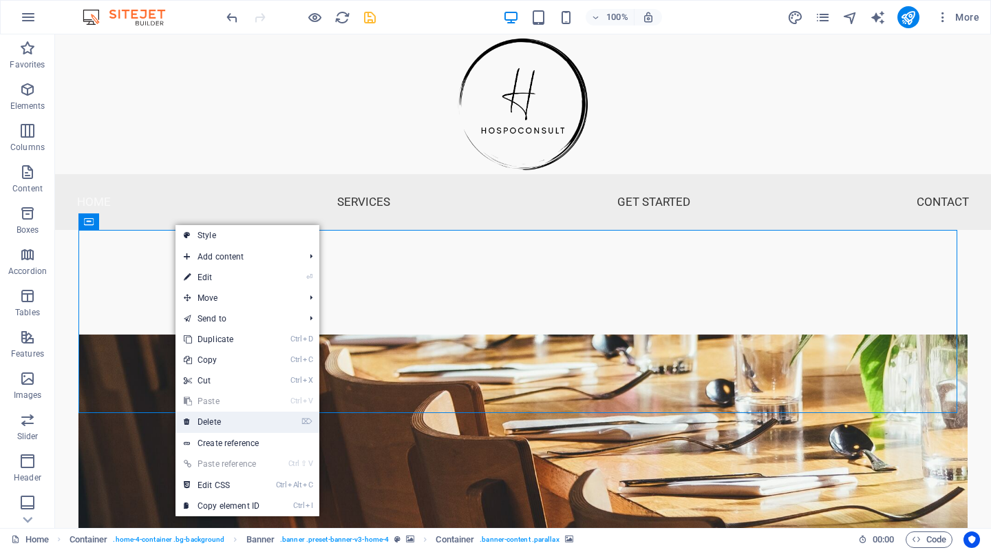
click at [211, 416] on link "⌦ Delete" at bounding box center [221, 421] width 92 height 21
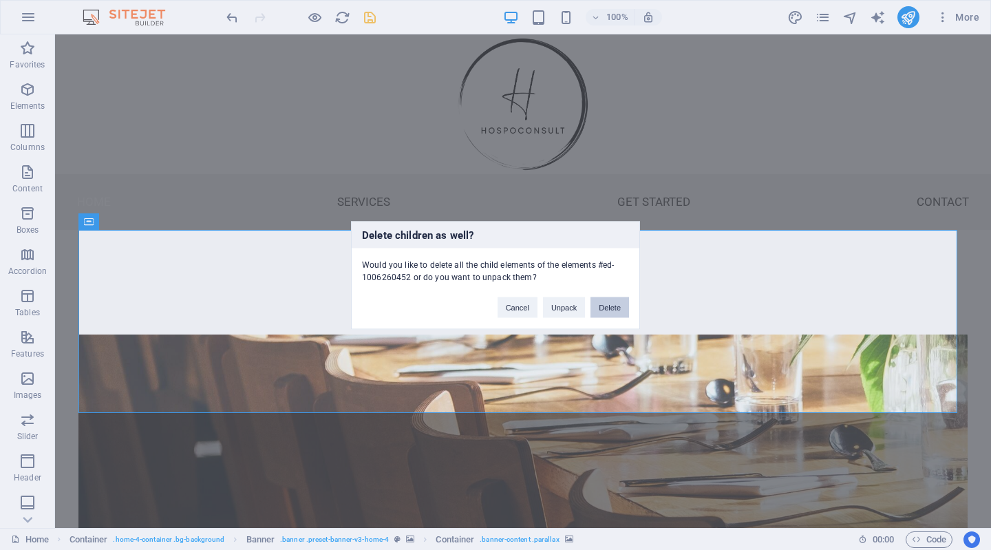
click at [607, 302] on button "Delete" at bounding box center [609, 307] width 39 height 21
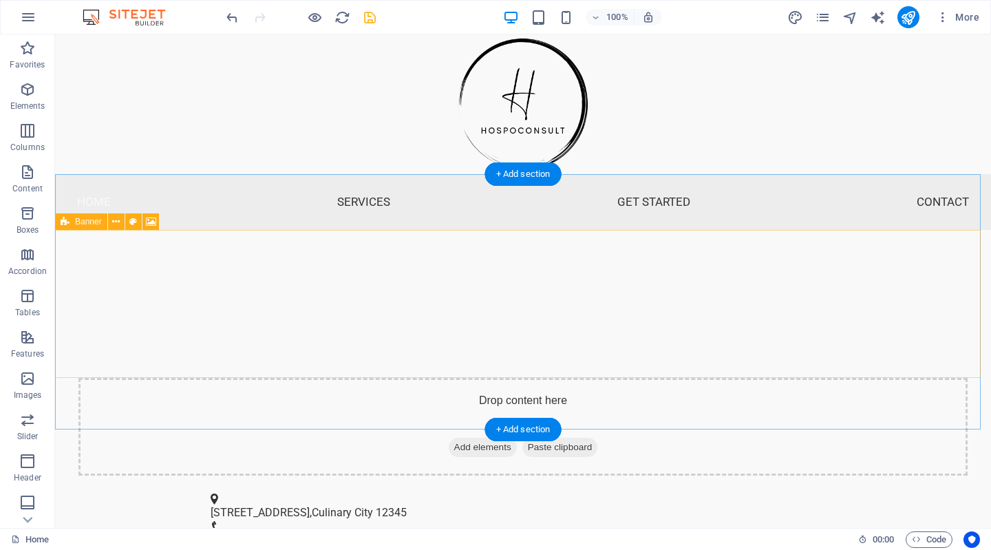
click at [180, 378] on div "Drop content here or Add elements Paste clipboard" at bounding box center [522, 427] width 889 height 98
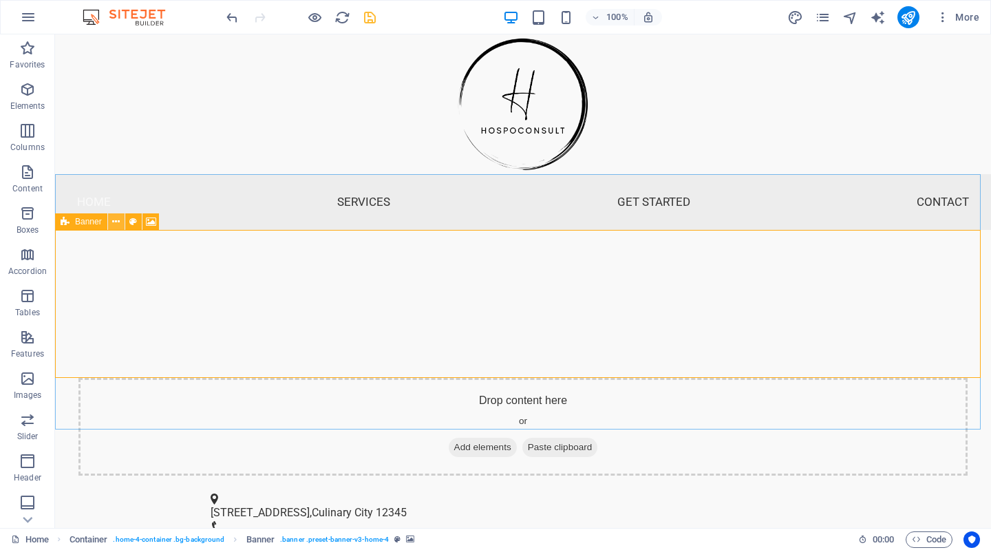
click at [118, 222] on icon at bounding box center [116, 222] width 8 height 14
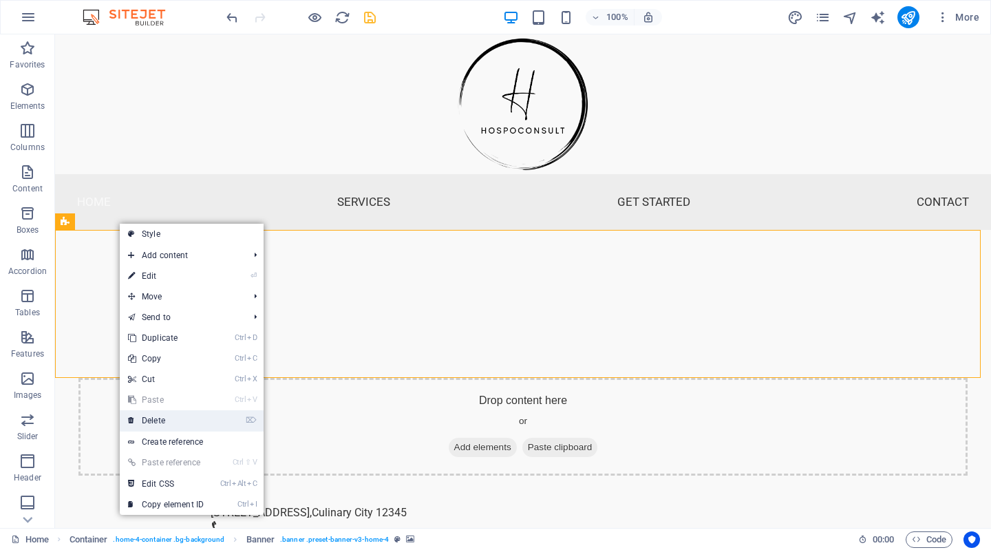
click at [158, 421] on link "⌦ Delete" at bounding box center [166, 420] width 92 height 21
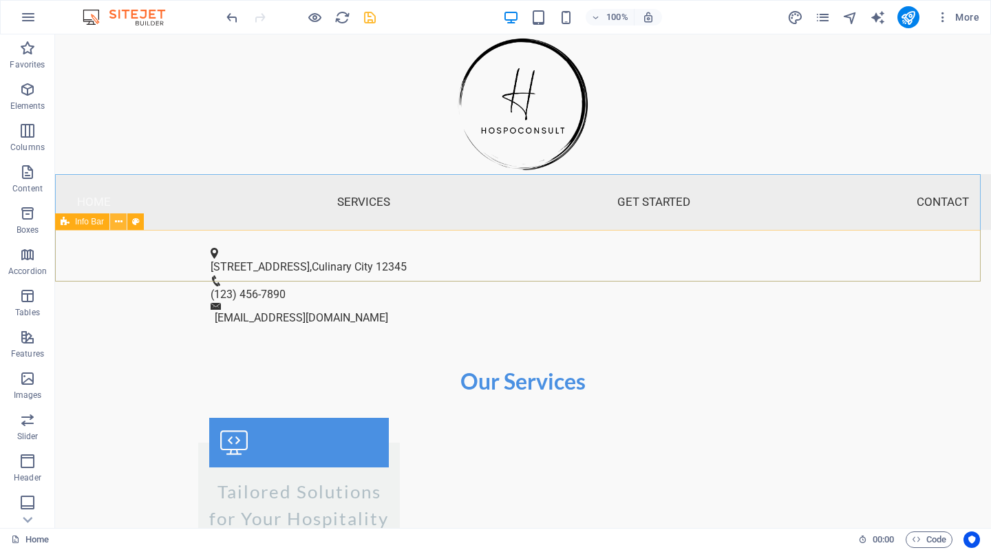
click at [117, 222] on icon at bounding box center [119, 222] width 8 height 14
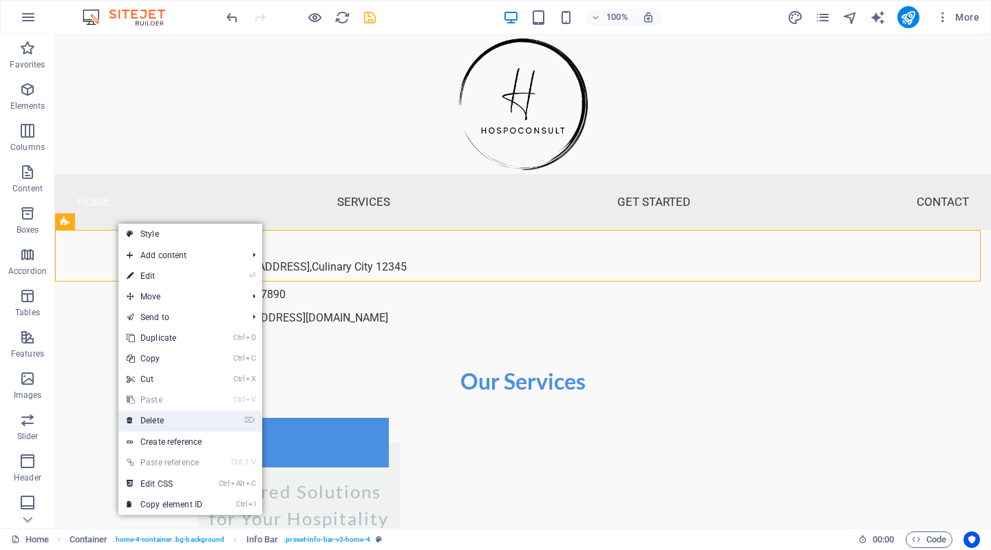
click at [172, 424] on link "⌦ Delete" at bounding box center [164, 420] width 92 height 21
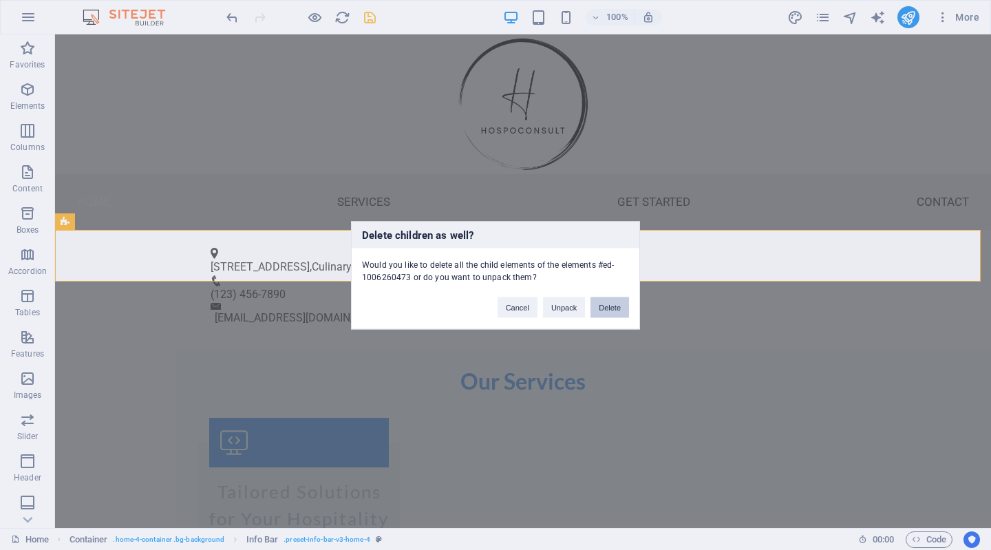
click at [615, 308] on button "Delete" at bounding box center [609, 307] width 39 height 21
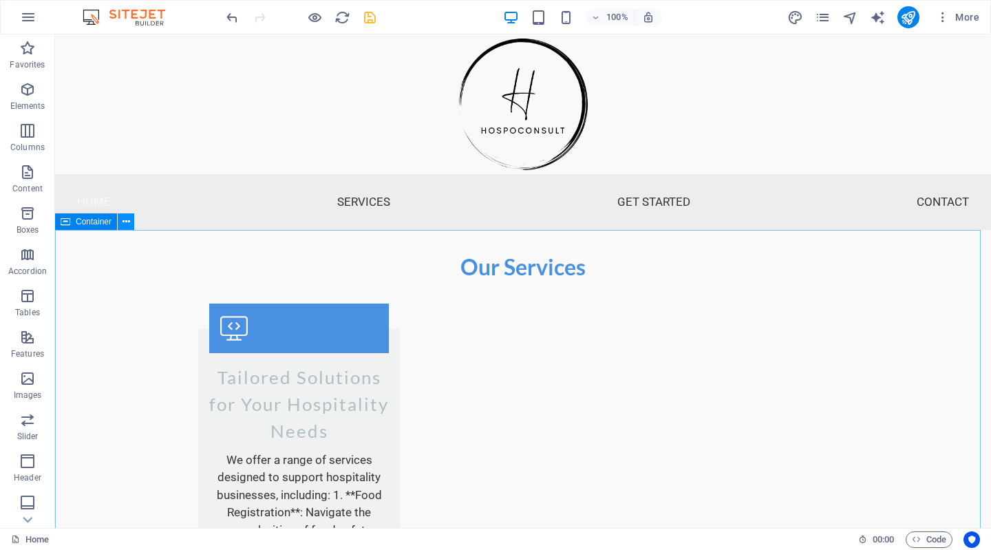
click at [128, 219] on icon at bounding box center [126, 222] width 8 height 14
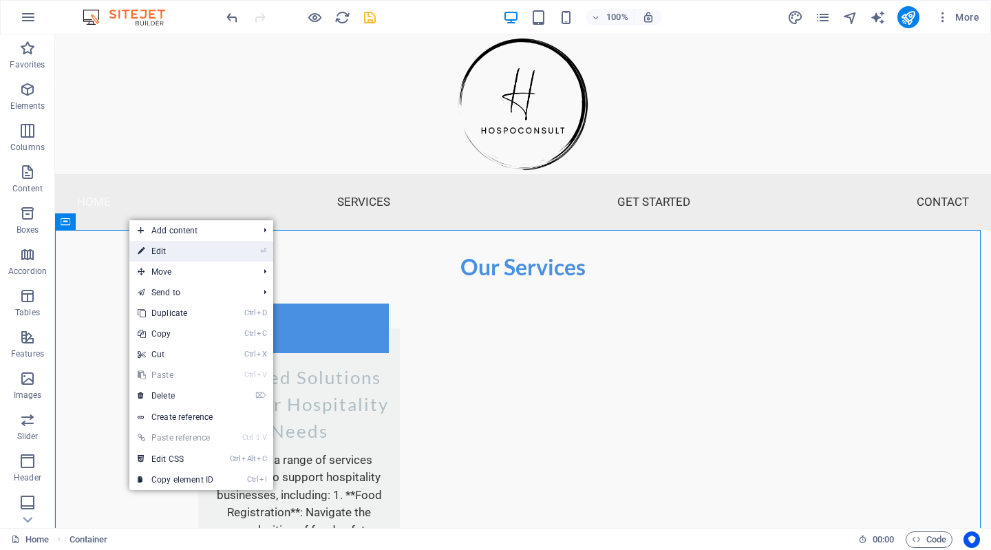
click at [182, 254] on link "⏎ Edit" at bounding box center [175, 251] width 92 height 21
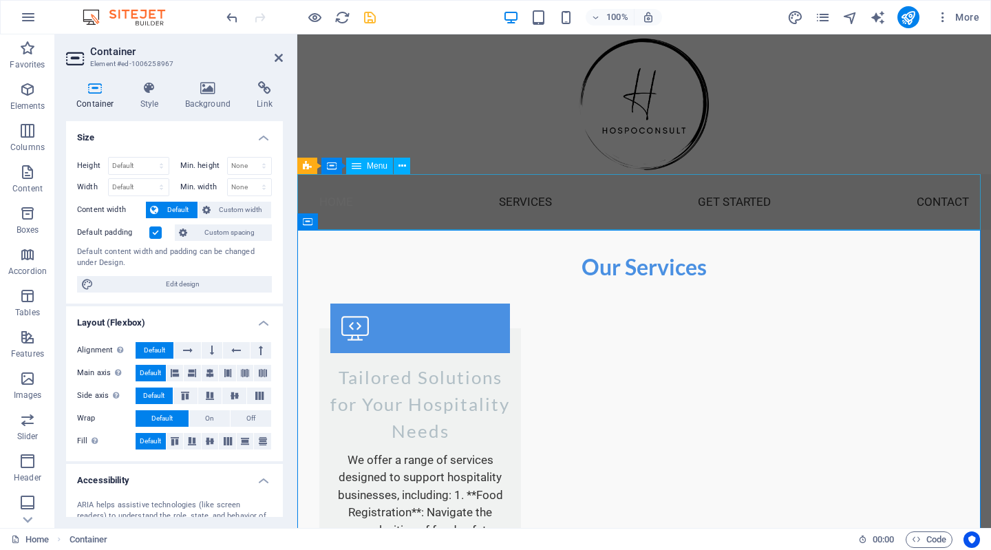
click at [409, 197] on nav "Home Services Get Started Contact" at bounding box center [643, 202] width 693 height 56
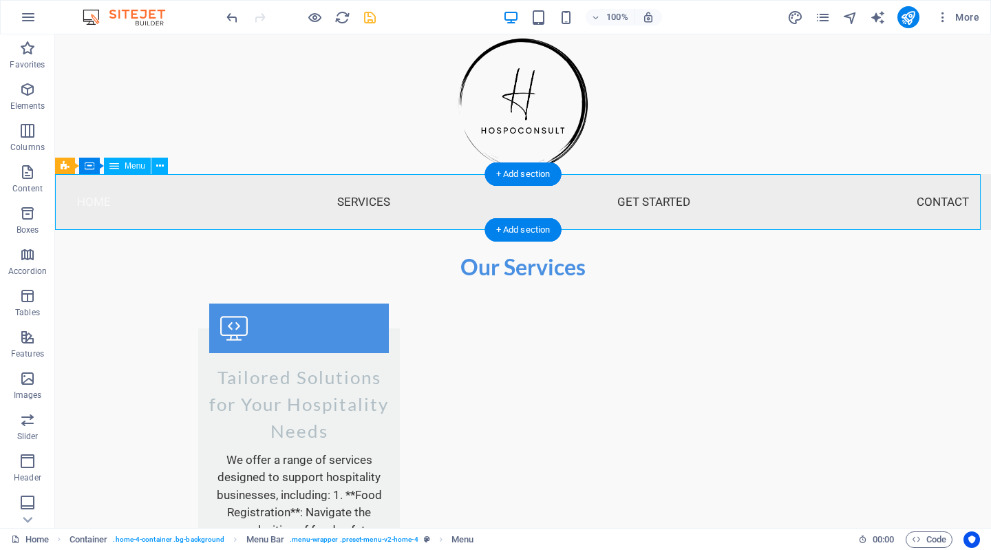
click at [72, 196] on nav "Home Services Get Started Contact" at bounding box center [523, 202] width 936 height 56
select select
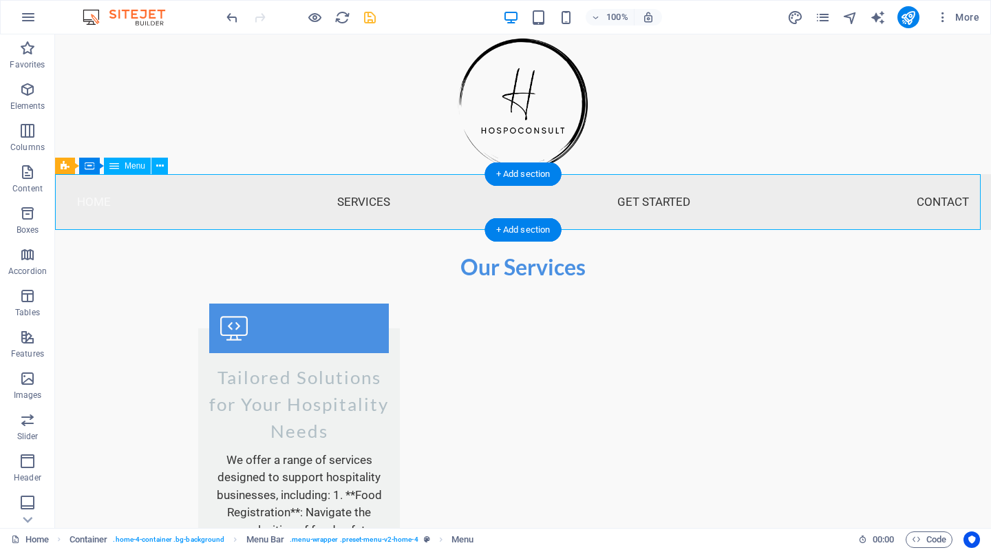
select select
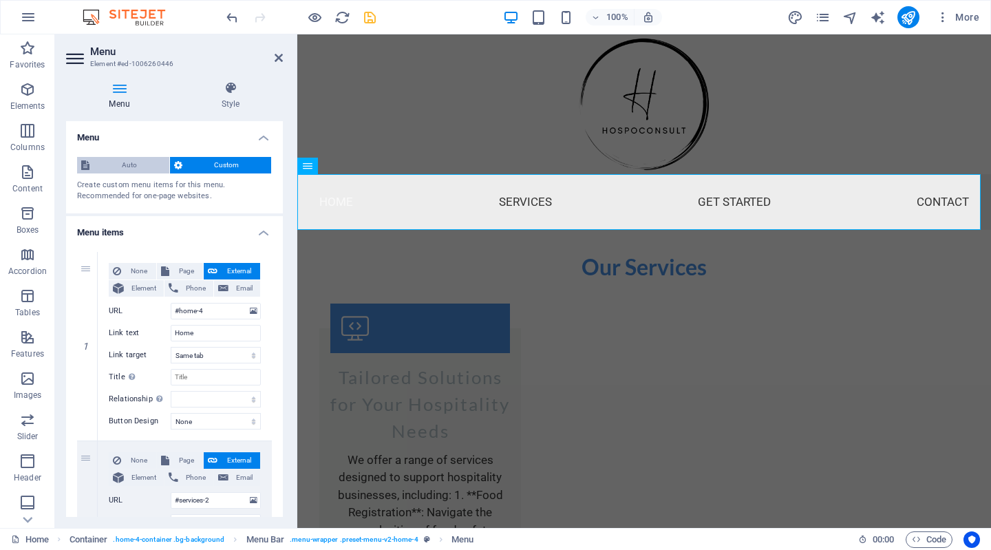
click at [119, 164] on span "Auto" at bounding box center [130, 165] width 72 height 17
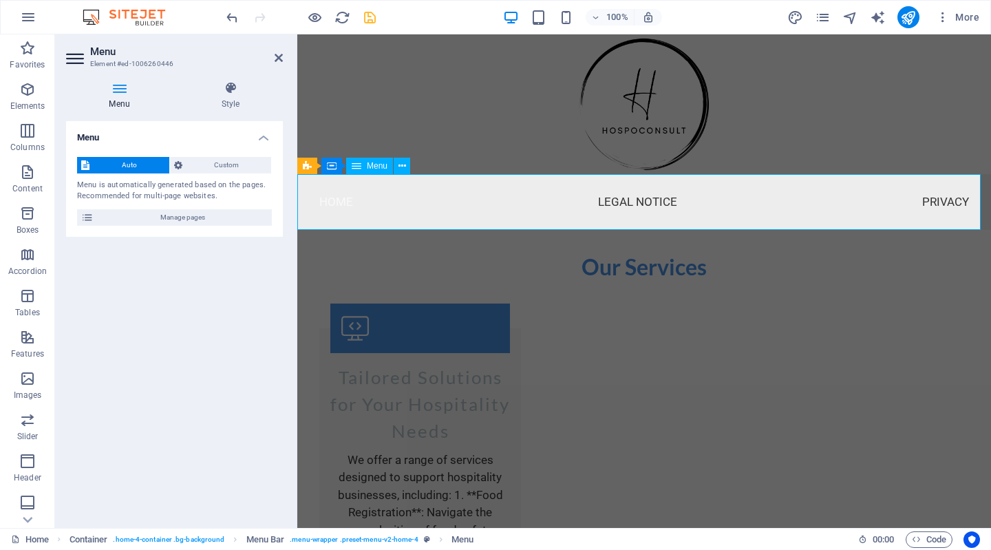
click at [367, 197] on nav "Home Legal Notice Privacy" at bounding box center [643, 202] width 693 height 56
click at [360, 203] on nav "Home Legal Notice Privacy" at bounding box center [643, 202] width 693 height 56
click at [404, 165] on icon at bounding box center [402, 166] width 8 height 14
click at [373, 206] on nav "Home Legal Notice Privacy" at bounding box center [643, 202] width 693 height 56
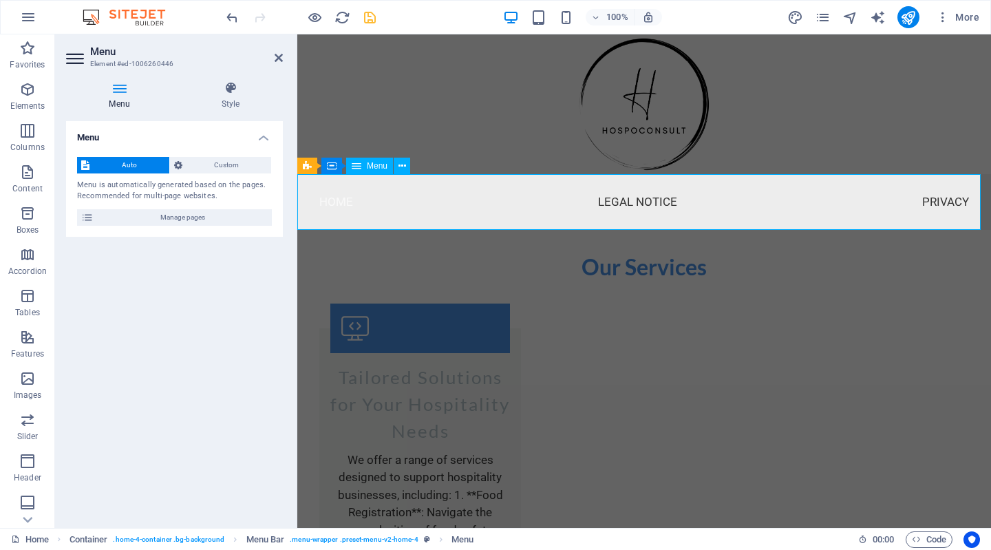
click at [373, 206] on nav "Home Legal Notice Privacy" at bounding box center [643, 202] width 693 height 56
click at [658, 209] on nav "Home Legal Notice Privacy" at bounding box center [643, 202] width 693 height 56
click at [277, 54] on icon at bounding box center [278, 57] width 8 height 11
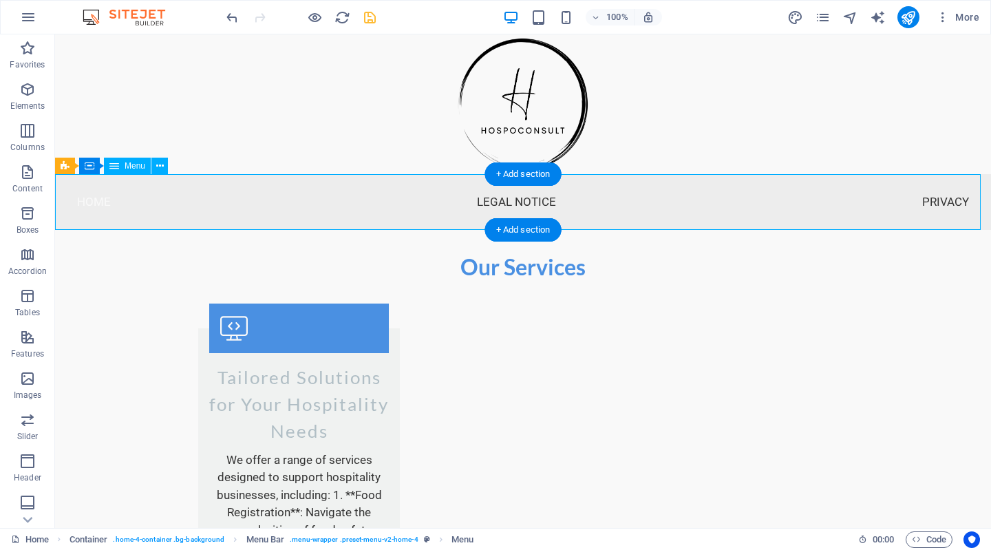
click at [407, 194] on nav "Home Legal Notice Privacy" at bounding box center [523, 202] width 936 height 56
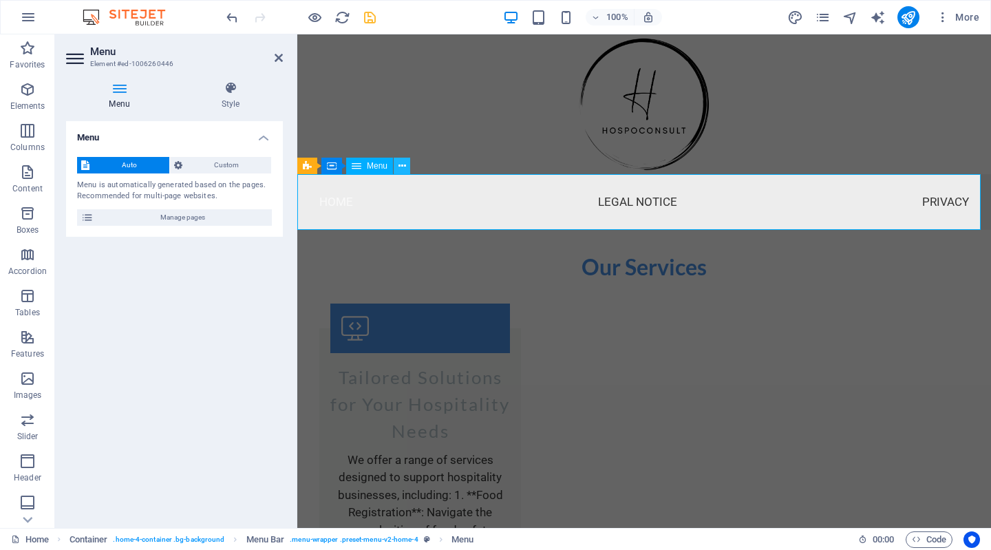
click at [402, 167] on icon at bounding box center [402, 166] width 8 height 14
click at [366, 164] on icon at bounding box center [369, 166] width 8 height 14
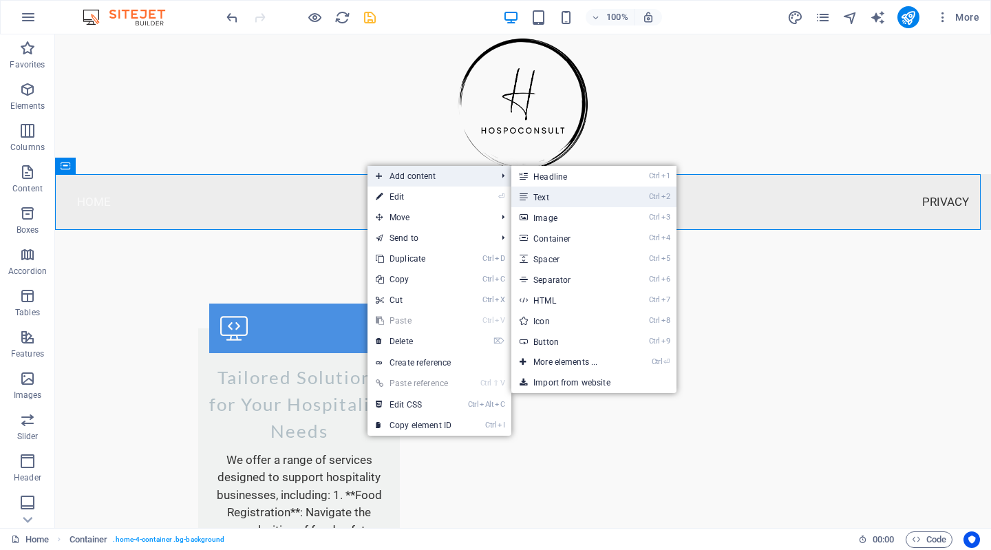
click at [561, 198] on link "Ctrl 2 Text" at bounding box center [568, 196] width 114 height 21
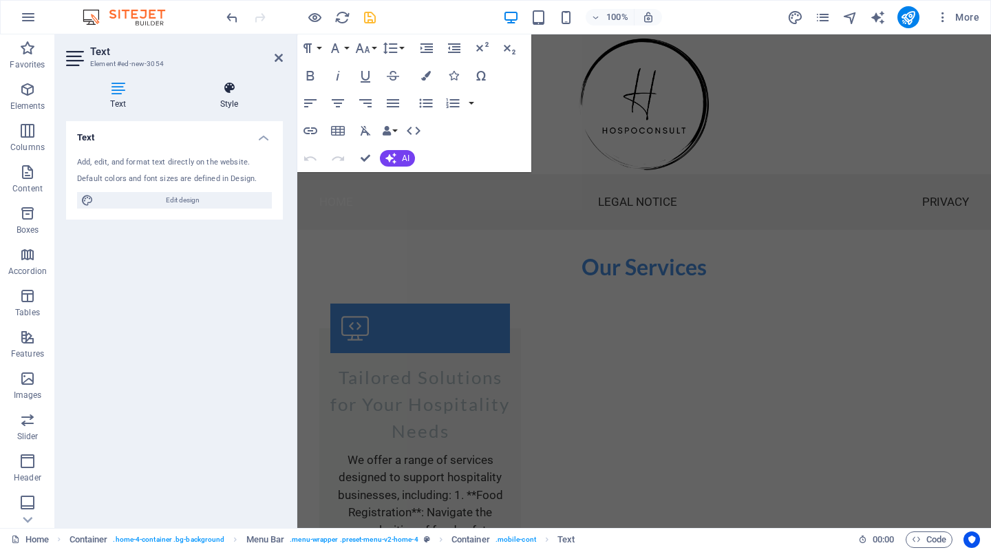
click at [225, 103] on h4 "Style" at bounding box center [228, 95] width 107 height 29
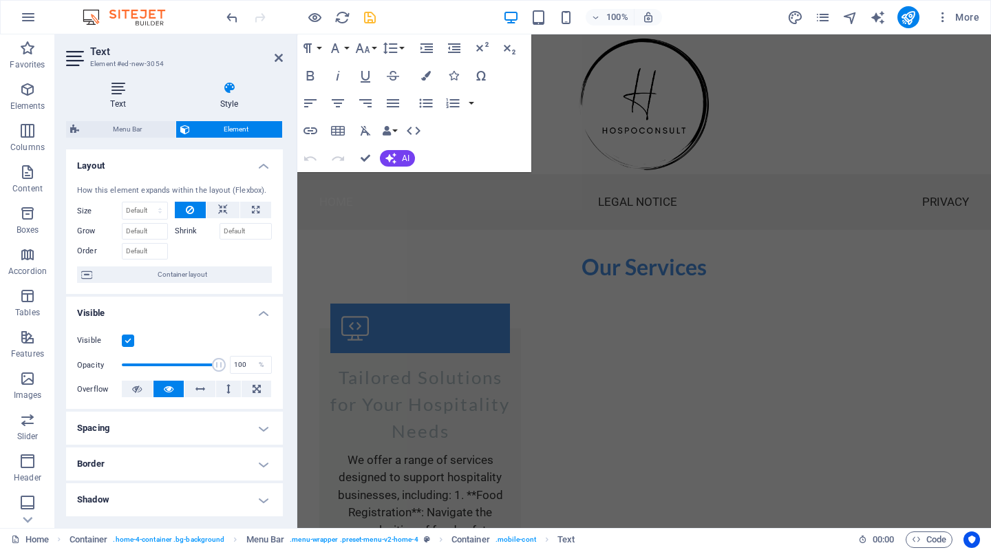
click at [113, 100] on h4 "Text" at bounding box center [120, 95] width 109 height 29
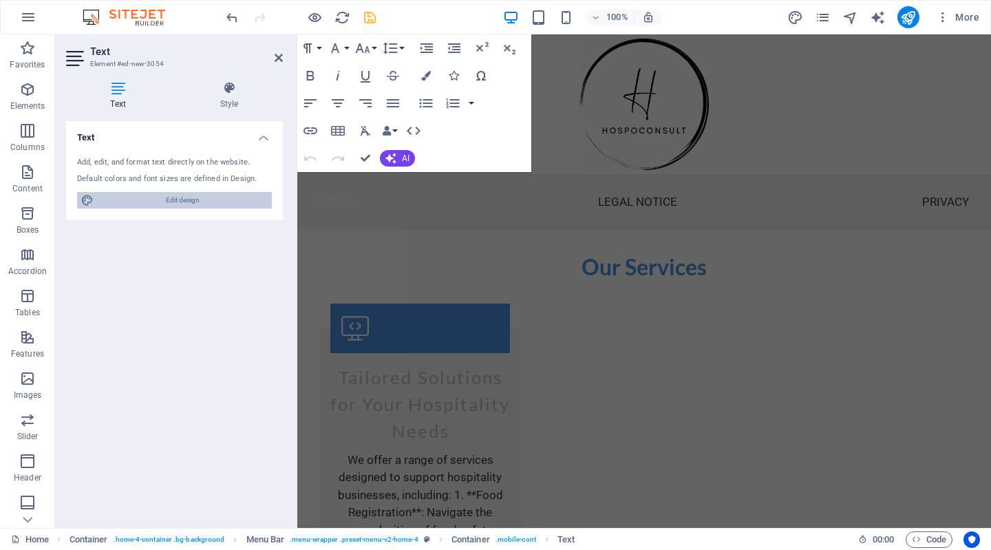
click at [135, 193] on span "Edit design" at bounding box center [183, 200] width 170 height 17
select select "rem"
select select "700"
select select "px"
select select "rem"
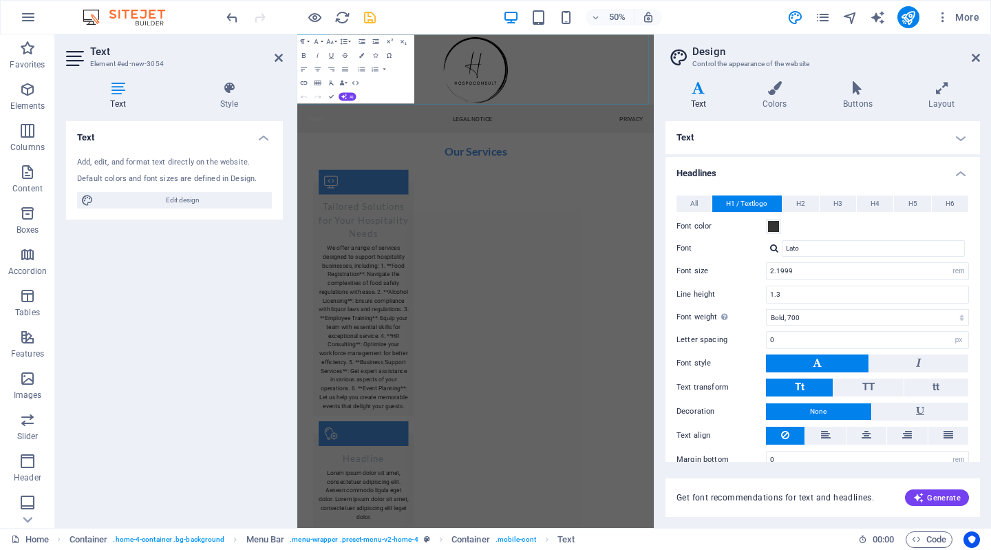
click at [925, 126] on div at bounding box center [653, 104] width 713 height 140
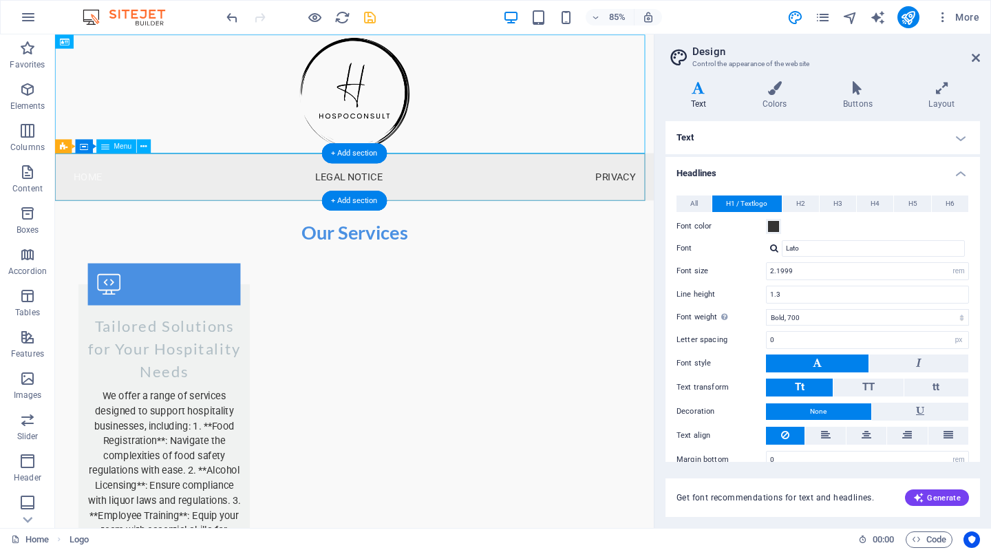
click at [317, 213] on nav "Home Legal Notice Privacy" at bounding box center [407, 202] width 704 height 56
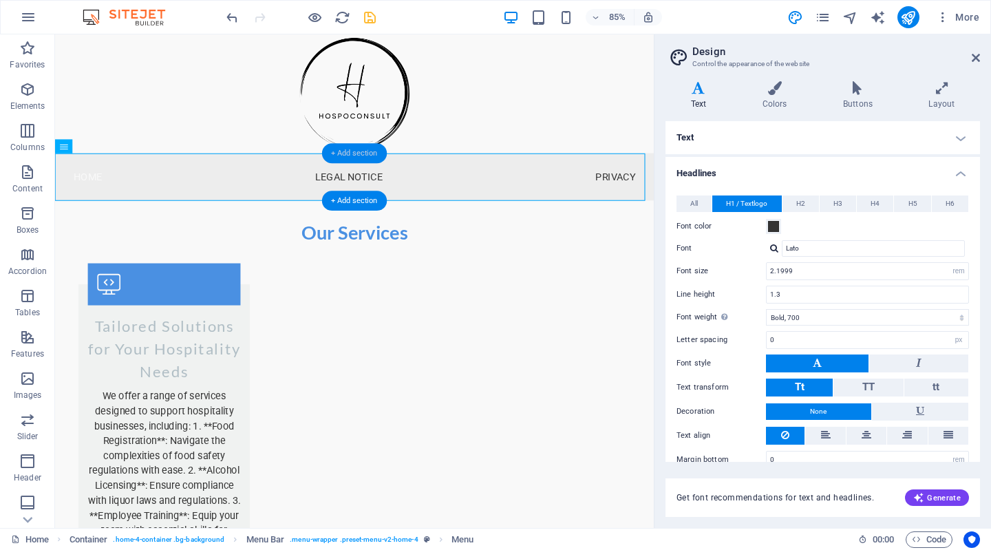
click at [342, 153] on div "+ Add section" at bounding box center [354, 153] width 65 height 20
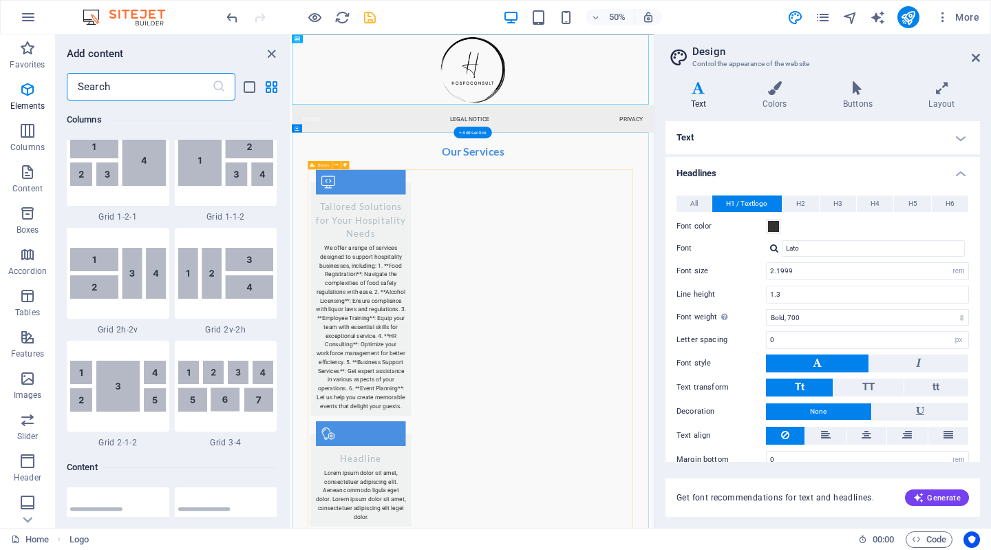
scroll to position [2407, 0]
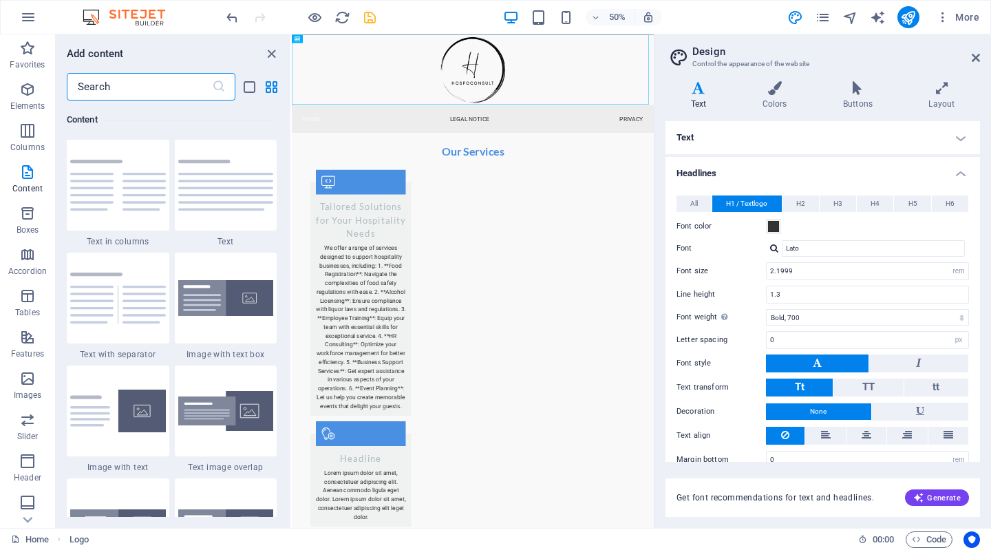
click at [202, 183] on img at bounding box center [226, 185] width 96 height 51
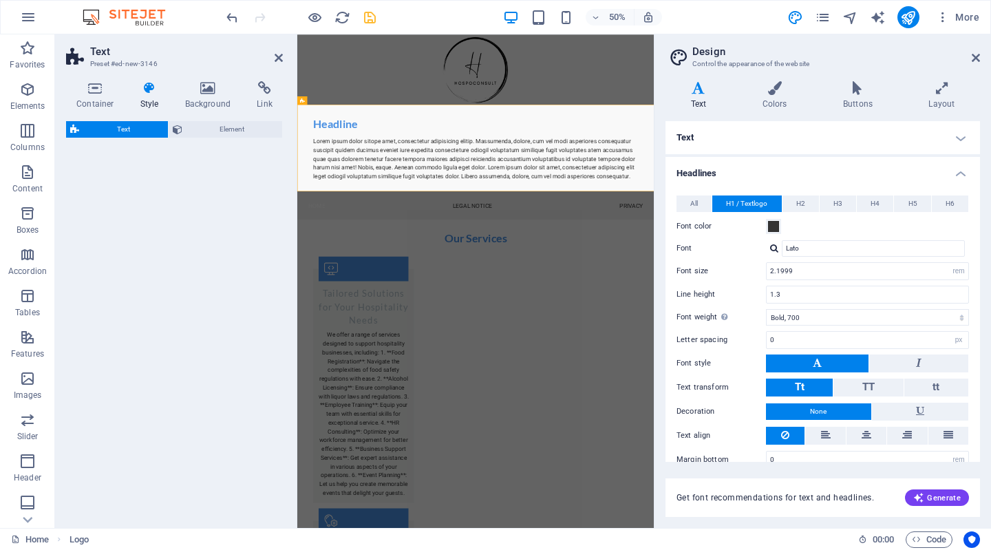
select select "preset-text-v2-default"
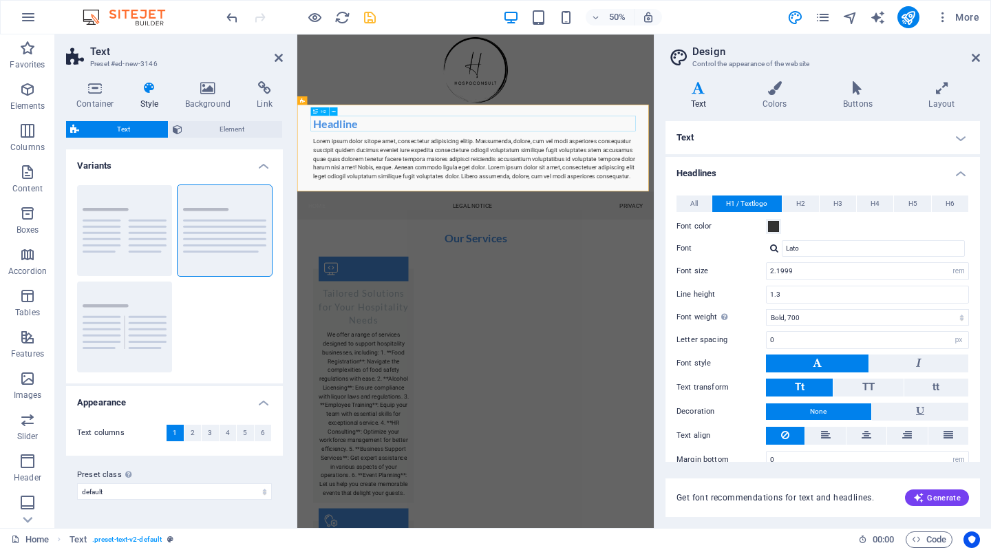
click at [430, 208] on div "Headline" at bounding box center [653, 211] width 649 height 31
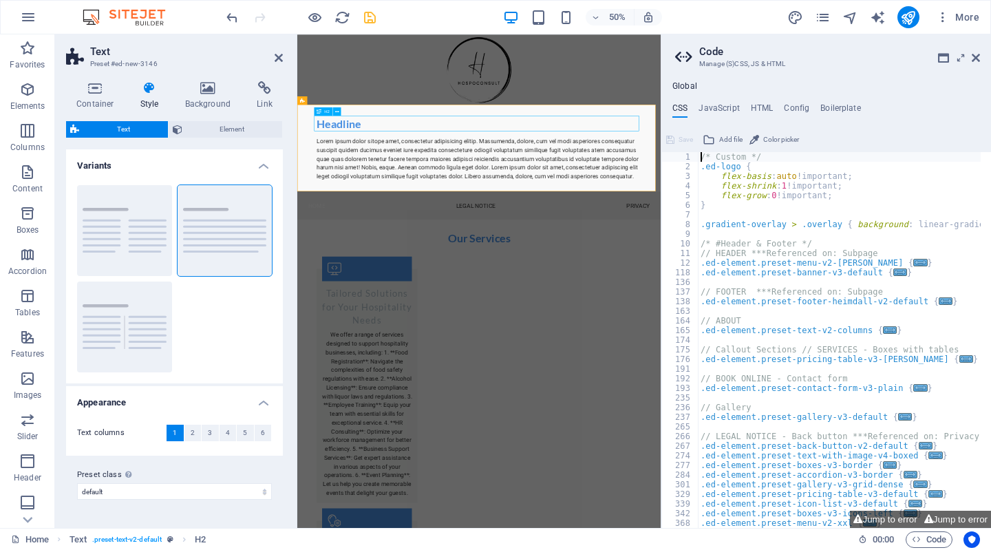
click at [430, 208] on div "Headline" at bounding box center [660, 211] width 649 height 31
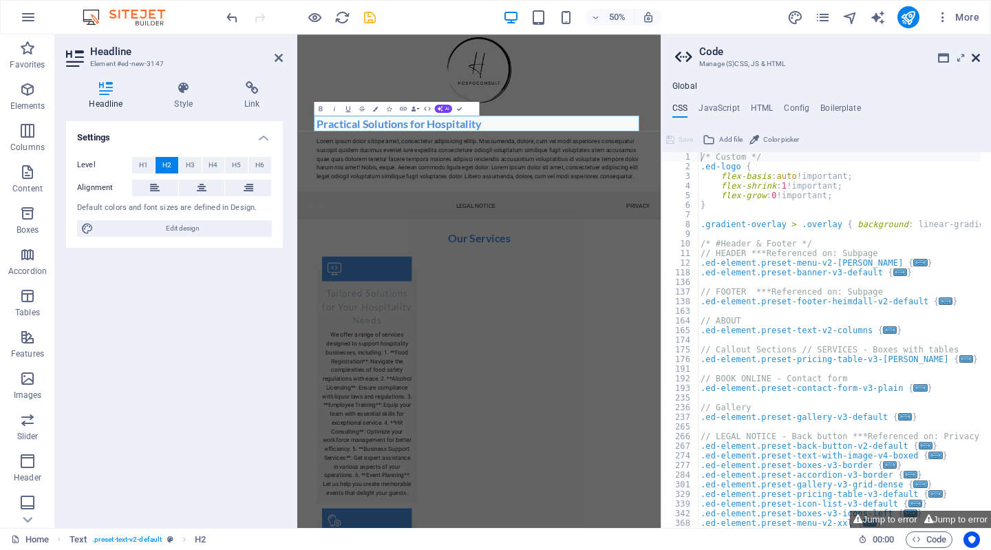
click at [973, 55] on icon at bounding box center [975, 57] width 8 height 11
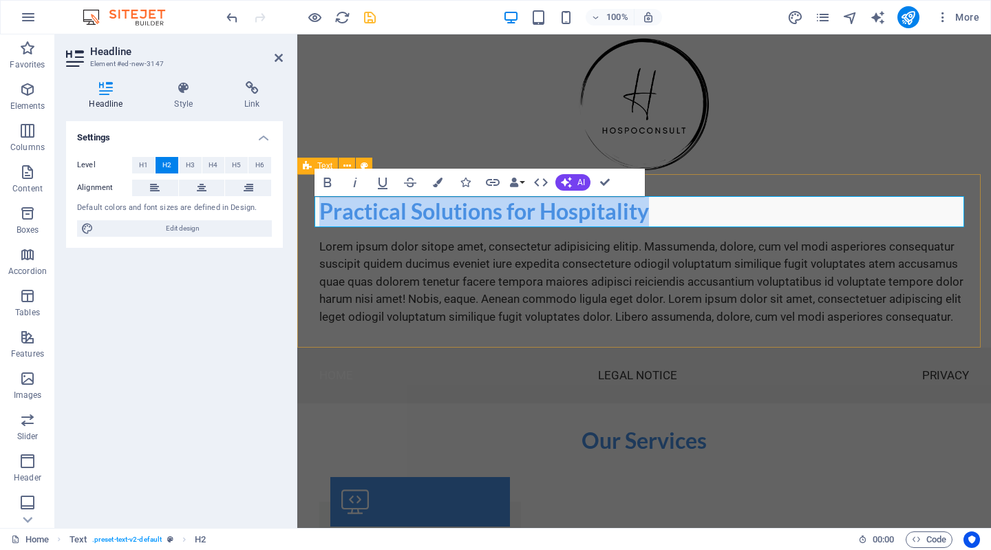
drag, startPoint x: 653, startPoint y: 210, endPoint x: 288, endPoint y: 226, distance: 365.7
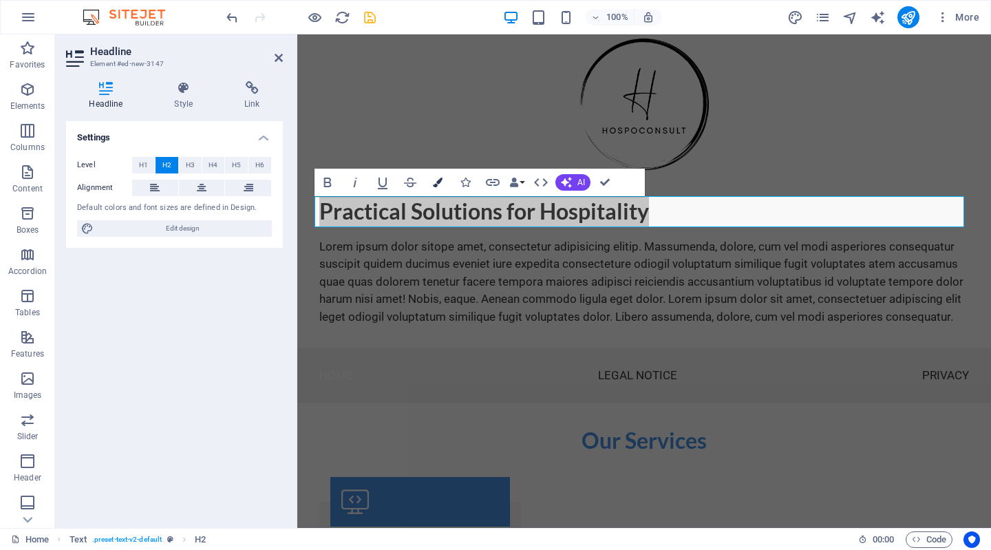
click at [440, 180] on icon "button" at bounding box center [438, 182] width 10 height 10
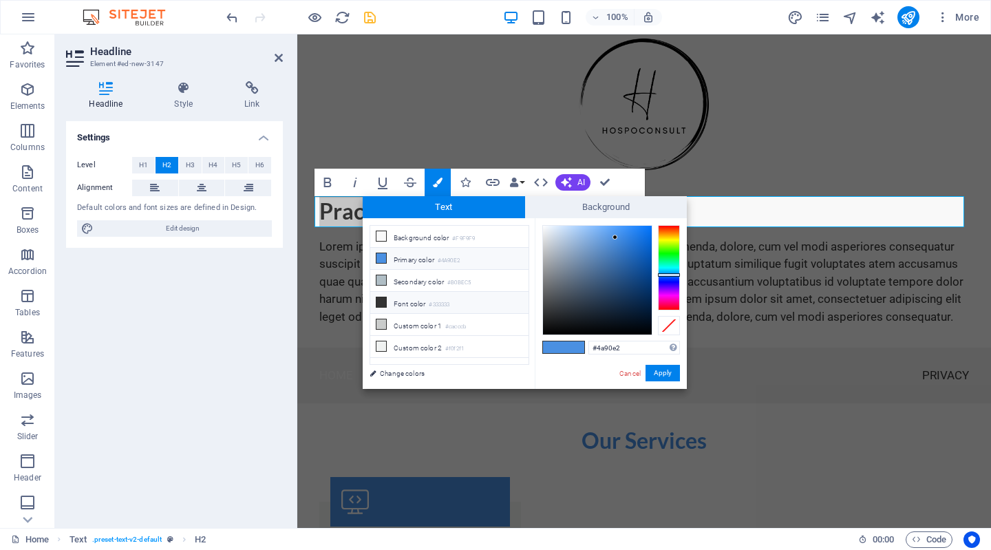
click at [420, 301] on li "Font color #333333" at bounding box center [449, 303] width 158 height 22
type input "#333333"
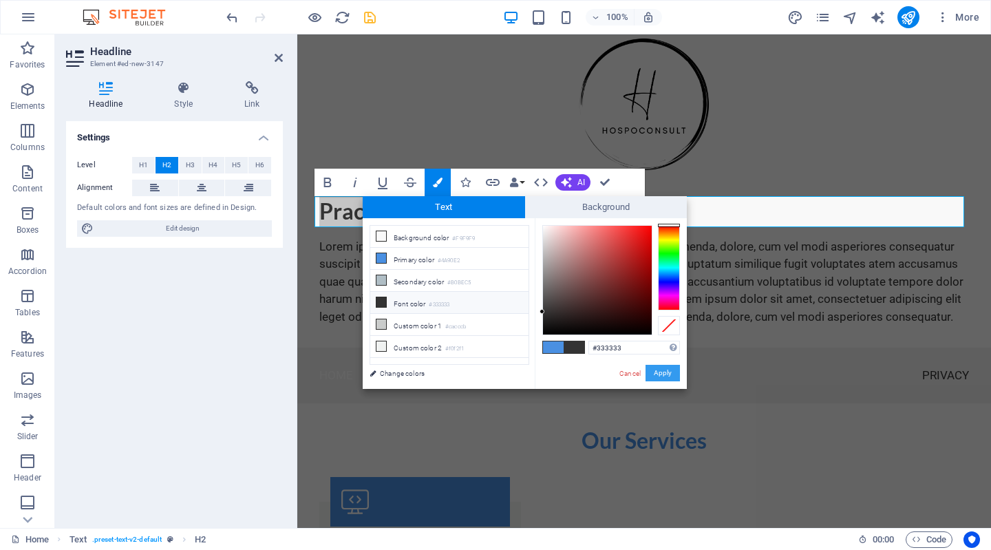
click at [667, 371] on button "Apply" at bounding box center [662, 373] width 34 height 17
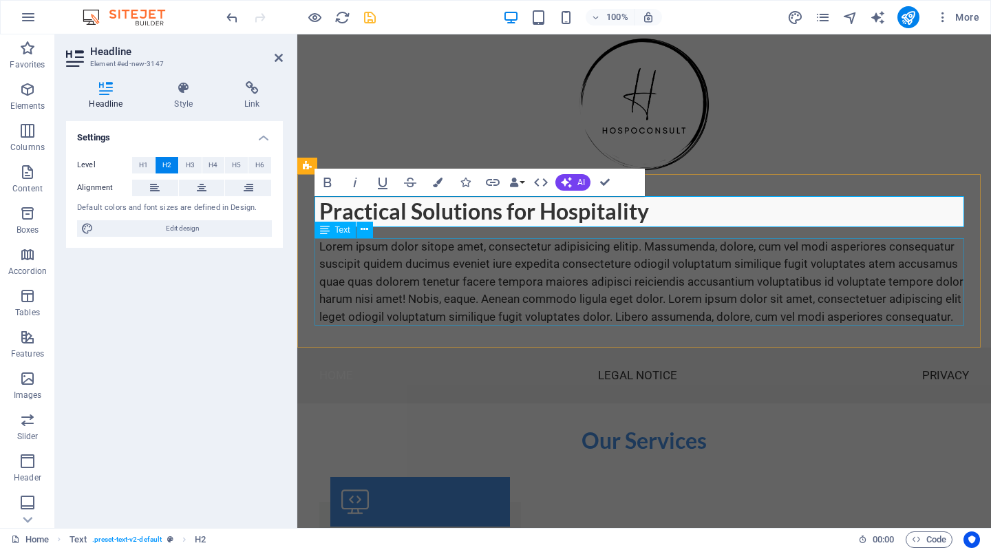
click at [625, 312] on div "Lorem ipsum dolor sitope amet, consectetur adipisicing elitip. Massumenda, dolo…" at bounding box center [643, 282] width 649 height 88
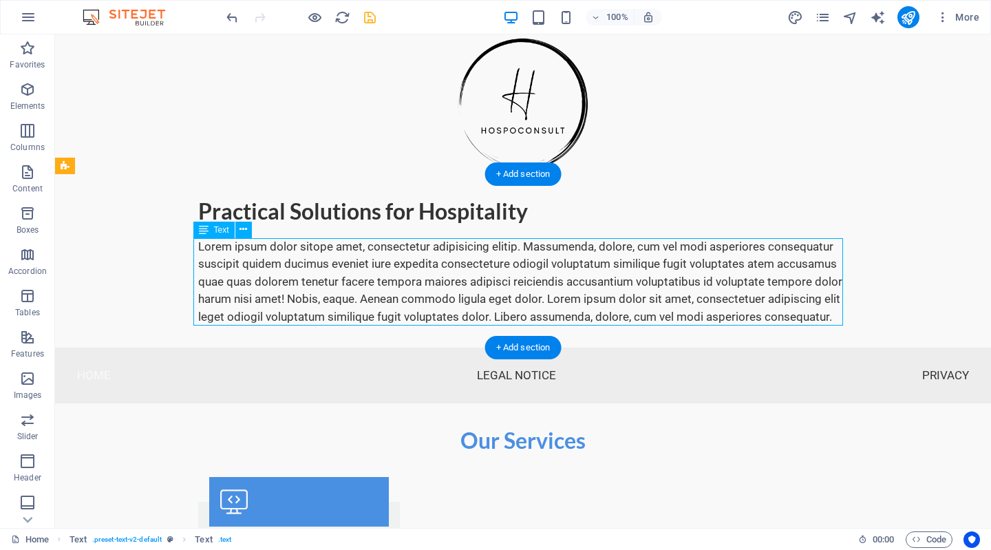
drag, startPoint x: 831, startPoint y: 316, endPoint x: 237, endPoint y: 266, distance: 595.8
click at [237, 266] on div "Lorem ipsum dolor sitope amet, consectetur adipisicing elitip. Massumenda, dolo…" at bounding box center [522, 282] width 649 height 88
click at [241, 232] on icon at bounding box center [243, 229] width 8 height 14
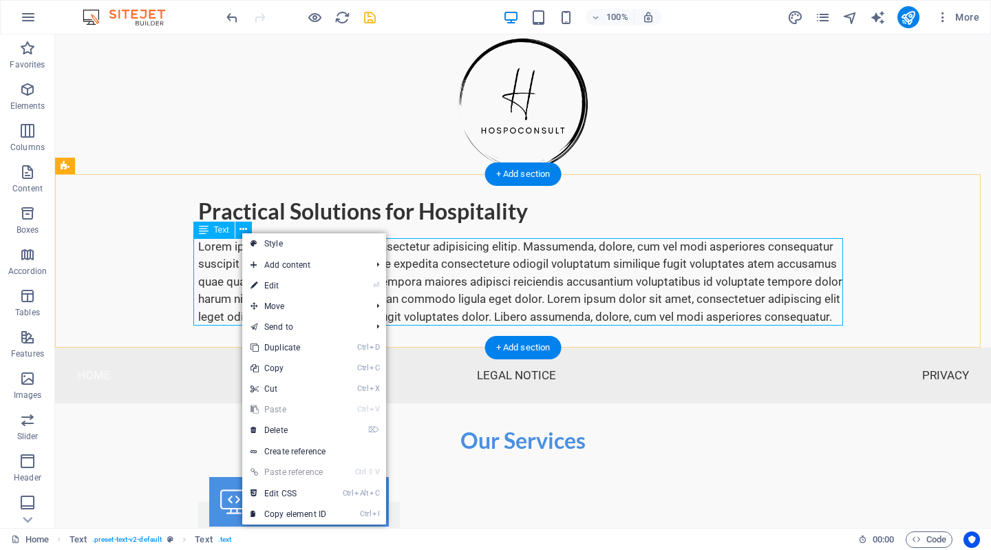
click at [213, 256] on div "Lorem ipsum dolor sitope amet, consectetur adipisicing elitip. Massumenda, dolo…" at bounding box center [522, 282] width 649 height 88
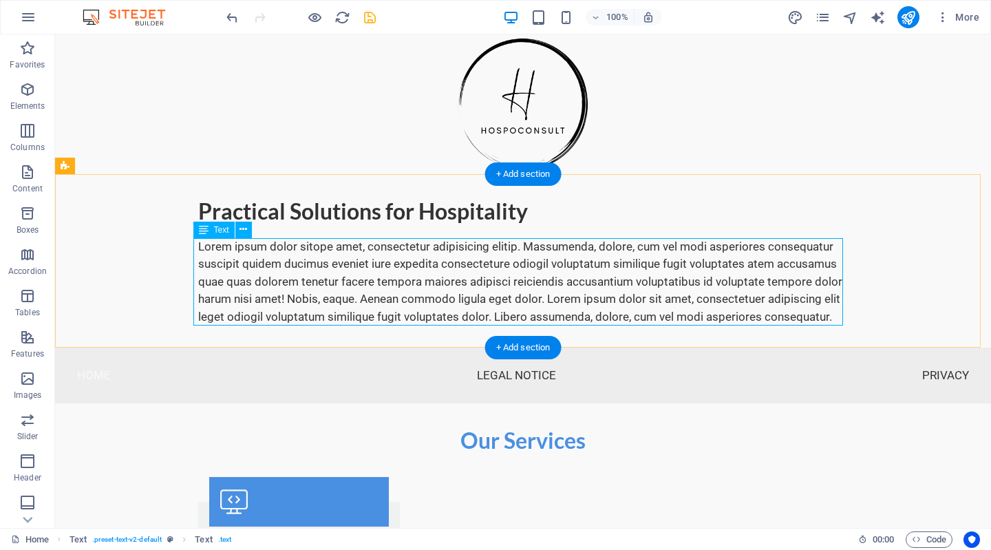
click at [213, 256] on div "Lorem ipsum dolor sitope amet, consectetur adipisicing elitip. Massumenda, dolo…" at bounding box center [522, 282] width 649 height 88
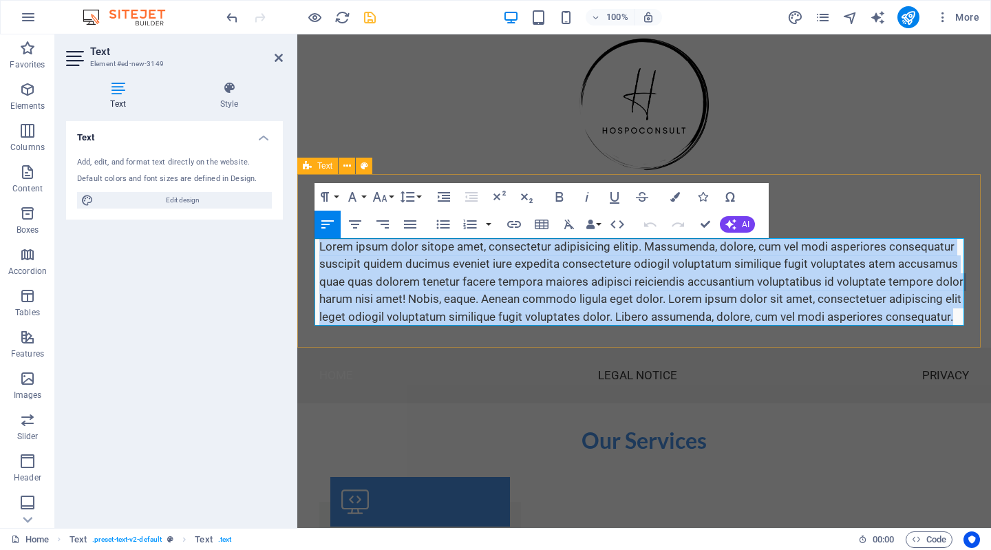
drag, startPoint x: 925, startPoint y: 316, endPoint x: 311, endPoint y: 240, distance: 618.3
click at [311, 240] on div "Practical Solutions for Hospitality Lorem ipsum dolor sitope amet, consectetur …" at bounding box center [643, 260] width 693 height 173
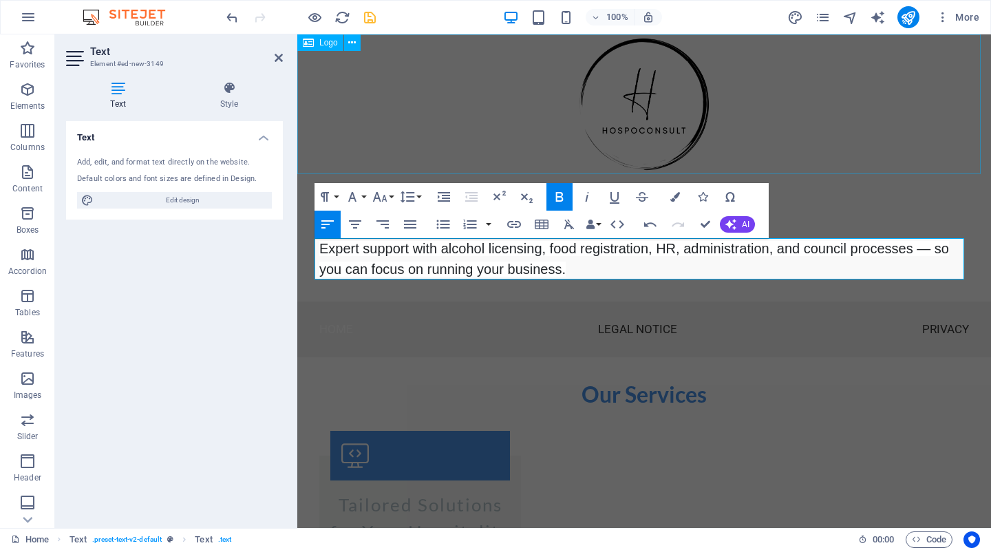
click at [719, 66] on div at bounding box center [643, 104] width 693 height 140
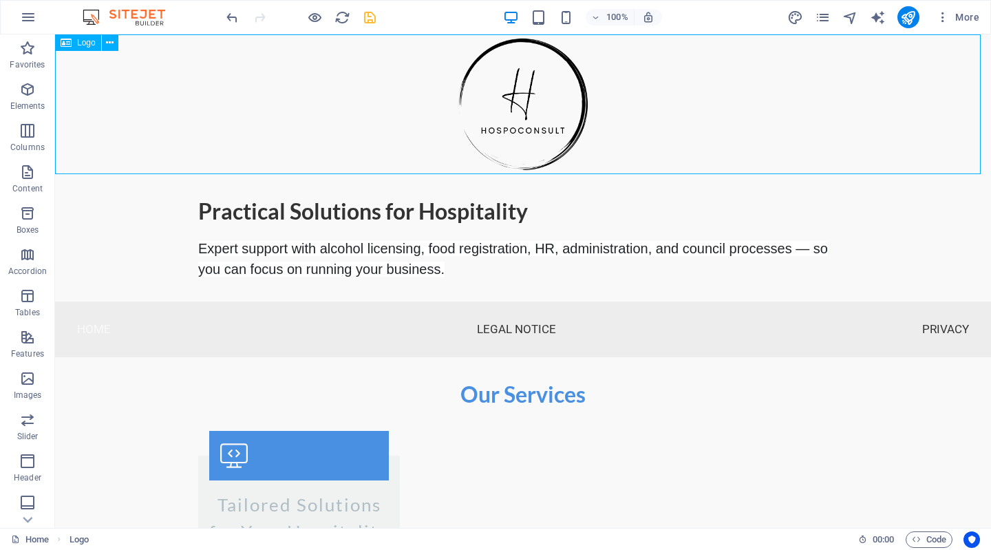
click at [719, 66] on div at bounding box center [523, 104] width 936 height 140
click at [121, 166] on icon at bounding box center [122, 166] width 8 height 14
select select "preset-text-v2-default"
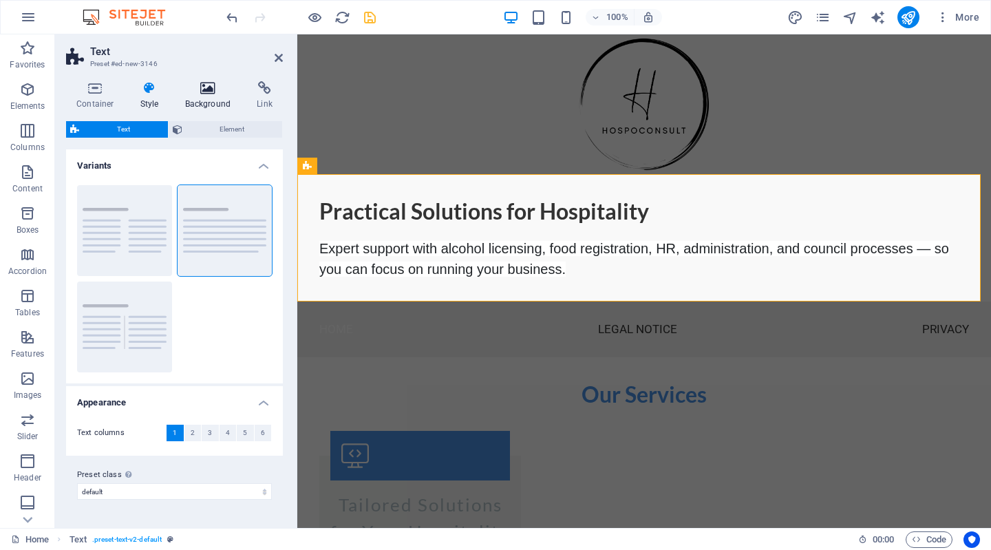
click at [216, 95] on h4 "Background" at bounding box center [211, 95] width 72 height 29
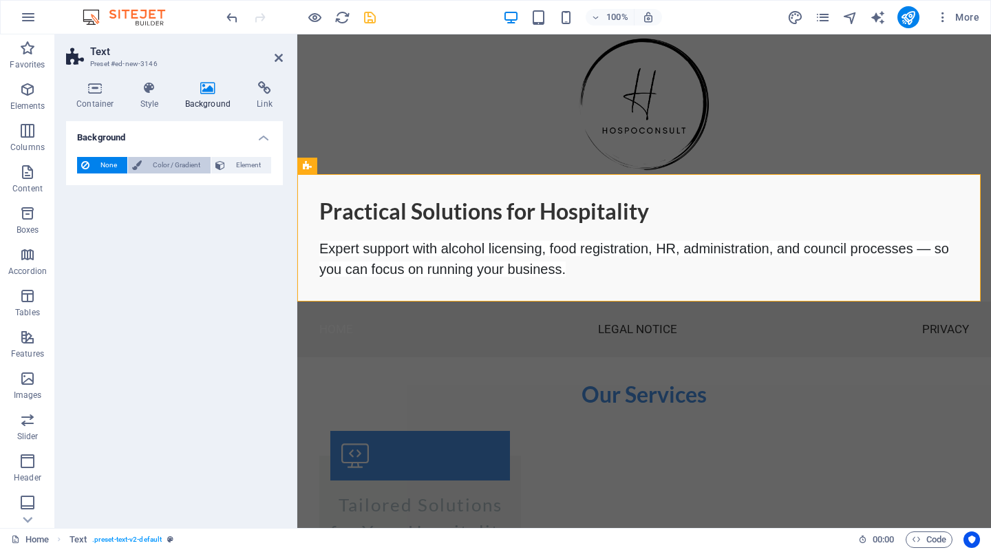
click at [178, 162] on span "Color / Gradient" at bounding box center [176, 165] width 61 height 17
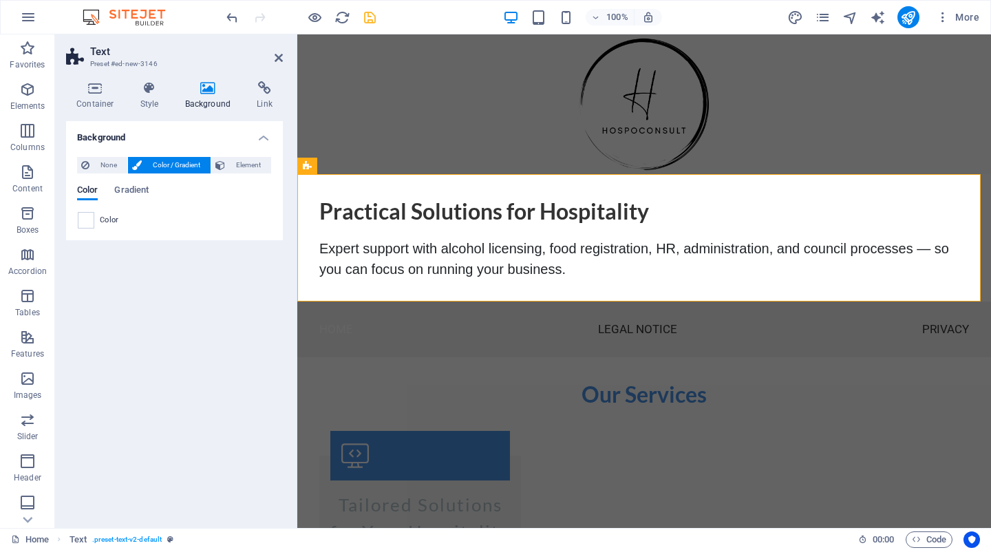
click at [133, 183] on div "Color Gradient Color" at bounding box center [174, 201] width 195 height 55
click at [136, 195] on span "Gradient" at bounding box center [131, 191] width 34 height 19
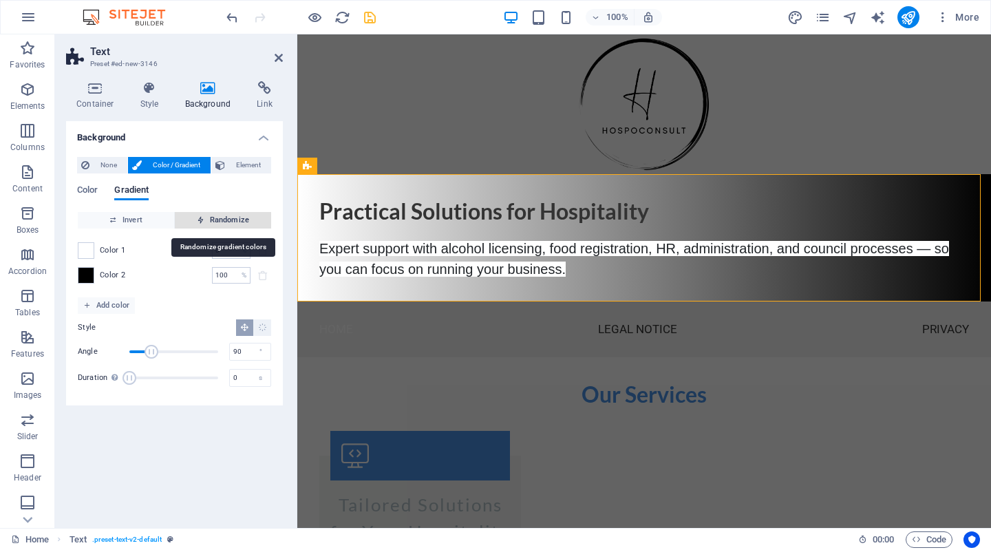
click at [228, 222] on span "Randomize" at bounding box center [222, 220] width 85 height 17
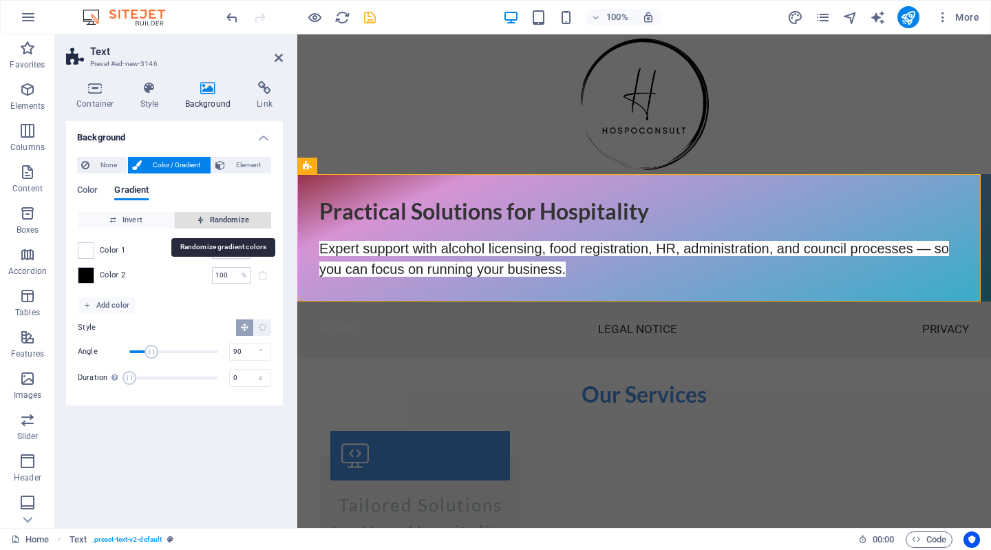
type input "82"
type input "337"
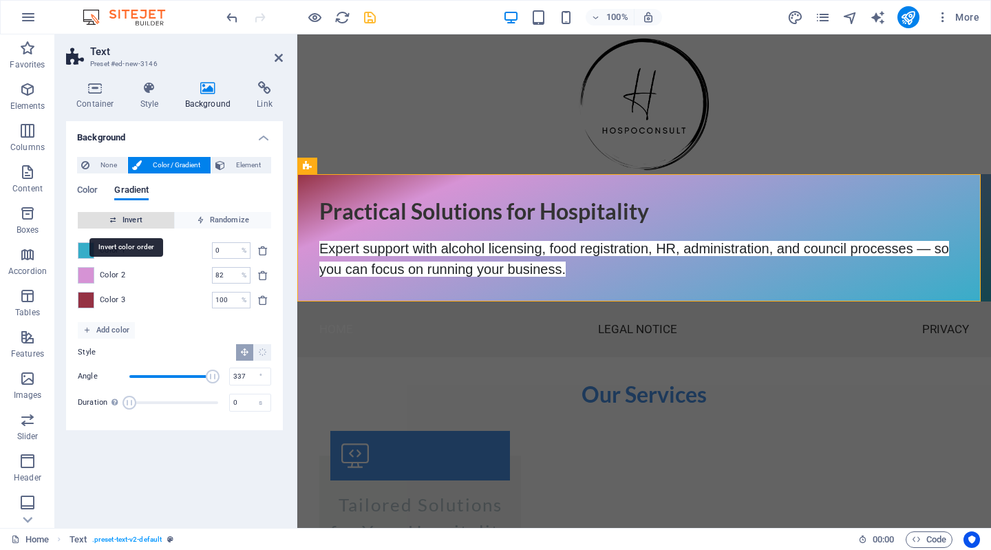
click at [142, 221] on span "Invert" at bounding box center [125, 220] width 85 height 17
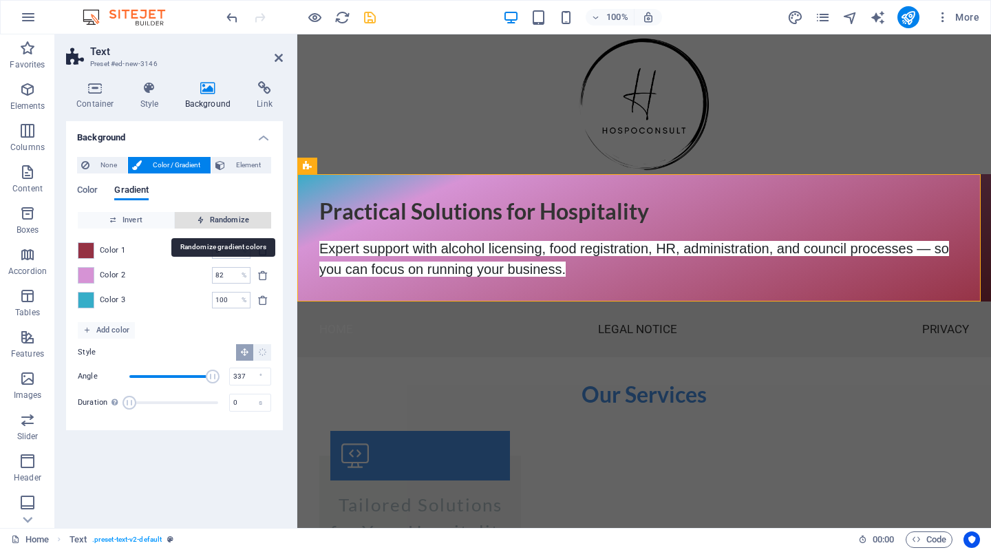
click at [193, 216] on span "Randomize" at bounding box center [222, 220] width 85 height 17
type input "100"
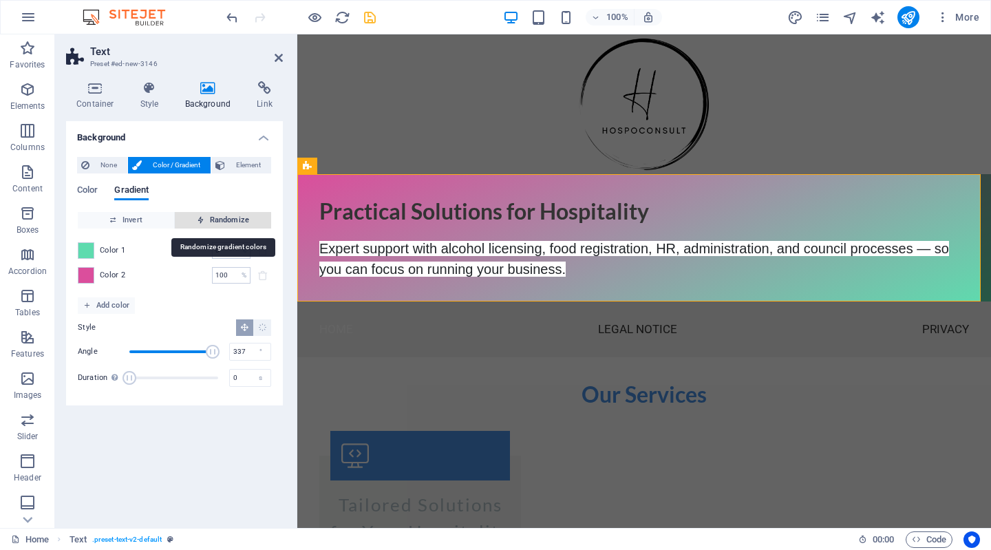
click at [193, 216] on span "Randomize" at bounding box center [222, 220] width 85 height 17
type input "66"
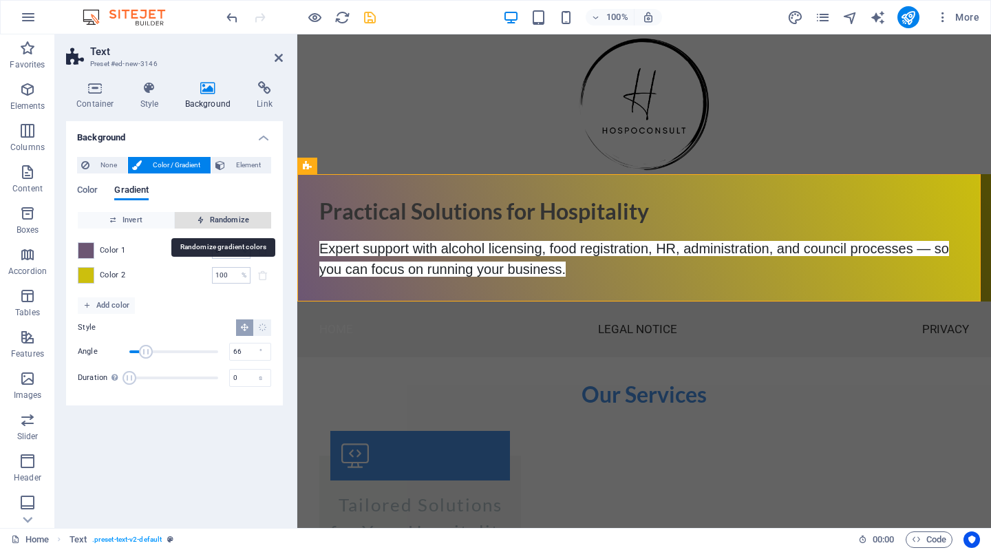
click at [193, 216] on span "Randomize" at bounding box center [222, 220] width 85 height 17
type input "33"
type input "4"
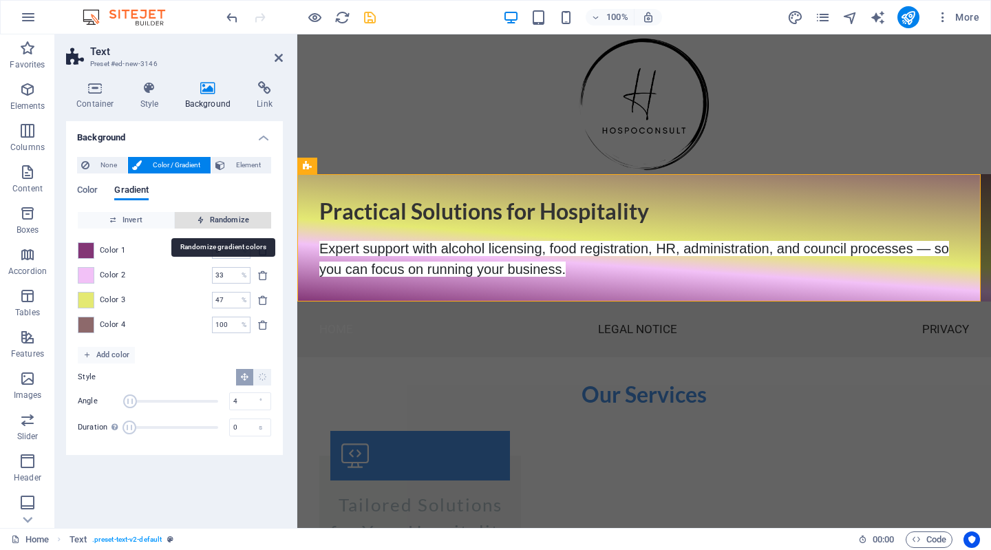
click at [193, 216] on span "Randomize" at bounding box center [222, 220] width 85 height 17
type input "100"
type input "212"
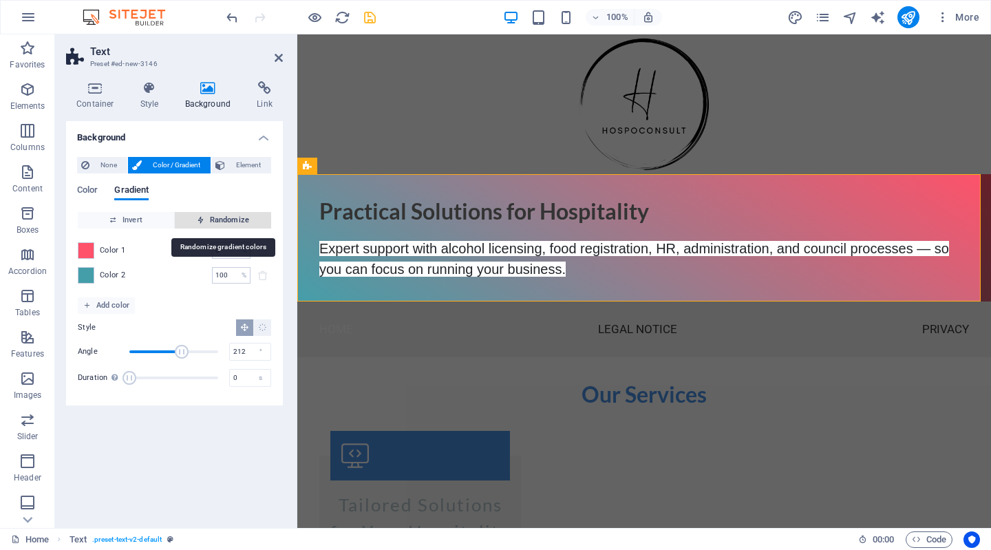
click at [193, 216] on span "Randomize" at bounding box center [222, 220] width 85 height 17
type input "3"
type input "65"
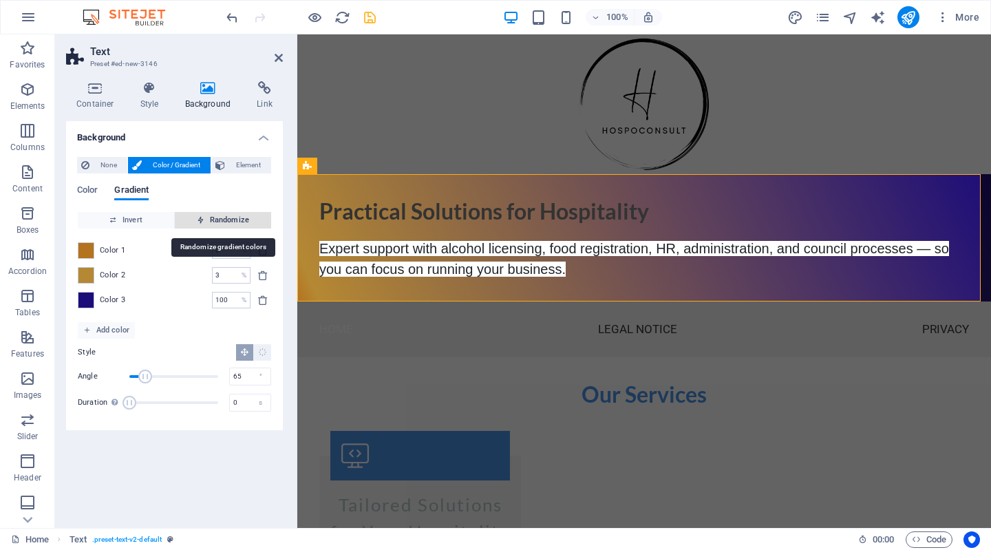
click at [193, 216] on span "Randomize" at bounding box center [222, 220] width 85 height 17
type input "27"
type input "339"
type input "69"
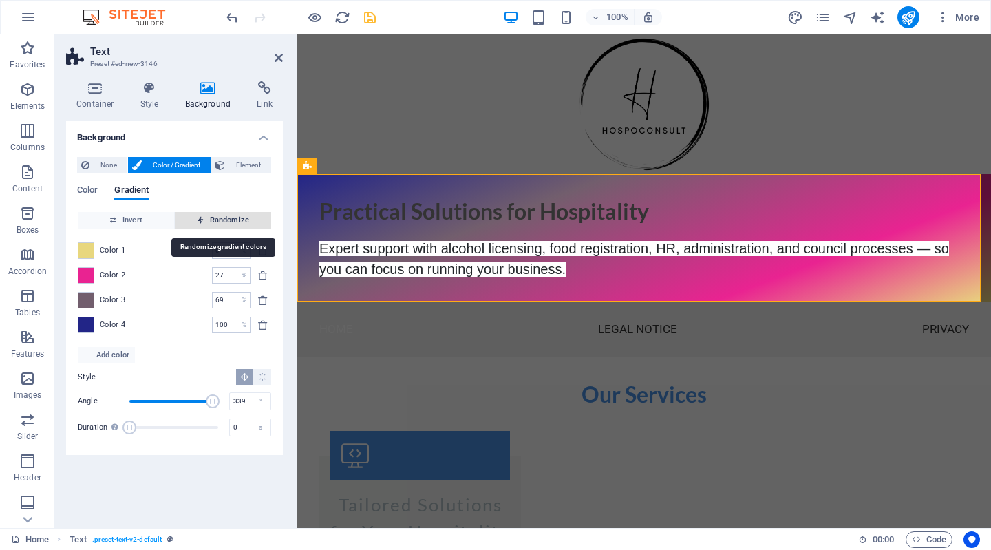
click at [193, 216] on span "Randomize" at bounding box center [222, 220] width 85 height 17
type input "51"
type input "275"
type input "93"
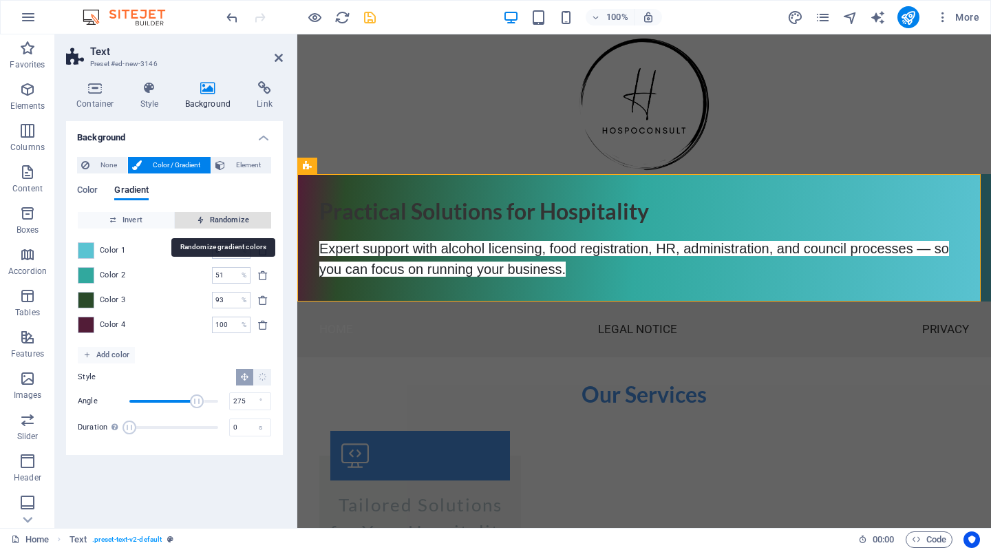
click at [193, 216] on span "Randomize" at bounding box center [222, 220] width 85 height 17
type input "52"
type input "189"
type input "100"
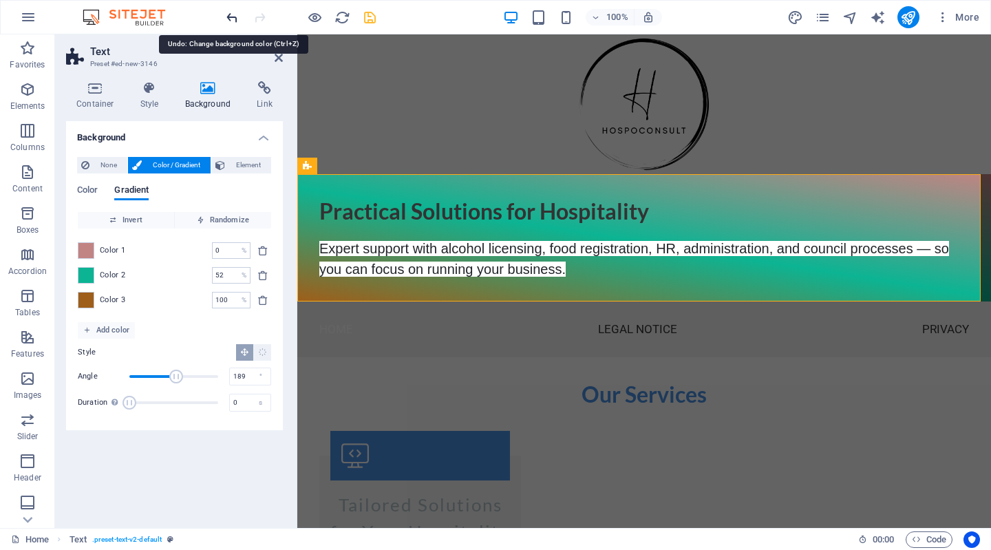
click at [230, 14] on icon "undo" at bounding box center [232, 18] width 16 height 16
type input "51"
type input "275"
type input "93"
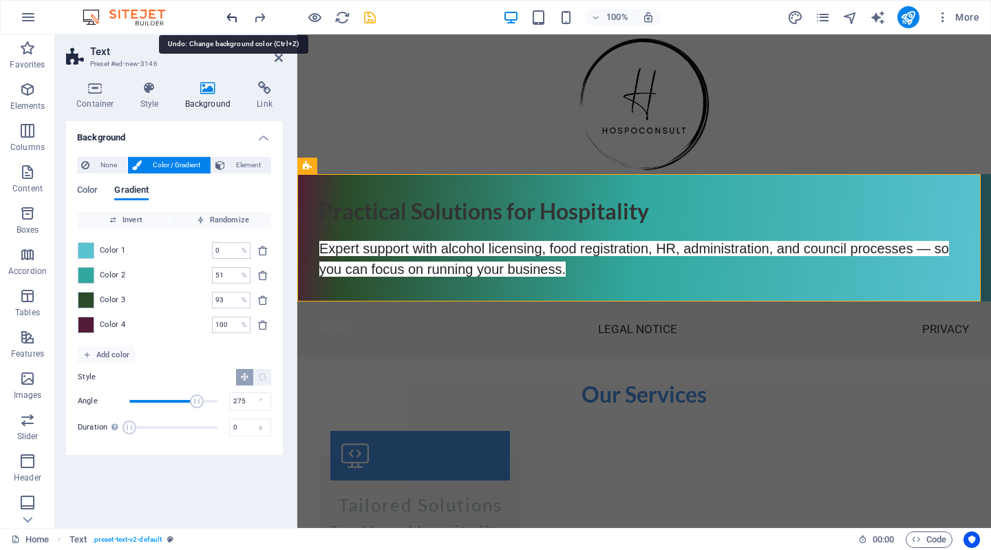
click at [230, 14] on icon "undo" at bounding box center [232, 18] width 16 height 16
type input "27"
type input "339"
type input "69"
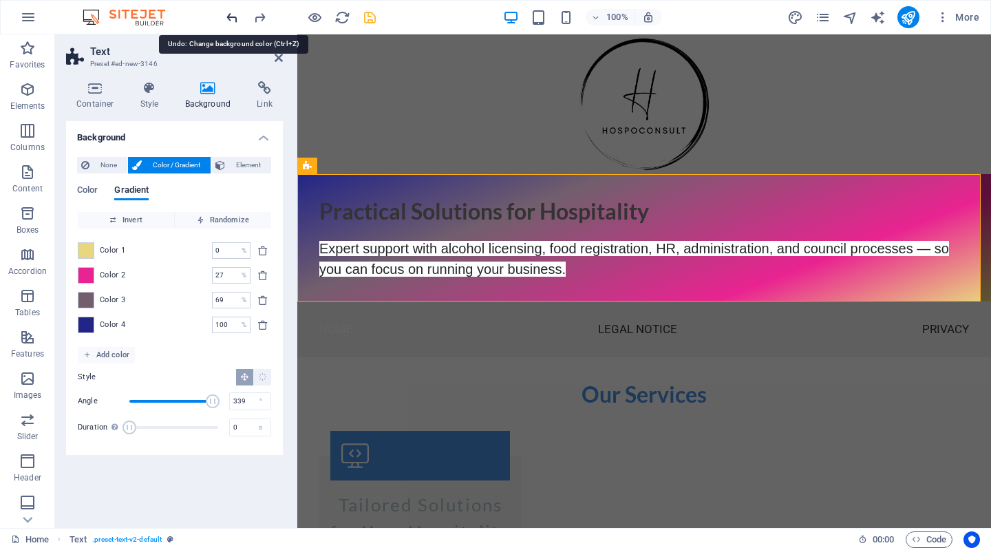
click at [230, 14] on icon "undo" at bounding box center [232, 18] width 16 height 16
type input "3"
type input "65"
type input "100"
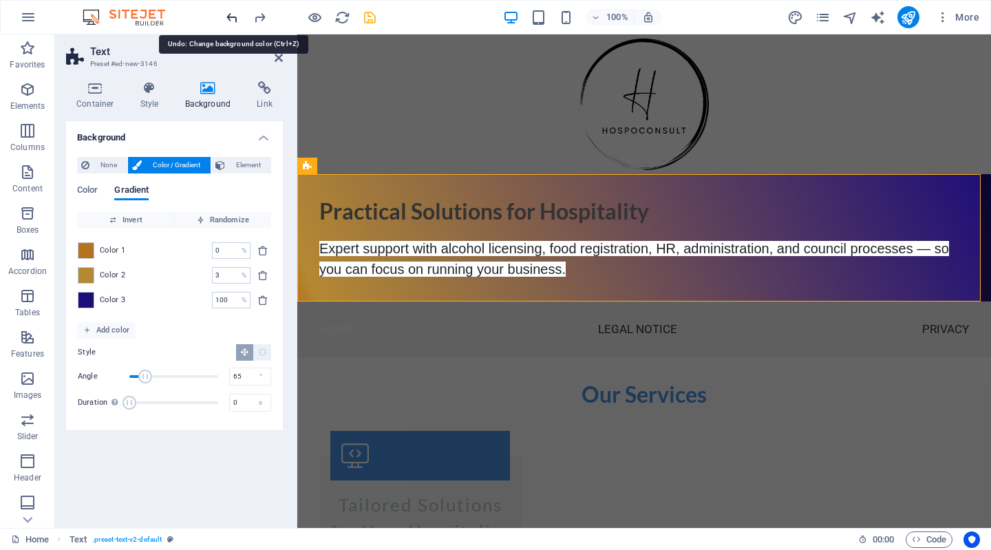
click at [230, 14] on icon "undo" at bounding box center [232, 18] width 16 height 16
type input "100"
type input "212"
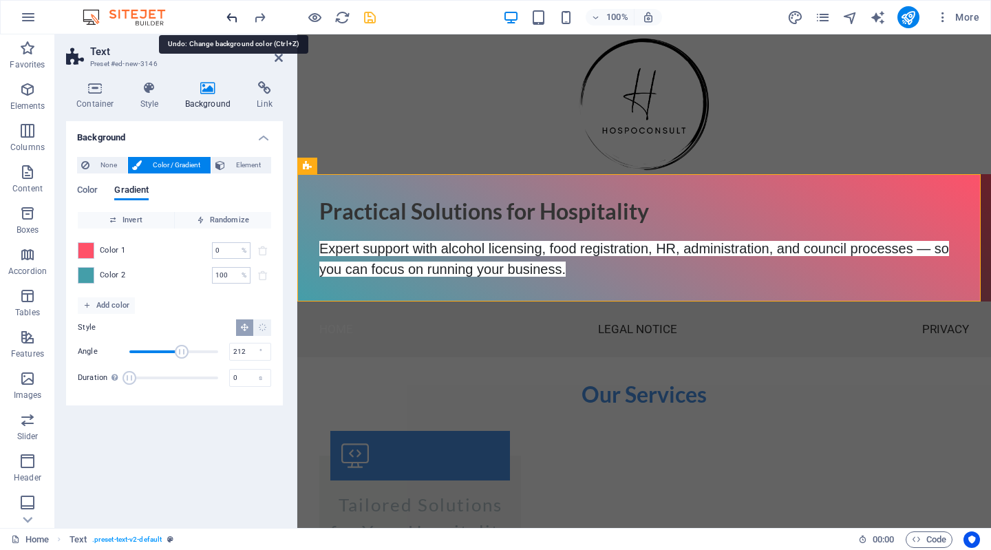
click at [230, 14] on icon "undo" at bounding box center [232, 18] width 16 height 16
type input "33"
type input "4"
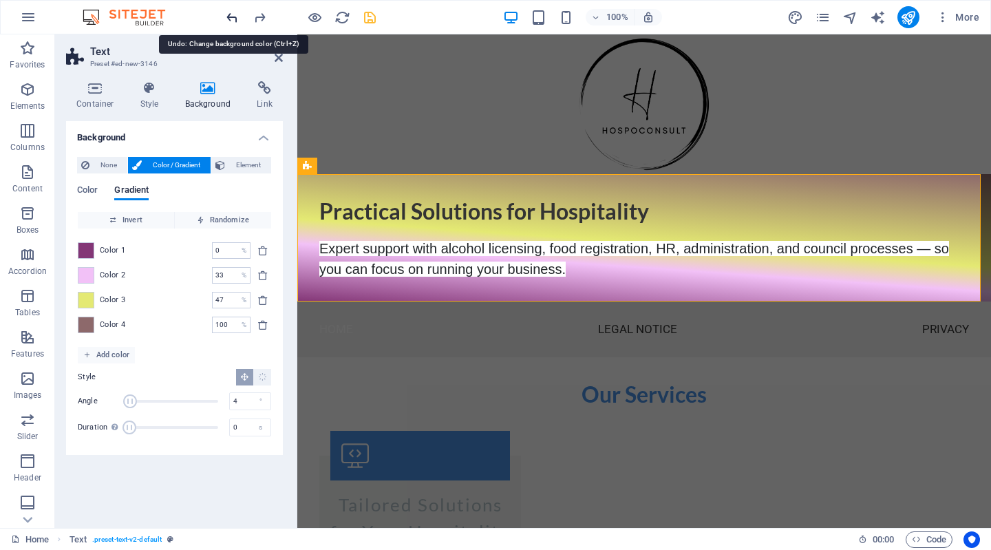
click at [230, 14] on icon "undo" at bounding box center [232, 18] width 16 height 16
type input "100"
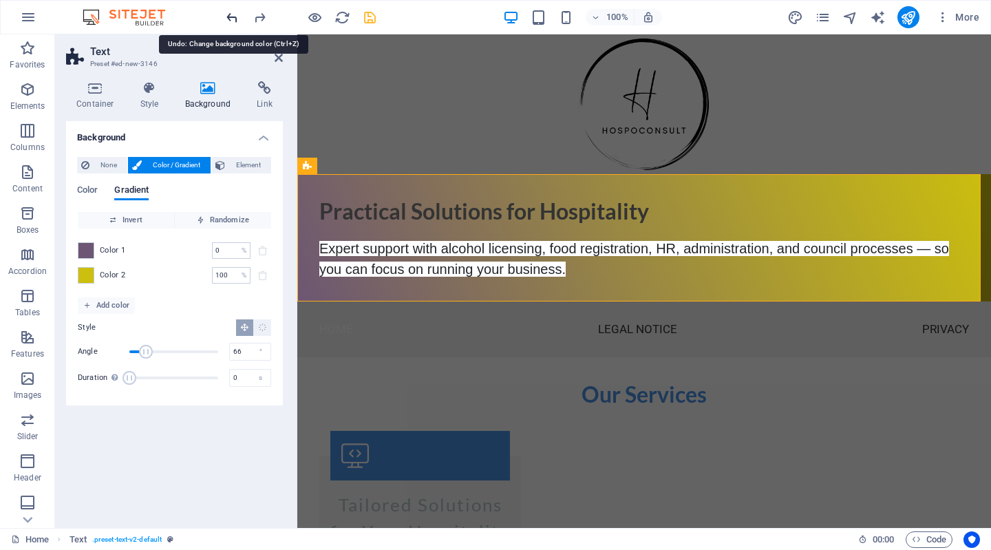
click at [230, 14] on icon "undo" at bounding box center [232, 18] width 16 height 16
type input "337"
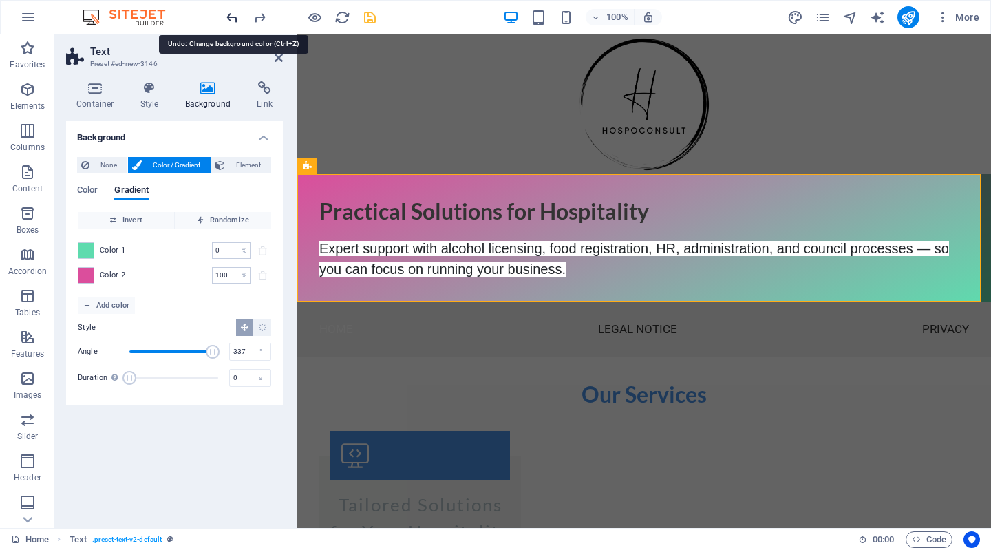
click at [230, 16] on icon "undo" at bounding box center [232, 18] width 16 height 16
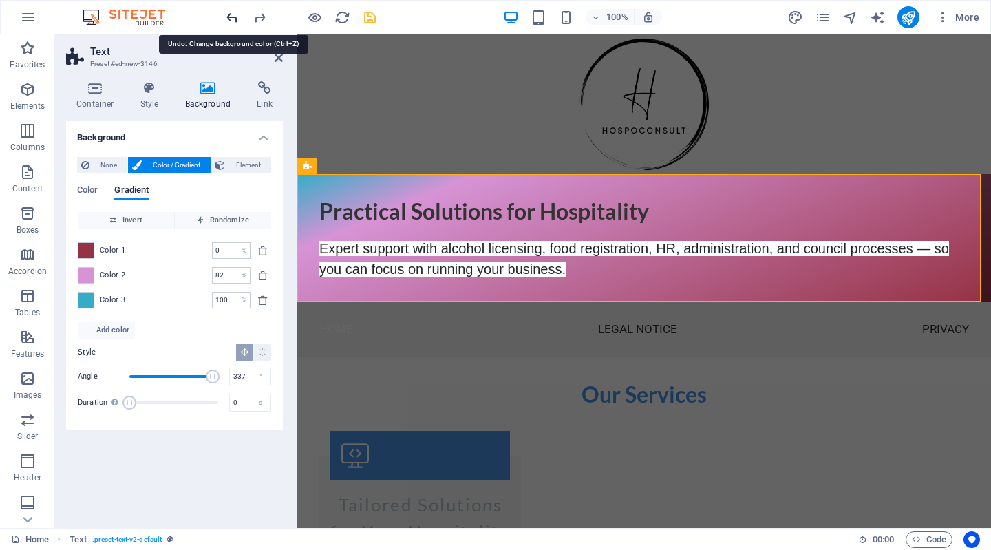
click at [230, 16] on icon "undo" at bounding box center [232, 18] width 16 height 16
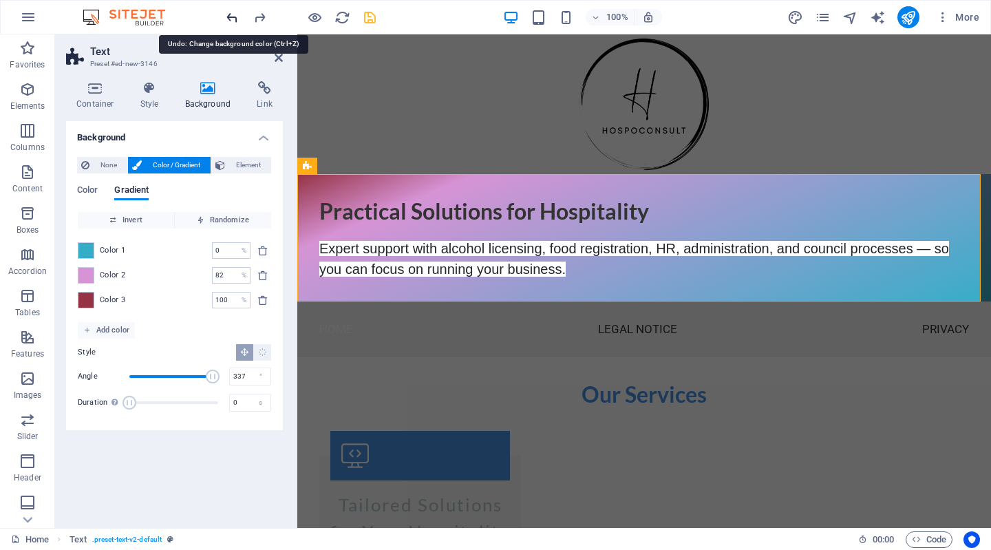
click at [230, 17] on icon "undo" at bounding box center [232, 18] width 16 height 16
type input "100"
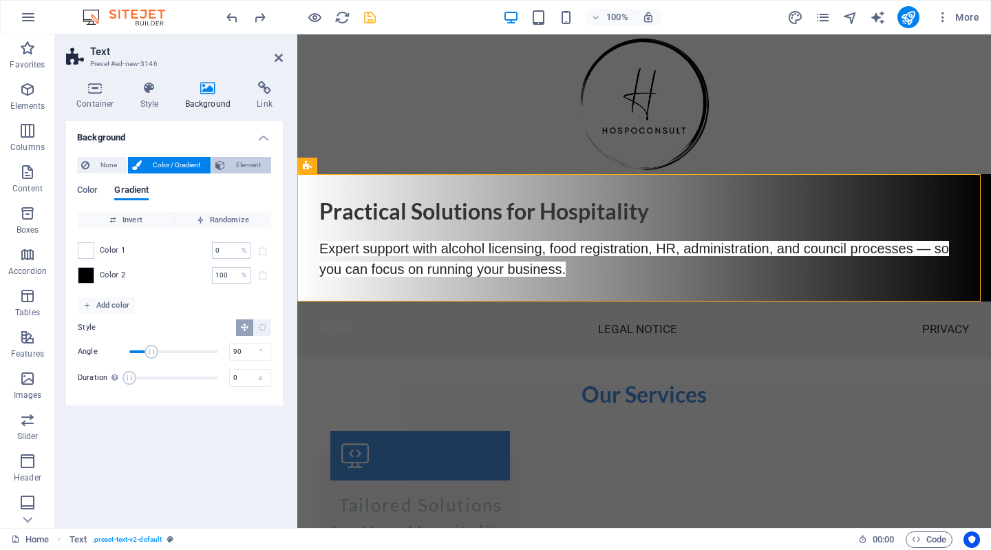
click at [248, 161] on span "Element" at bounding box center [248, 165] width 38 height 17
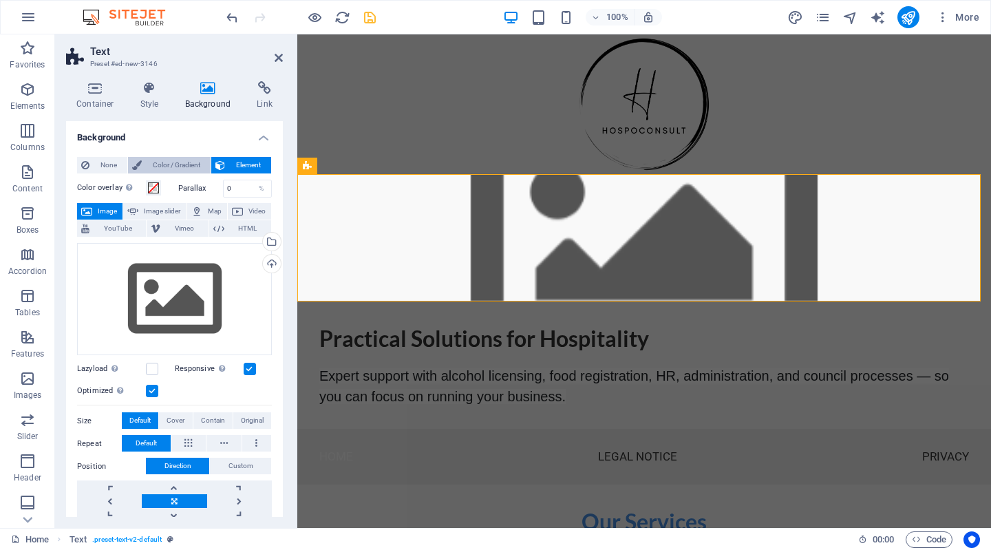
click at [186, 162] on span "Color / Gradient" at bounding box center [176, 165] width 61 height 17
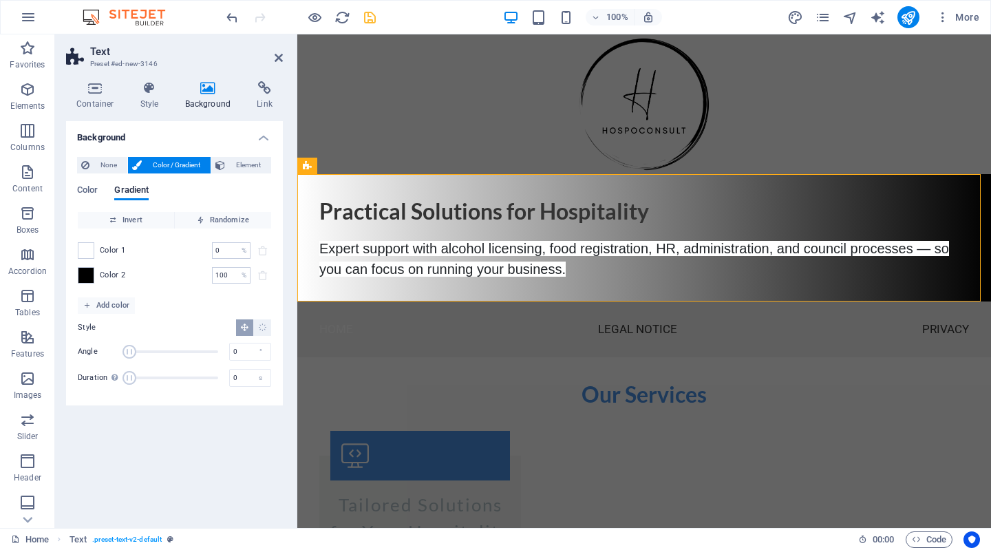
drag, startPoint x: 151, startPoint y: 348, endPoint x: 119, endPoint y: 348, distance: 31.6
click at [119, 348] on div "Angle 0 °" at bounding box center [174, 351] width 193 height 21
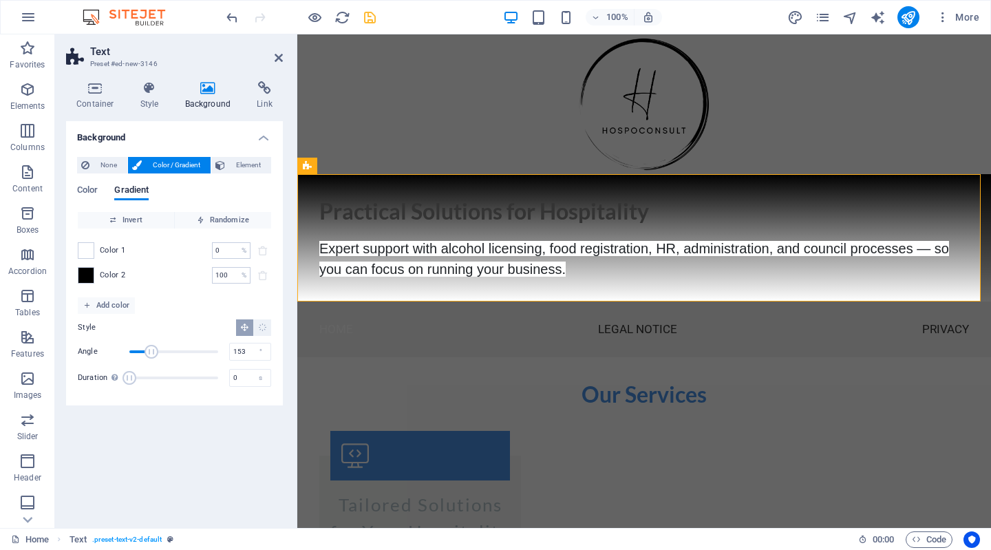
type input "159"
drag, startPoint x: 132, startPoint y: 348, endPoint x: 169, endPoint y: 347, distance: 36.5
click at [169, 347] on span "Angle" at bounding box center [169, 352] width 14 height 14
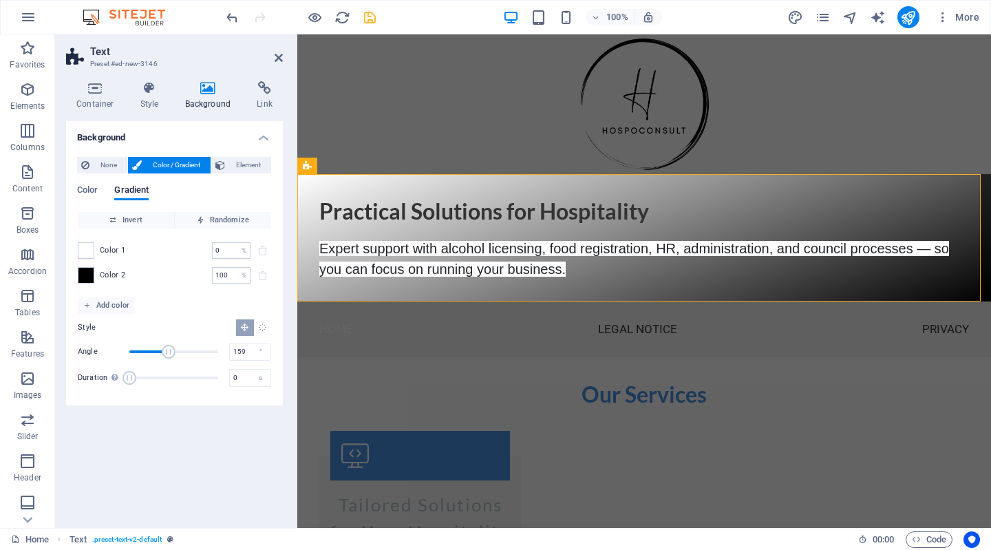
click at [264, 327] on icon "Radial gradient" at bounding box center [262, 327] width 9 height 9
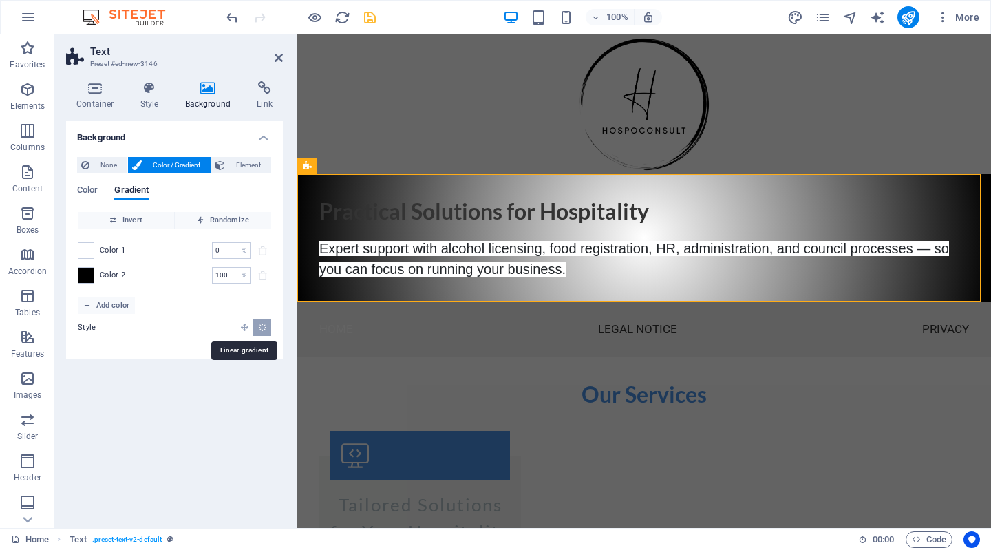
click at [244, 325] on icon "Linear gradient" at bounding box center [244, 327] width 9 height 9
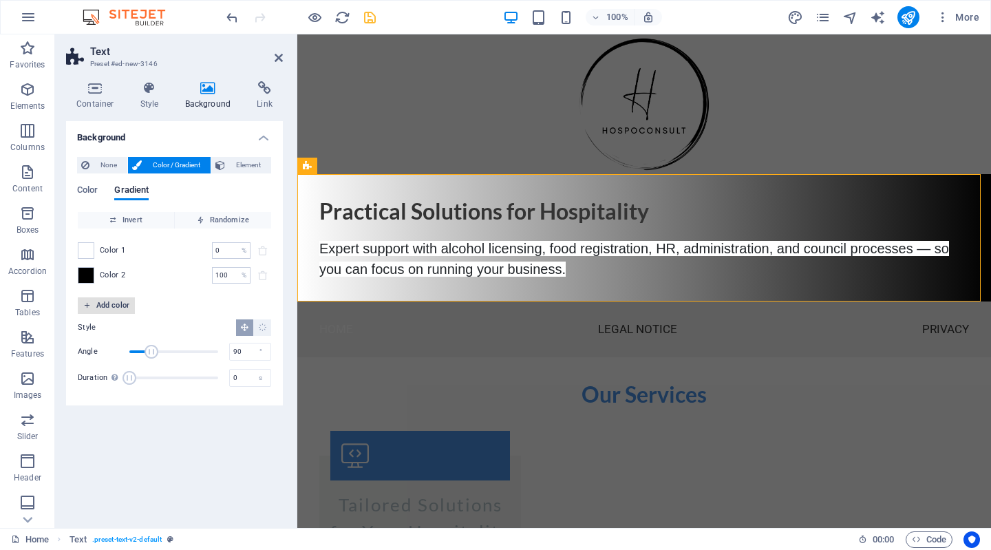
click at [110, 306] on span "Add color" at bounding box center [106, 305] width 46 height 17
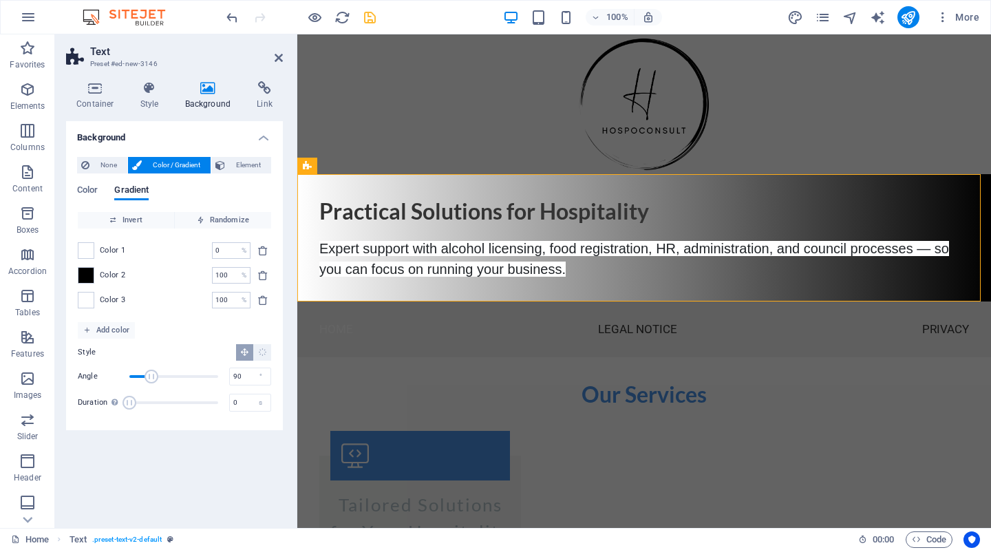
click at [100, 301] on span "Color 3" at bounding box center [113, 299] width 26 height 11
click at [85, 299] on span at bounding box center [85, 299] width 15 height 15
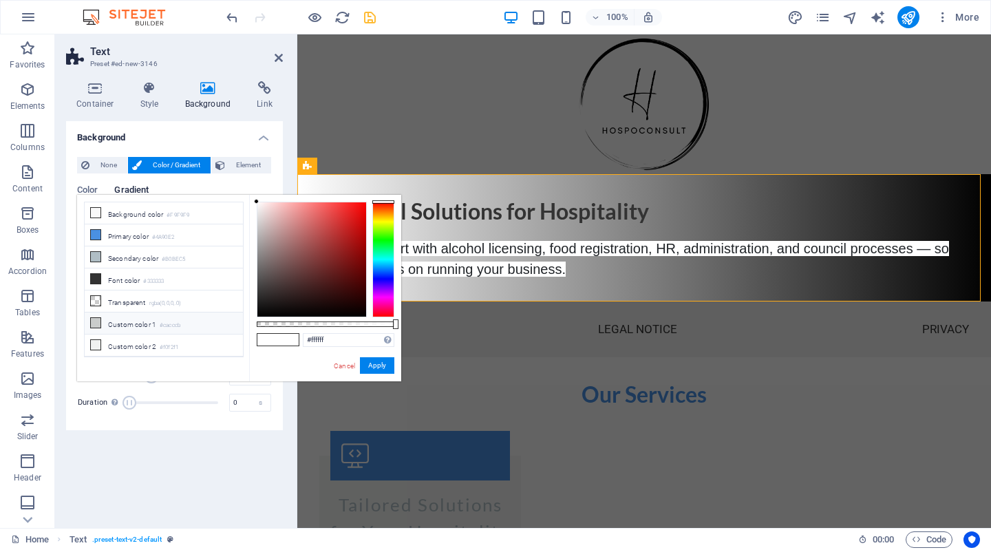
click at [124, 315] on li "Custom color 1 #cacccb" at bounding box center [164, 323] width 158 height 22
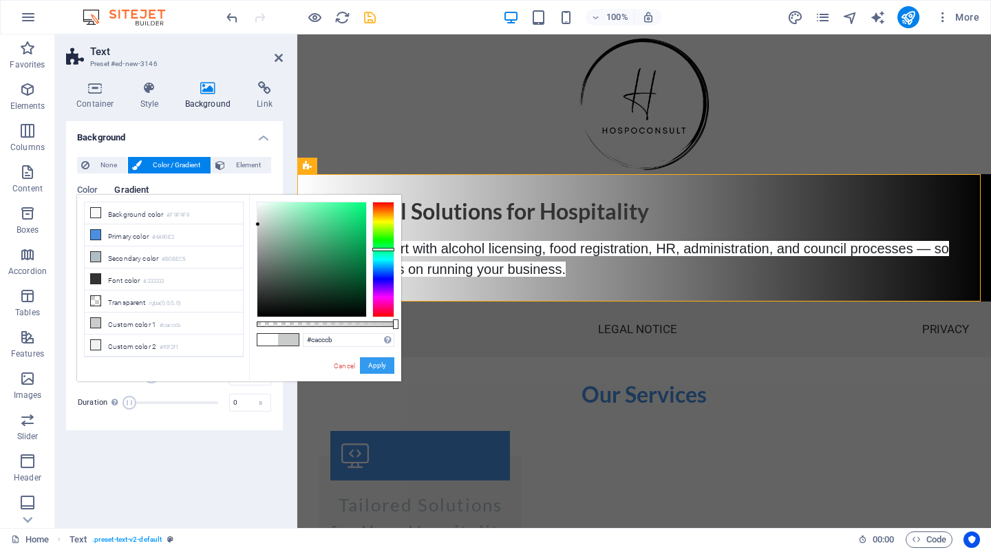
click at [366, 363] on button "Apply" at bounding box center [377, 365] width 34 height 17
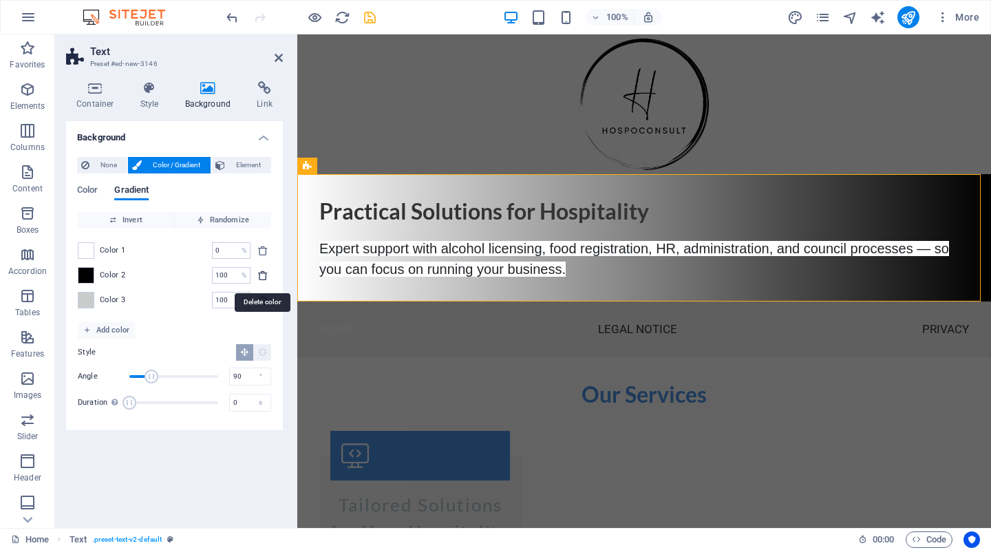
click at [259, 274] on icon "delete" at bounding box center [262, 275] width 11 height 11
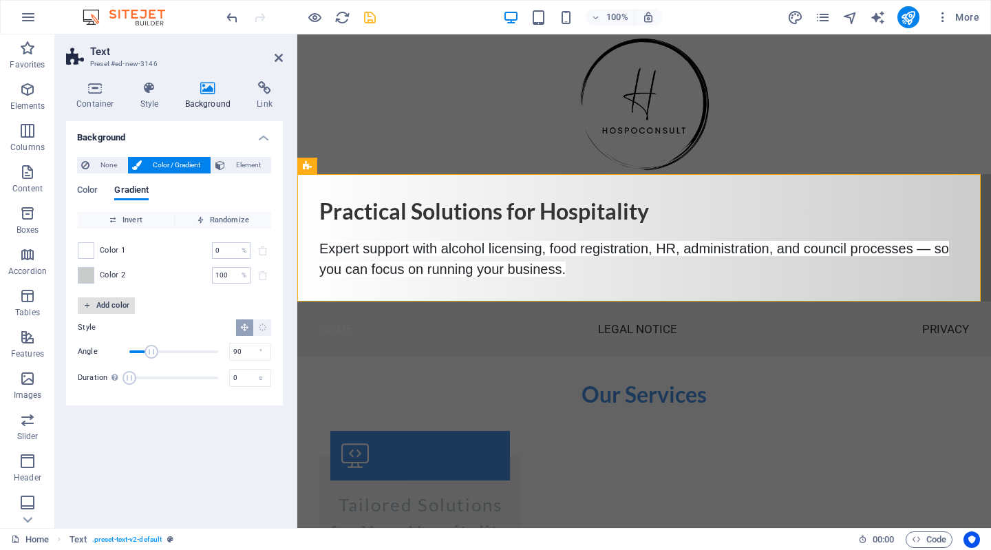
click at [100, 301] on span "Add color" at bounding box center [106, 305] width 46 height 17
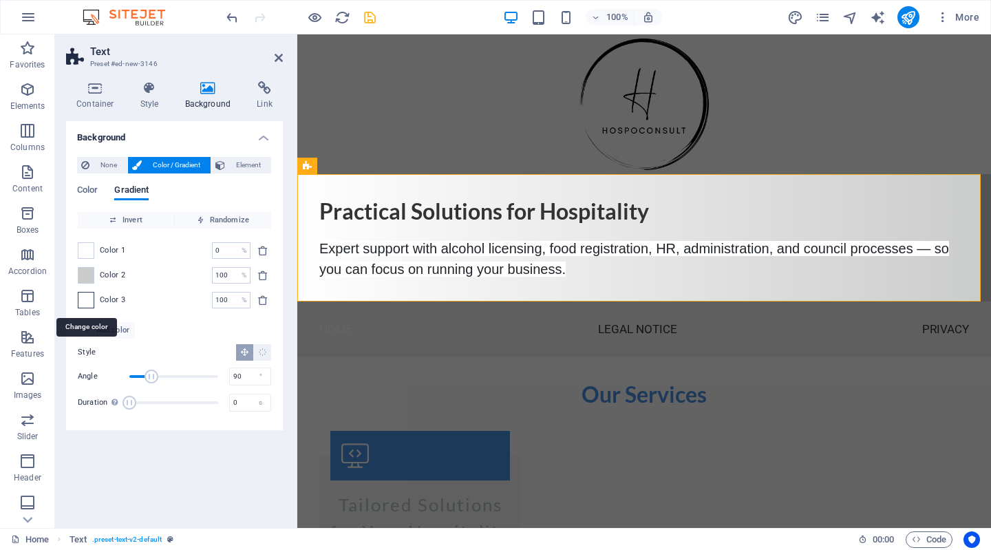
click at [88, 302] on span at bounding box center [85, 299] width 15 height 15
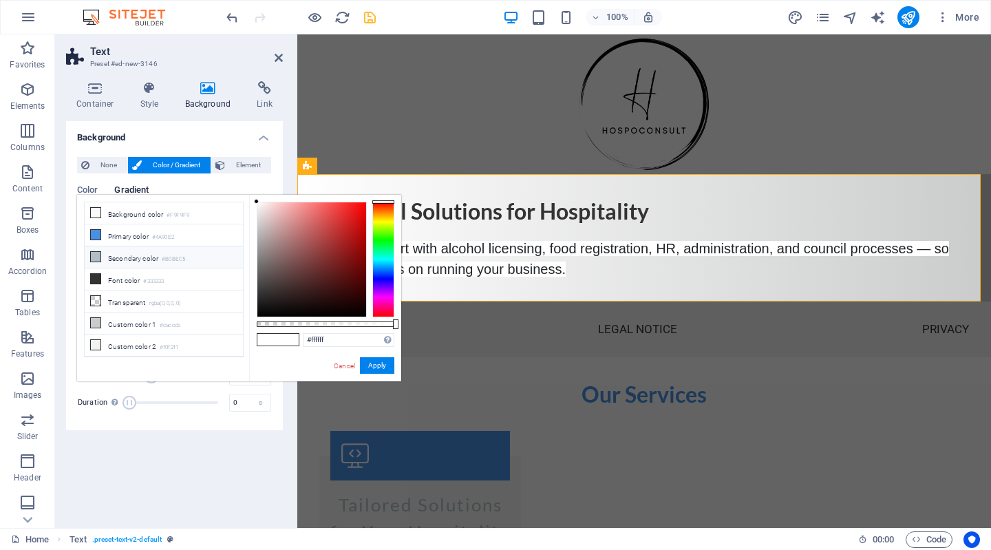
click at [118, 255] on li "Secondary color #B0BEC5" at bounding box center [164, 257] width 158 height 22
type input "#b0bec5"
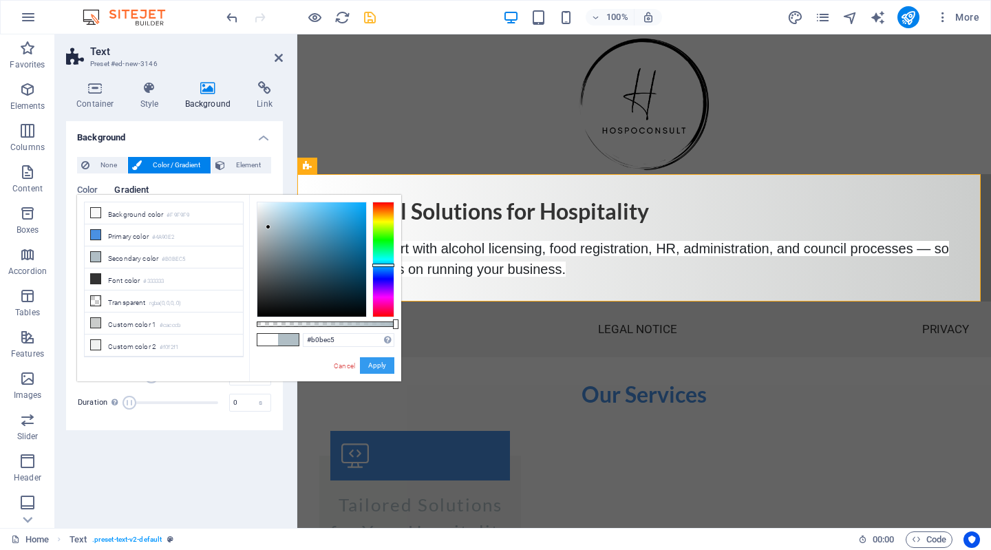
click at [380, 365] on button "Apply" at bounding box center [377, 365] width 34 height 17
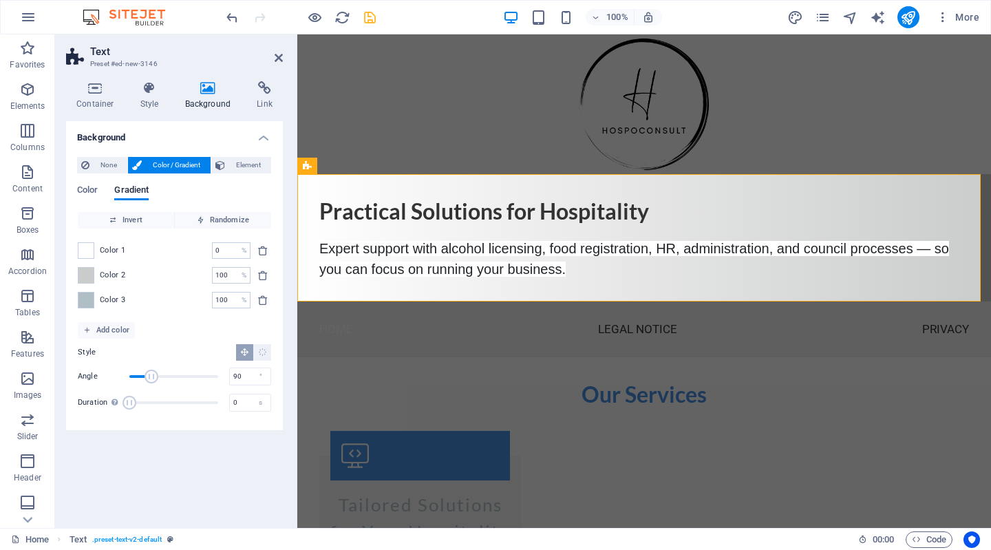
click at [176, 472] on div "Background None Color / Gradient Element Stretch background to full-width Color…" at bounding box center [174, 319] width 217 height 396
click at [354, 129] on div at bounding box center [643, 104] width 693 height 140
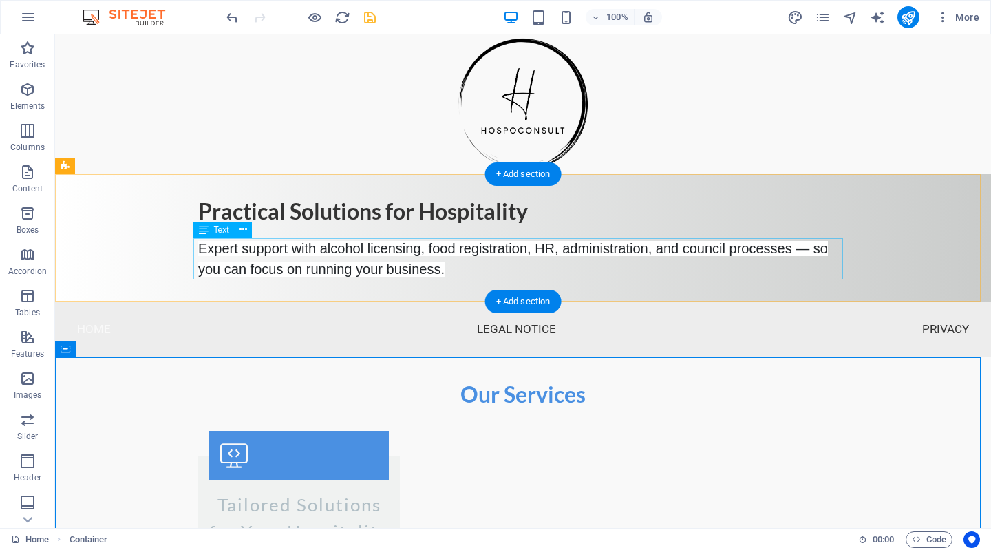
click at [365, 246] on div "Expert support with alcohol licensing, food registration, HR, administration, a…" at bounding box center [522, 258] width 649 height 41
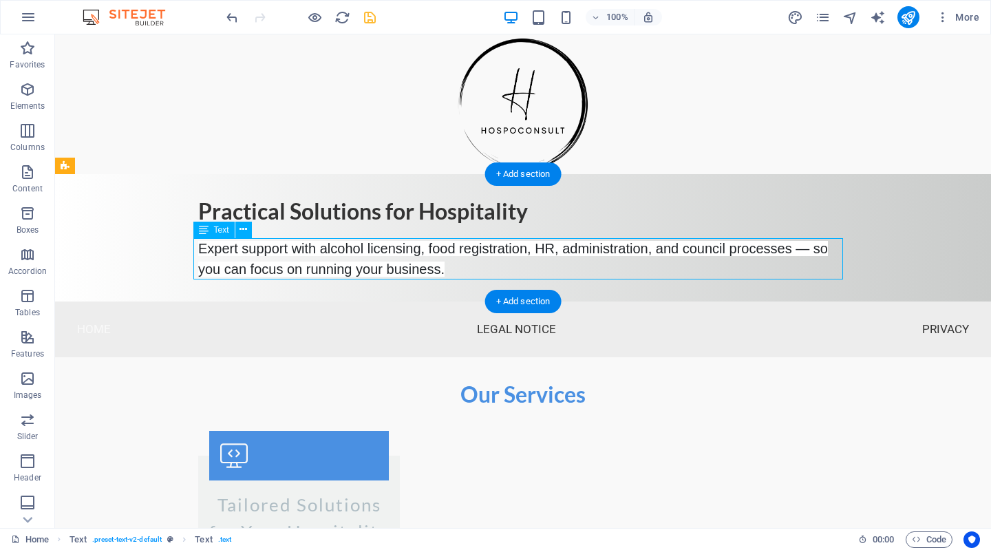
click at [365, 246] on div "Expert support with alcohol licensing, food registration, HR, administration, a…" at bounding box center [522, 258] width 649 height 41
drag, startPoint x: 446, startPoint y: 271, endPoint x: 196, endPoint y: 251, distance: 250.5
click at [198, 251] on div "Expert support with alcohol licensing, food registration, HR, administration, a…" at bounding box center [522, 258] width 649 height 41
click at [347, 266] on div "Expert support with alcohol licensing, food registration, HR, administration, a…" at bounding box center [522, 258] width 649 height 41
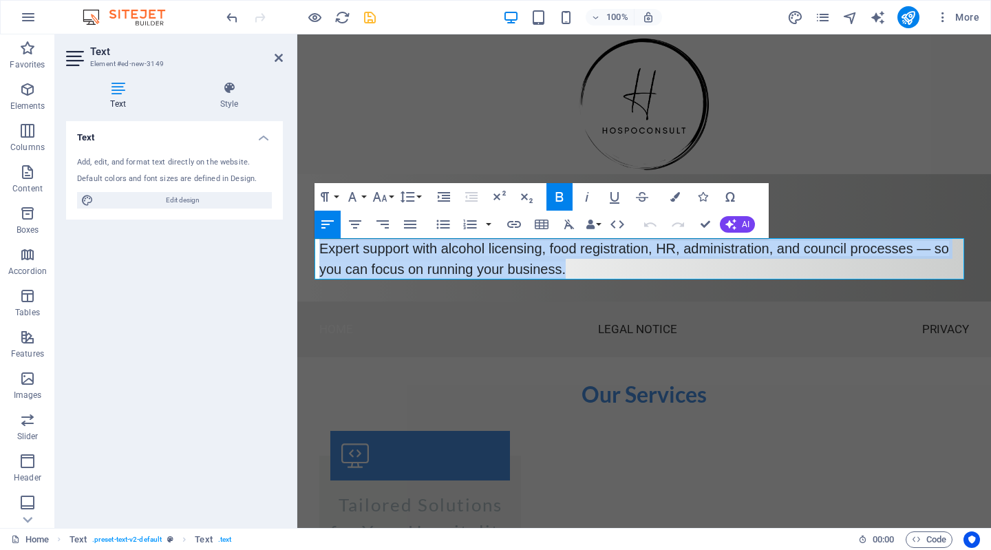
drag, startPoint x: 590, startPoint y: 271, endPoint x: 208, endPoint y: 206, distance: 387.4
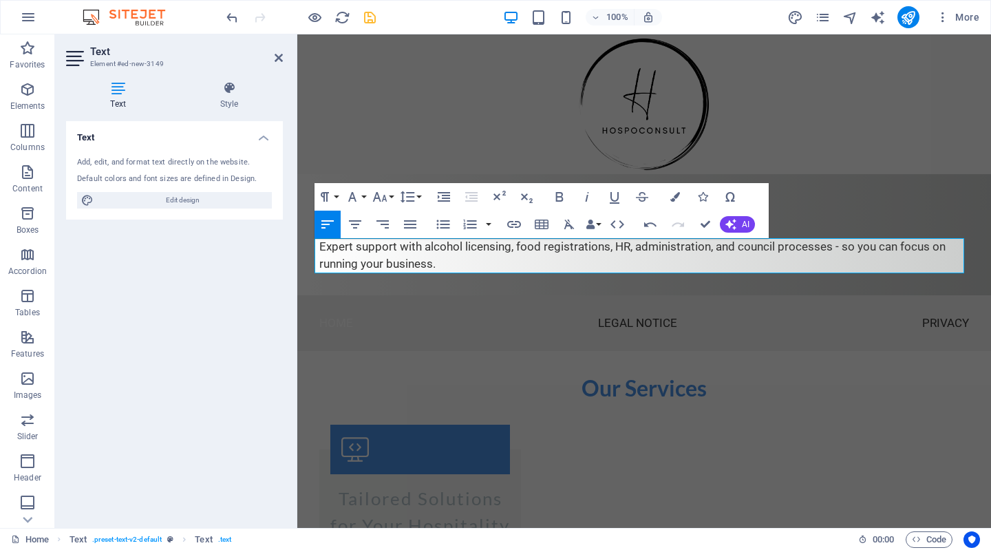
click at [494, 346] on nav "Home Legal Notice Privacy" at bounding box center [643, 323] width 693 height 56
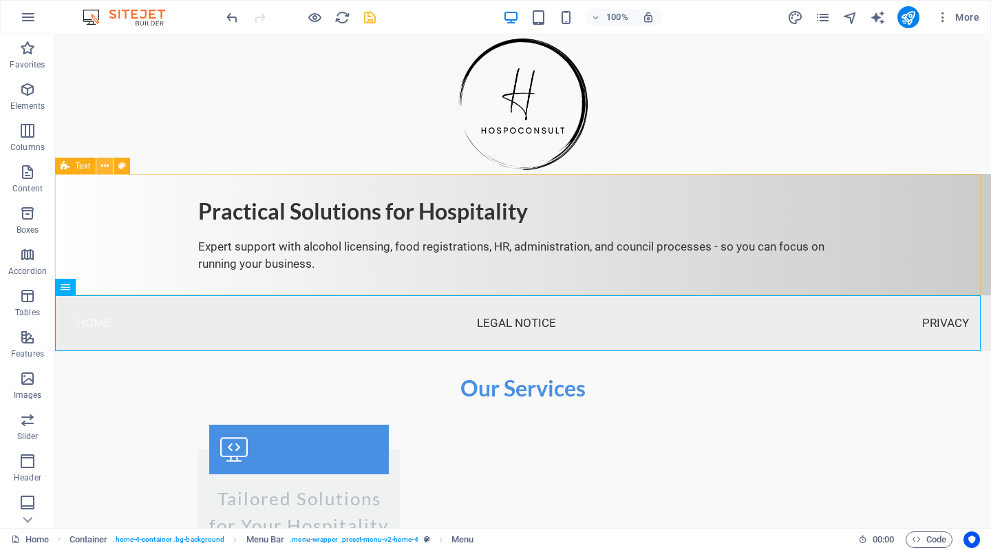
click at [105, 169] on icon at bounding box center [105, 166] width 8 height 14
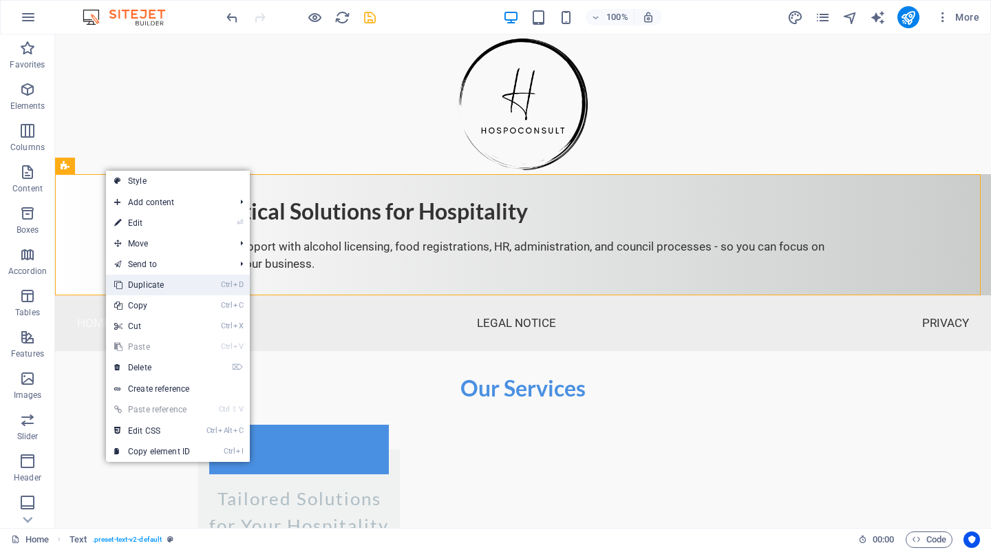
click at [138, 286] on link "Ctrl D Duplicate" at bounding box center [152, 284] width 92 height 21
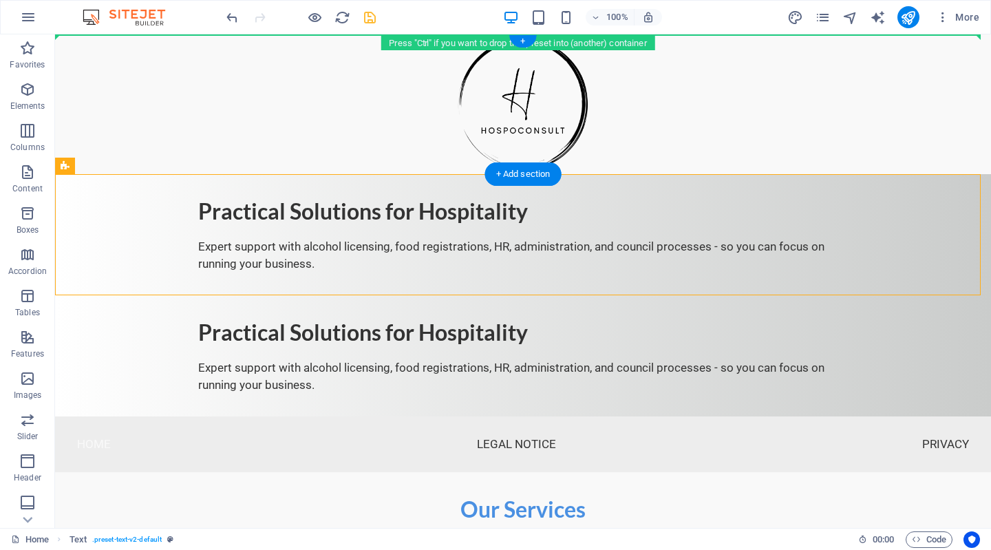
drag, startPoint x: 129, startPoint y: 200, endPoint x: 81, endPoint y: 78, distance: 130.9
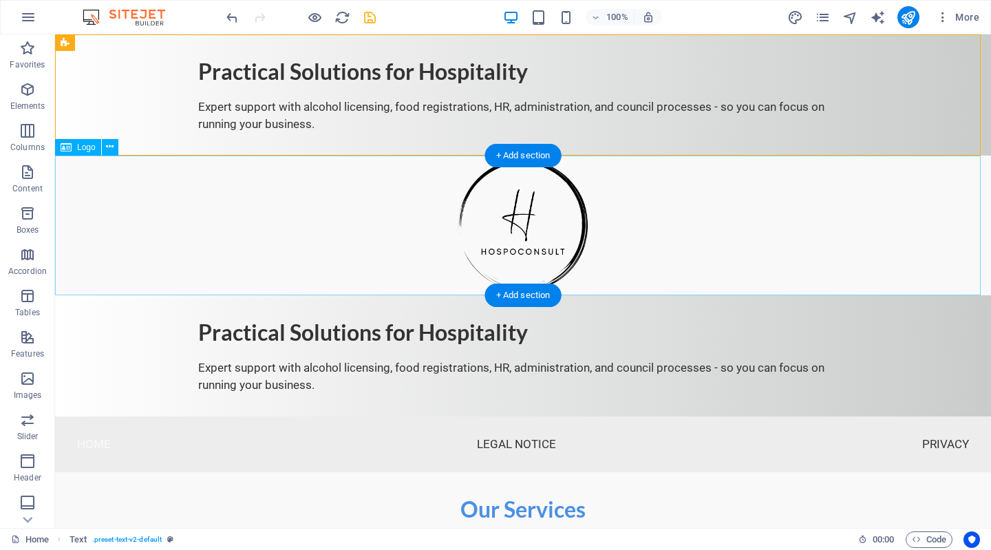
click at [112, 210] on div at bounding box center [523, 225] width 936 height 140
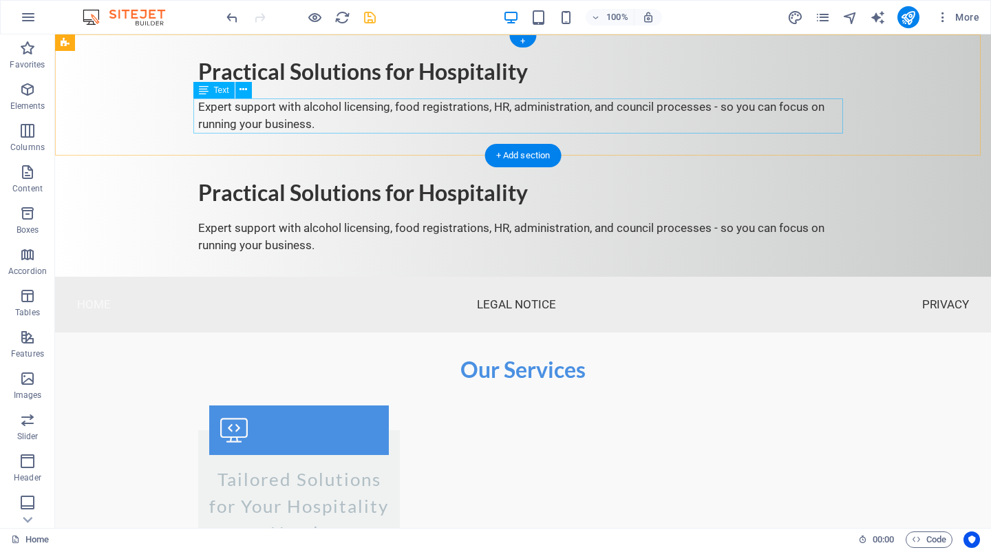
click at [396, 111] on div "Expert support with alcohol licensing, food registrations, HR, administration, …" at bounding box center [522, 115] width 649 height 35
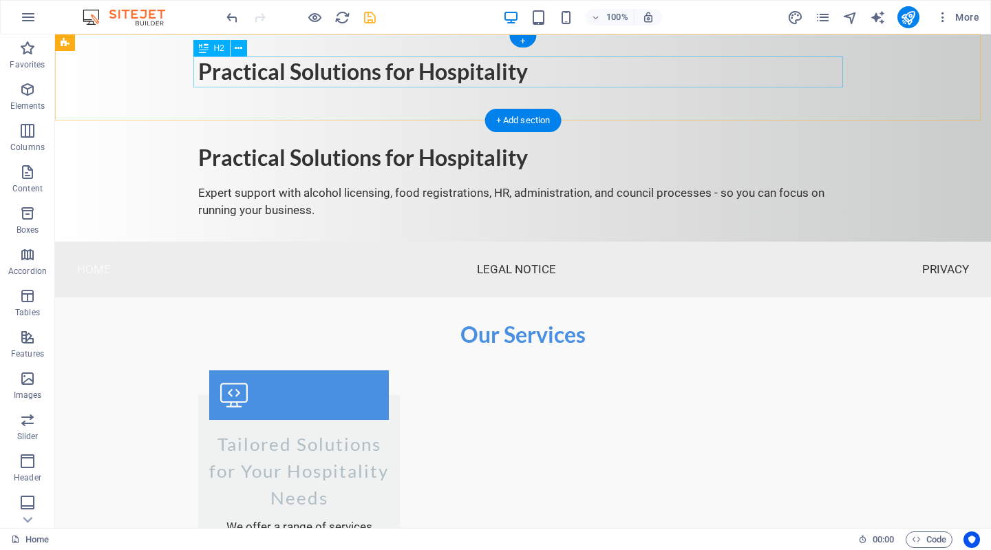
click at [387, 84] on div "Practical Solutions for Hospitality" at bounding box center [522, 71] width 649 height 31
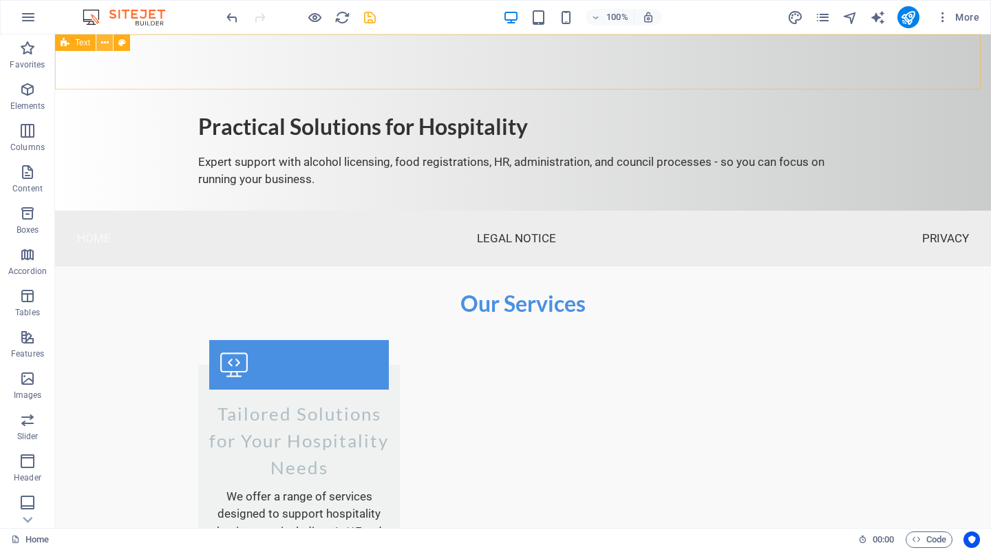
click at [105, 41] on icon at bounding box center [105, 43] width 8 height 14
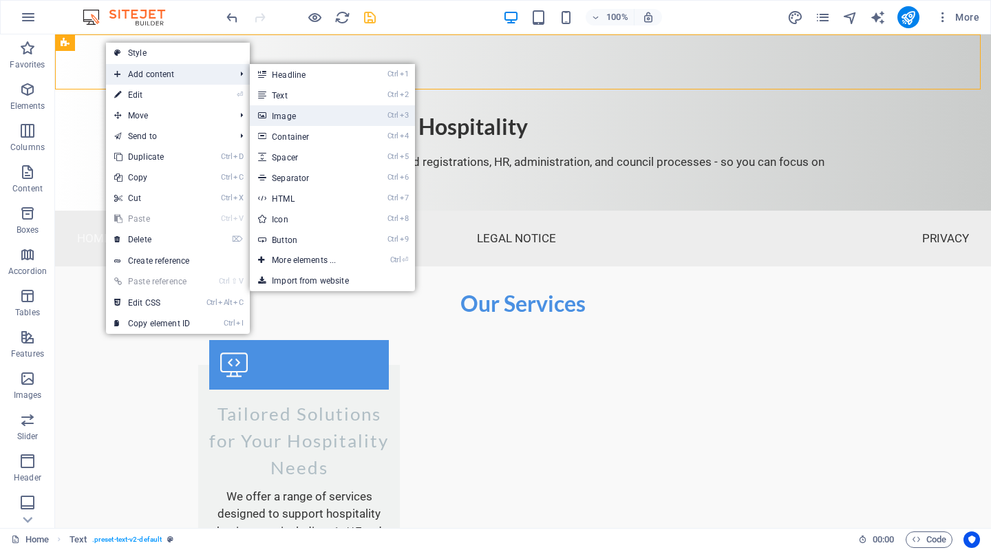
click at [291, 111] on link "Ctrl 3 Image" at bounding box center [307, 115] width 114 height 21
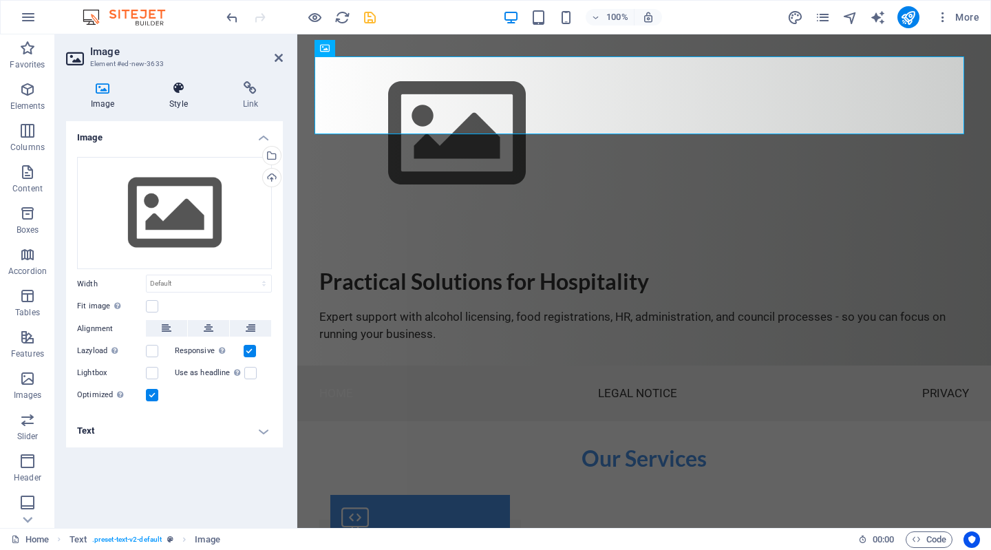
click at [182, 95] on h4 "Style" at bounding box center [180, 95] width 73 height 29
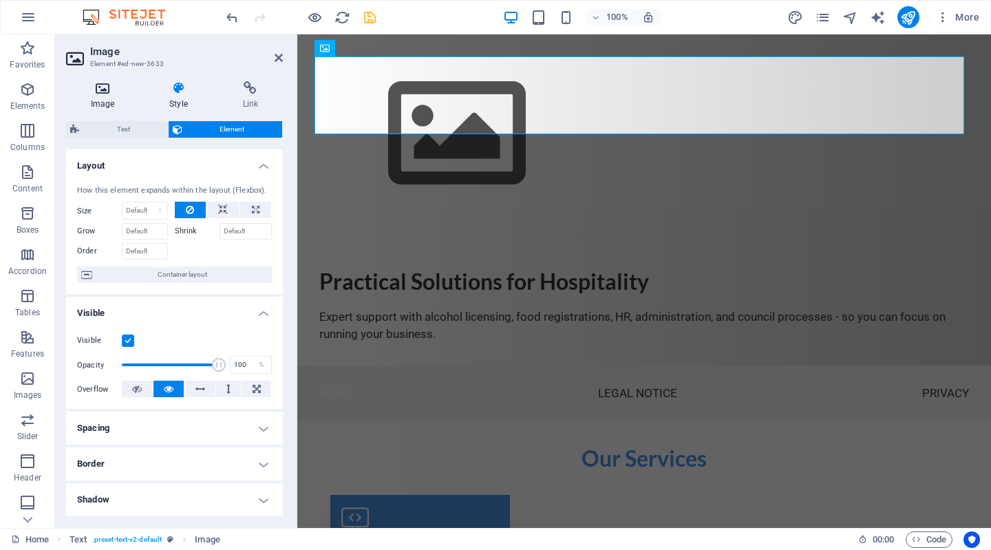
click at [103, 96] on h4 "Image" at bounding box center [105, 95] width 78 height 29
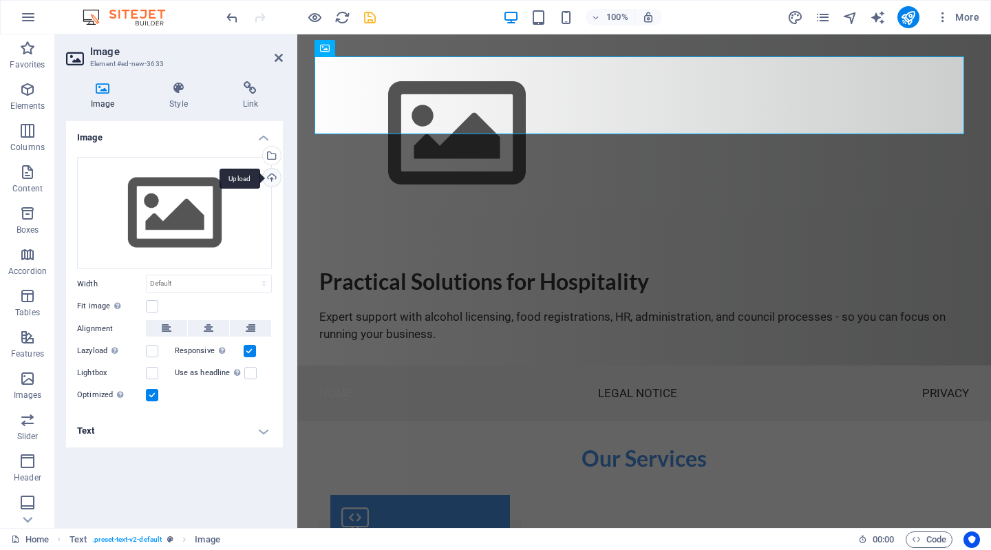
click at [268, 179] on div "Upload" at bounding box center [270, 179] width 21 height 21
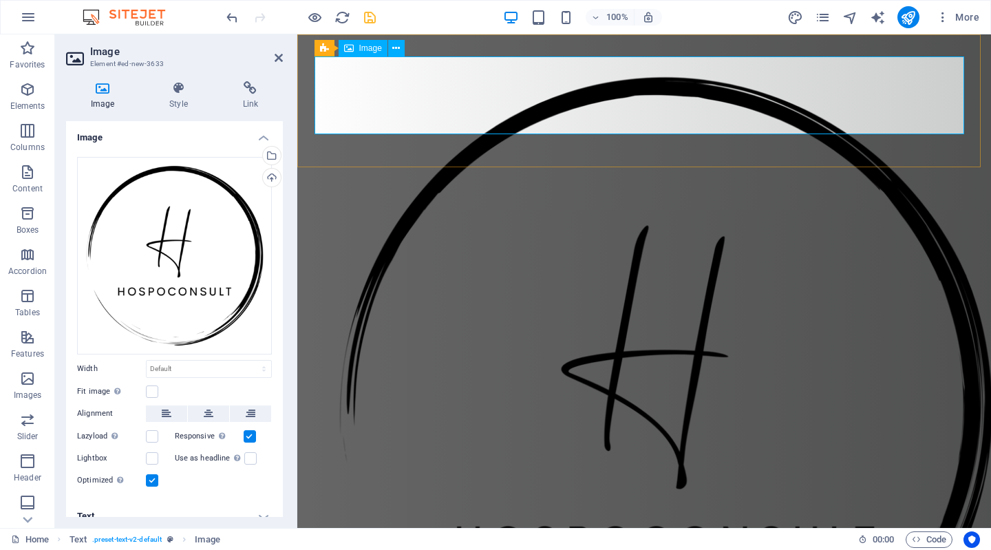
click at [372, 49] on span "Image" at bounding box center [370, 48] width 23 height 8
click at [396, 45] on icon at bounding box center [396, 48] width 8 height 14
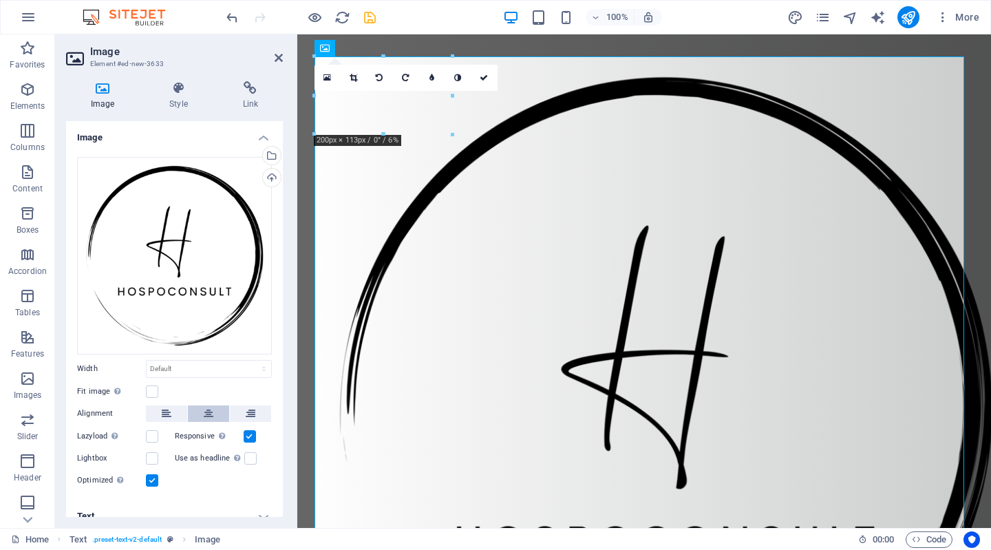
click at [206, 411] on icon at bounding box center [209, 413] width 10 height 17
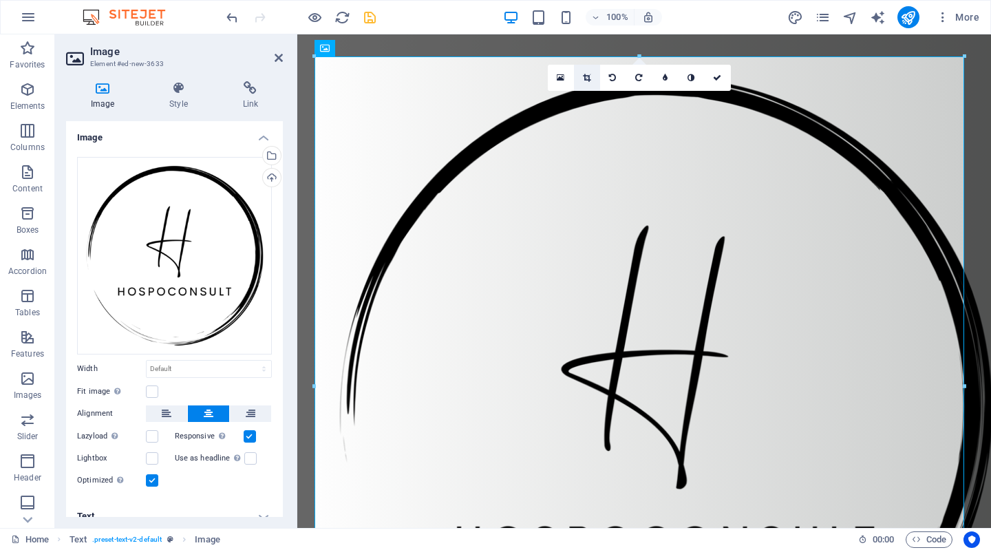
click at [588, 76] on icon at bounding box center [587, 78] width 8 height 8
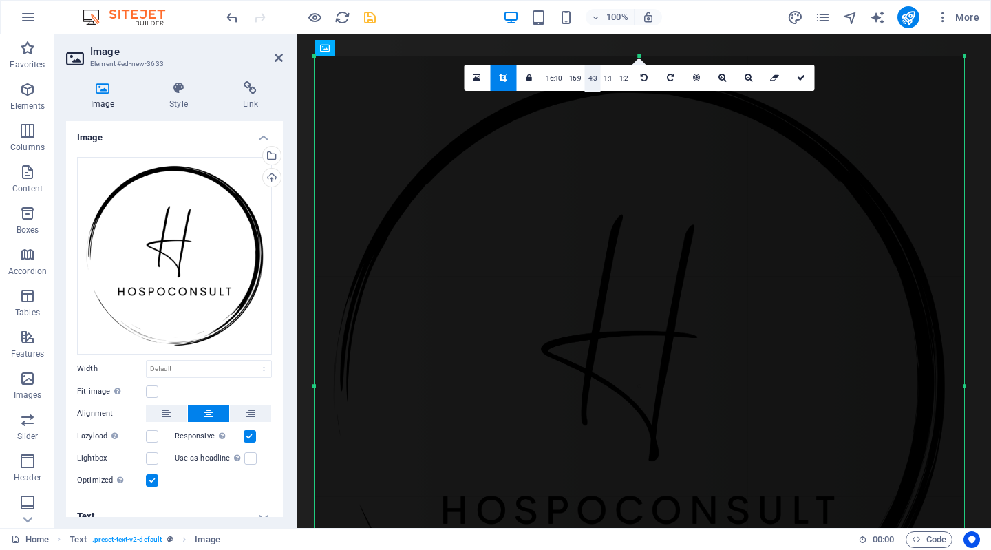
click at [588, 76] on link "4:3" at bounding box center [593, 78] width 16 height 26
click at [233, 14] on icon "undo" at bounding box center [232, 18] width 16 height 16
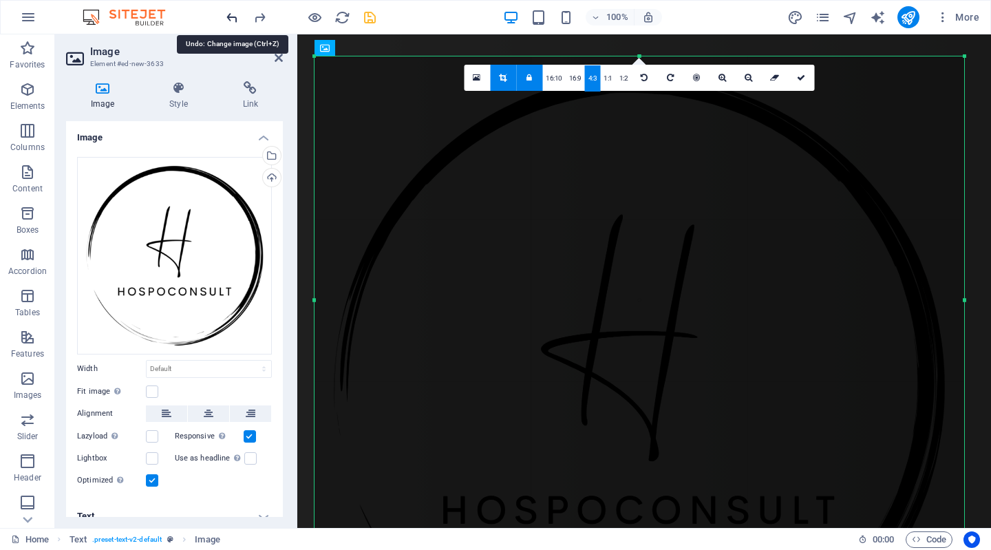
click at [233, 14] on icon "undo" at bounding box center [232, 18] width 16 height 16
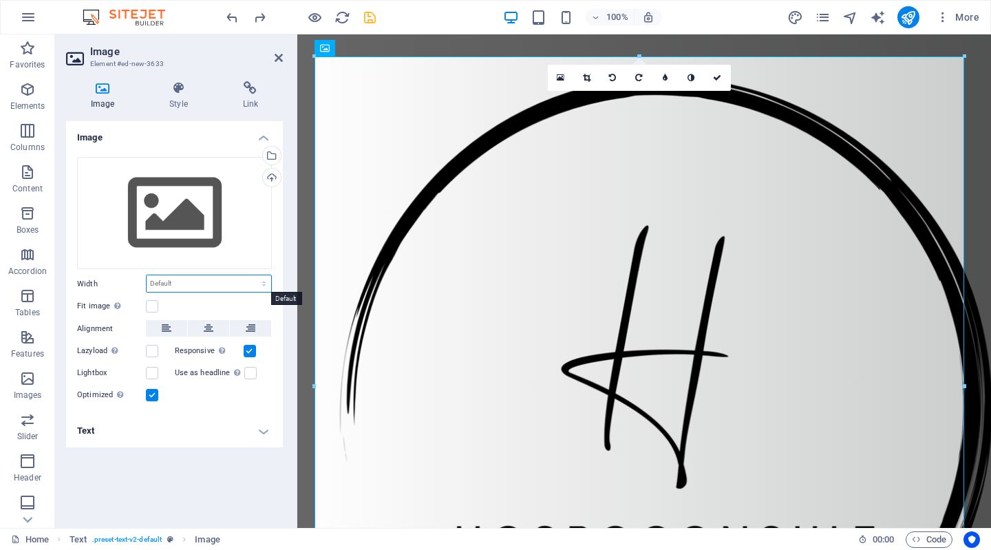
click at [215, 279] on select "Default auto px rem % em vh vw" at bounding box center [209, 283] width 125 height 17
click at [275, 53] on icon at bounding box center [278, 57] width 8 height 11
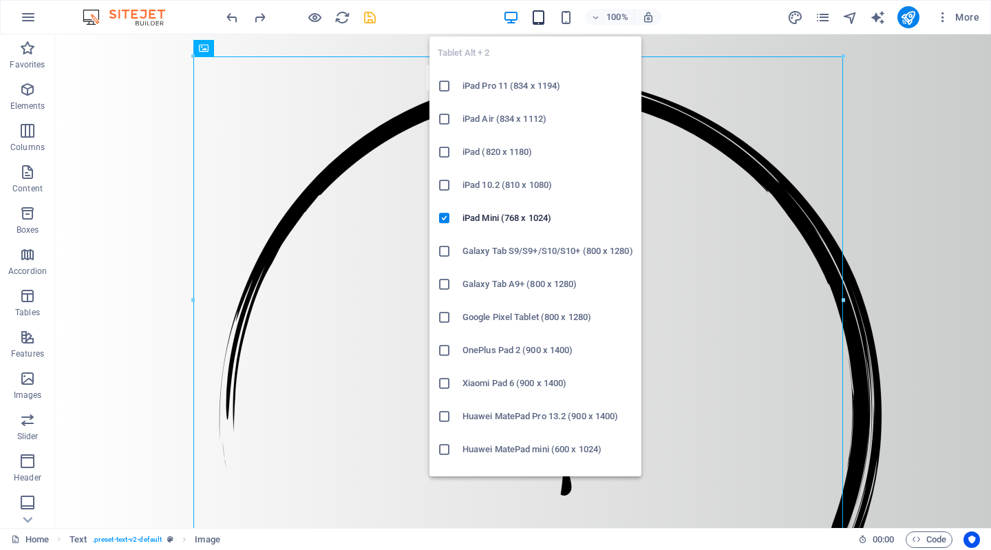
click at [537, 16] on icon "button" at bounding box center [538, 18] width 16 height 16
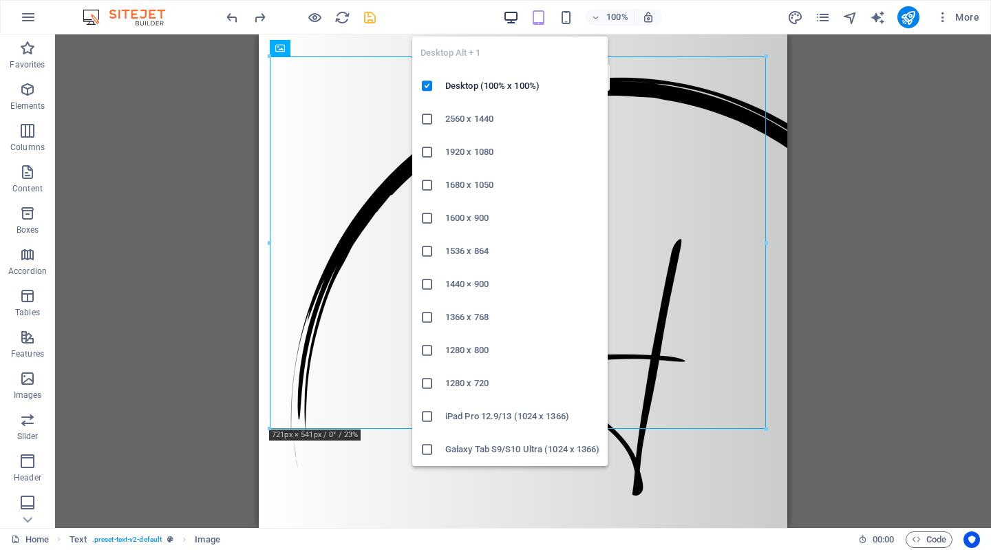
click at [508, 16] on icon "button" at bounding box center [511, 18] width 16 height 16
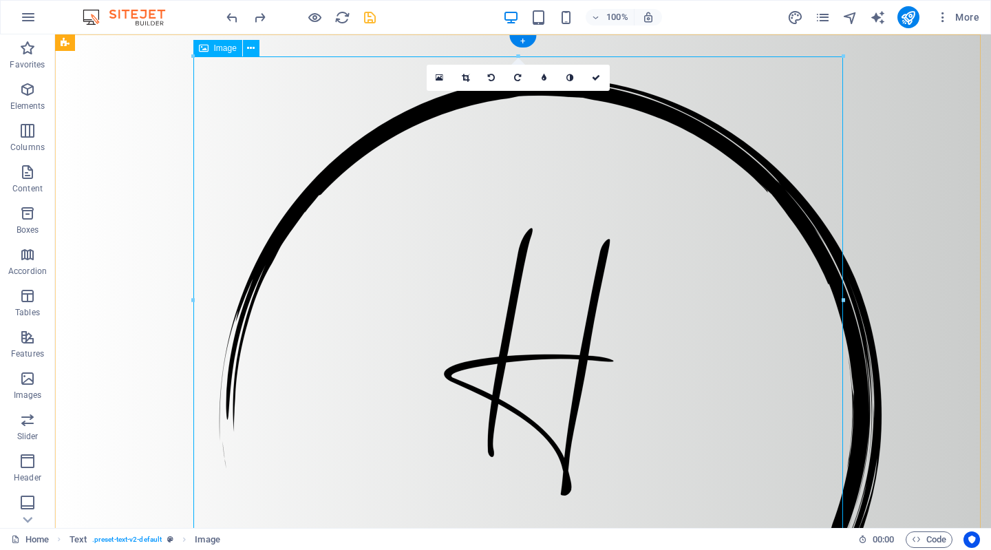
drag, startPoint x: 248, startPoint y: 90, endPoint x: 541, endPoint y: 302, distance: 361.7
click at [248, 51] on div at bounding box center [523, 325] width 936 height 583
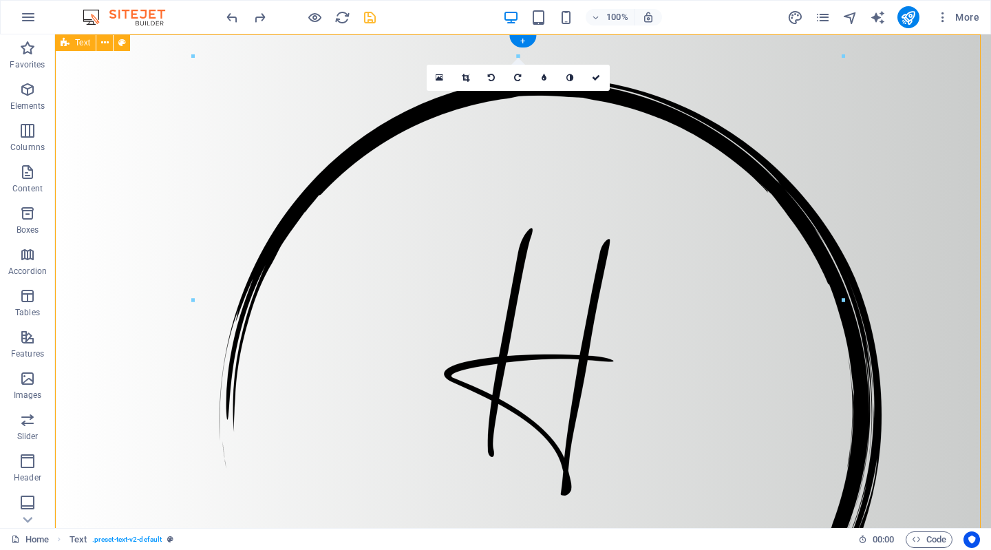
click at [186, 63] on div at bounding box center [523, 325] width 936 height 583
click at [278, 94] on figure at bounding box center [522, 320] width 649 height 528
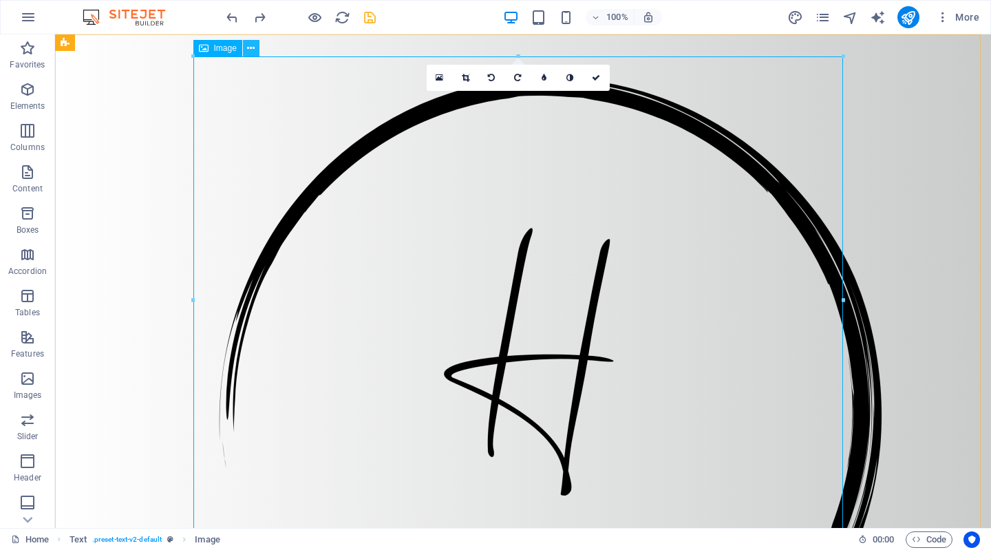
click at [249, 43] on icon at bounding box center [251, 48] width 8 height 14
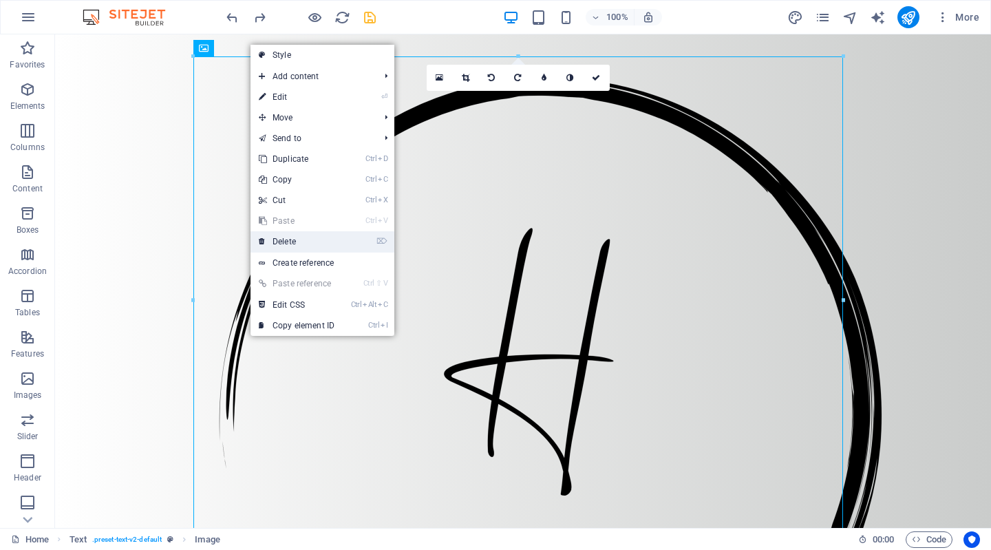
click at [283, 236] on link "⌦ Delete" at bounding box center [296, 241] width 92 height 21
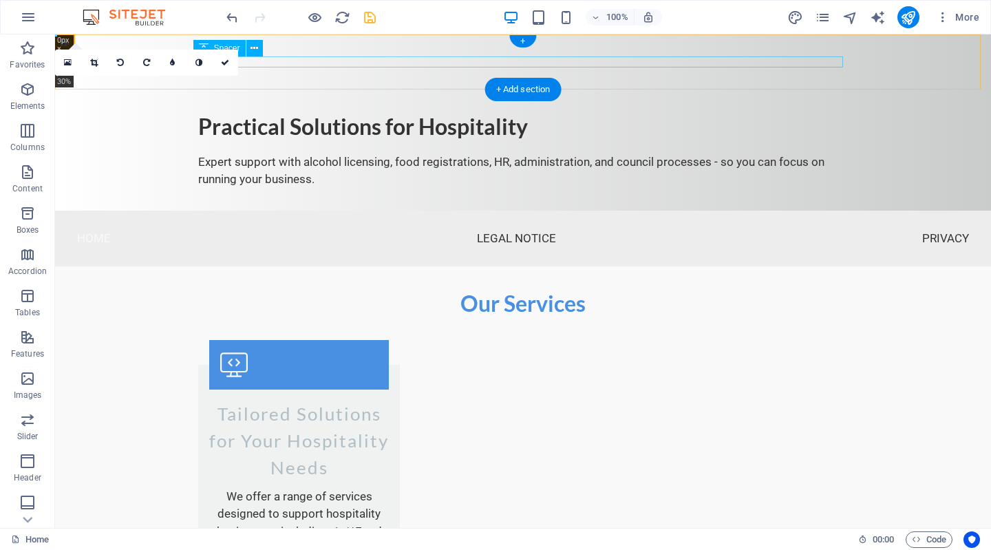
click at [441, 63] on div at bounding box center [522, 61] width 649 height 11
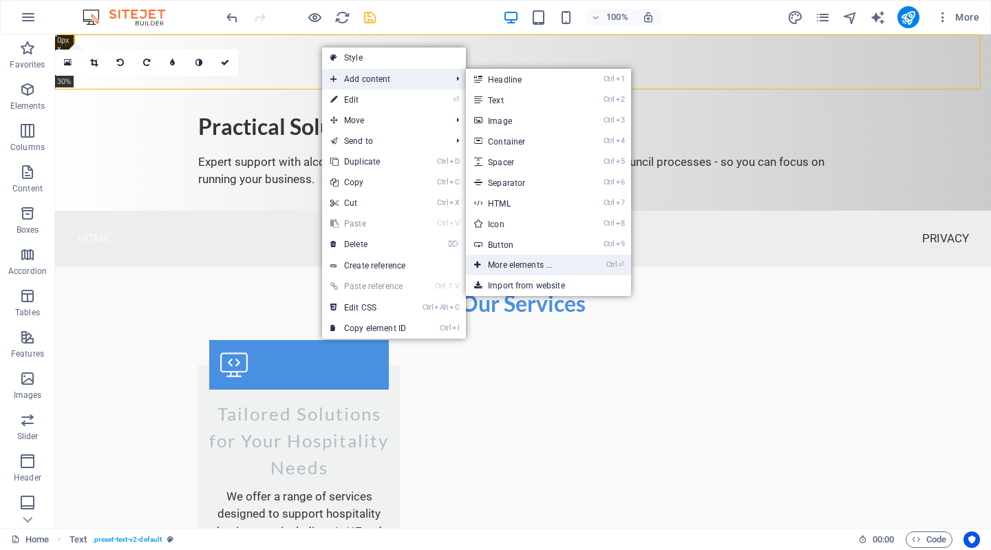
click at [532, 260] on link "Ctrl ⏎ More elements ..." at bounding box center [523, 265] width 114 height 21
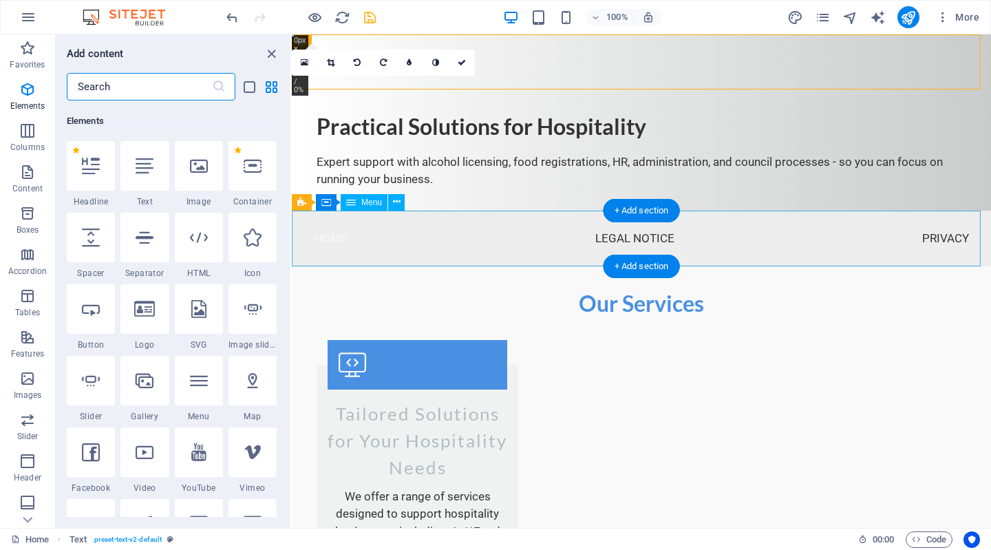
scroll to position [147, 0]
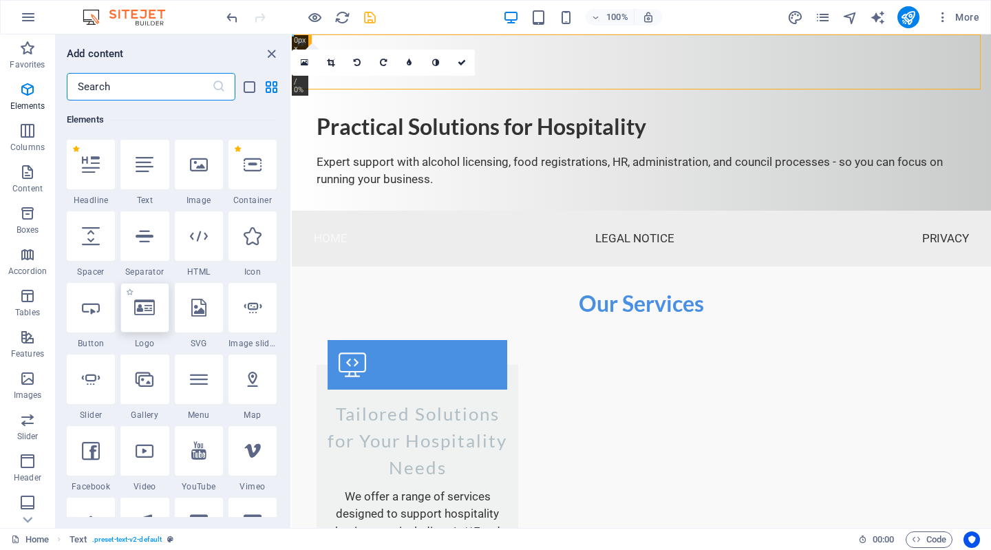
click at [151, 316] on icon at bounding box center [144, 308] width 21 height 18
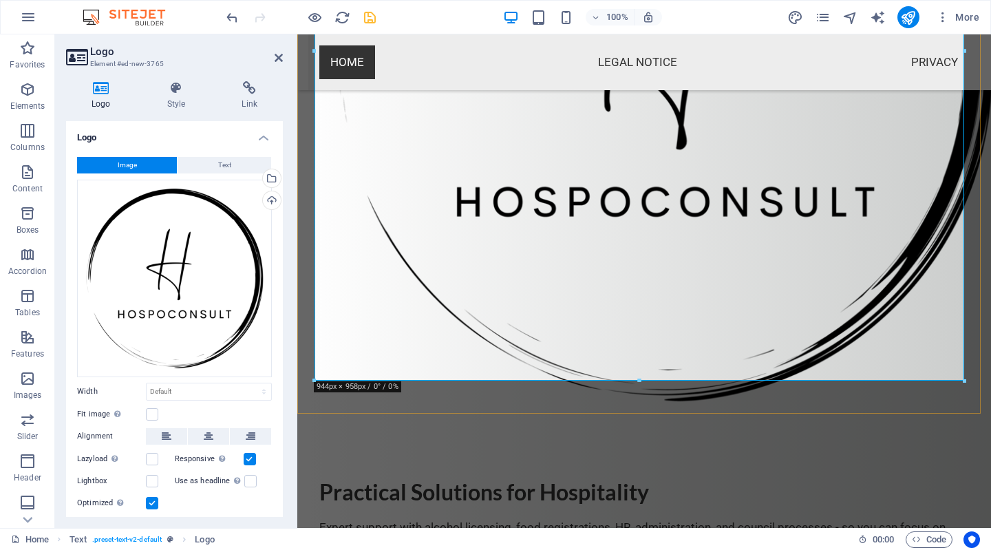
scroll to position [340, 0]
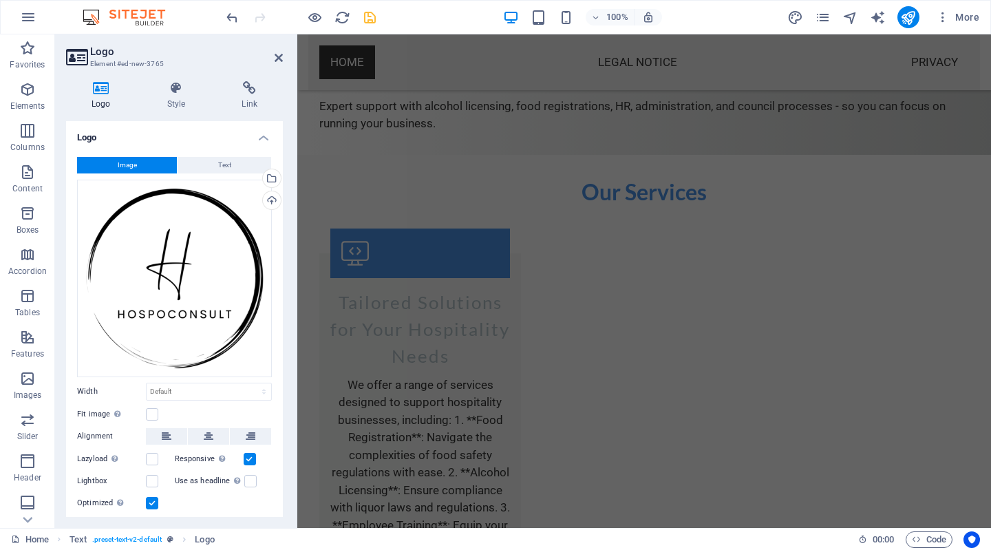
drag, startPoint x: 963, startPoint y: 376, endPoint x: 422, endPoint y: 4, distance: 657.0
type input "405"
select select "px"
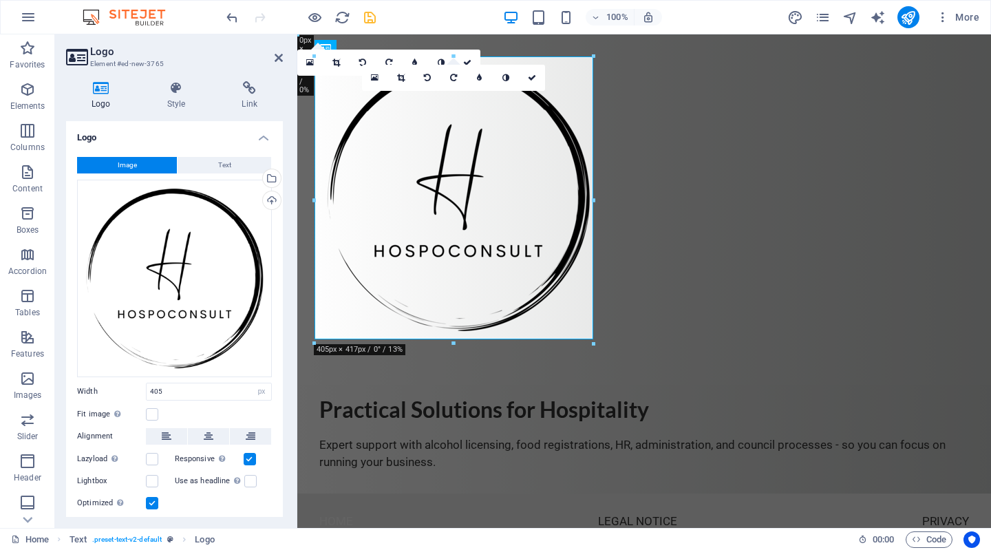
scroll to position [1, 0]
click at [206, 429] on icon at bounding box center [209, 436] width 10 height 17
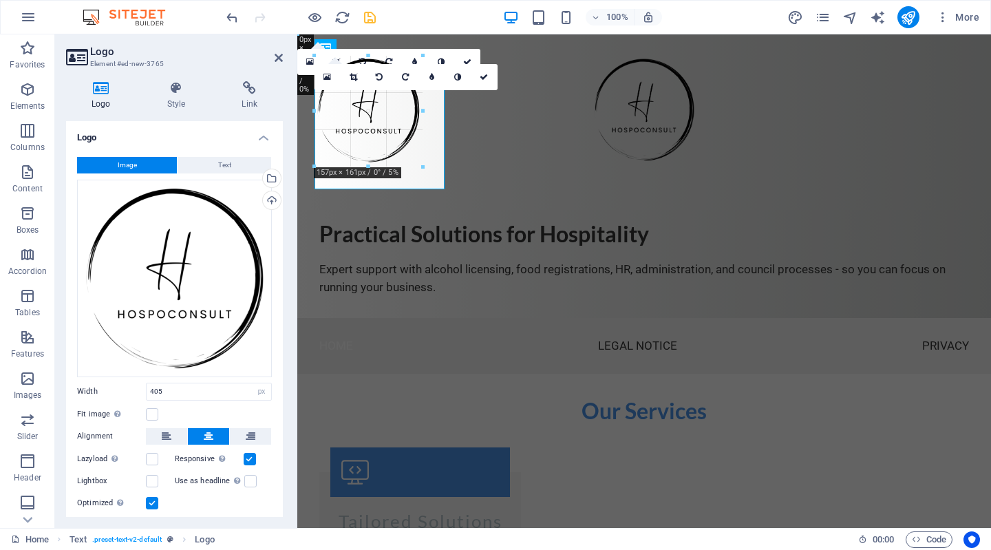
drag, startPoint x: 592, startPoint y: 338, endPoint x: 372, endPoint y: 169, distance: 277.6
type input "151"
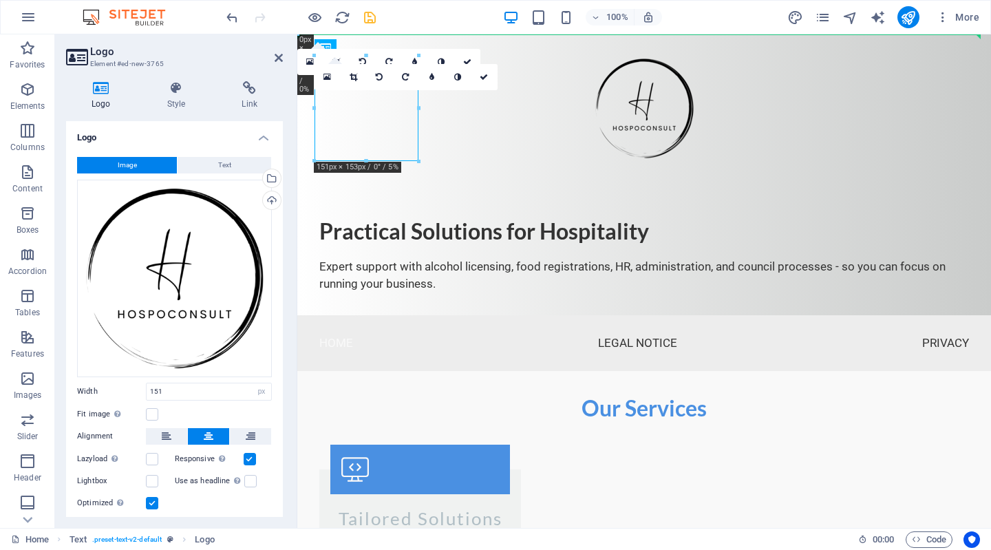
scroll to position [0, 0]
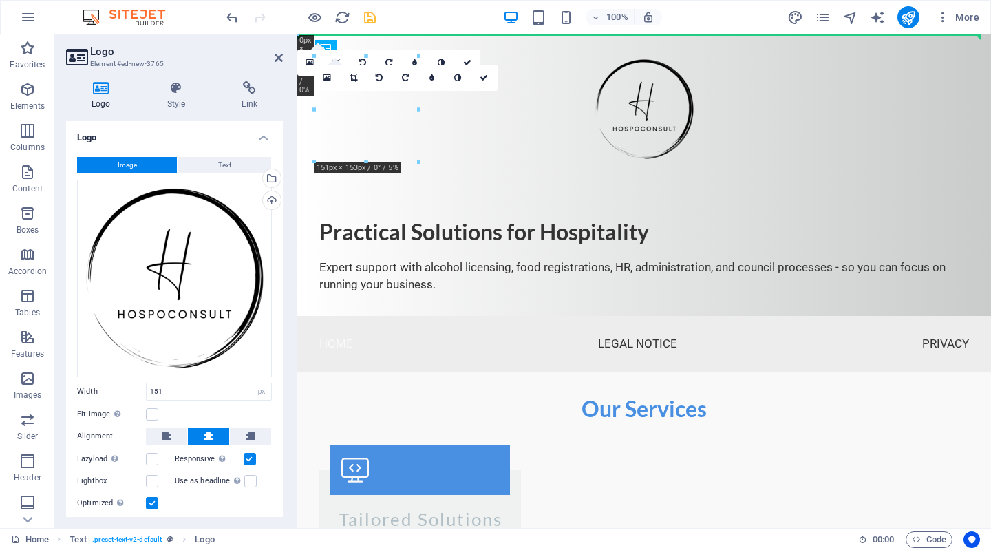
drag, startPoint x: 356, startPoint y: 114, endPoint x: 638, endPoint y: 104, distance: 282.9
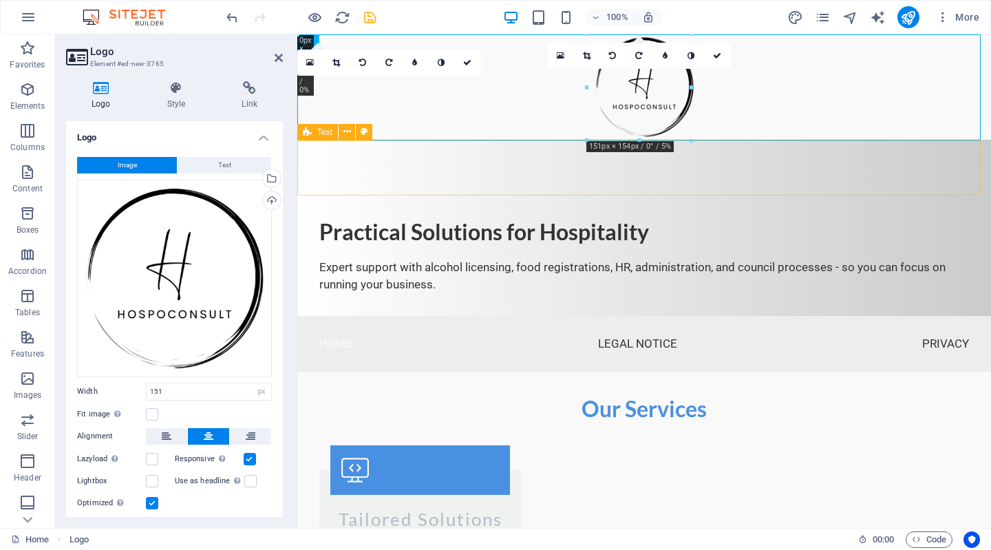
click at [608, 186] on div at bounding box center [643, 167] width 693 height 55
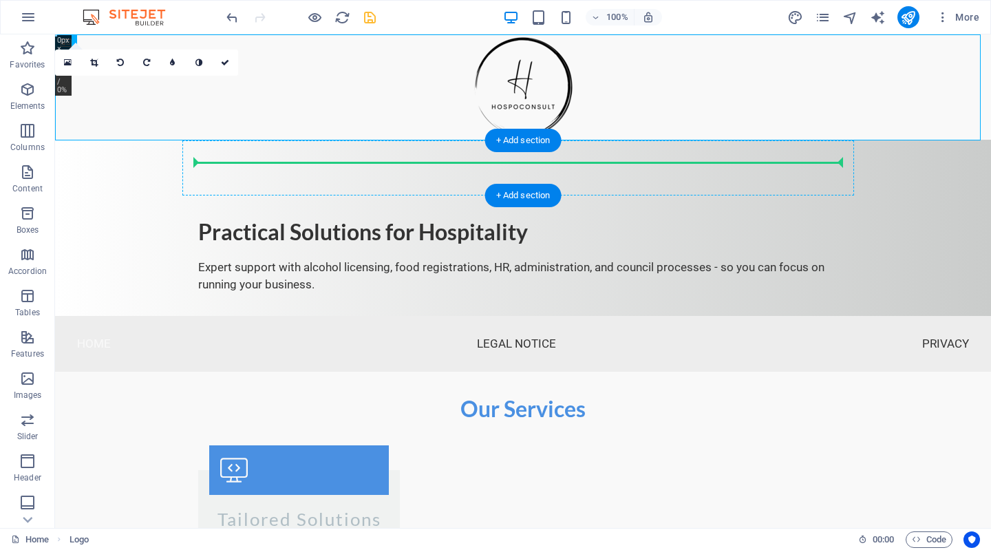
drag, startPoint x: 524, startPoint y: 79, endPoint x: 505, endPoint y: 167, distance: 90.0
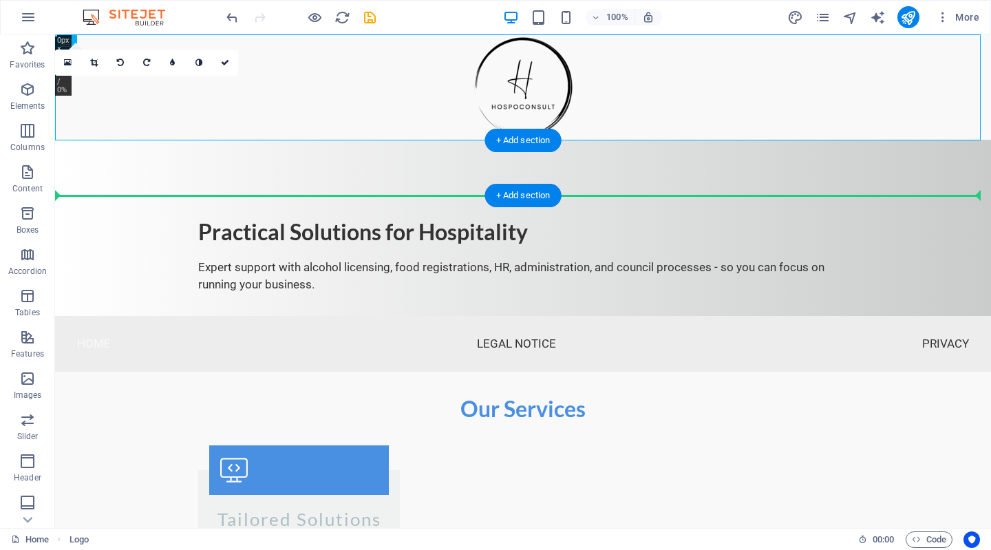
drag, startPoint x: 521, startPoint y: 67, endPoint x: 510, endPoint y: 174, distance: 107.8
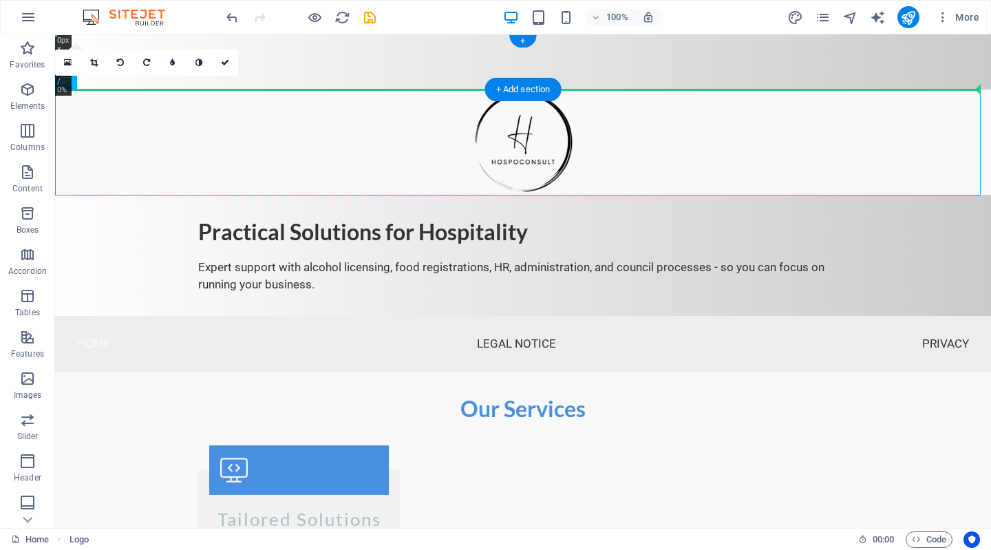
drag, startPoint x: 515, startPoint y: 161, endPoint x: 508, endPoint y: 65, distance: 96.6
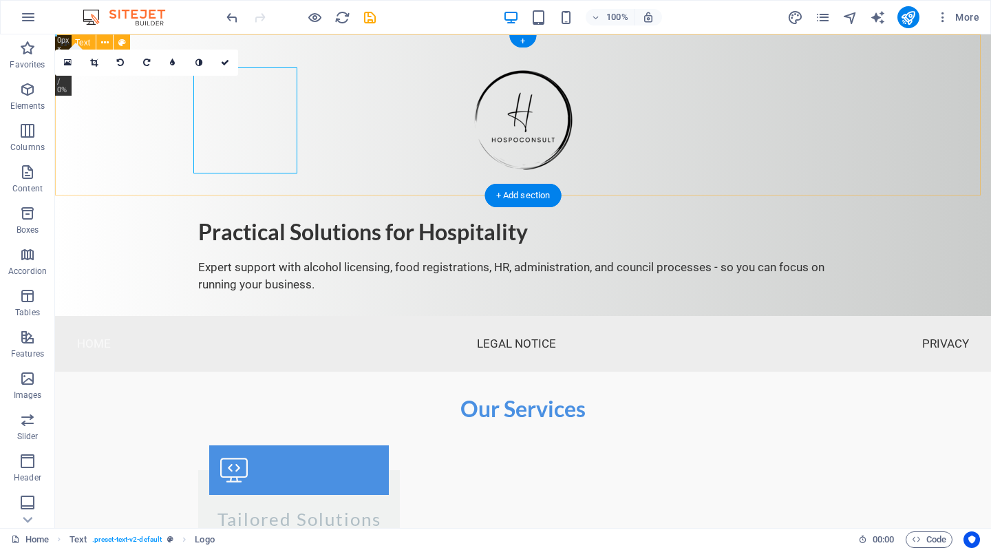
click at [132, 119] on div at bounding box center [523, 114] width 936 height 160
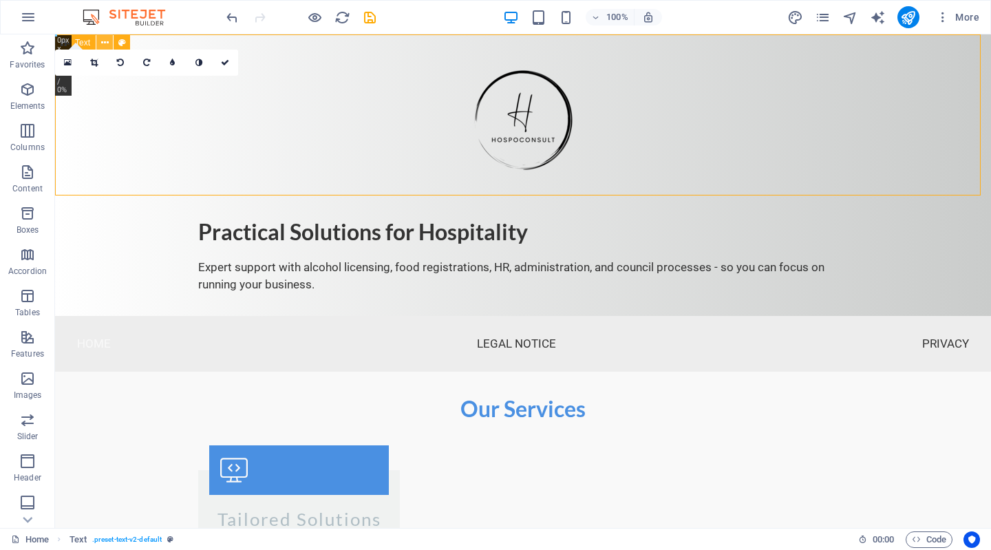
click at [107, 39] on icon at bounding box center [105, 43] width 8 height 14
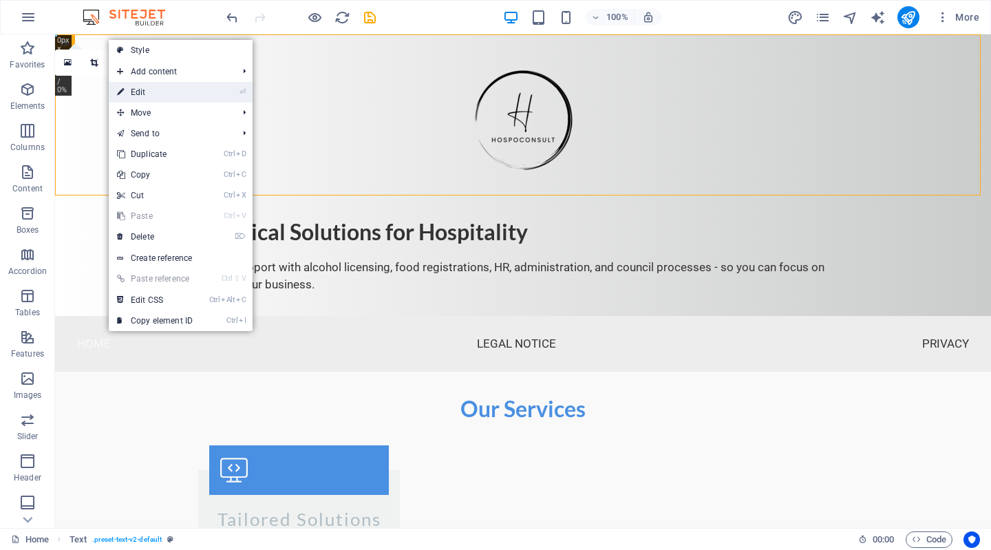
click at [151, 91] on link "⏎ Edit" at bounding box center [155, 92] width 92 height 21
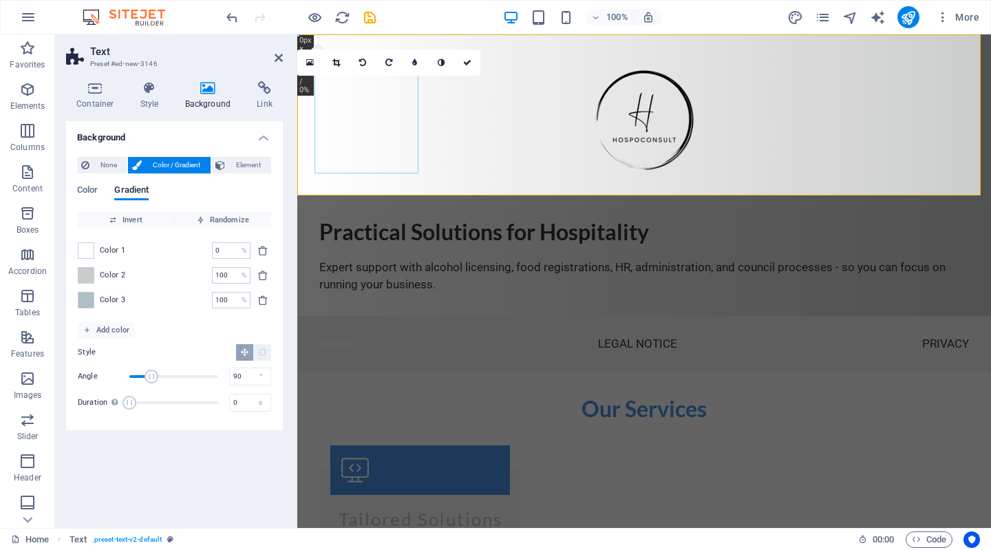
click at [371, 129] on div at bounding box center [643, 119] width 649 height 105
click at [488, 330] on nav "Home Legal Notice Privacy" at bounding box center [643, 344] width 693 height 56
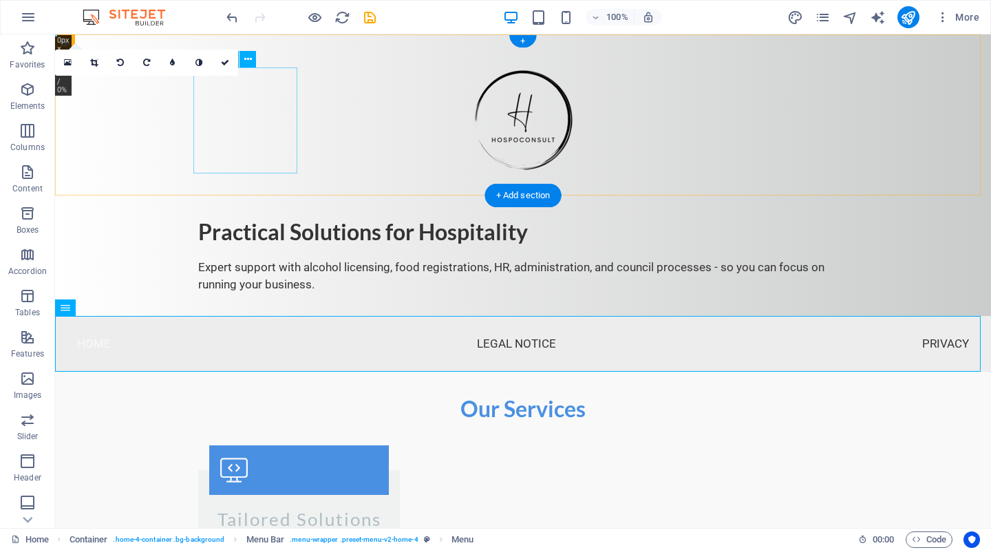
click at [271, 129] on div at bounding box center [522, 119] width 649 height 105
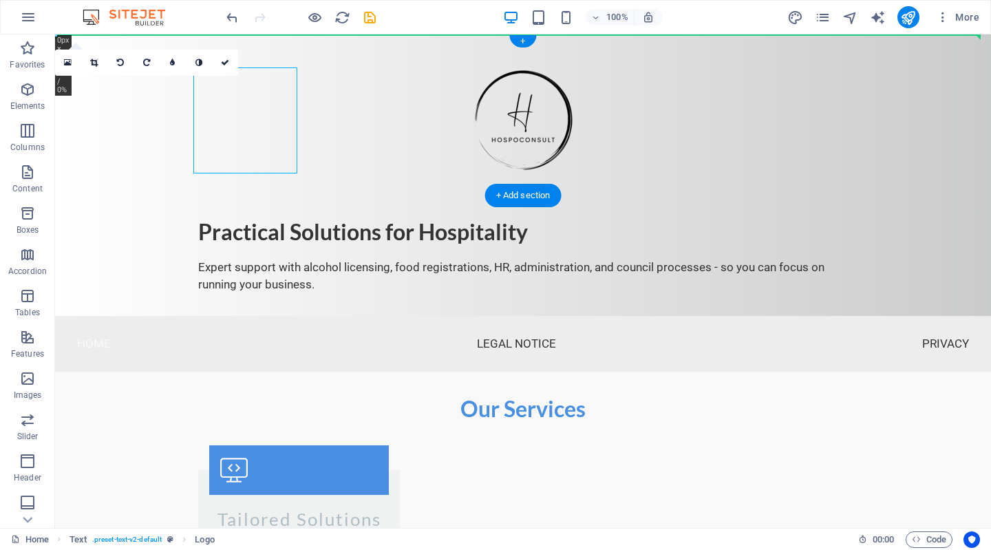
drag, startPoint x: 271, startPoint y: 129, endPoint x: 530, endPoint y: 104, distance: 260.6
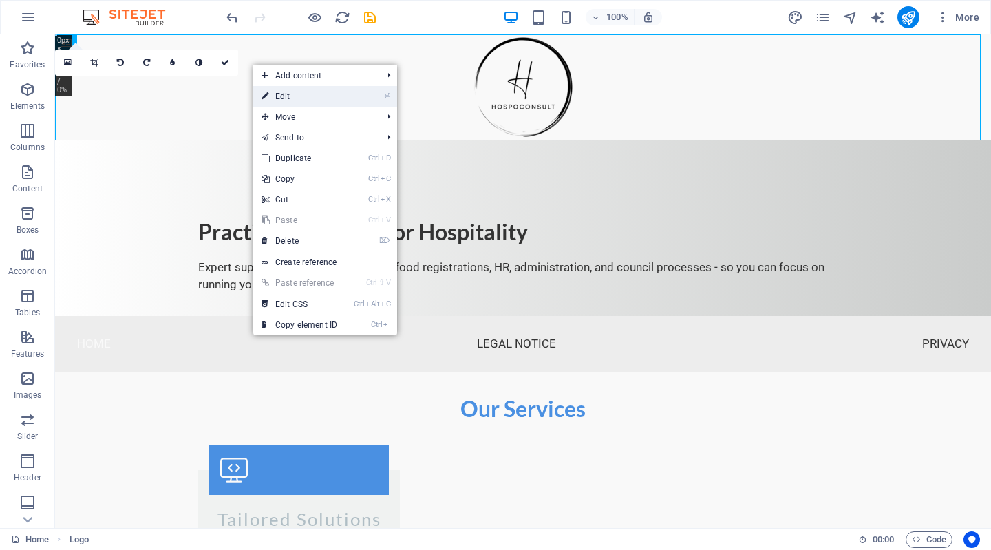
click at [286, 99] on link "⏎ Edit" at bounding box center [299, 96] width 92 height 21
select select "px"
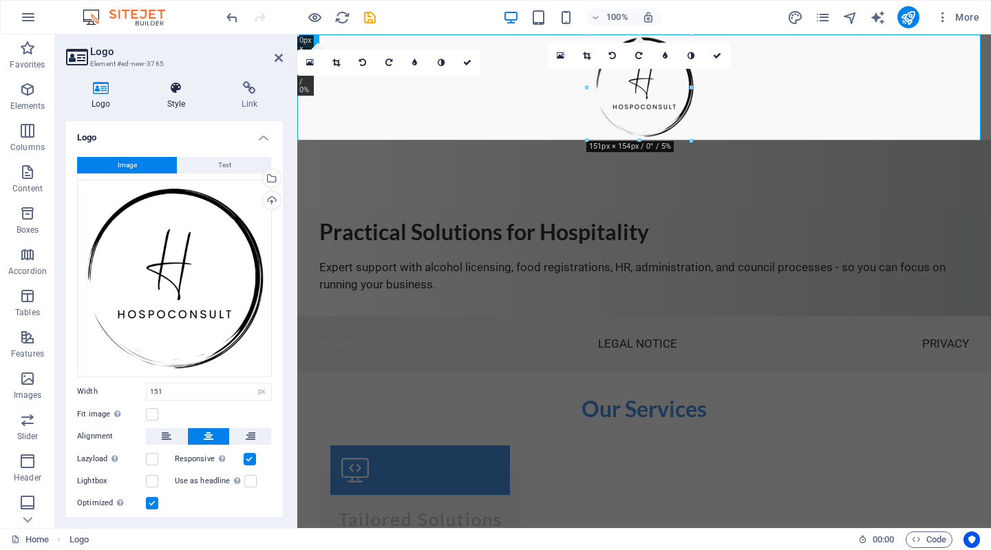
click at [182, 101] on h4 "Style" at bounding box center [179, 95] width 75 height 29
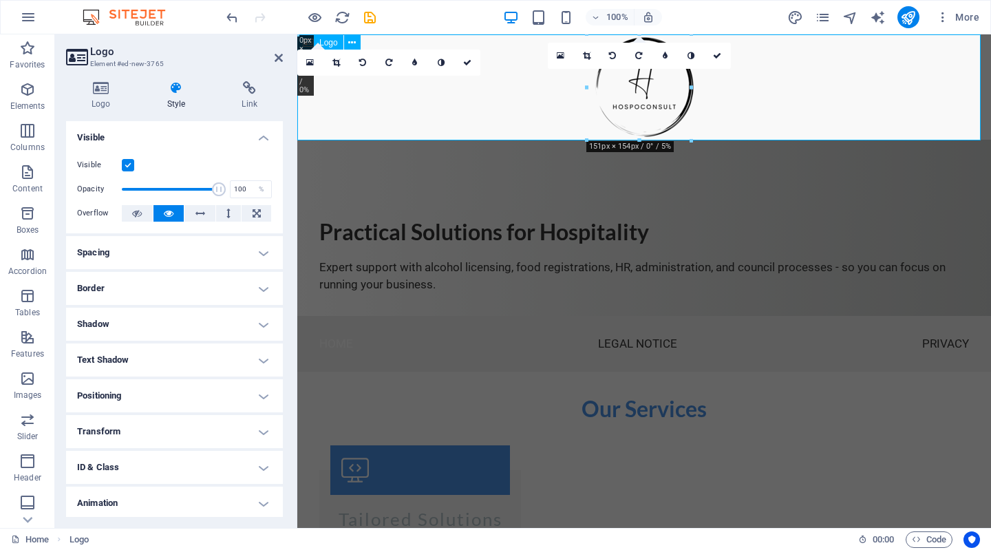
click at [740, 82] on div at bounding box center [643, 86] width 693 height 105
click at [735, 200] on div "Practical Solutions for Hospitality Expert support with alcohol licensing, food…" at bounding box center [643, 255] width 693 height 121
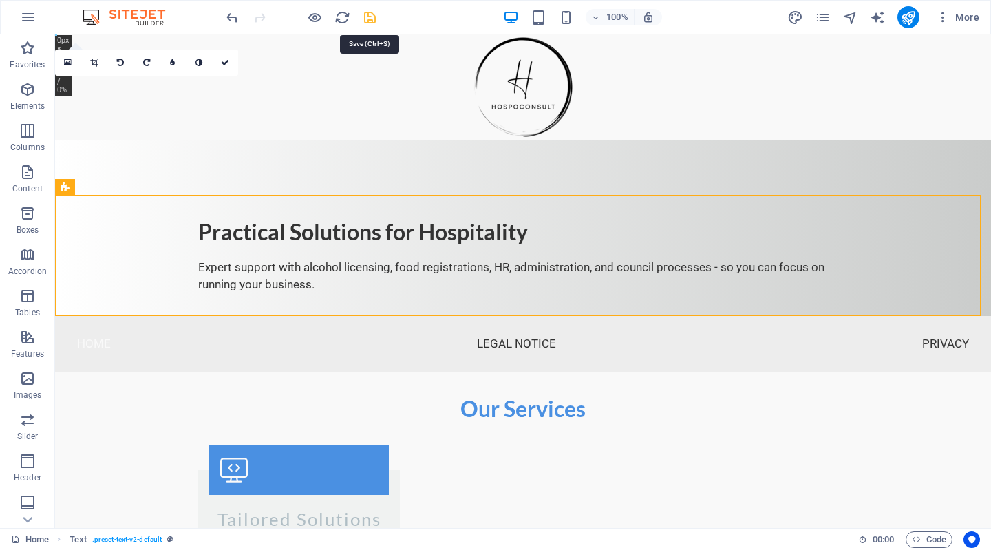
click at [372, 16] on icon "save" at bounding box center [370, 18] width 16 height 16
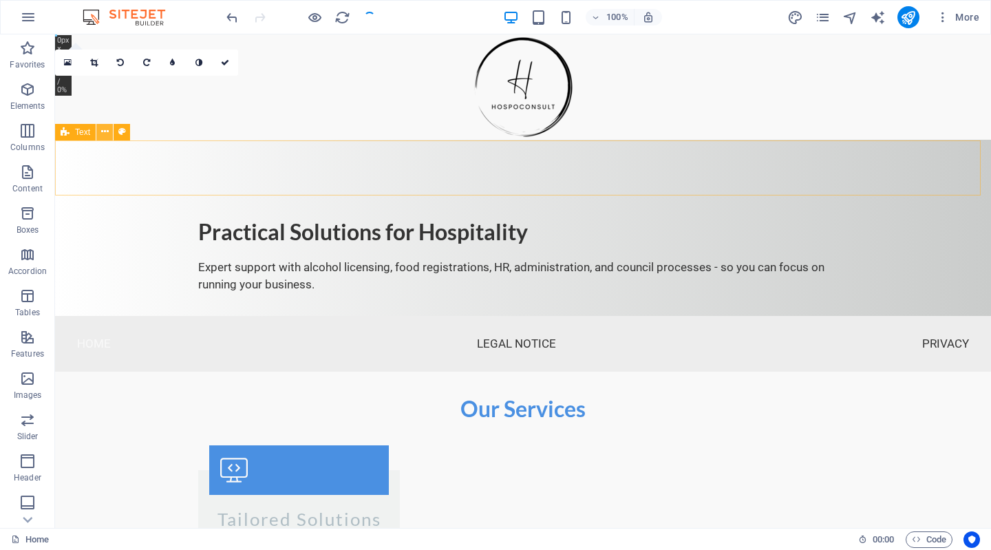
click at [103, 129] on icon at bounding box center [105, 132] width 8 height 14
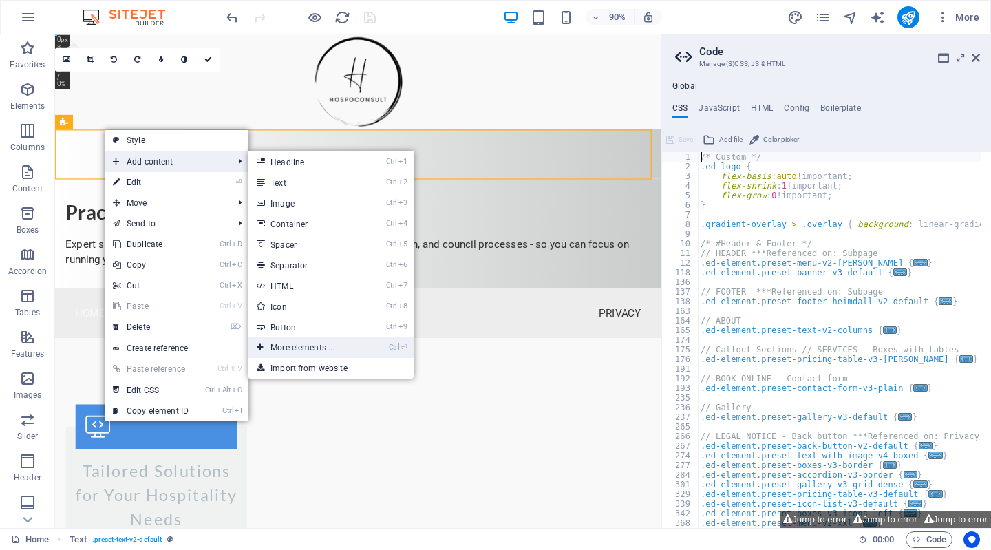
click at [284, 347] on link "Ctrl ⏎ More elements ..." at bounding box center [305, 347] width 114 height 21
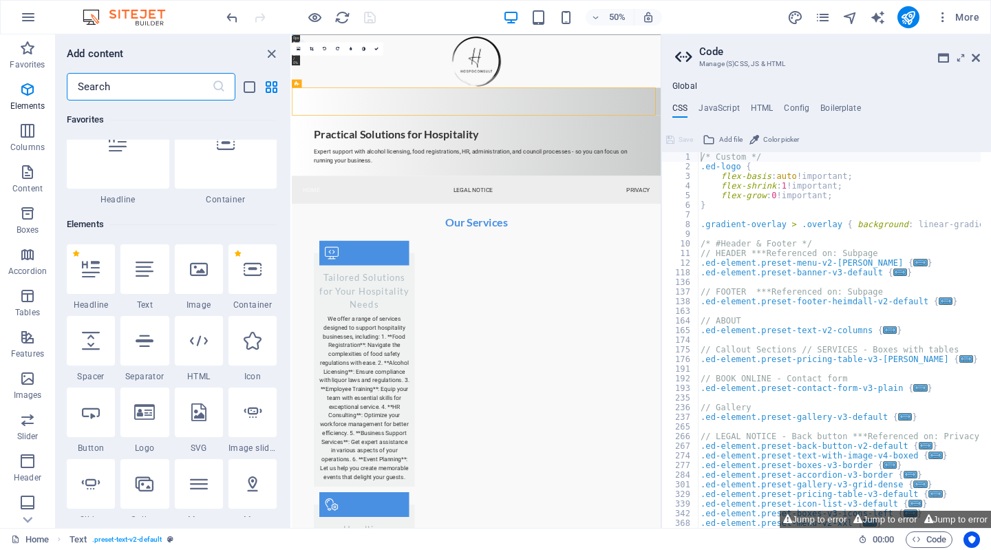
scroll to position [147, 0]
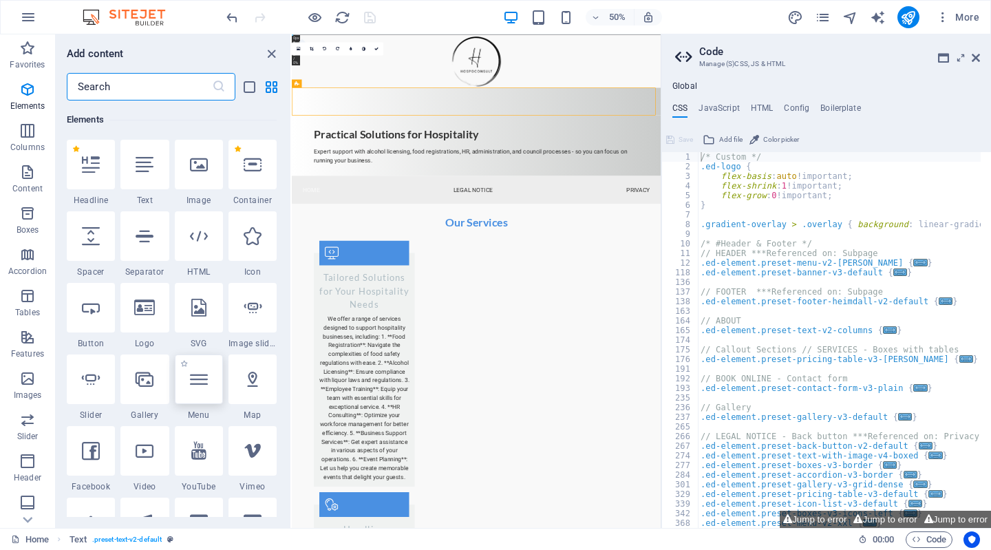
click at [193, 369] on div at bounding box center [199, 379] width 48 height 50
select select
select select "2"
select select
select select "3"
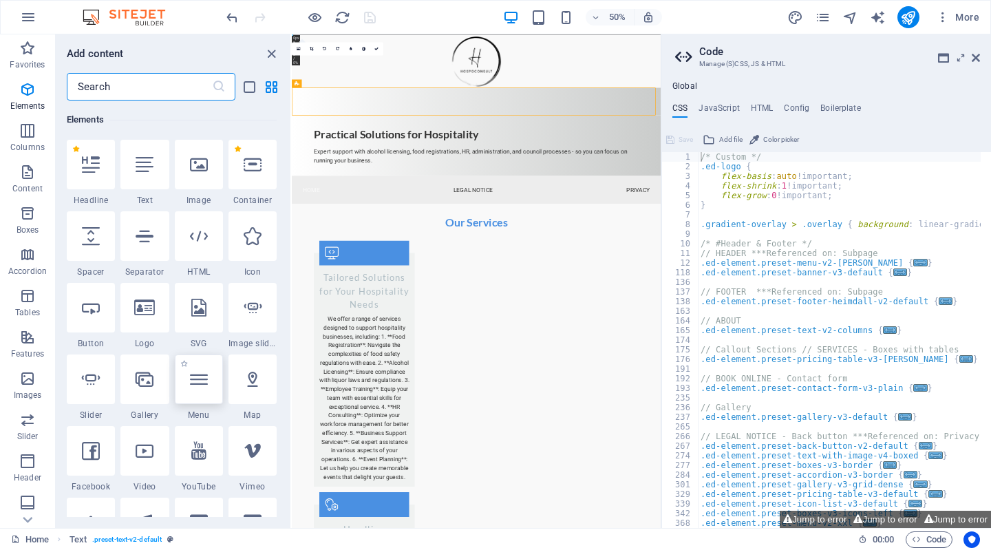
select select
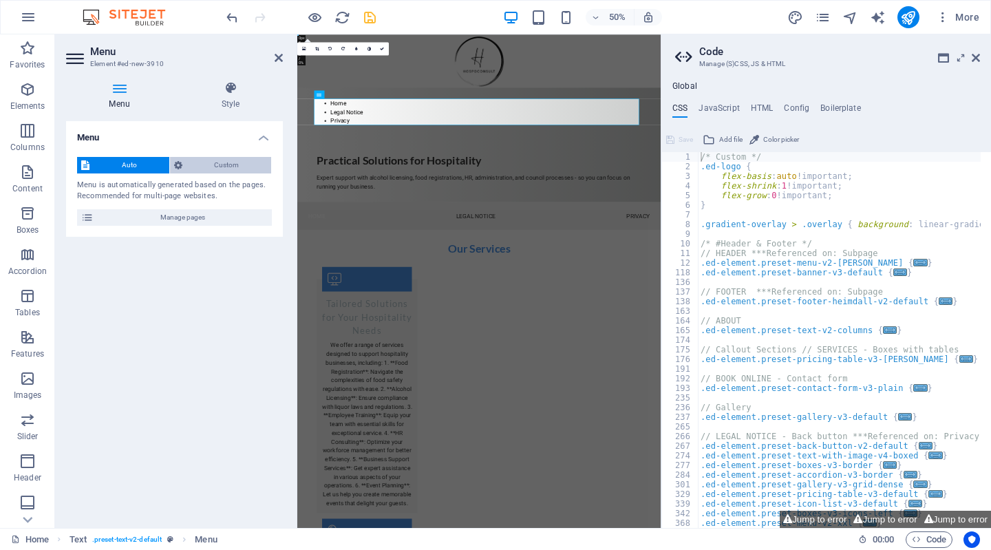
click at [202, 164] on span "Custom" at bounding box center [226, 165] width 81 height 17
